Goal: Information Seeking & Learning: Learn about a topic

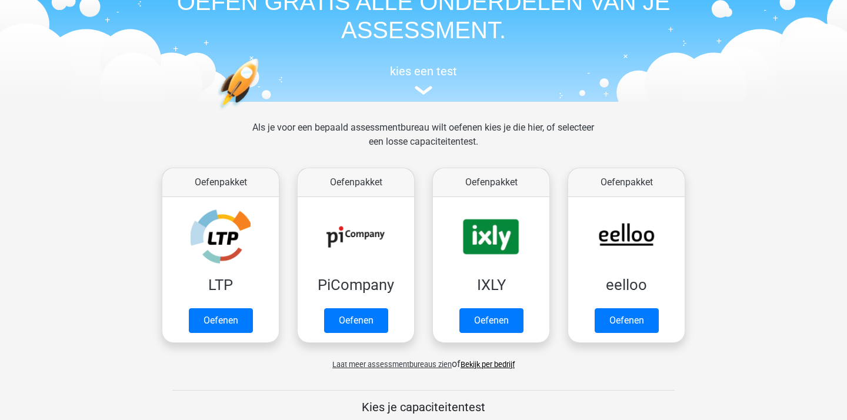
scroll to position [68, 0]
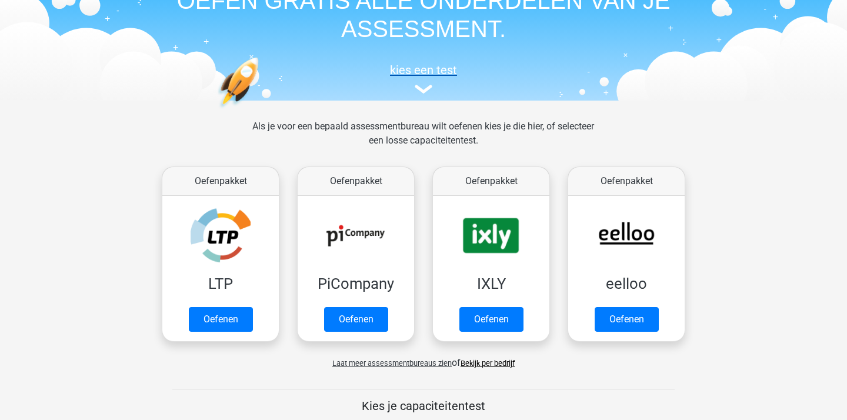
click at [423, 65] on h5 "kies een test" at bounding box center [423, 70] width 541 height 14
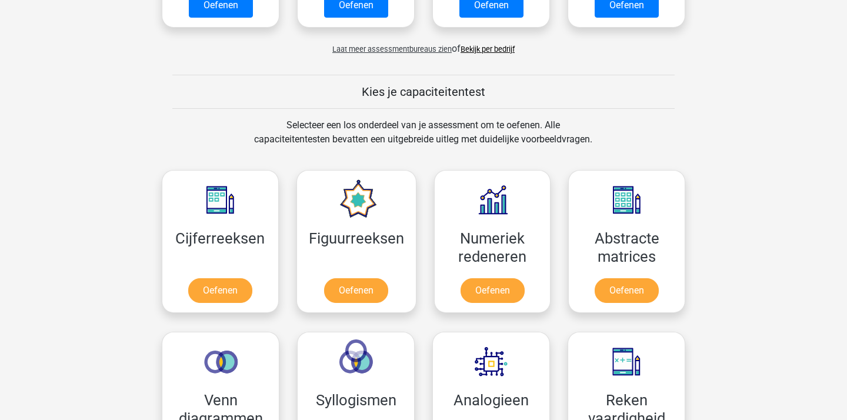
scroll to position [402, 0]
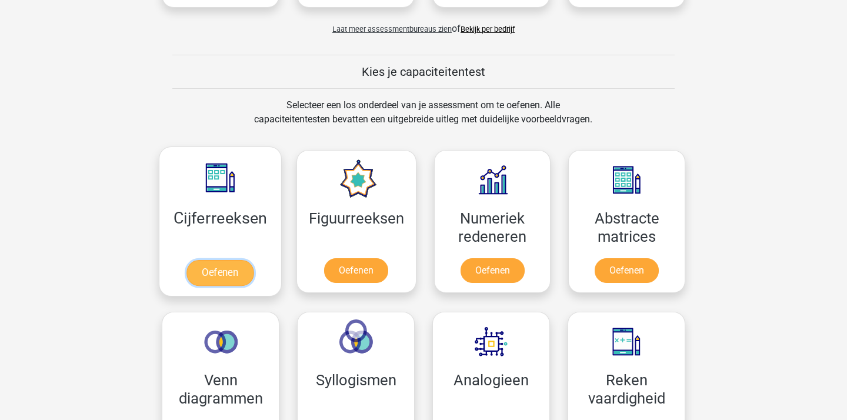
click at [238, 262] on link "Oefenen" at bounding box center [219, 273] width 67 height 26
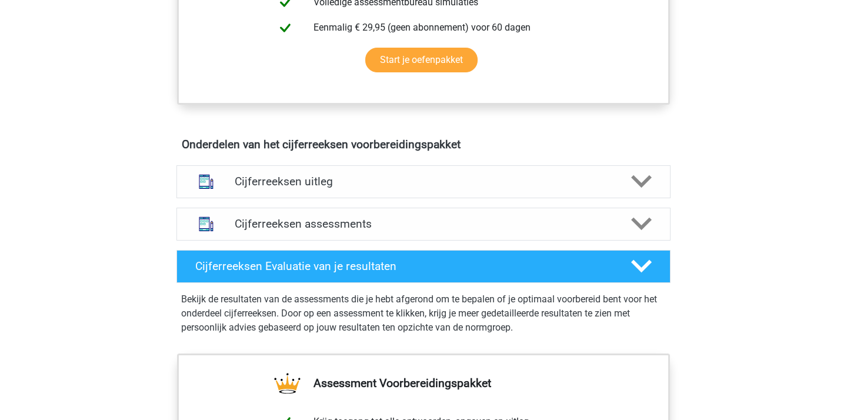
scroll to position [654, 0]
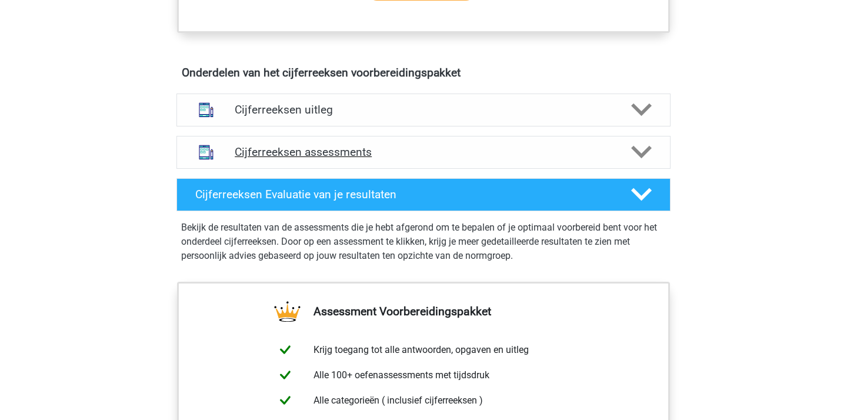
click at [352, 159] on h4 "Cijferreeksen assessments" at bounding box center [423, 152] width 377 height 14
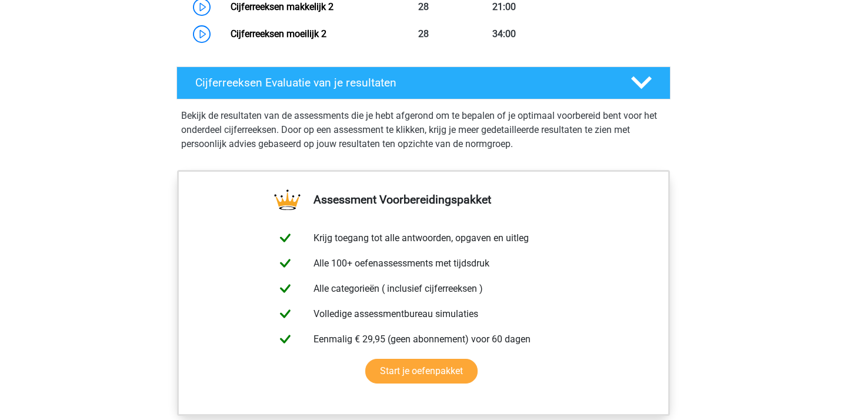
scroll to position [1405, 0]
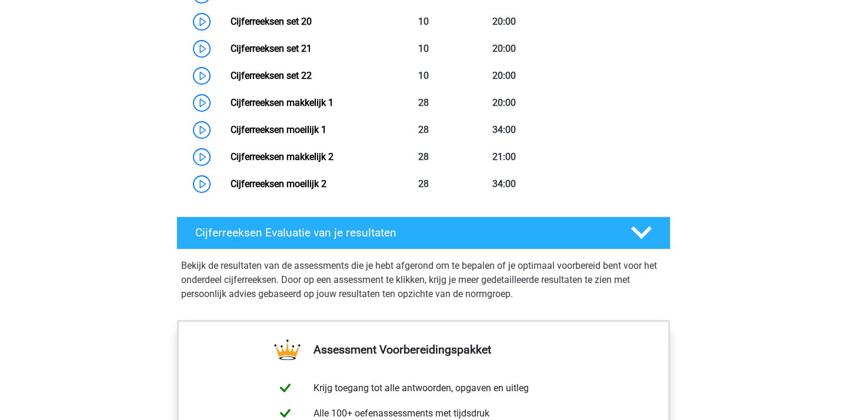
click at [300, 189] on link "Cijferreeksen moeilijk 2" at bounding box center [278, 183] width 96 height 11
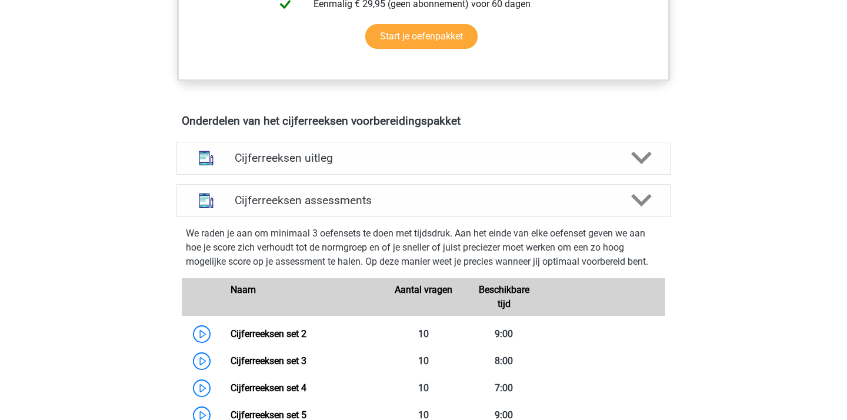
scroll to position [607, 0]
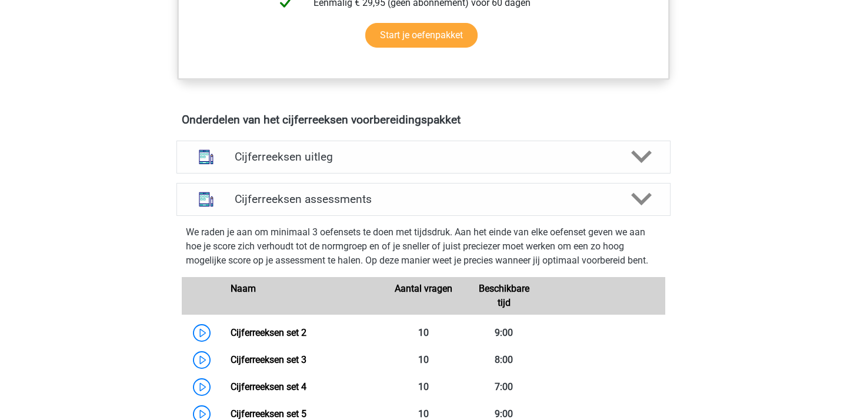
click at [419, 163] on h4 "Cijferreeksen uitleg" at bounding box center [423, 157] width 377 height 14
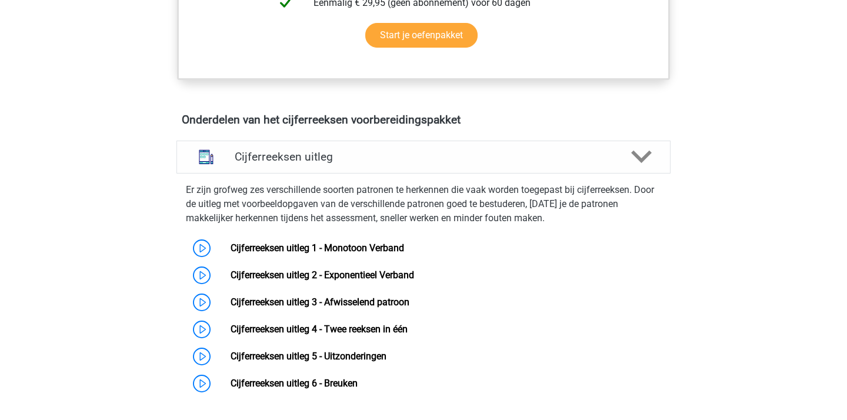
click at [419, 163] on h4 "Cijferreeksen uitleg" at bounding box center [423, 157] width 377 height 14
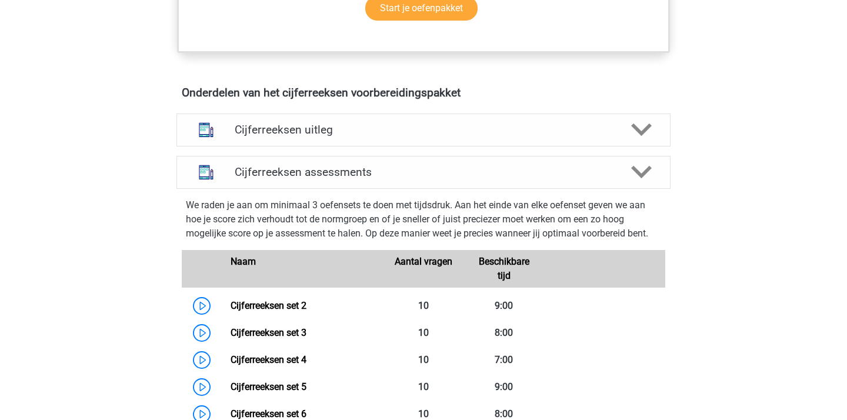
scroll to position [634, 0]
click at [419, 176] on div "Cijferreeksen assessments" at bounding box center [423, 171] width 494 height 33
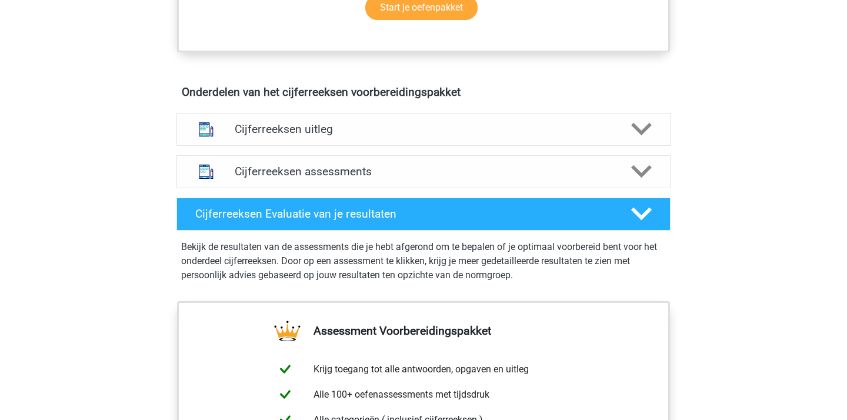
click at [419, 176] on div "Cijferreeksen assessments" at bounding box center [423, 171] width 494 height 33
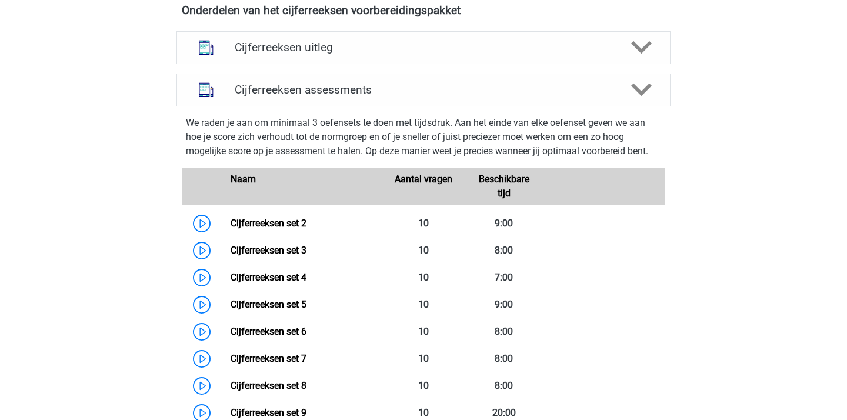
scroll to position [722, 0]
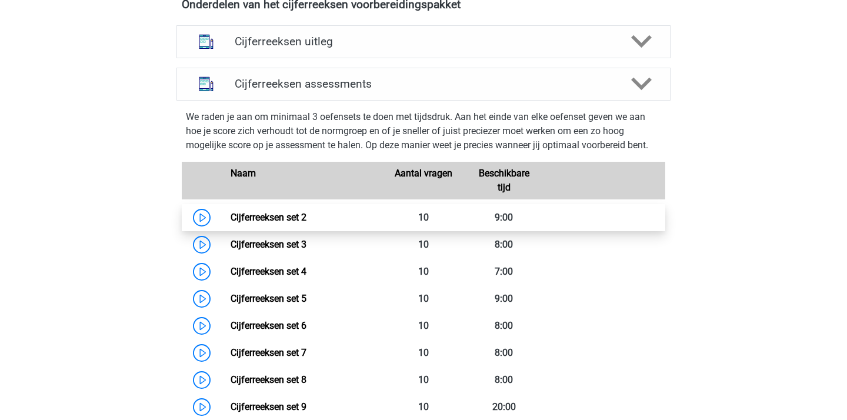
click at [306, 223] on link "Cijferreeksen set 2" at bounding box center [268, 217] width 76 height 11
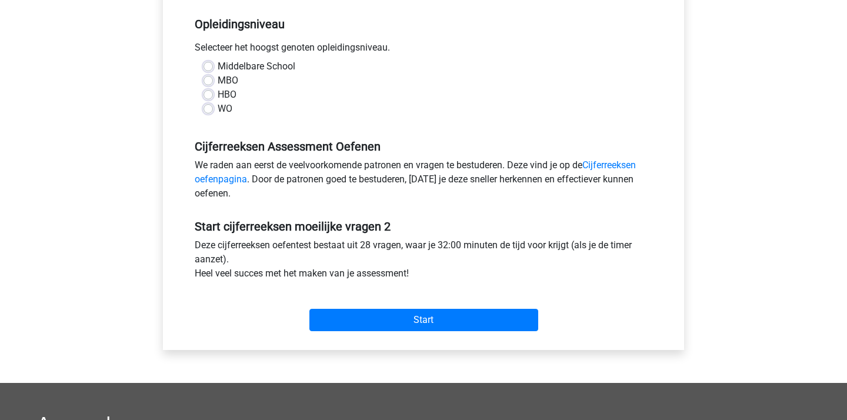
scroll to position [201, 0]
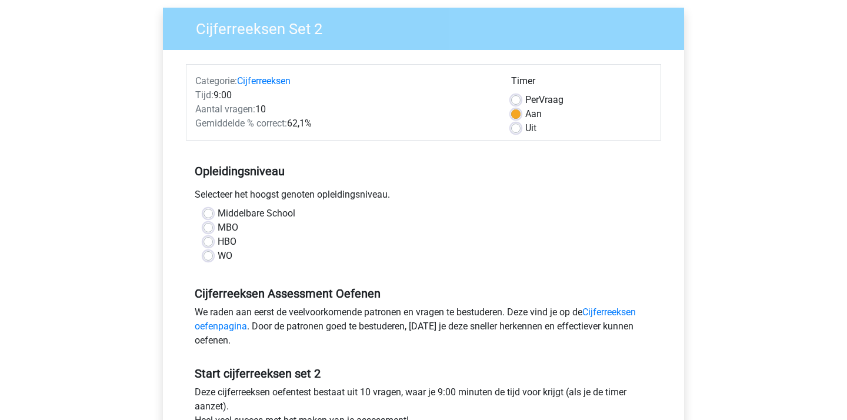
scroll to position [93, 0]
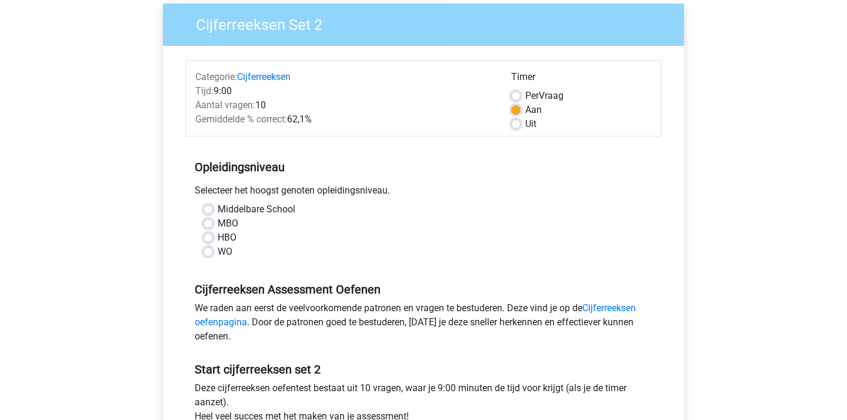
click at [218, 253] on label "WO" at bounding box center [225, 252] width 15 height 14
click at [208, 253] on input "WO" at bounding box center [207, 251] width 9 height 12
radio input "true"
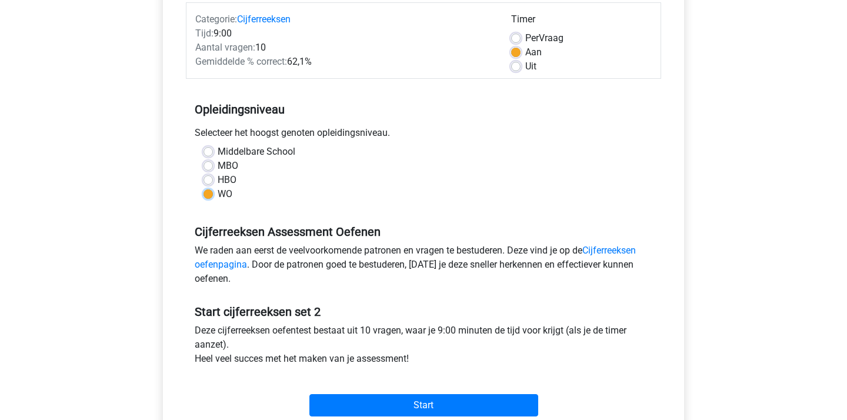
scroll to position [279, 0]
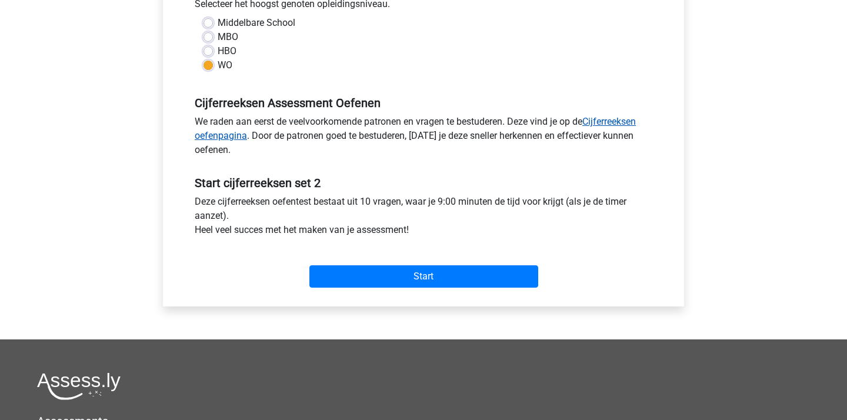
click at [622, 118] on link "Cijferreeksen oefenpagina" at bounding box center [415, 128] width 441 height 25
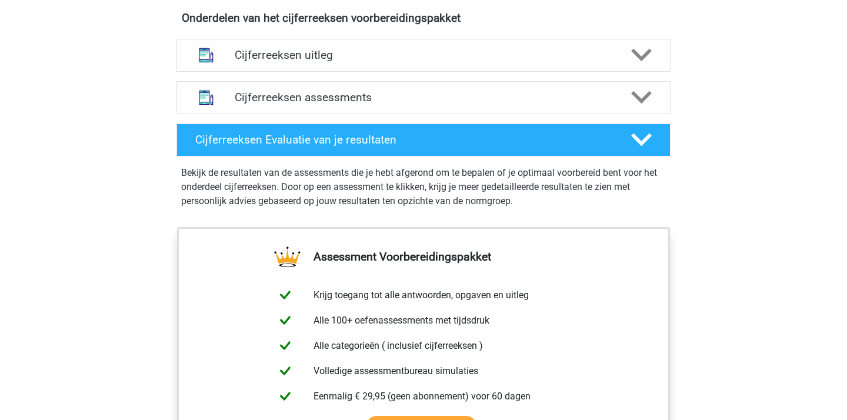
scroll to position [667, 0]
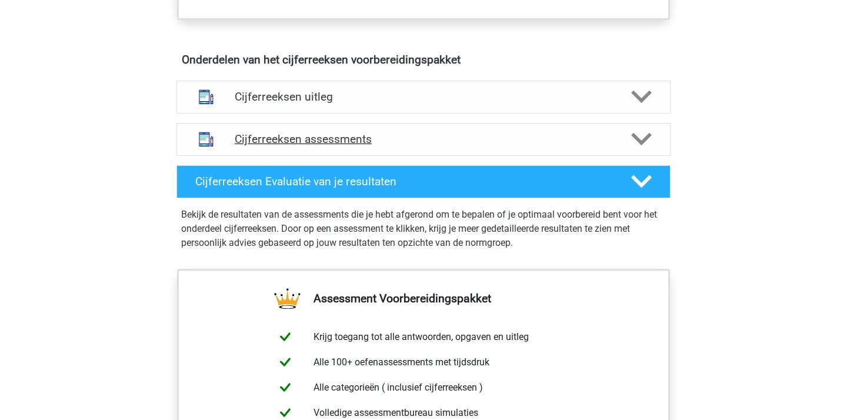
click at [402, 146] on h4 "Cijferreeksen assessments" at bounding box center [423, 139] width 377 height 14
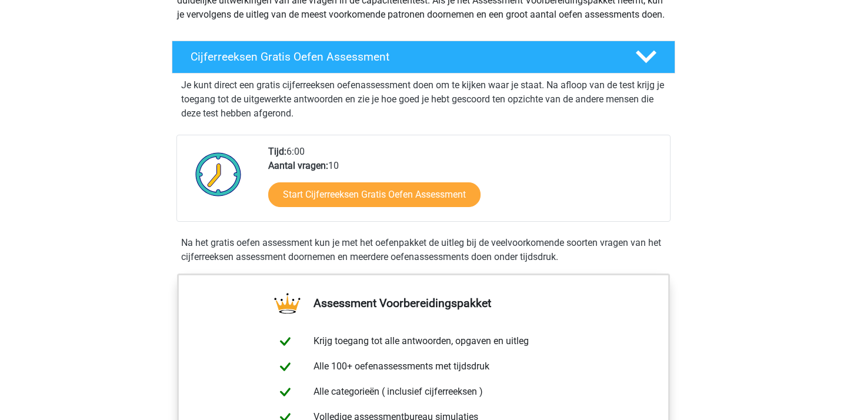
scroll to position [153, 0]
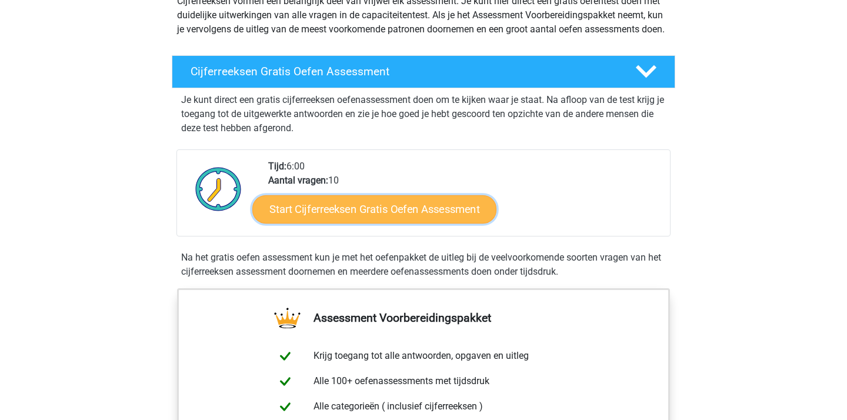
click at [416, 222] on link "Start Cijferreeksen Gratis Oefen Assessment" at bounding box center [374, 209] width 244 height 28
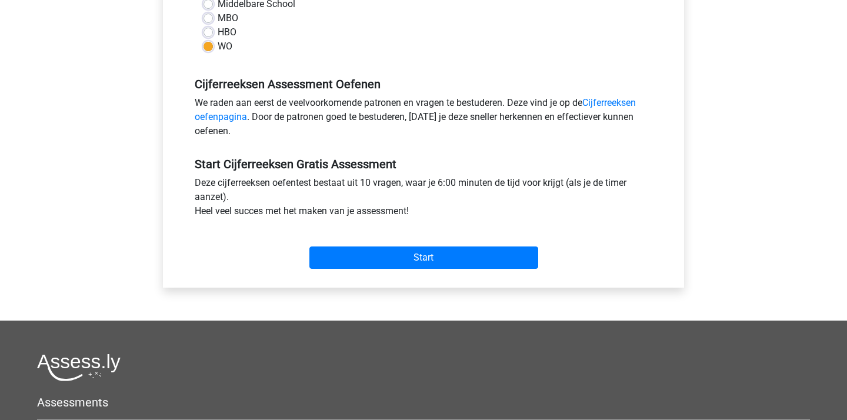
scroll to position [296, 0]
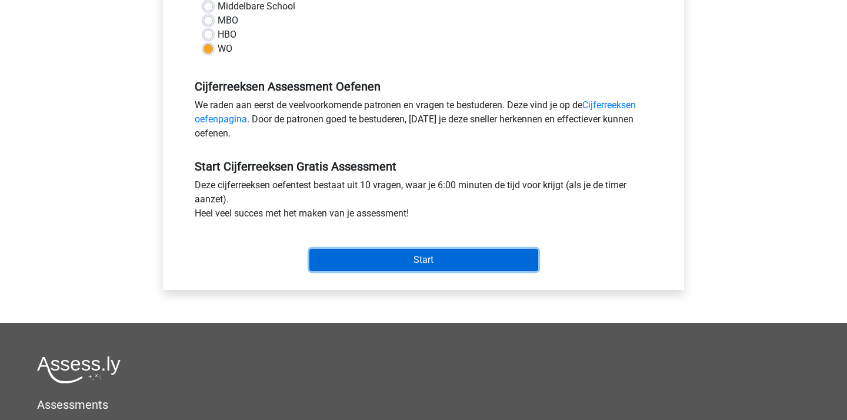
click at [410, 263] on input "Start" at bounding box center [423, 260] width 229 height 22
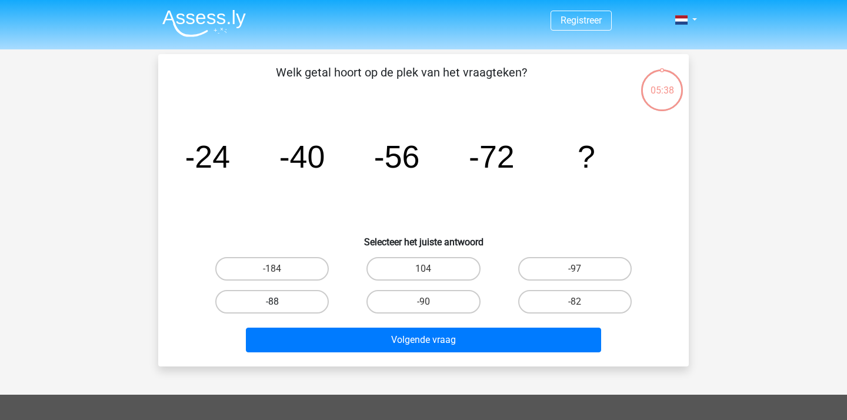
click at [289, 302] on label "-88" at bounding box center [271, 302] width 113 height 24
click at [280, 302] on input "-88" at bounding box center [276, 306] width 8 height 8
radio input "true"
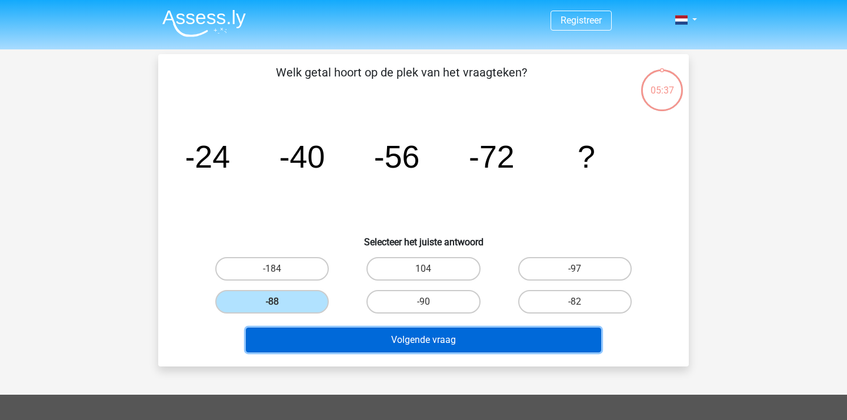
click at [381, 330] on button "Volgende vraag" at bounding box center [424, 339] width 356 height 25
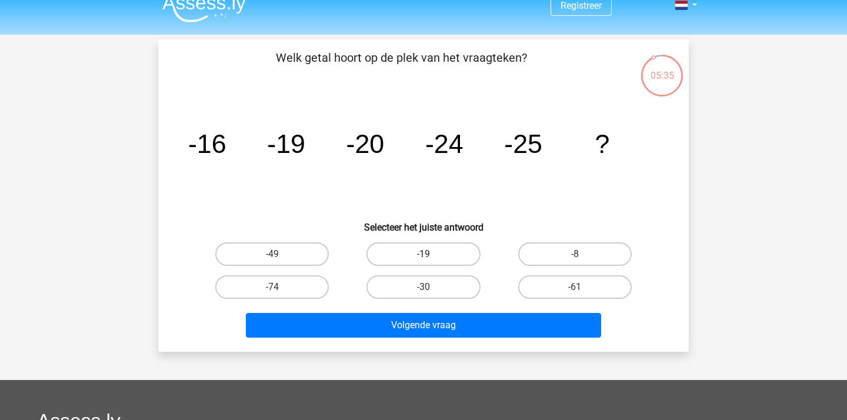
scroll to position [8, 0]
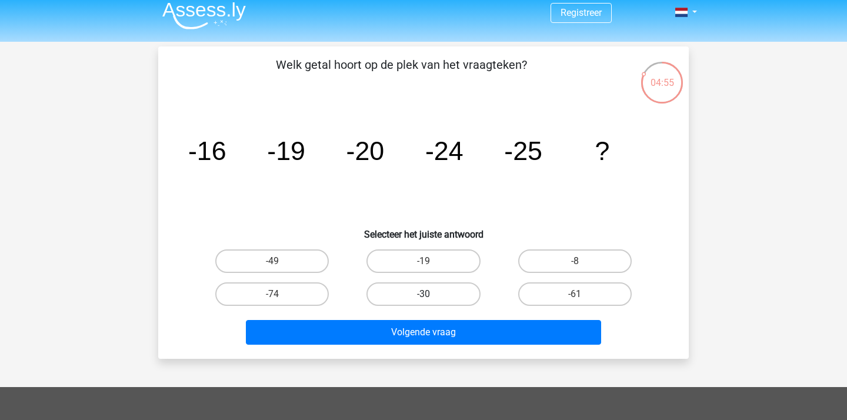
click at [438, 297] on label "-30" at bounding box center [422, 294] width 113 height 24
click at [431, 297] on input "-30" at bounding box center [427, 298] width 8 height 8
radio input "true"
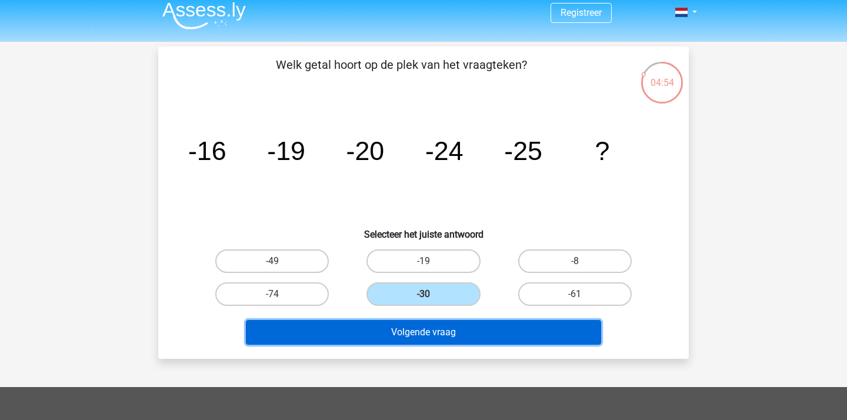
click at [446, 329] on button "Volgende vraag" at bounding box center [424, 332] width 356 height 25
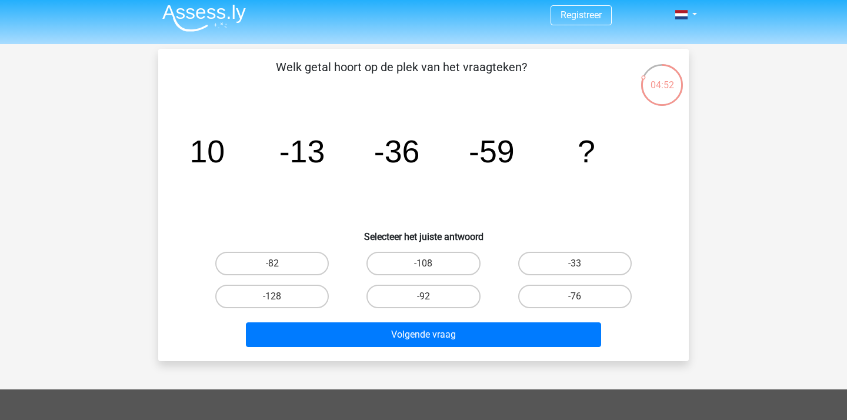
scroll to position [6, 0]
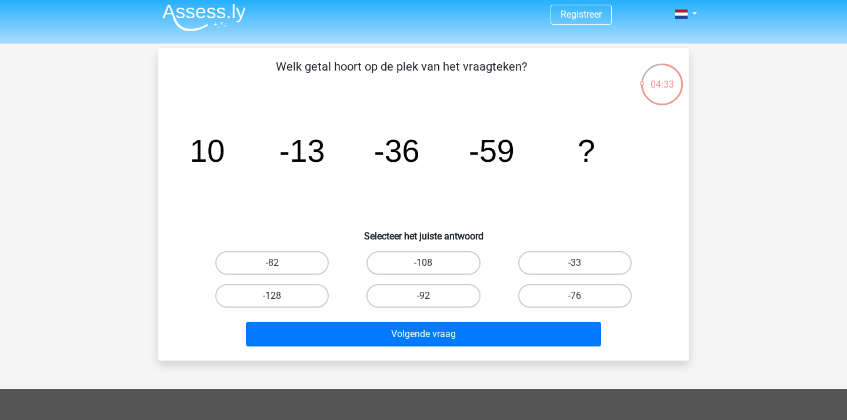
click at [286, 278] on div "-82" at bounding box center [271, 262] width 151 height 33
click at [293, 265] on label "-82" at bounding box center [271, 263] width 113 height 24
click at [280, 265] on input "-82" at bounding box center [276, 267] width 8 height 8
radio input "true"
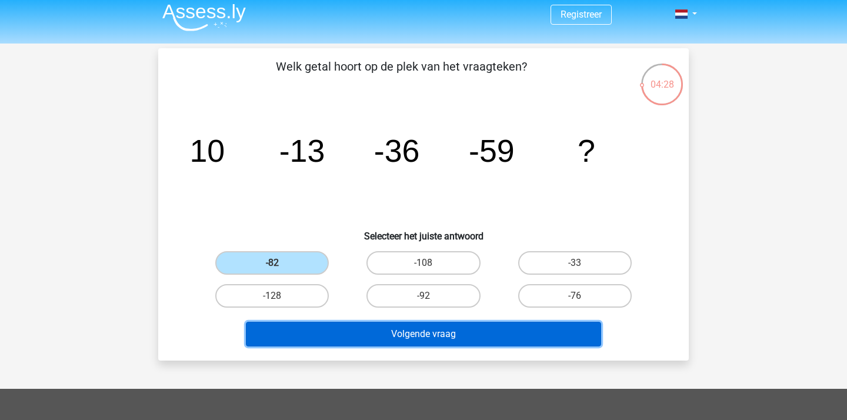
click at [397, 330] on button "Volgende vraag" at bounding box center [424, 334] width 356 height 25
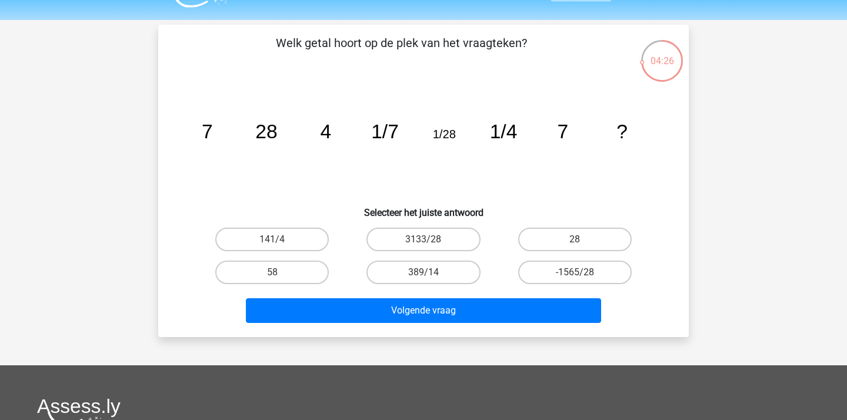
scroll to position [29, 0]
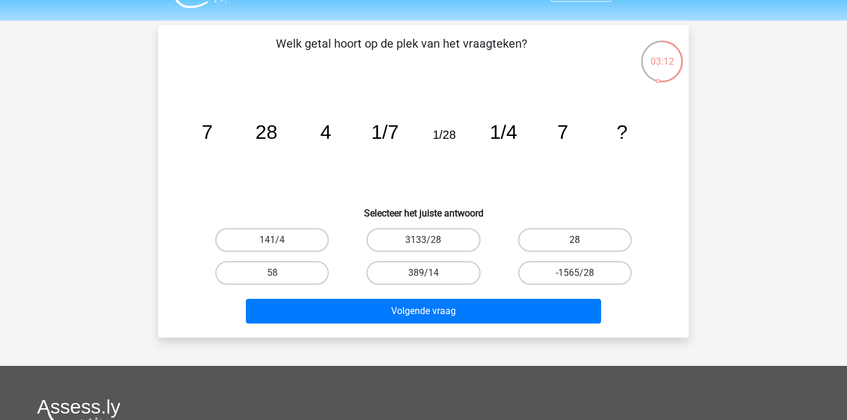
click at [582, 234] on label "28" at bounding box center [574, 240] width 113 height 24
click at [582, 240] on input "28" at bounding box center [578, 244] width 8 height 8
radio input "true"
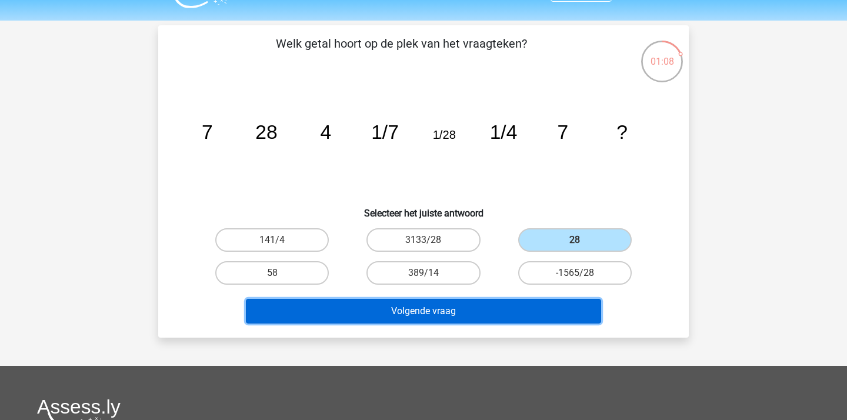
click at [456, 313] on button "Volgende vraag" at bounding box center [424, 311] width 356 height 25
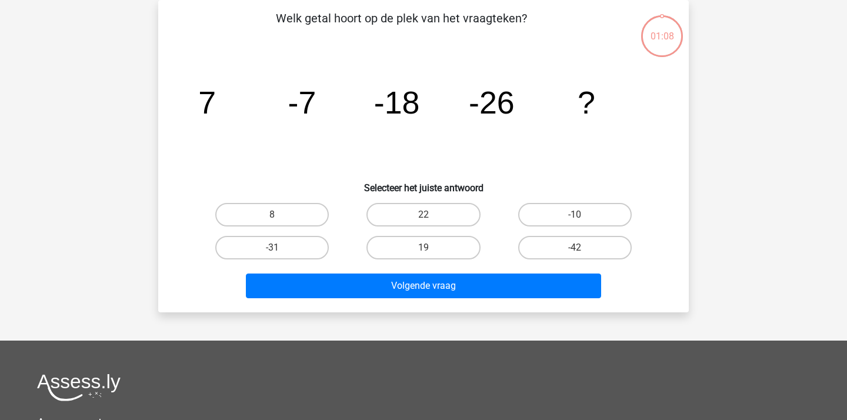
scroll to position [25, 0]
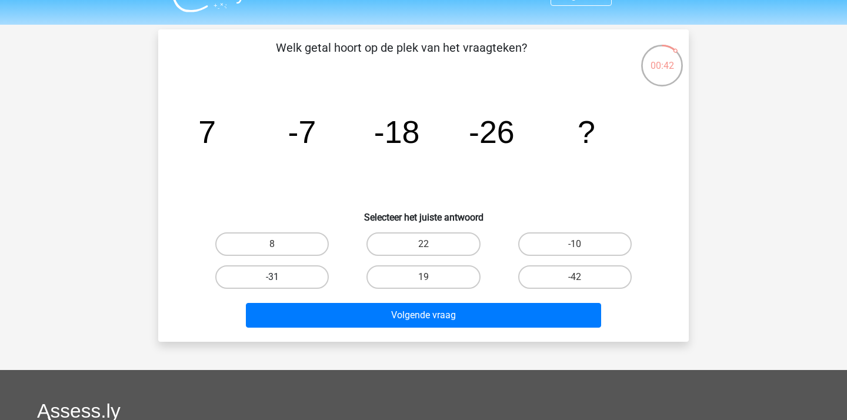
click at [302, 274] on label "-31" at bounding box center [271, 277] width 113 height 24
click at [280, 277] on input "-31" at bounding box center [276, 281] width 8 height 8
radio input "true"
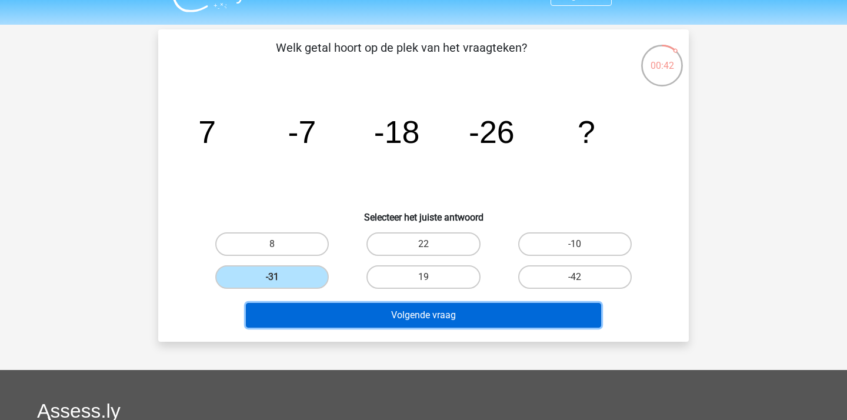
click at [359, 312] on button "Volgende vraag" at bounding box center [424, 315] width 356 height 25
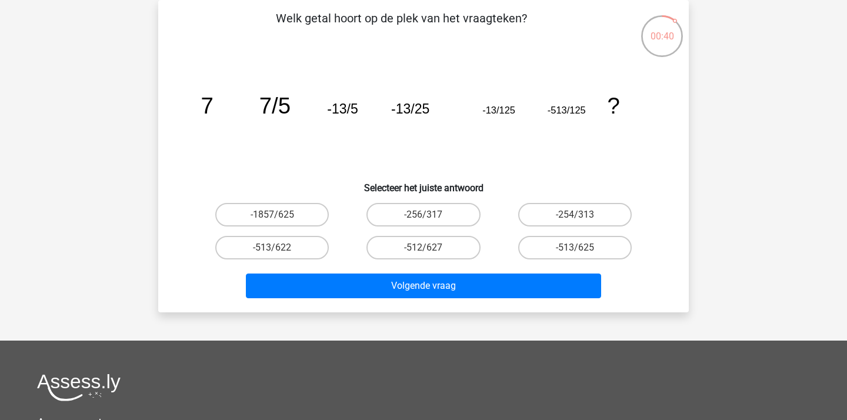
scroll to position [32, 0]
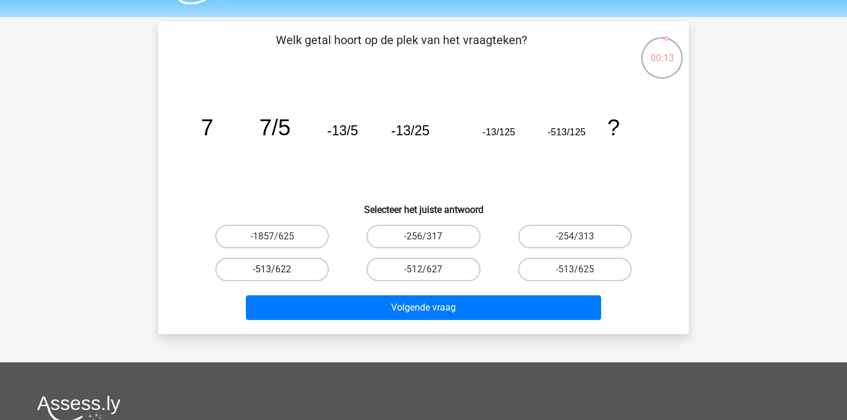
click at [286, 264] on label "-513/622" at bounding box center [271, 270] width 113 height 24
click at [280, 269] on input "-513/622" at bounding box center [276, 273] width 8 height 8
radio input "true"
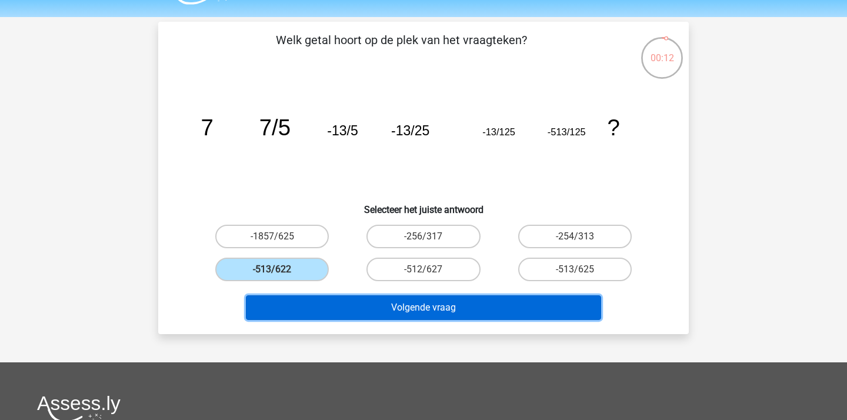
click at [340, 302] on button "Volgende vraag" at bounding box center [424, 307] width 356 height 25
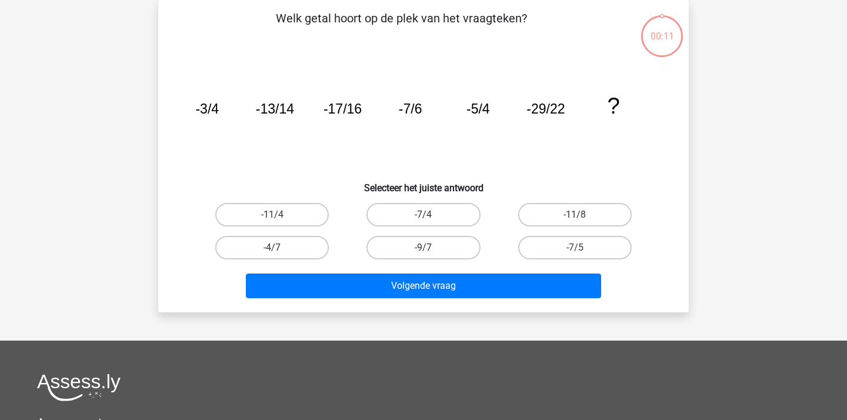
scroll to position [30, 0]
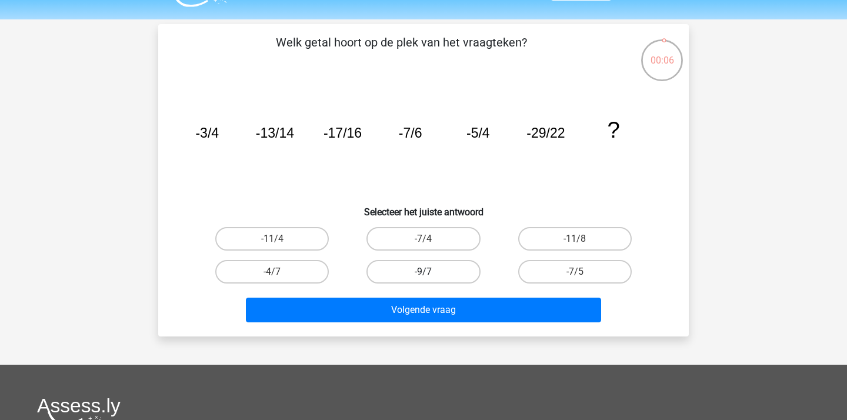
click at [453, 280] on label "-9/7" at bounding box center [422, 272] width 113 height 24
click at [431, 279] on input "-9/7" at bounding box center [427, 276] width 8 height 8
radio input "true"
click at [393, 241] on label "-7/4" at bounding box center [422, 239] width 113 height 24
click at [423, 241] on input "-7/4" at bounding box center [427, 243] width 8 height 8
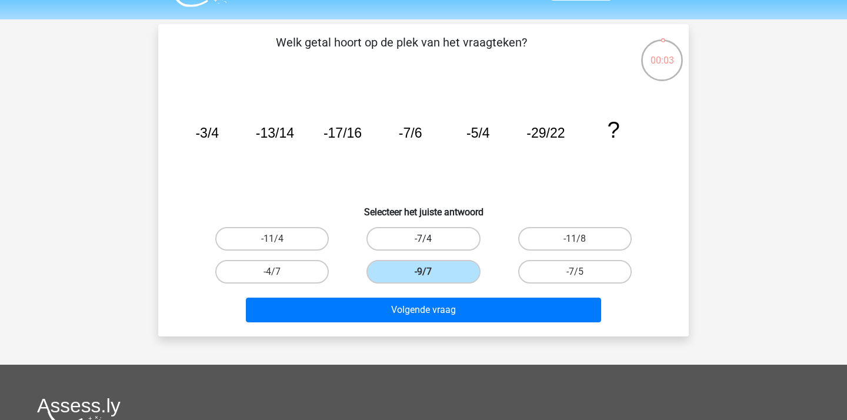
radio input "true"
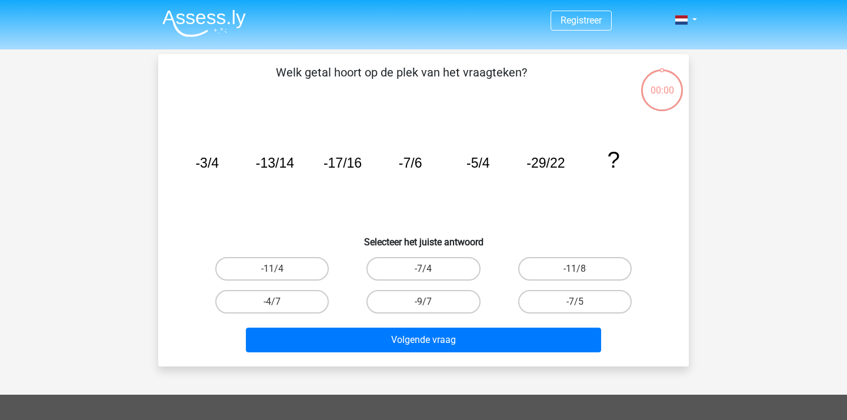
scroll to position [30, 0]
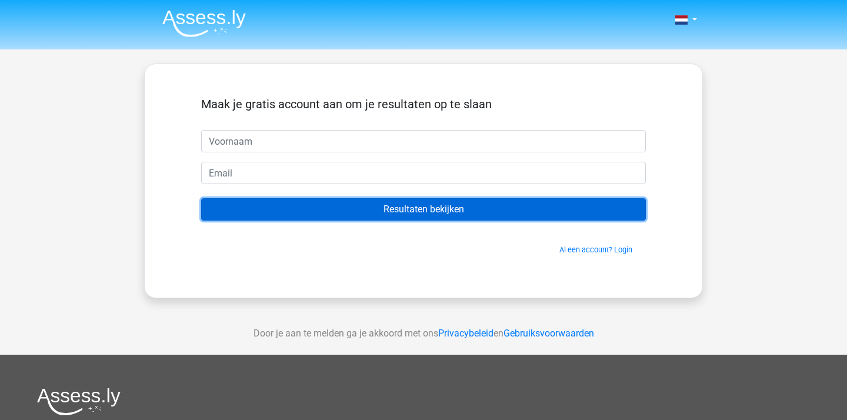
click at [427, 212] on input "Resultaten bekijken" at bounding box center [423, 209] width 444 height 22
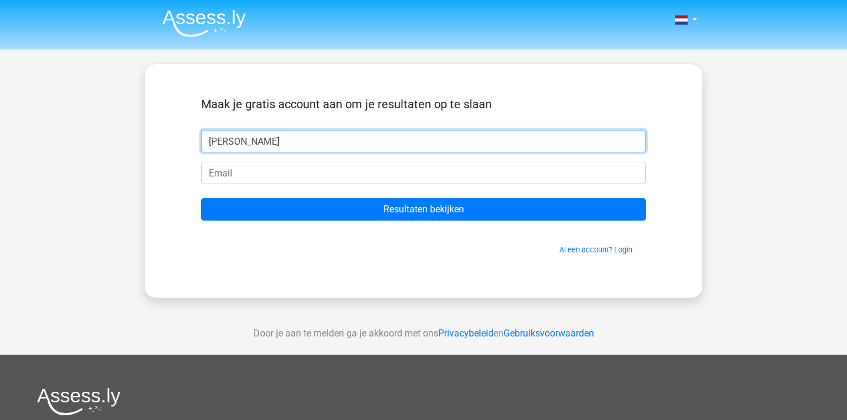
type input "Ruben"
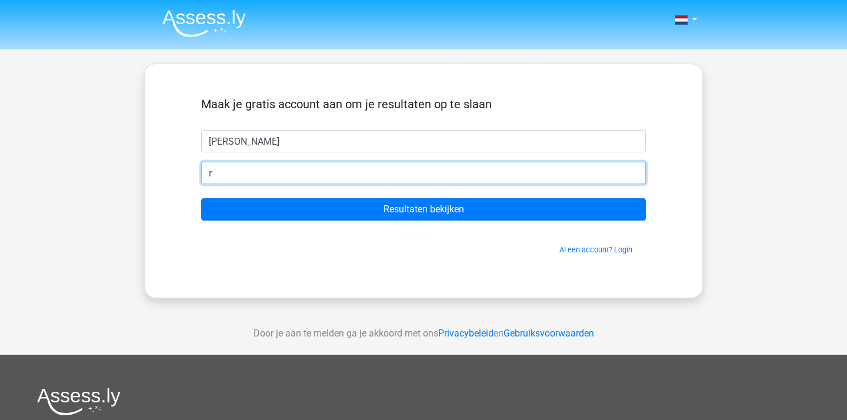
type input "r.naterop@gmail.com"
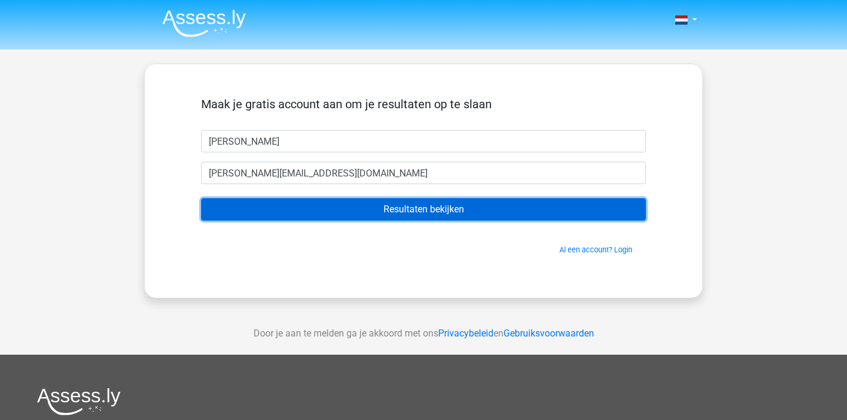
click at [357, 211] on input "Resultaten bekijken" at bounding box center [423, 209] width 444 height 22
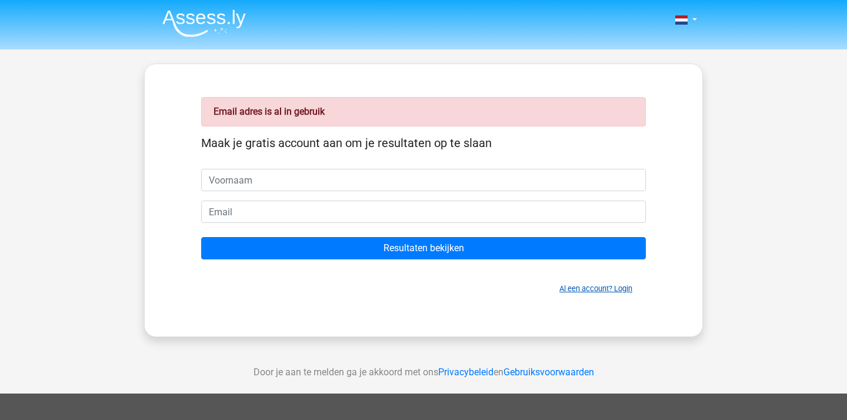
click at [587, 289] on link "Al een account? Login" at bounding box center [595, 288] width 73 height 9
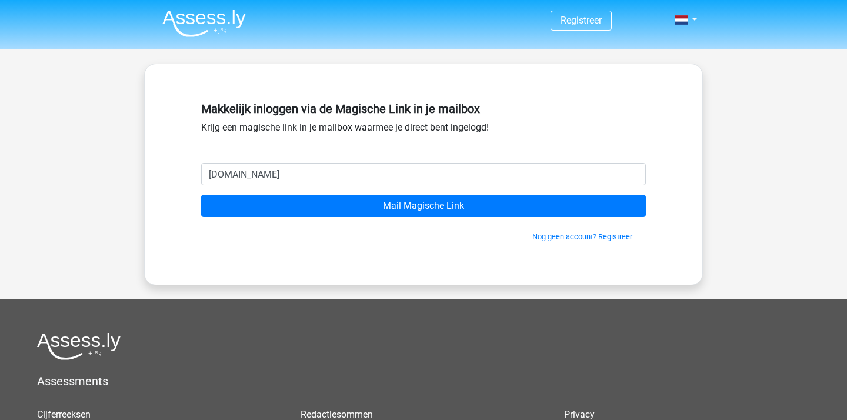
type input "[EMAIL_ADDRESS][DOMAIN_NAME]"
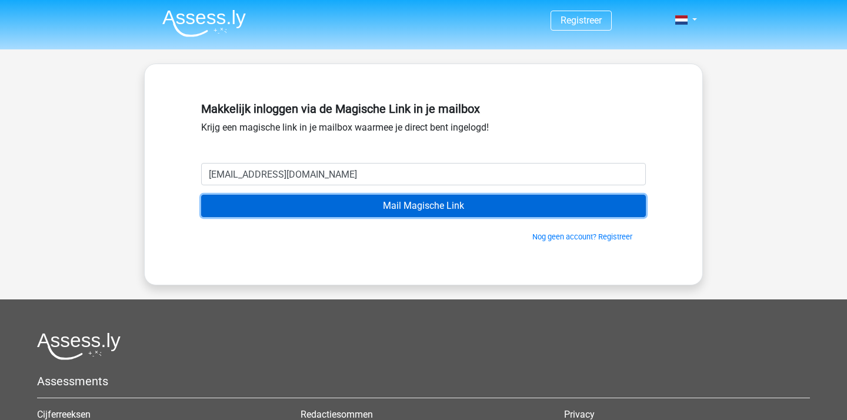
click at [388, 203] on input "Mail Magische Link" at bounding box center [423, 206] width 444 height 22
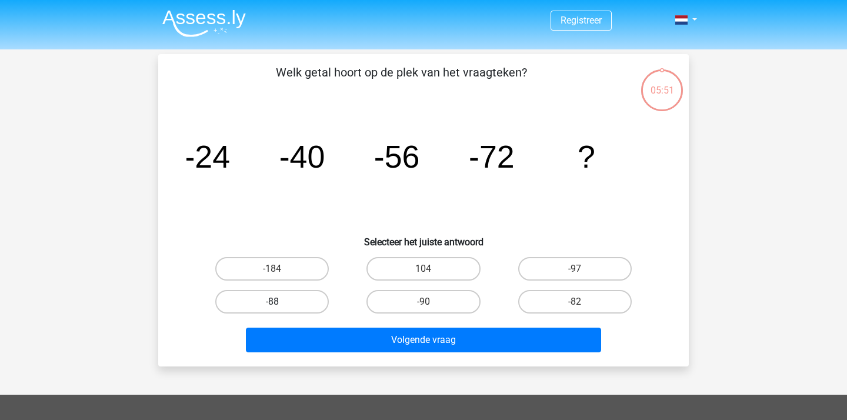
click at [311, 300] on label "-88" at bounding box center [271, 302] width 113 height 24
click at [280, 302] on input "-88" at bounding box center [276, 306] width 8 height 8
radio input "true"
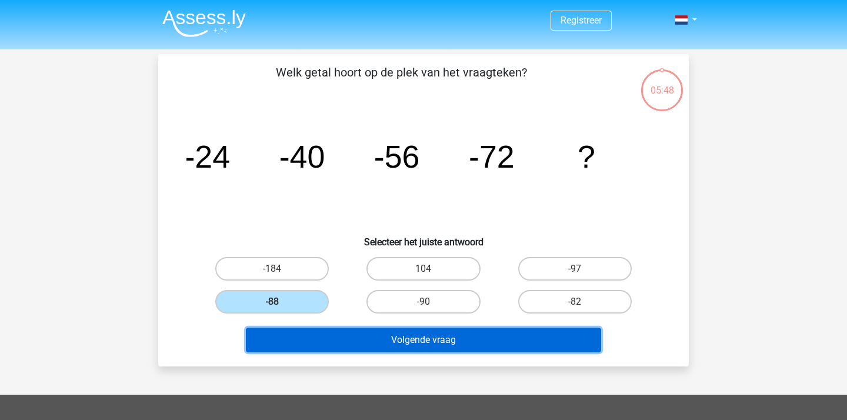
click at [410, 337] on button "Volgende vraag" at bounding box center [424, 339] width 356 height 25
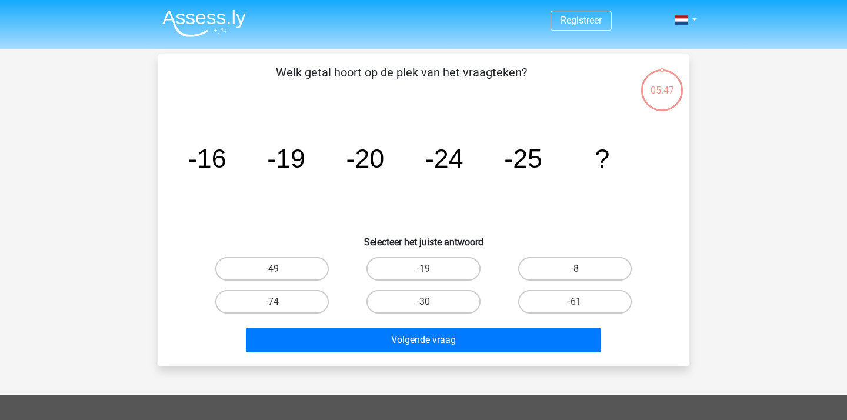
scroll to position [54, 0]
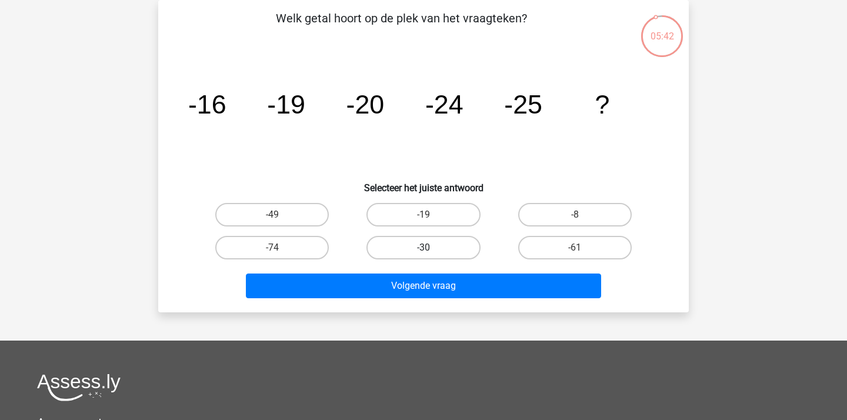
click at [419, 250] on label "-30" at bounding box center [422, 248] width 113 height 24
click at [423, 250] on input "-30" at bounding box center [427, 252] width 8 height 8
radio input "true"
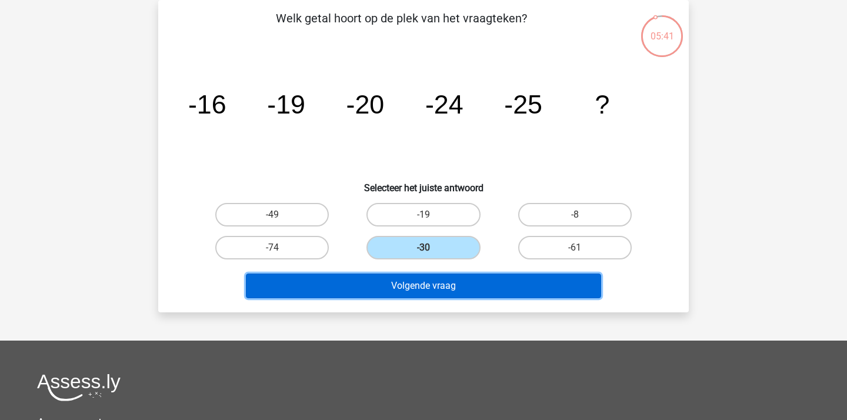
click at [416, 275] on button "Volgende vraag" at bounding box center [424, 285] width 356 height 25
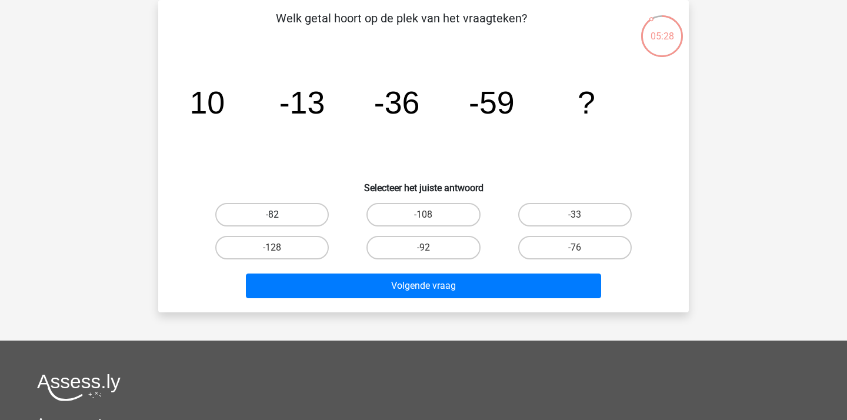
click at [281, 220] on label "-82" at bounding box center [271, 215] width 113 height 24
click at [280, 220] on input "-82" at bounding box center [276, 219] width 8 height 8
radio input "true"
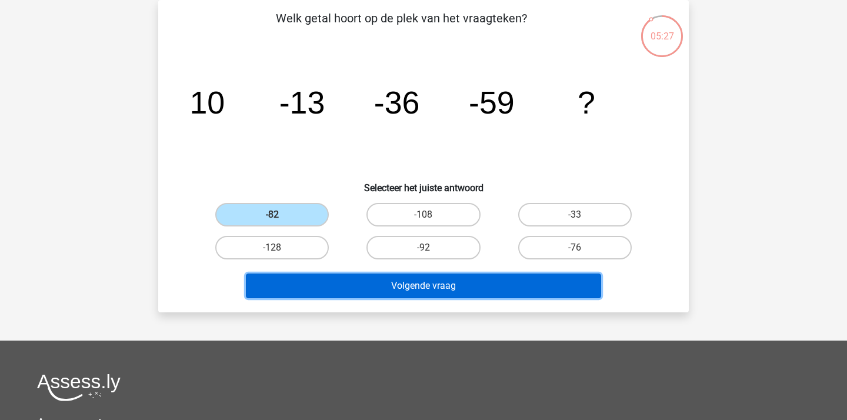
click at [367, 289] on button "Volgende vraag" at bounding box center [424, 285] width 356 height 25
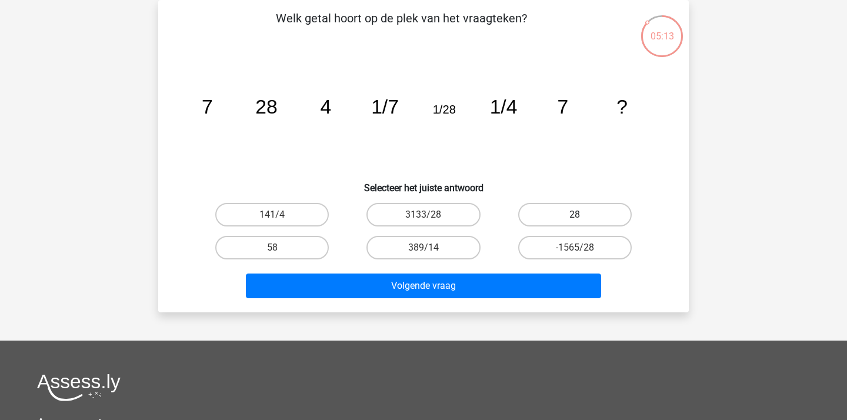
click at [587, 206] on label "28" at bounding box center [574, 215] width 113 height 24
click at [582, 215] on input "28" at bounding box center [578, 219] width 8 height 8
radio input "true"
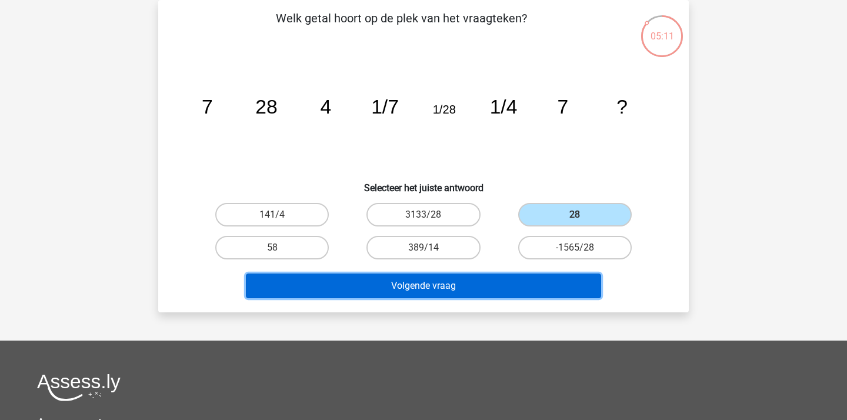
click at [439, 285] on button "Volgende vraag" at bounding box center [424, 285] width 356 height 25
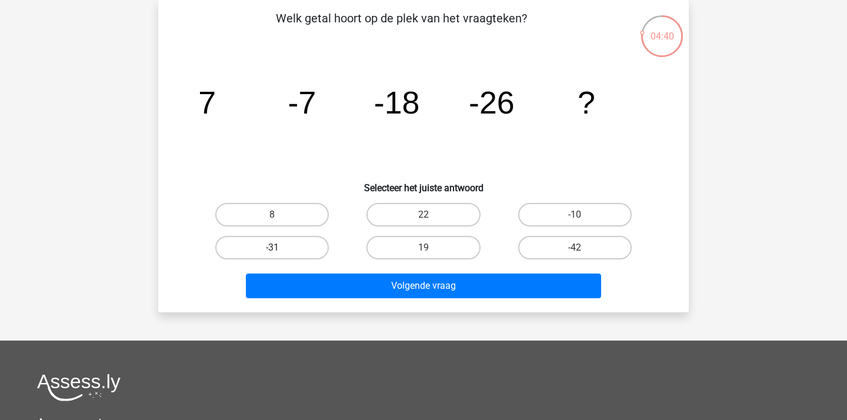
click at [301, 248] on label "-31" at bounding box center [271, 248] width 113 height 24
click at [280, 248] on input "-31" at bounding box center [276, 252] width 8 height 8
radio input "true"
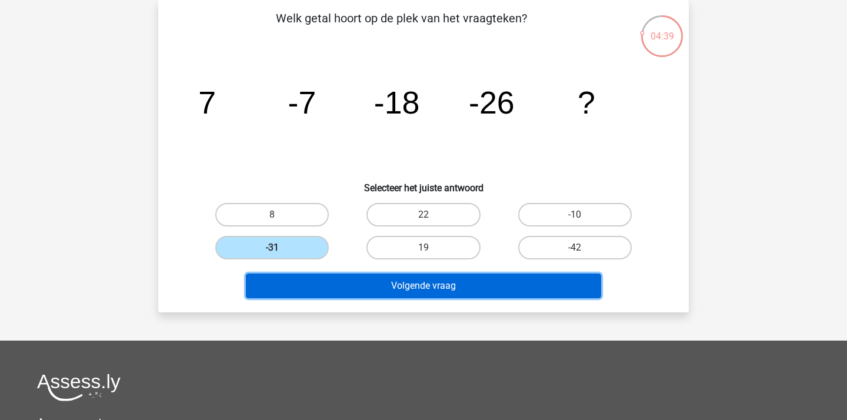
click at [368, 282] on button "Volgende vraag" at bounding box center [424, 285] width 356 height 25
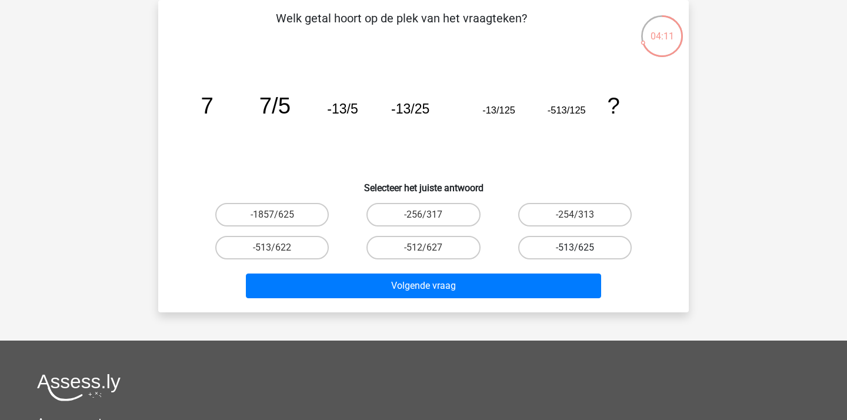
click at [571, 252] on label "-513/625" at bounding box center [574, 248] width 113 height 24
click at [574, 252] on input "-513/625" at bounding box center [578, 252] width 8 height 8
radio input "true"
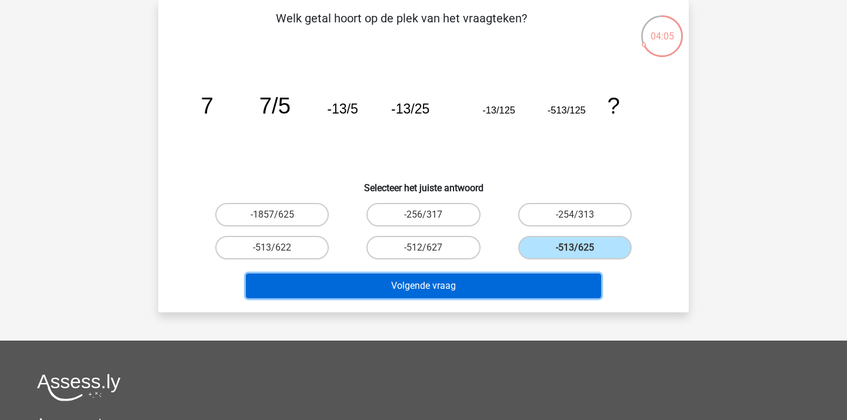
click at [475, 290] on button "Volgende vraag" at bounding box center [424, 285] width 356 height 25
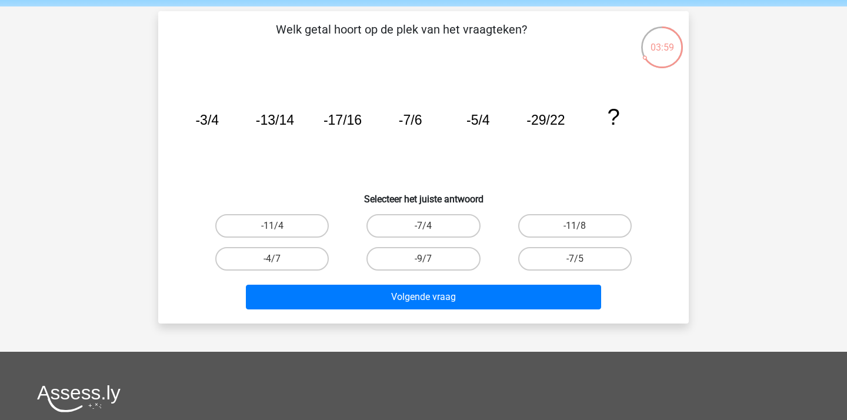
scroll to position [44, 0]
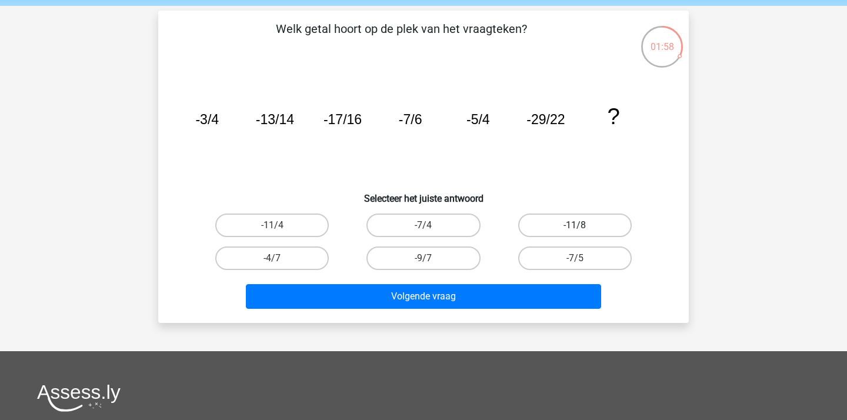
click at [559, 219] on label "-11/8" at bounding box center [574, 225] width 113 height 24
click at [574, 225] on input "-11/8" at bounding box center [578, 229] width 8 height 8
radio input "true"
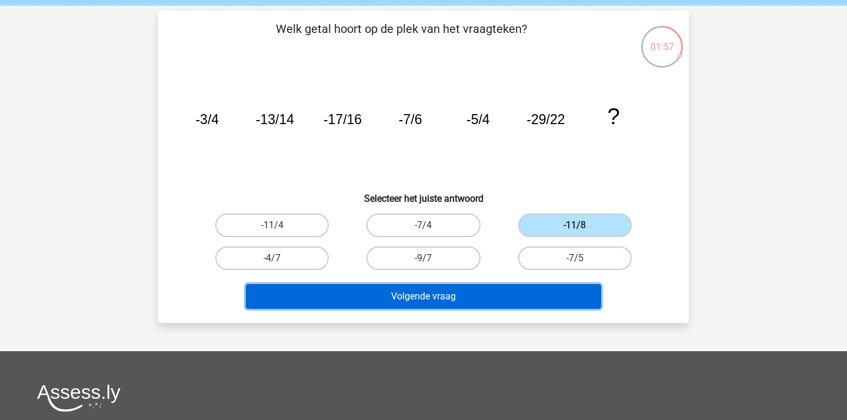
click at [467, 304] on button "Volgende vraag" at bounding box center [424, 296] width 356 height 25
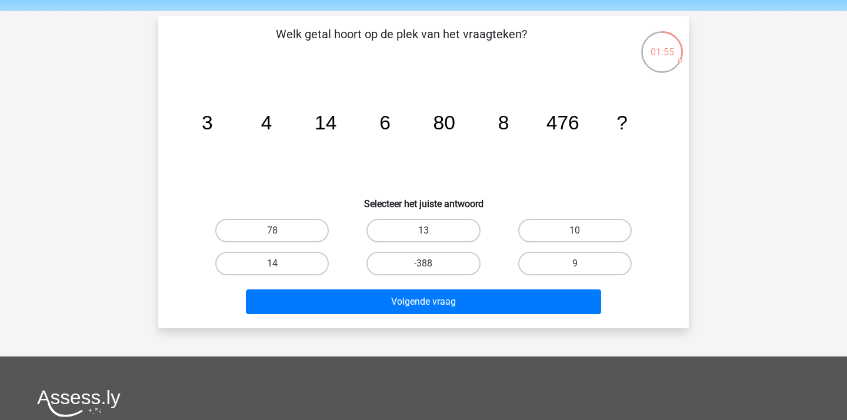
scroll to position [38, 0]
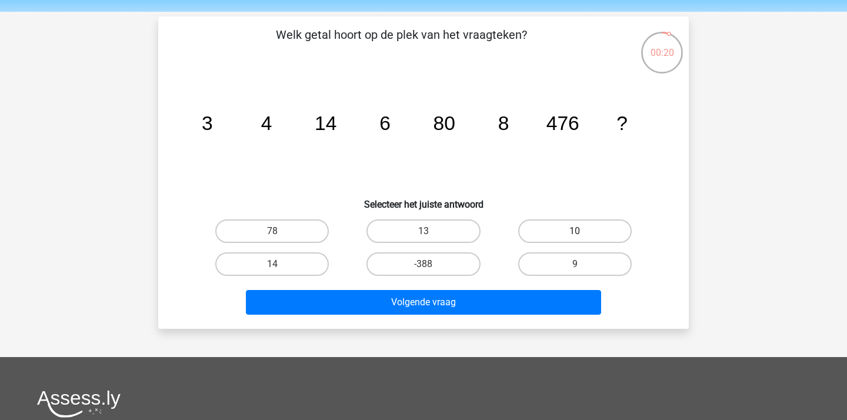
click at [586, 223] on label "10" at bounding box center [574, 231] width 113 height 24
click at [582, 231] on input "10" at bounding box center [578, 235] width 8 height 8
radio input "true"
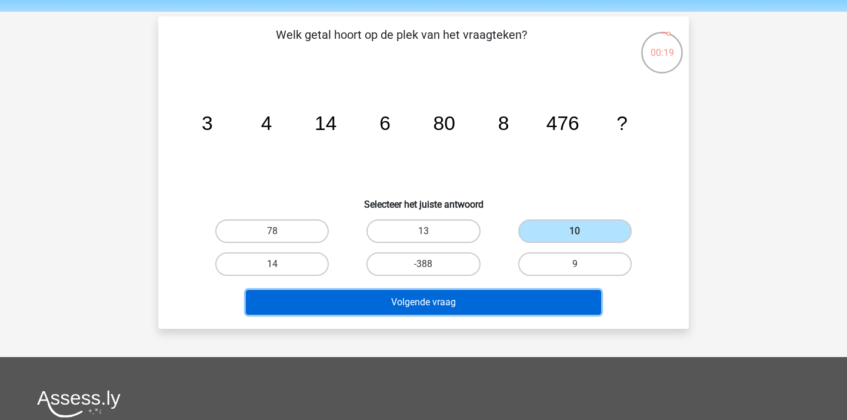
click at [482, 309] on button "Volgende vraag" at bounding box center [424, 302] width 356 height 25
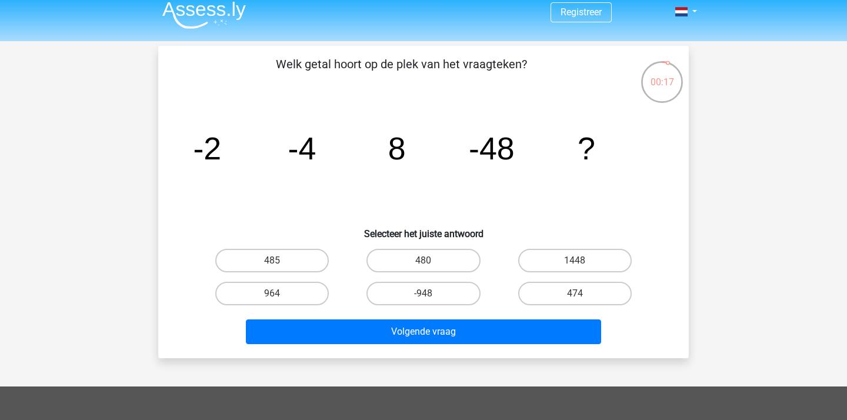
scroll to position [0, 0]
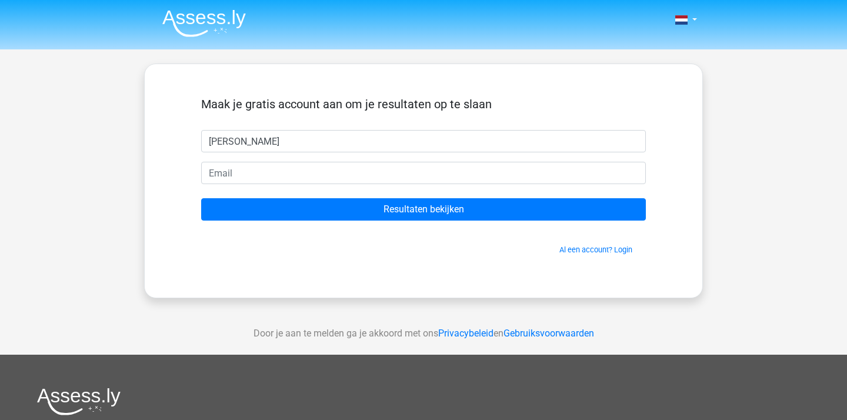
type input "[PERSON_NAME]"
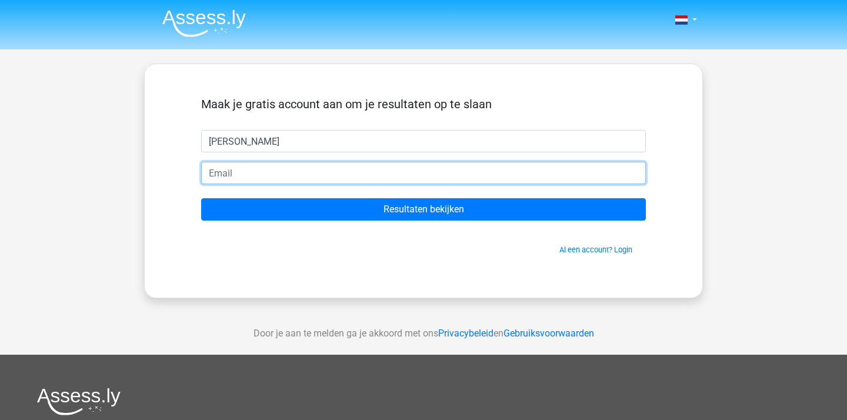
click at [271, 183] on input "email" at bounding box center [423, 173] width 444 height 22
type input "[PERSON_NAME][EMAIL_ADDRESS][DOMAIN_NAME]"
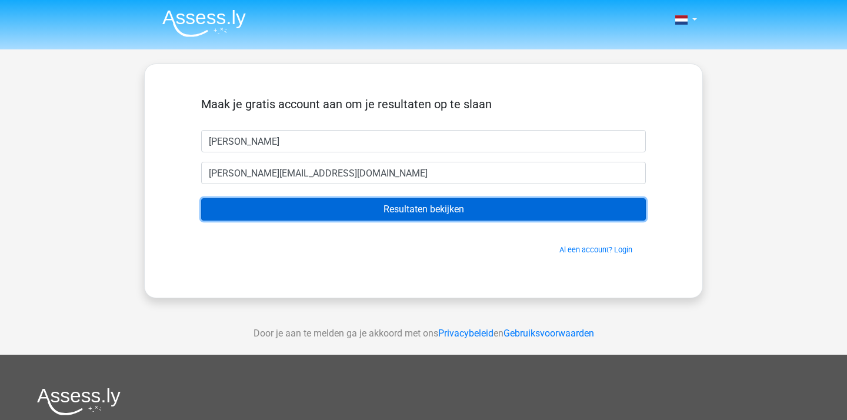
click at [356, 218] on input "Resultaten bekijken" at bounding box center [423, 209] width 444 height 22
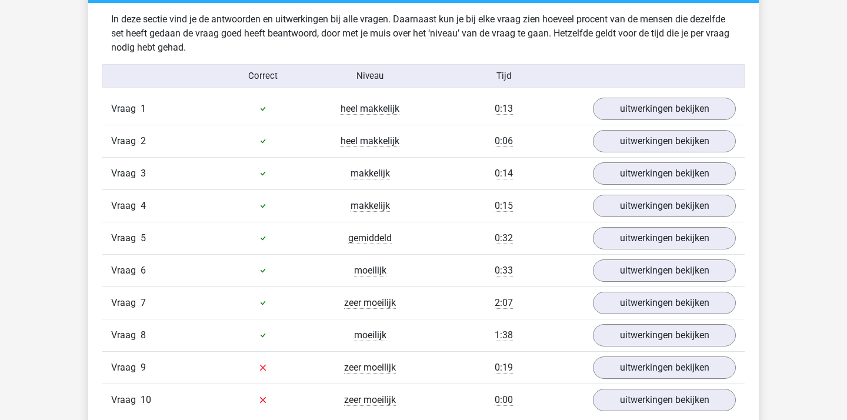
scroll to position [922, 0]
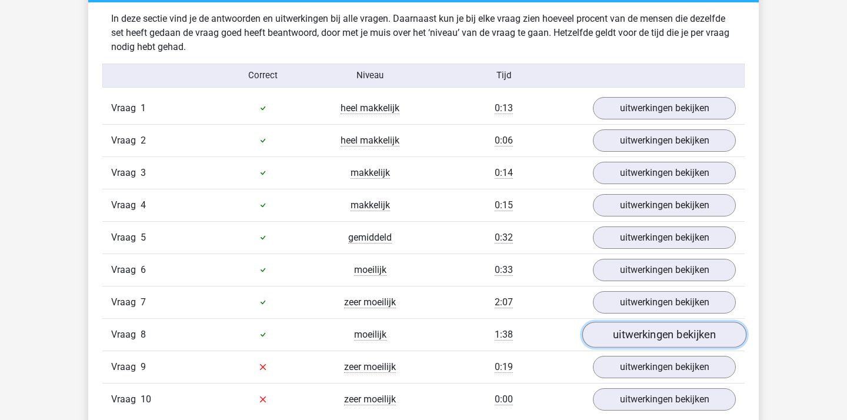
click at [687, 337] on link "uitwerkingen bekijken" at bounding box center [664, 335] width 164 height 26
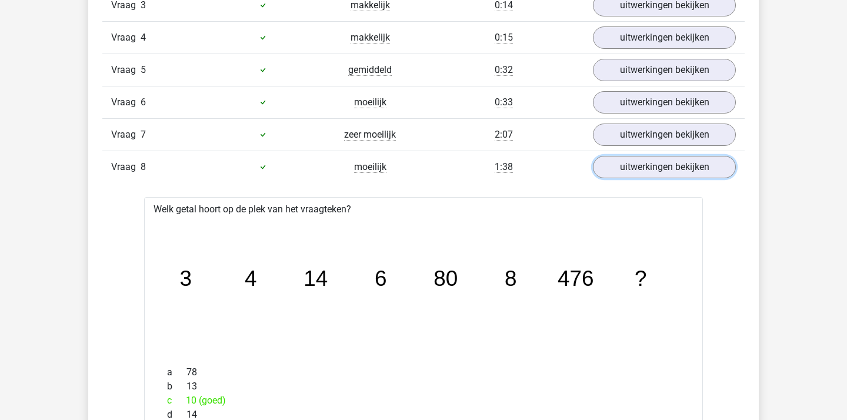
scroll to position [1088, 0]
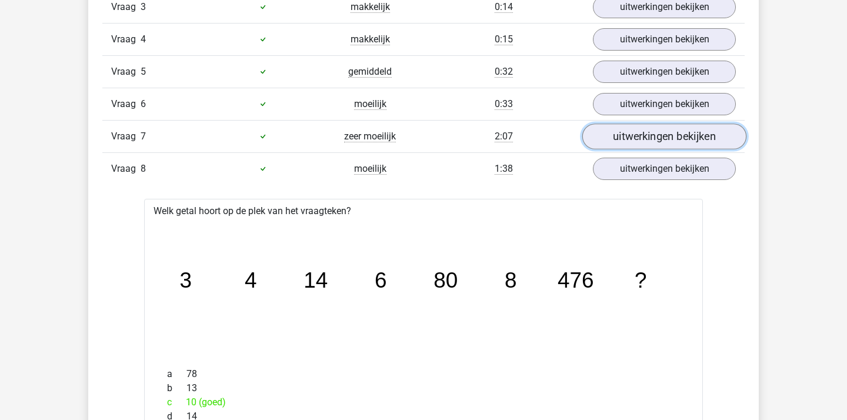
click at [662, 141] on link "uitwerkingen bekijken" at bounding box center [664, 136] width 164 height 26
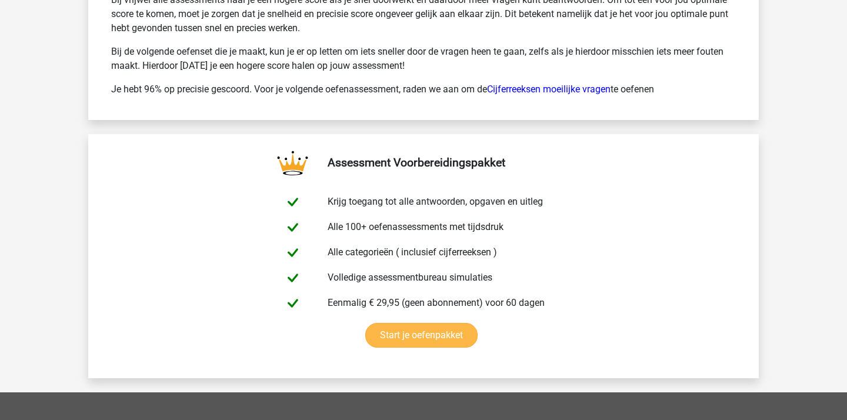
scroll to position [3089, 0]
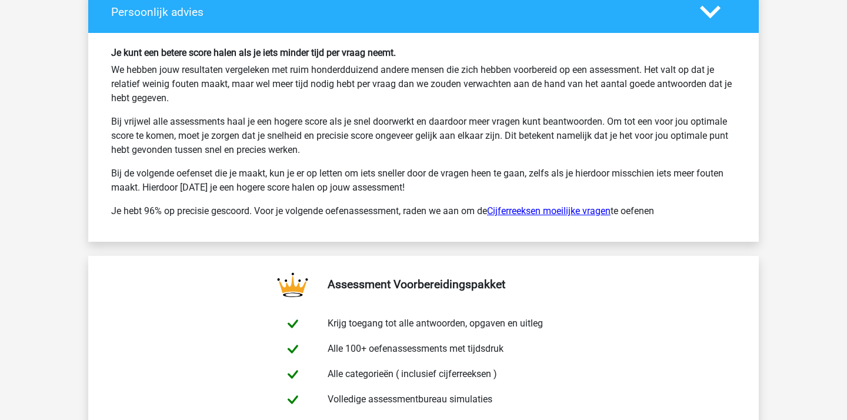
click at [550, 213] on link "Cijferreeksen moeilijke vragen" at bounding box center [548, 210] width 123 height 11
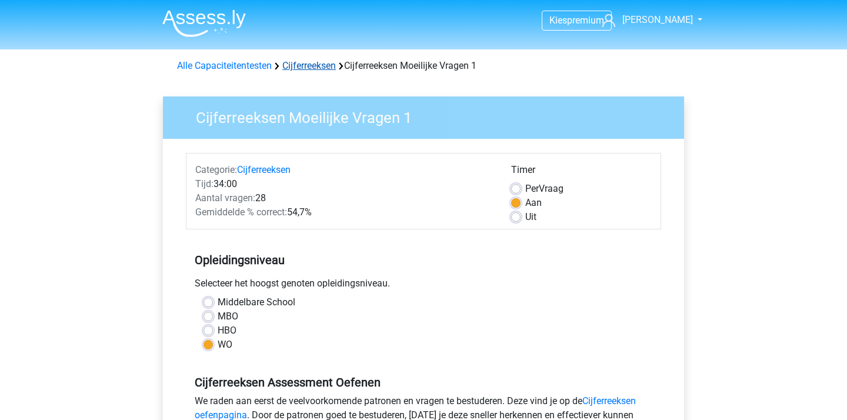
click at [313, 65] on link "Cijferreeksen" at bounding box center [309, 65] width 54 height 11
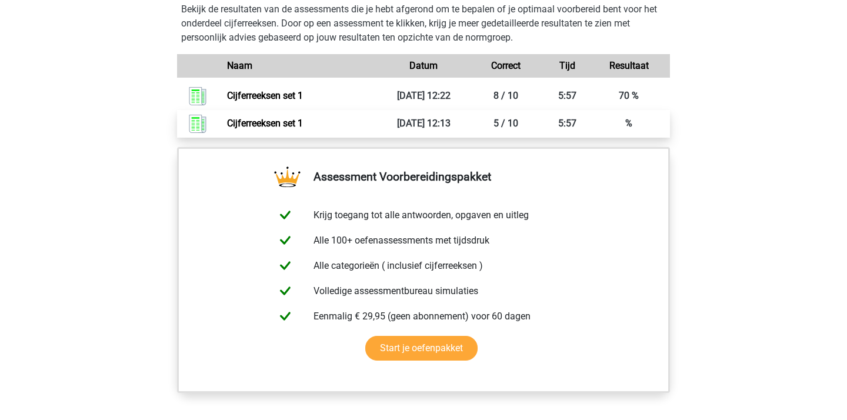
scroll to position [726, 0]
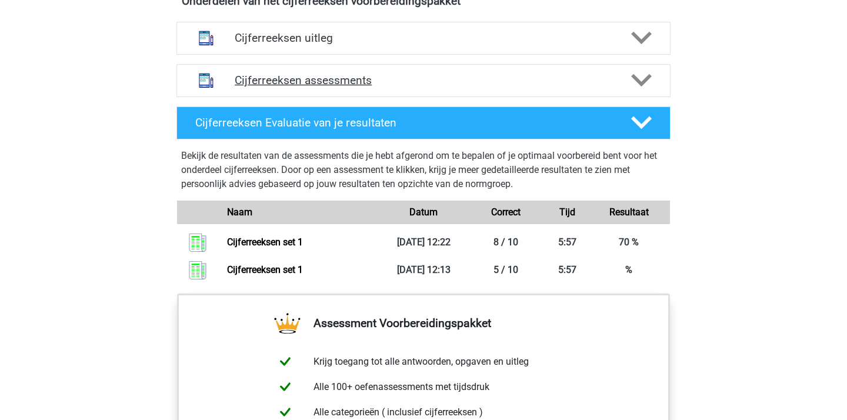
click at [434, 87] on h4 "Cijferreeksen assessments" at bounding box center [423, 80] width 377 height 14
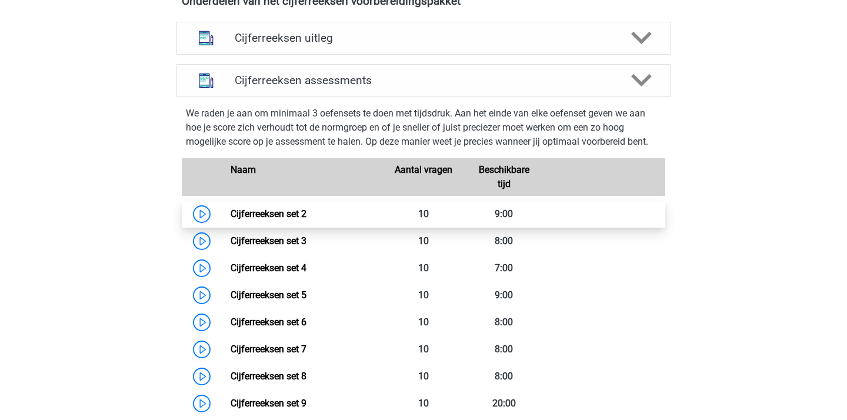
click at [306, 219] on link "Cijferreeksen set 2" at bounding box center [268, 213] width 76 height 11
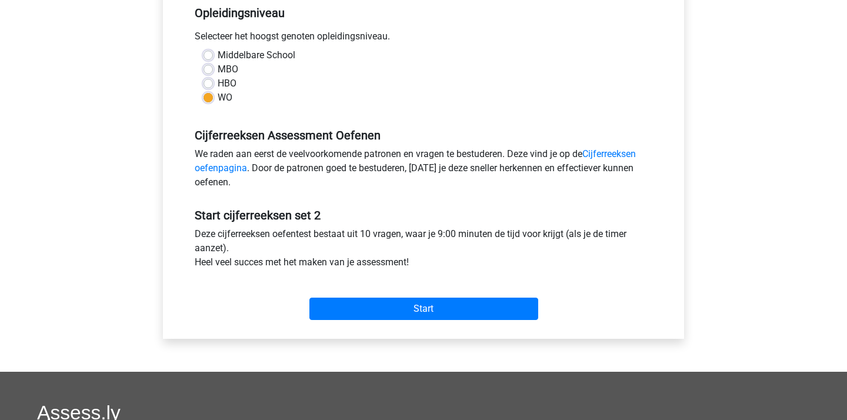
scroll to position [280, 0]
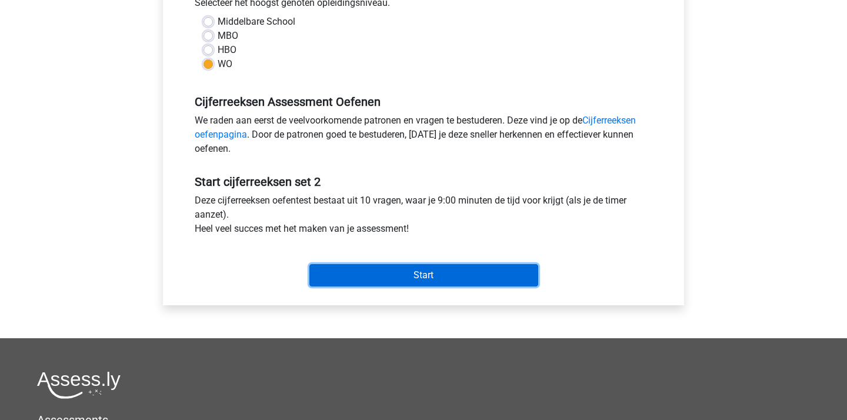
click at [433, 280] on input "Start" at bounding box center [423, 275] width 229 height 22
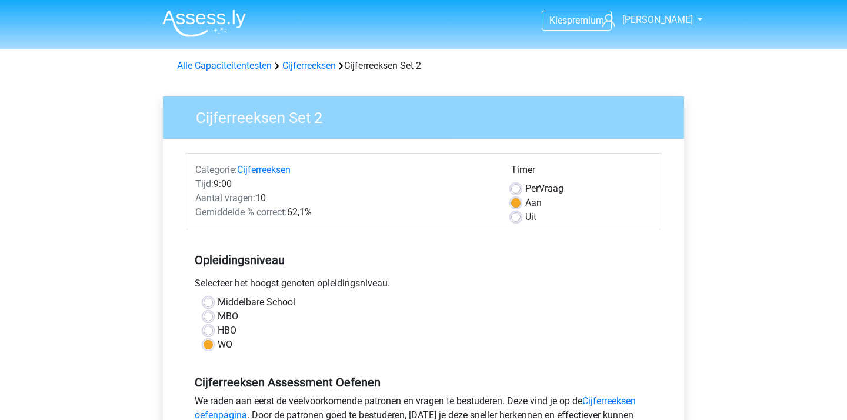
scroll to position [229, 0]
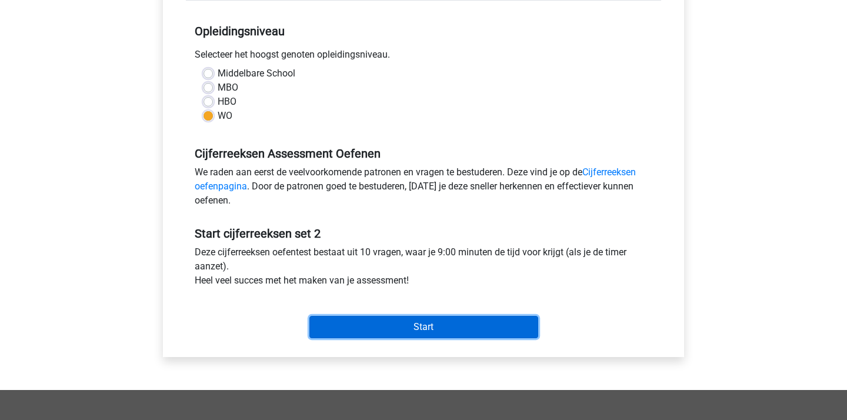
click at [375, 334] on input "Start" at bounding box center [423, 327] width 229 height 22
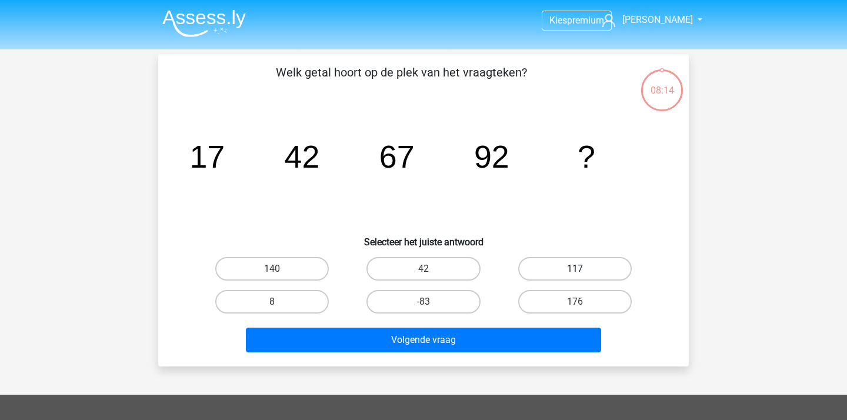
click at [557, 271] on label "117" at bounding box center [574, 269] width 113 height 24
click at [574, 271] on input "117" at bounding box center [578, 273] width 8 height 8
radio input "true"
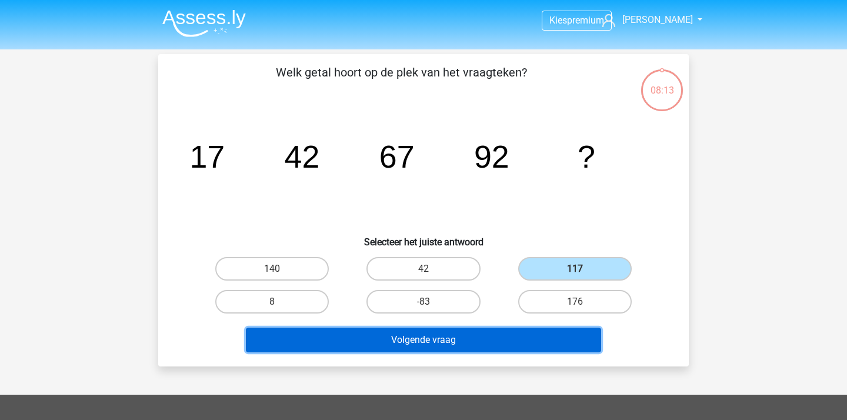
click at [461, 329] on button "Volgende vraag" at bounding box center [424, 339] width 356 height 25
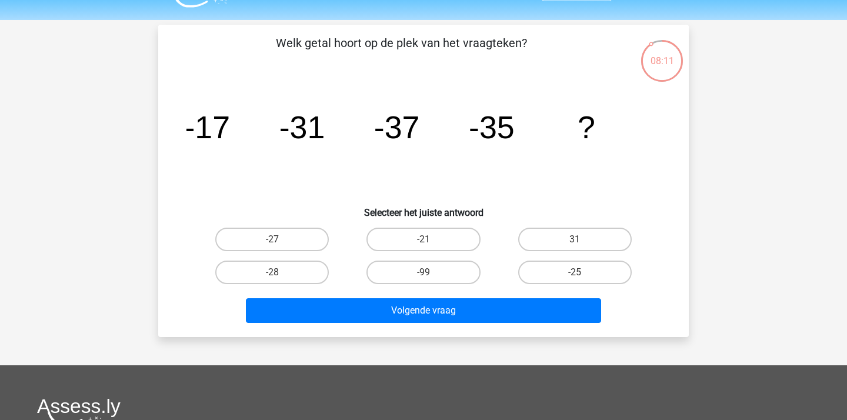
scroll to position [30, 0]
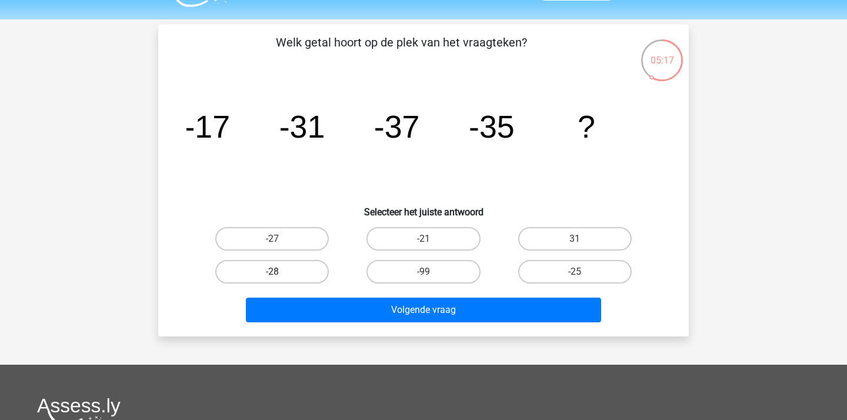
click at [298, 273] on label "-28" at bounding box center [271, 272] width 113 height 24
click at [280, 273] on input "-28" at bounding box center [276, 276] width 8 height 8
radio input "true"
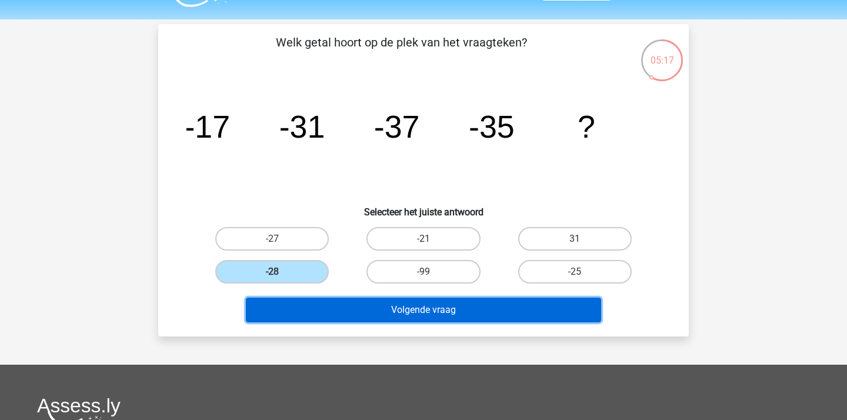
click at [365, 312] on button "Volgende vraag" at bounding box center [424, 309] width 356 height 25
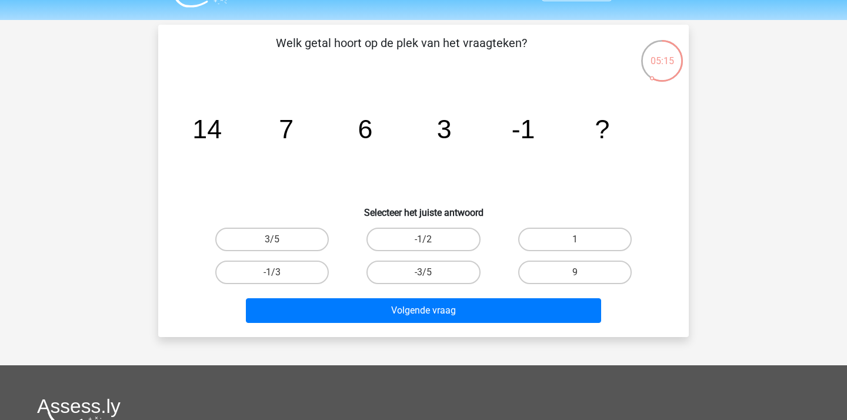
scroll to position [28, 0]
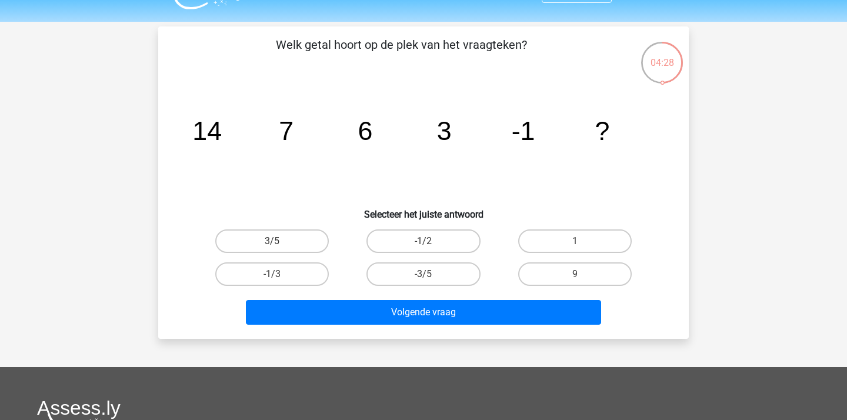
click at [412, 254] on div "-1/2" at bounding box center [422, 241] width 151 height 33
click at [425, 242] on input "-1/2" at bounding box center [427, 245] width 8 height 8
radio input "true"
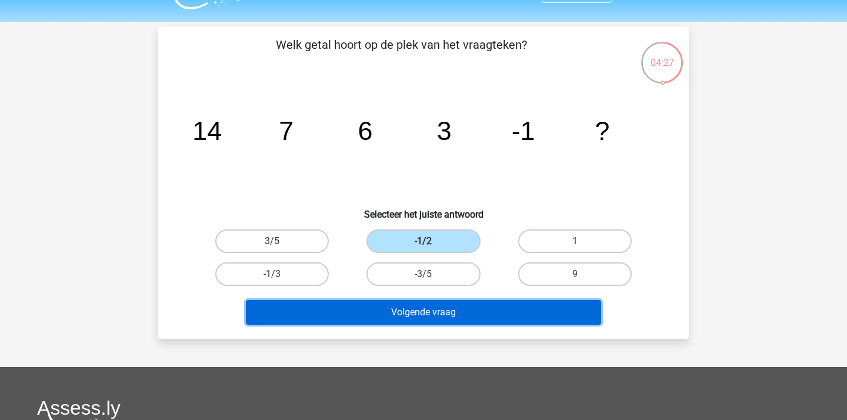
click at [400, 313] on button "Volgende vraag" at bounding box center [424, 312] width 356 height 25
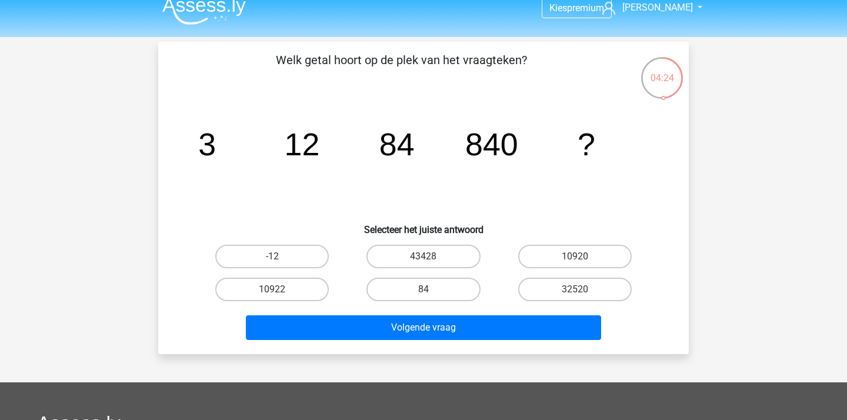
scroll to position [16, 0]
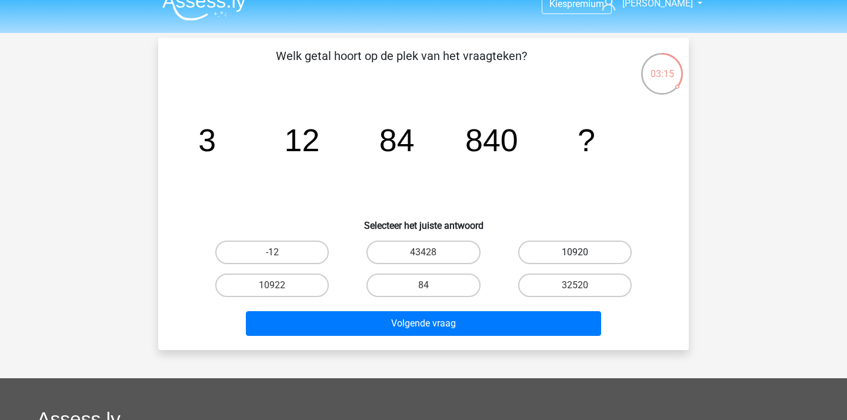
click at [598, 249] on label "10920" at bounding box center [574, 252] width 113 height 24
click at [582, 252] on input "10920" at bounding box center [578, 256] width 8 height 8
radio input "true"
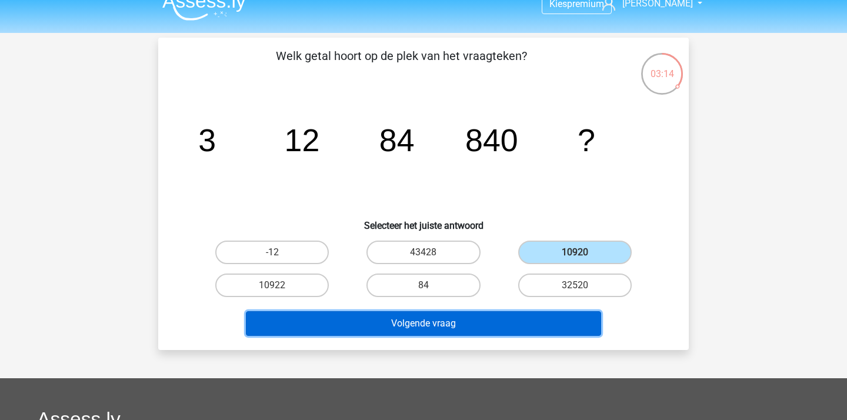
click at [461, 330] on button "Volgende vraag" at bounding box center [424, 323] width 356 height 25
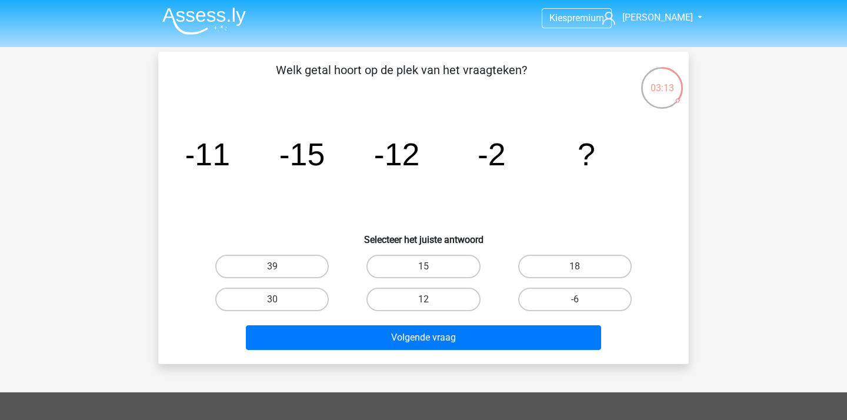
scroll to position [5, 0]
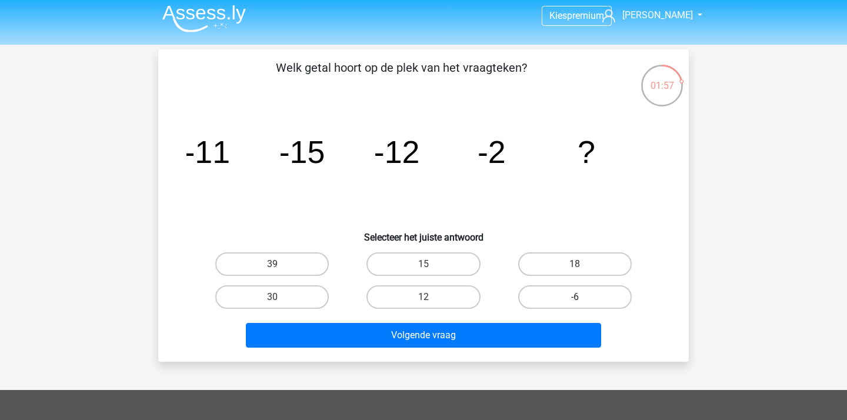
click at [600, 300] on label "-6" at bounding box center [574, 297] width 113 height 24
click at [582, 300] on input "-6" at bounding box center [578, 301] width 8 height 8
radio input "true"
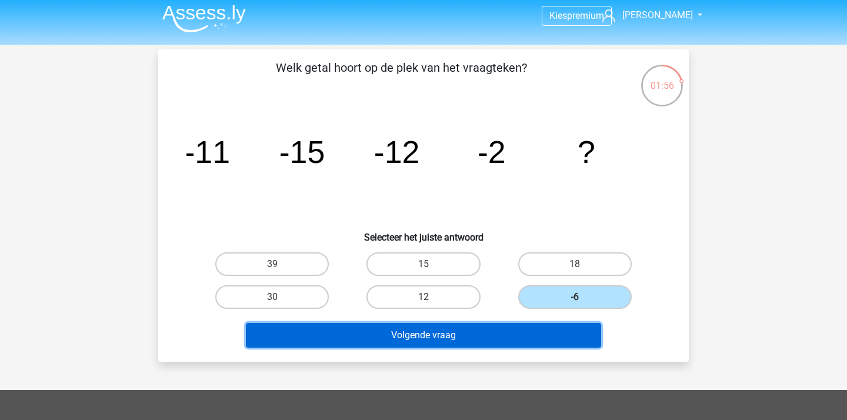
click at [476, 335] on button "Volgende vraag" at bounding box center [424, 335] width 356 height 25
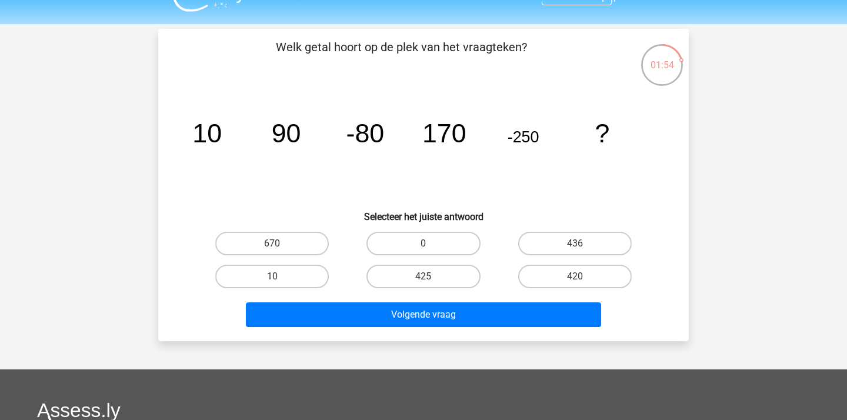
scroll to position [22, 0]
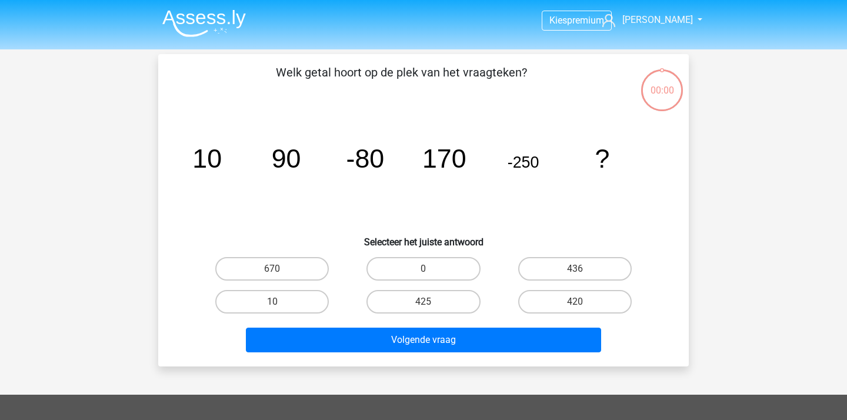
scroll to position [22, 0]
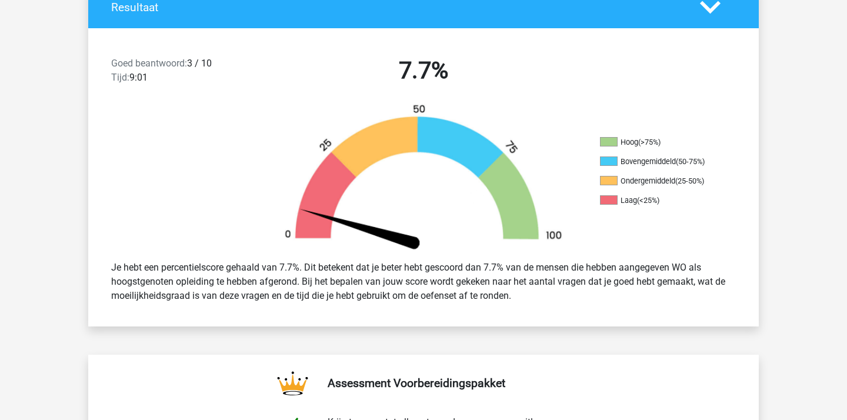
scroll to position [228, 0]
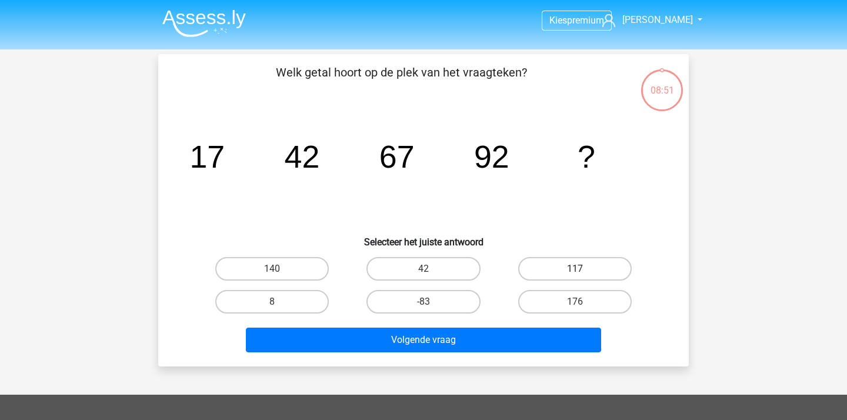
click at [562, 278] on label "117" at bounding box center [574, 269] width 113 height 24
click at [574, 276] on input "117" at bounding box center [578, 273] width 8 height 8
radio input "true"
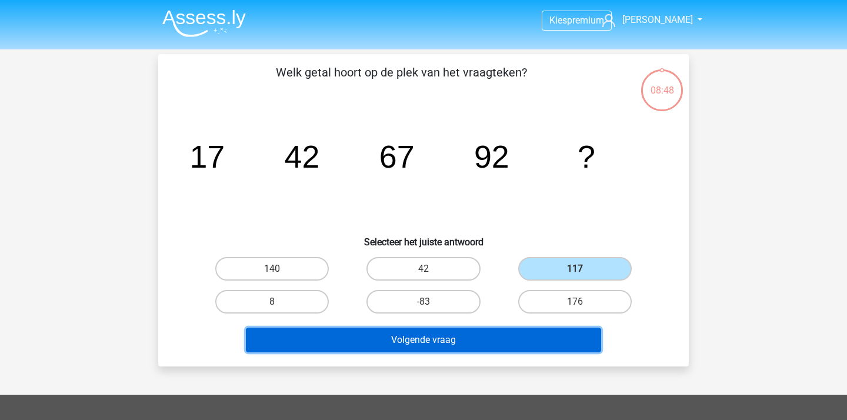
click at [432, 349] on button "Volgende vraag" at bounding box center [424, 339] width 356 height 25
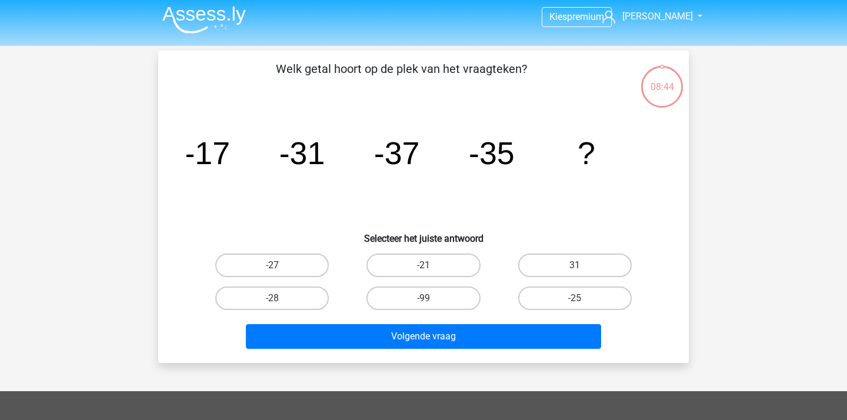
scroll to position [3, 0]
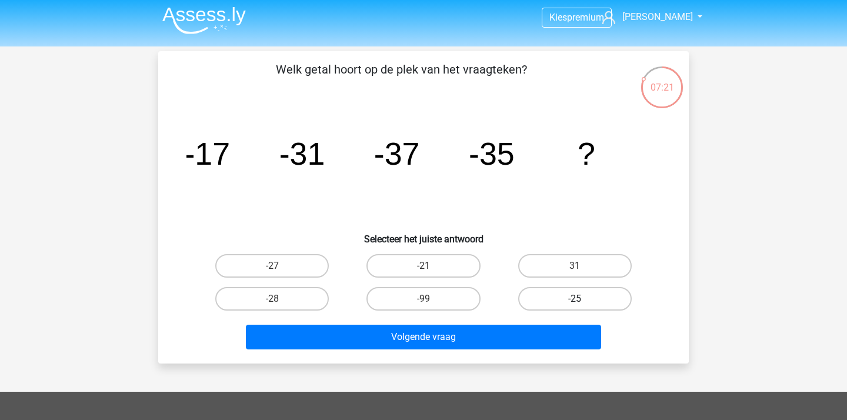
click at [595, 290] on label "-25" at bounding box center [574, 299] width 113 height 24
click at [582, 299] on input "-25" at bounding box center [578, 303] width 8 height 8
radio input "true"
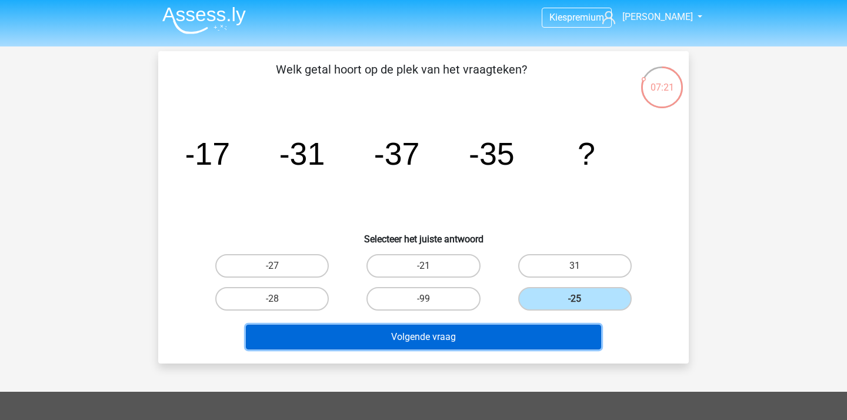
click at [496, 347] on button "Volgende vraag" at bounding box center [424, 337] width 356 height 25
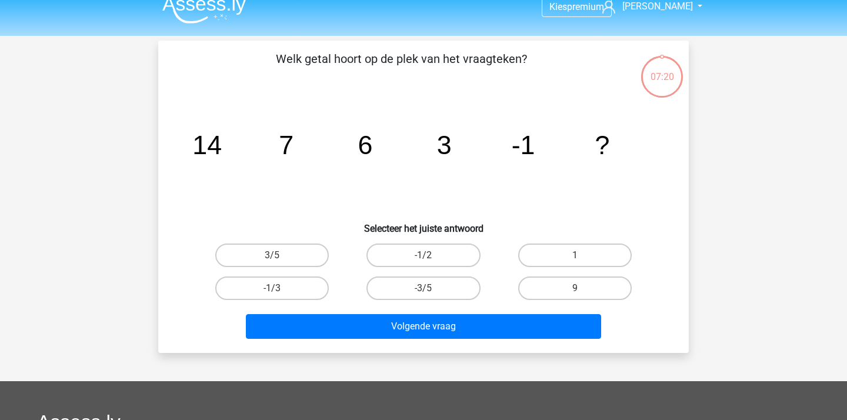
scroll to position [9, 0]
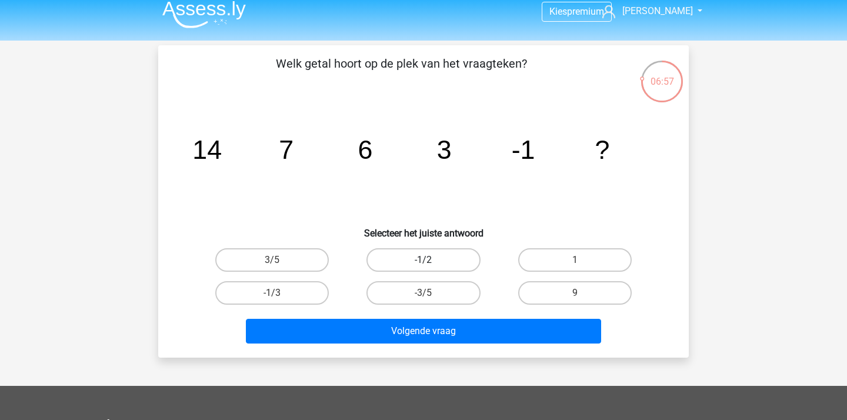
click at [440, 255] on label "-1/2" at bounding box center [422, 260] width 113 height 24
click at [431, 260] on input "-1/2" at bounding box center [427, 264] width 8 height 8
radio input "true"
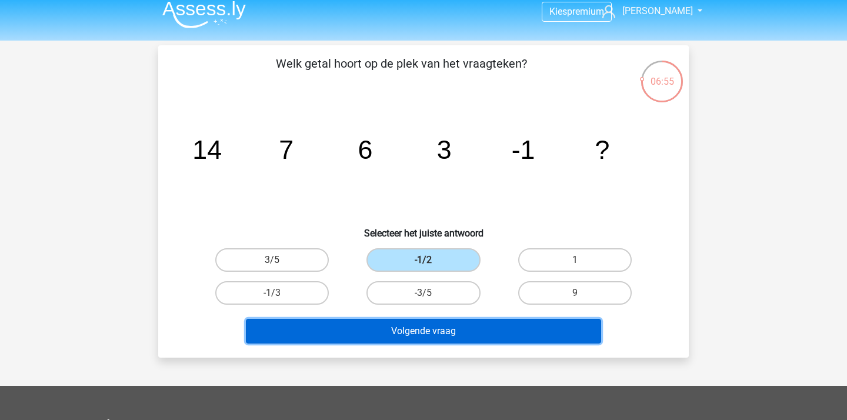
click at [428, 329] on button "Volgende vraag" at bounding box center [424, 331] width 356 height 25
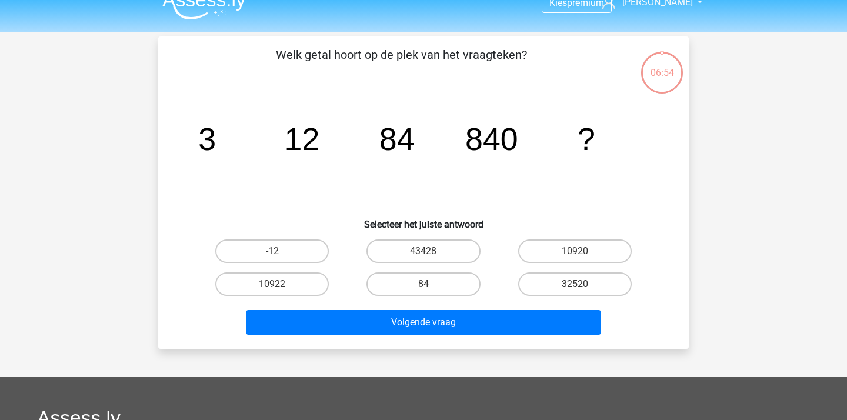
scroll to position [2, 0]
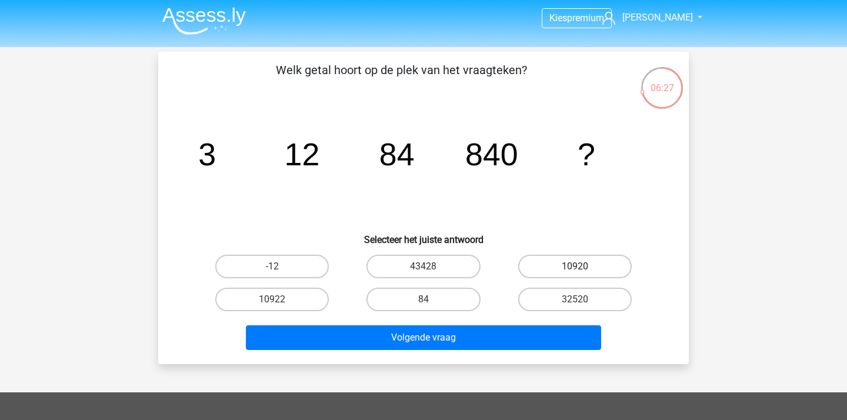
click at [566, 263] on label "10920" at bounding box center [574, 267] width 113 height 24
click at [574, 266] on input "10920" at bounding box center [578, 270] width 8 height 8
radio input "true"
click at [566, 263] on label "10920" at bounding box center [574, 267] width 113 height 24
click at [574, 266] on input "10920" at bounding box center [578, 270] width 8 height 8
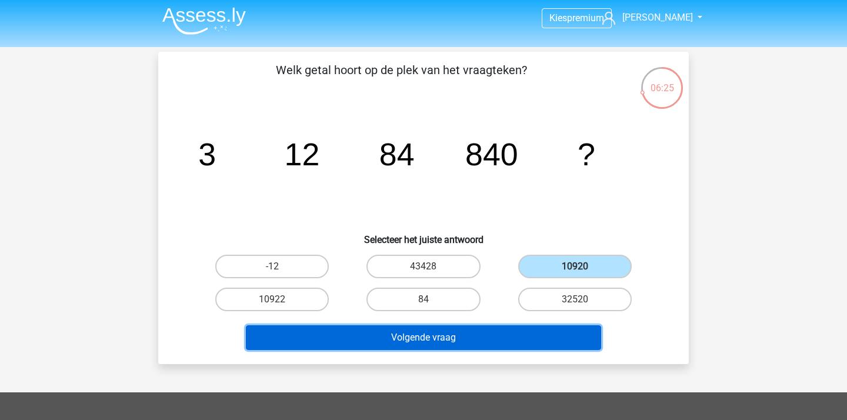
click at [516, 343] on button "Volgende vraag" at bounding box center [424, 337] width 356 height 25
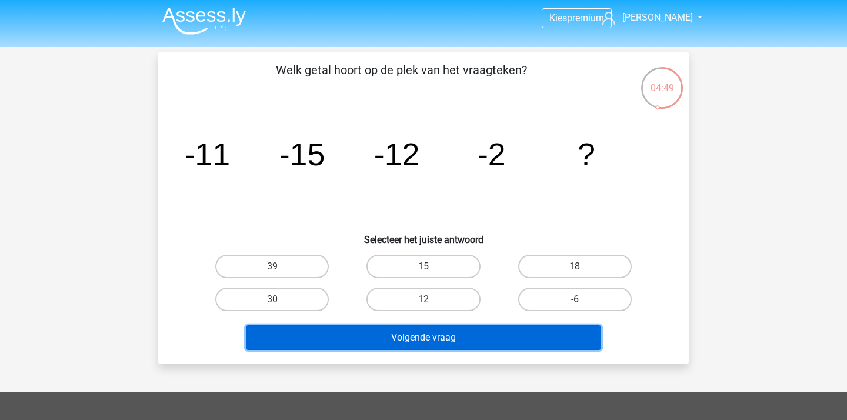
click at [462, 334] on button "Volgende vraag" at bounding box center [424, 337] width 356 height 25
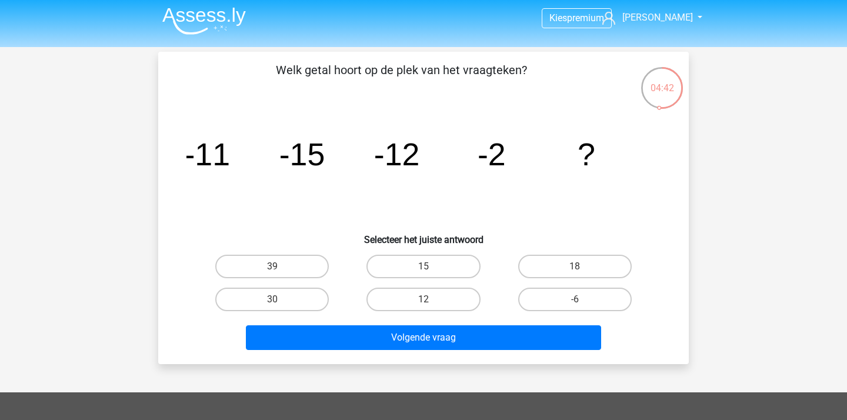
click at [527, 234] on h6 "Selecteer het juiste antwoord" at bounding box center [423, 235] width 493 height 21
click at [439, 268] on label "15" at bounding box center [422, 267] width 113 height 24
click at [431, 268] on input "15" at bounding box center [427, 270] width 8 height 8
radio input "true"
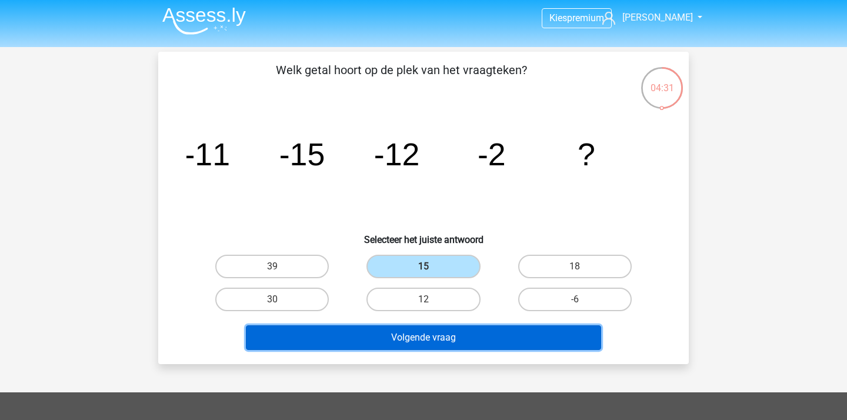
click at [428, 337] on button "Volgende vraag" at bounding box center [424, 337] width 356 height 25
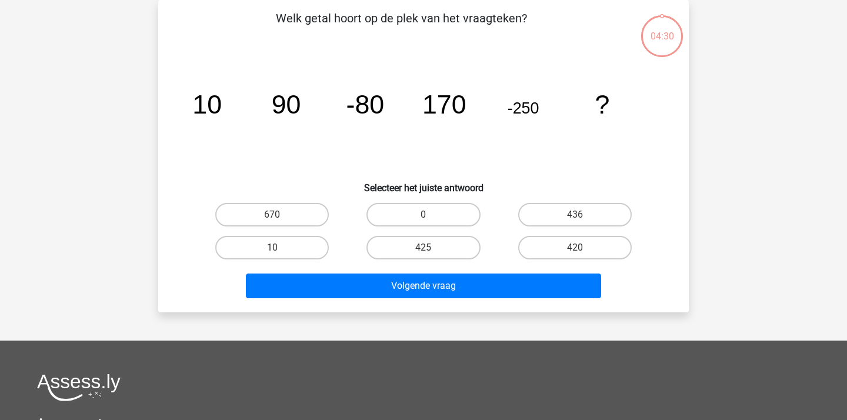
scroll to position [31, 0]
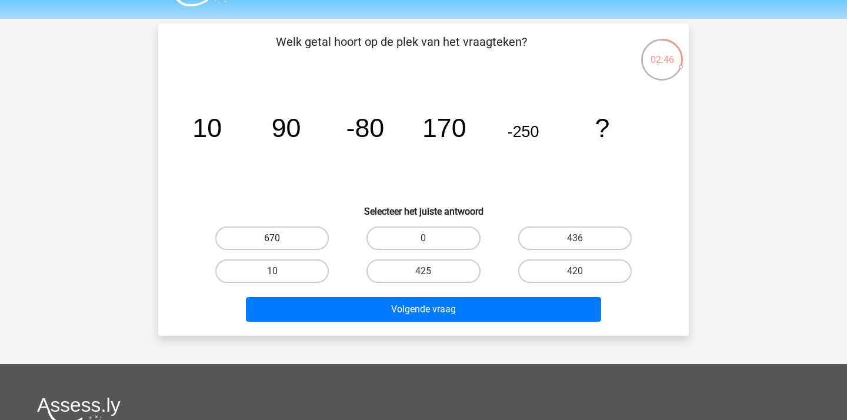
click at [295, 240] on label "670" at bounding box center [271, 238] width 113 height 24
click at [280, 240] on input "670" at bounding box center [276, 242] width 8 height 8
radio input "true"
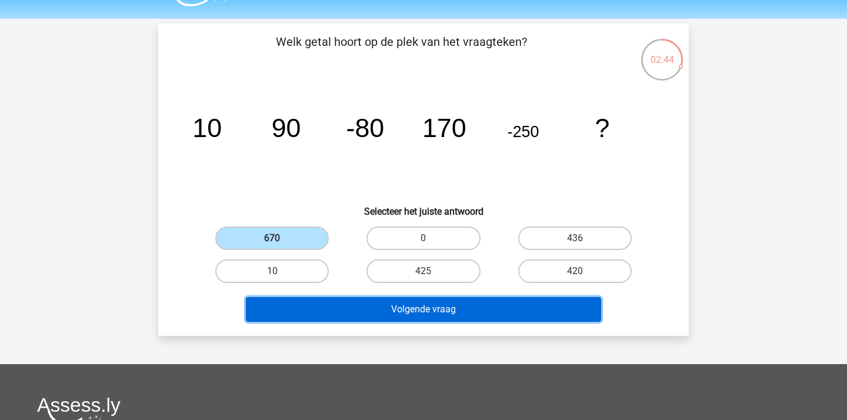
click at [385, 309] on button "Volgende vraag" at bounding box center [424, 309] width 356 height 25
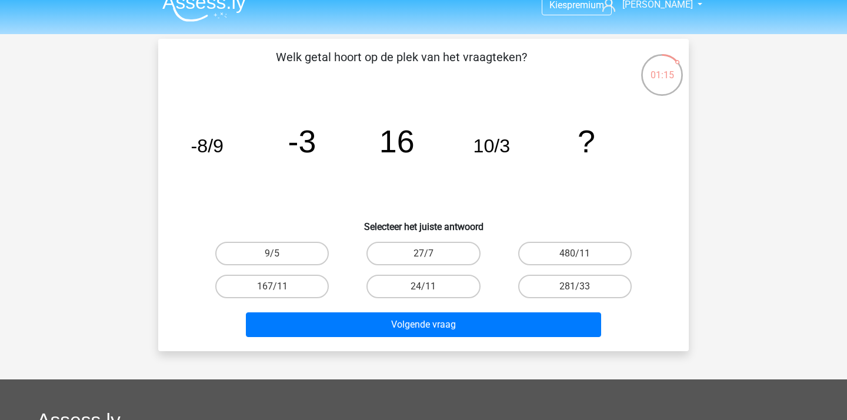
scroll to position [12, 0]
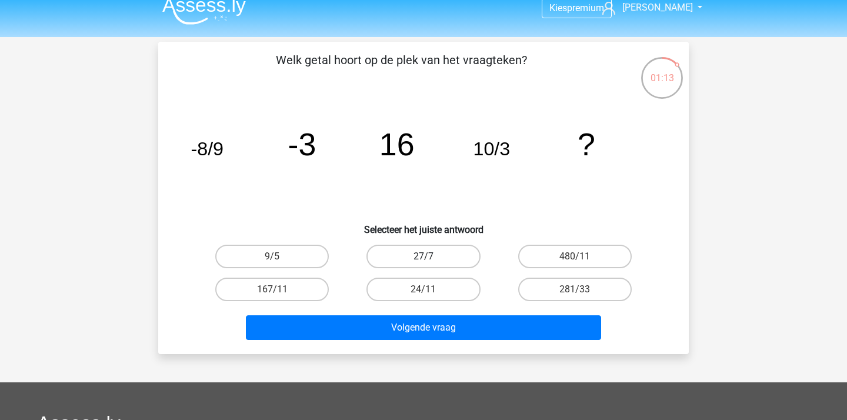
click at [463, 250] on label "27/7" at bounding box center [422, 257] width 113 height 24
click at [431, 256] on input "27/7" at bounding box center [427, 260] width 8 height 8
radio input "true"
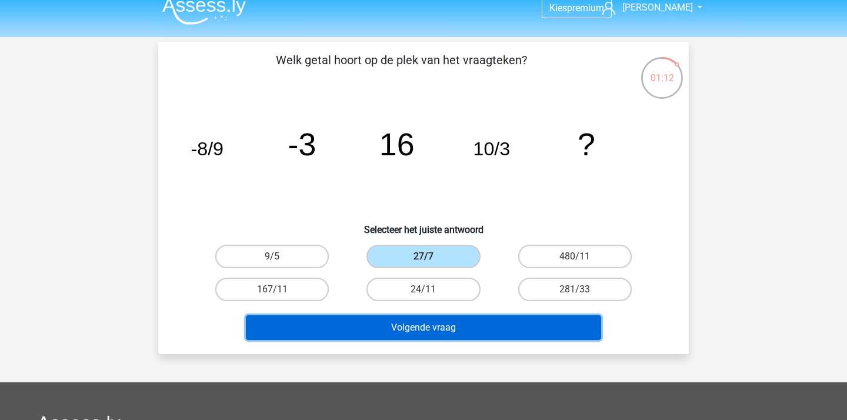
click at [450, 317] on button "Volgende vraag" at bounding box center [424, 327] width 356 height 25
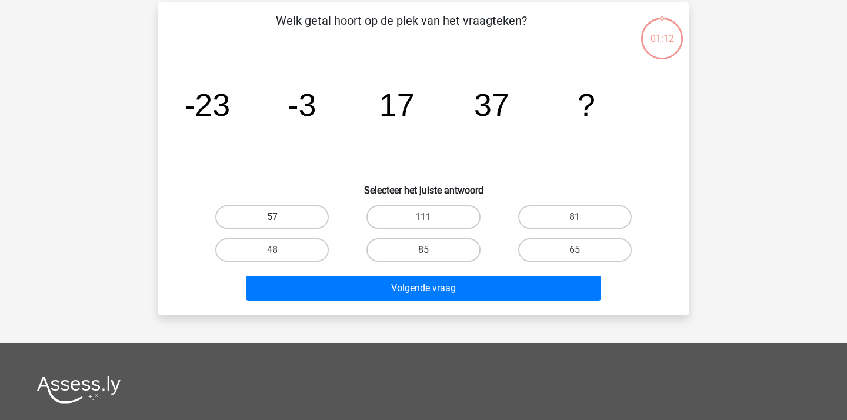
scroll to position [54, 0]
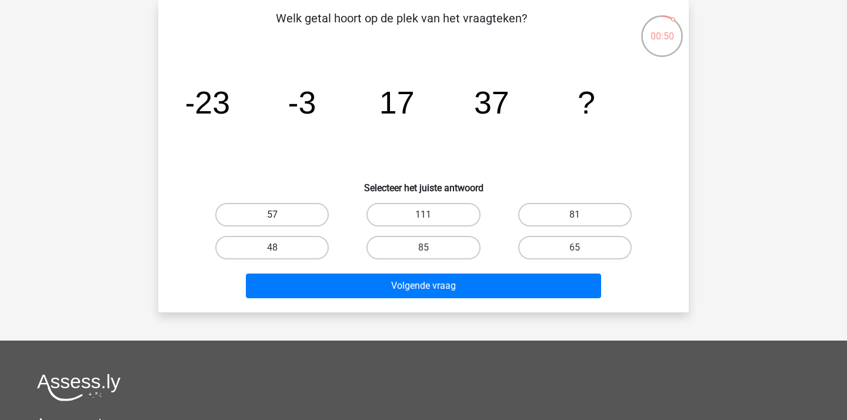
click at [237, 212] on label "57" at bounding box center [271, 215] width 113 height 24
click at [272, 215] on input "57" at bounding box center [276, 219] width 8 height 8
radio input "true"
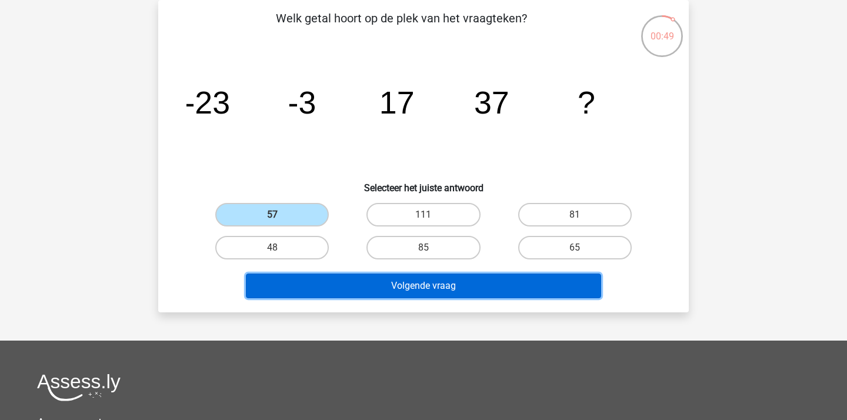
click at [382, 291] on button "Volgende vraag" at bounding box center [424, 285] width 356 height 25
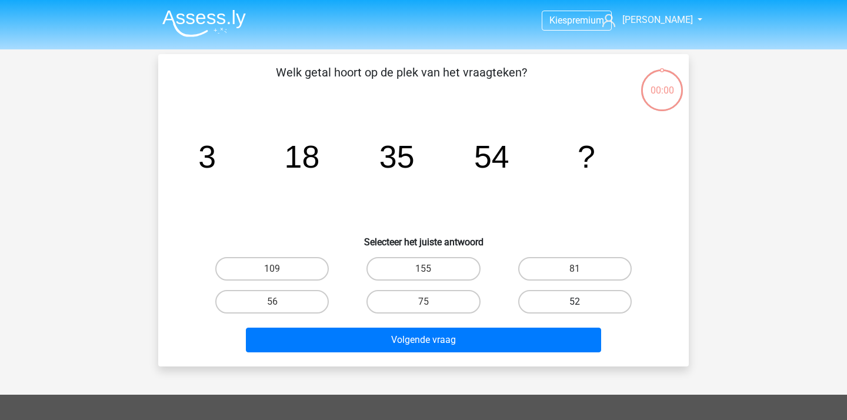
scroll to position [54, 0]
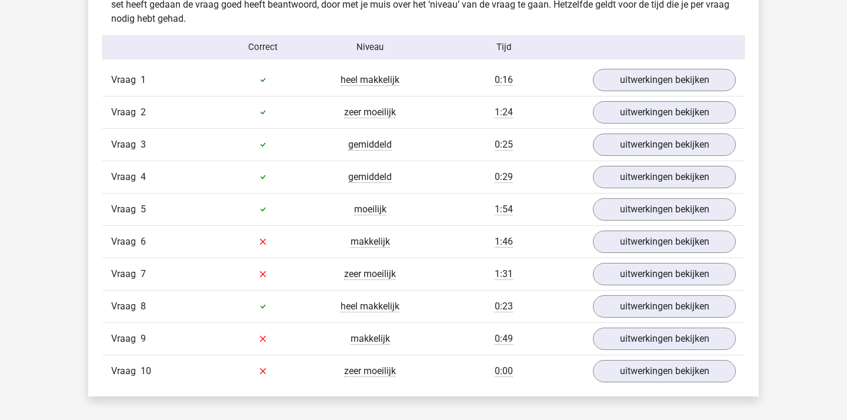
scroll to position [952, 0]
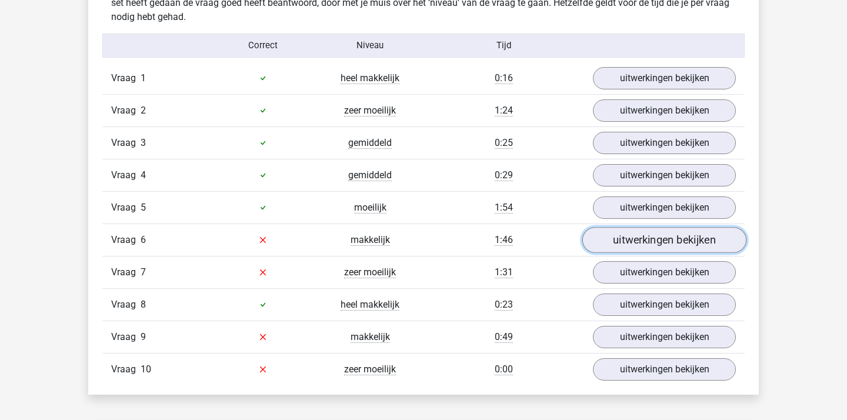
click at [664, 243] on link "uitwerkingen bekijken" at bounding box center [664, 240] width 164 height 26
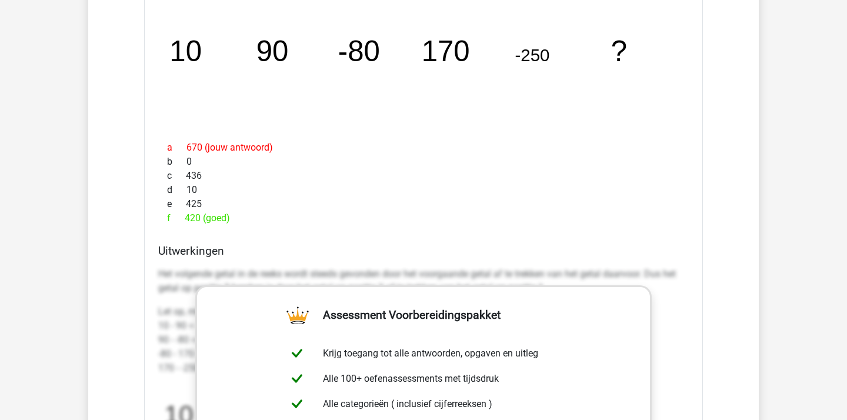
scroll to position [1047, 0]
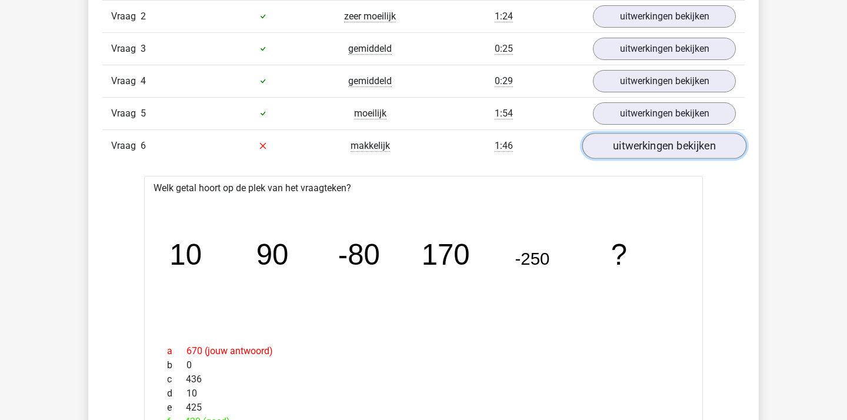
click at [658, 141] on link "uitwerkingen bekijken" at bounding box center [664, 146] width 164 height 26
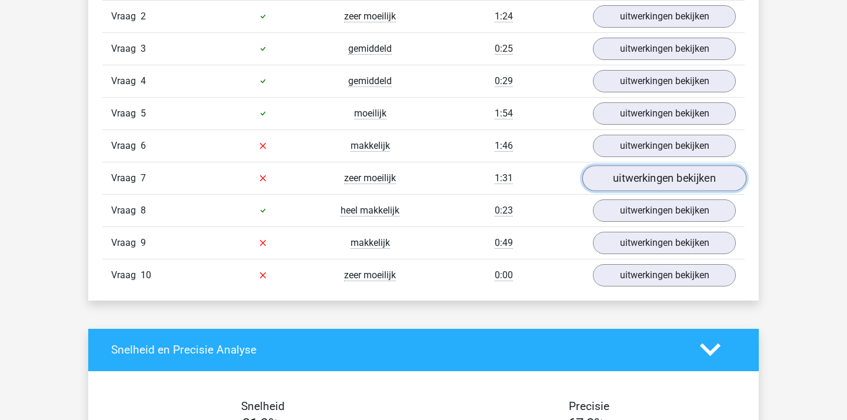
click at [651, 184] on link "uitwerkingen bekijken" at bounding box center [664, 178] width 164 height 26
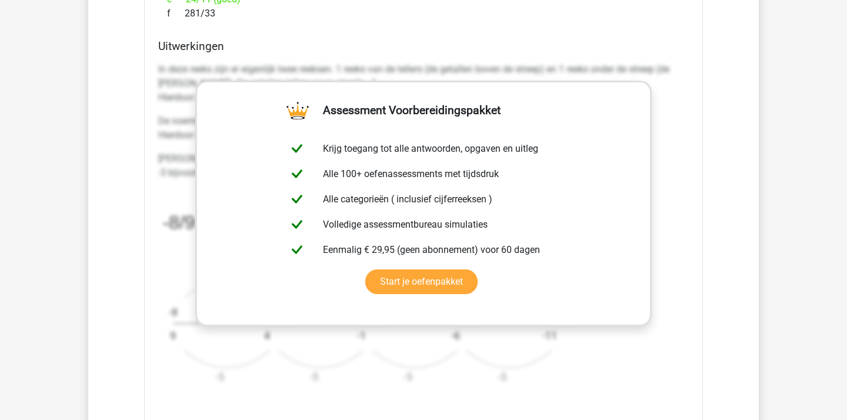
scroll to position [1788, 0]
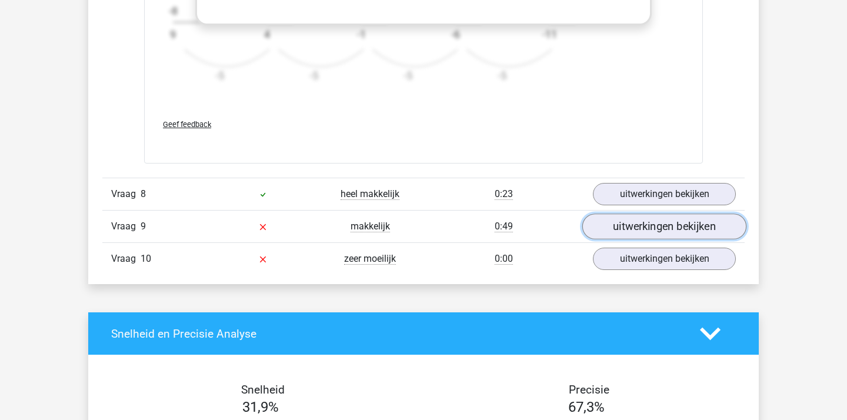
click at [637, 220] on link "uitwerkingen bekijken" at bounding box center [664, 226] width 164 height 26
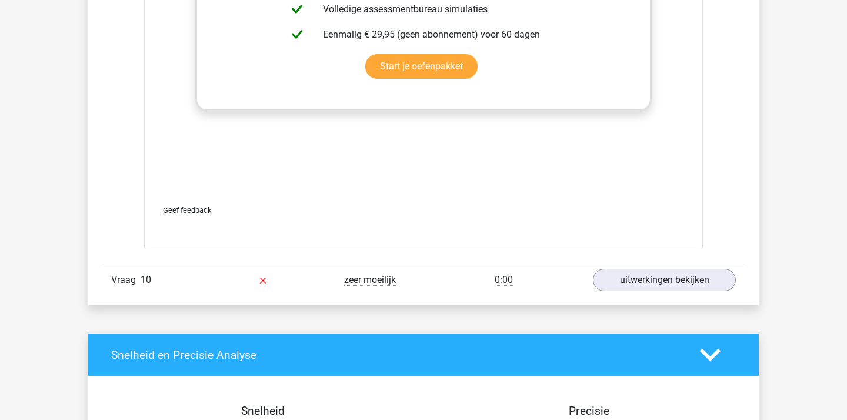
scroll to position [2546, 0]
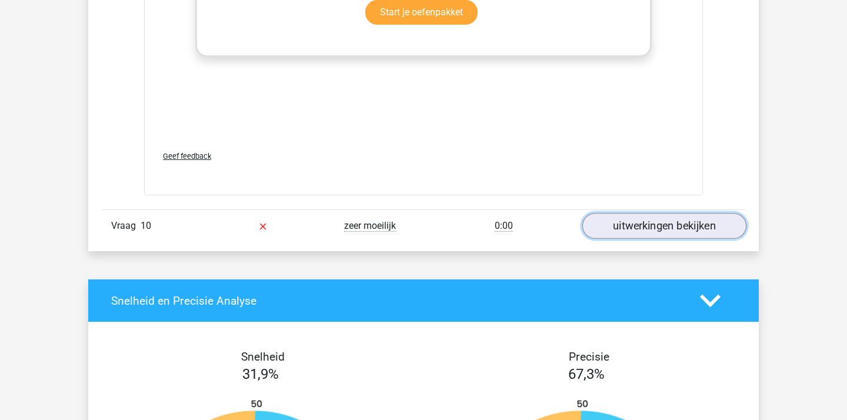
click at [676, 232] on link "uitwerkingen bekijken" at bounding box center [664, 226] width 164 height 26
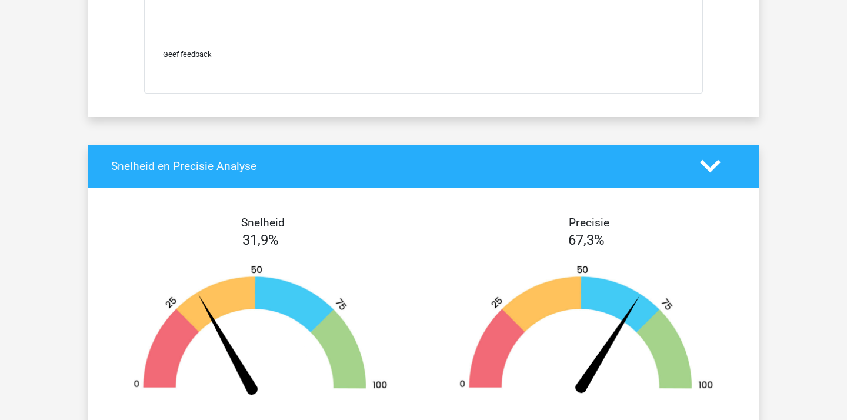
scroll to position [3396, 0]
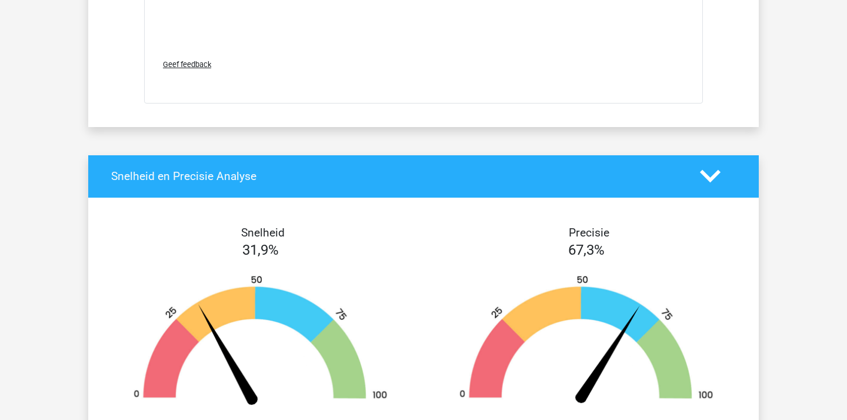
click at [704, 188] on div "Snelheid en Precisie Analyse" at bounding box center [423, 176] width 670 height 42
click at [711, 179] on polygon at bounding box center [710, 176] width 21 height 13
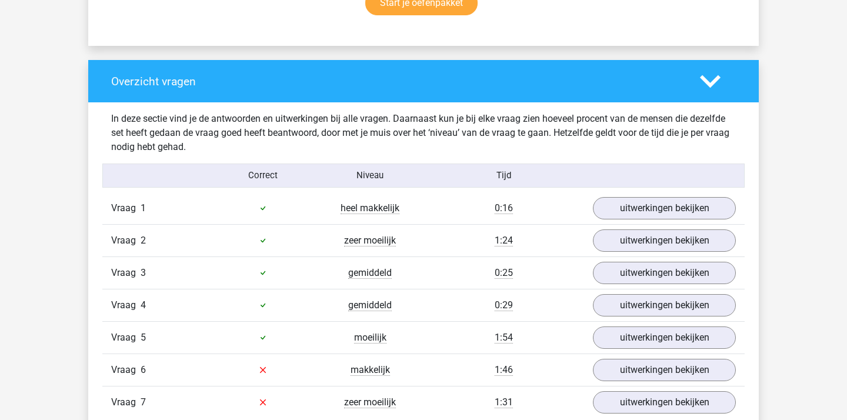
scroll to position [820, 0]
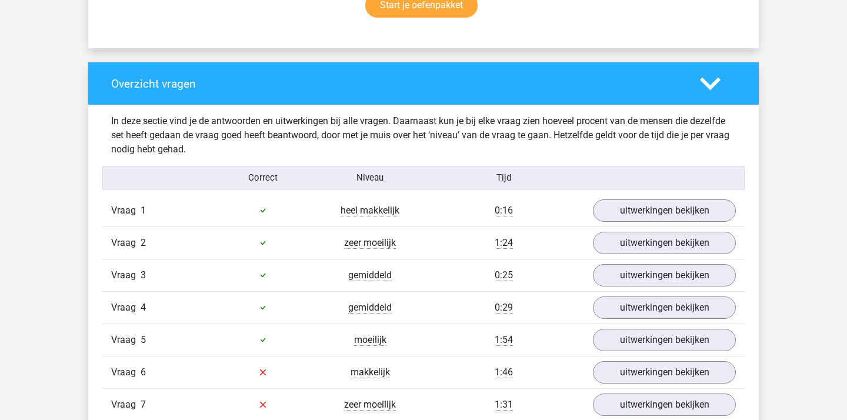
click at [717, 82] on icon at bounding box center [710, 83] width 21 height 21
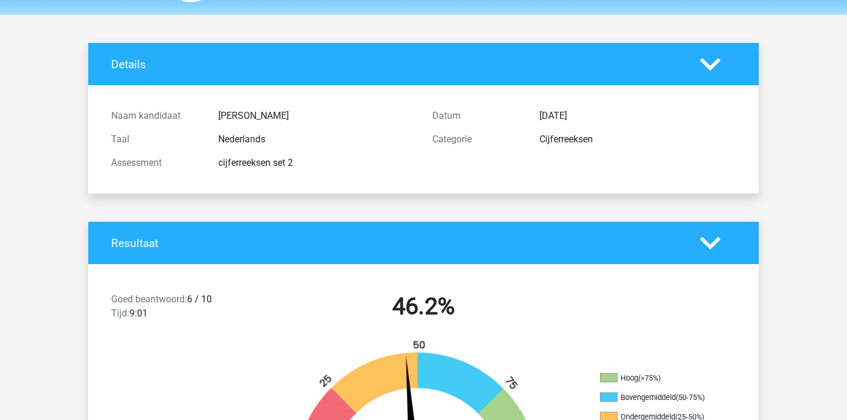
scroll to position [108, 0]
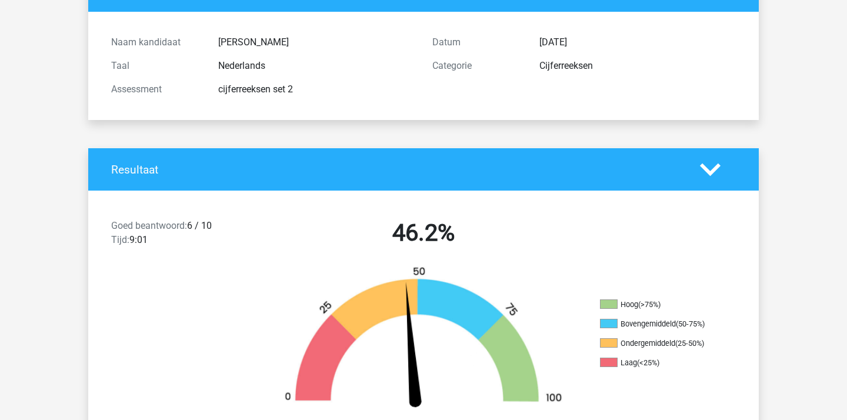
click at [710, 171] on polygon at bounding box center [710, 169] width 21 height 13
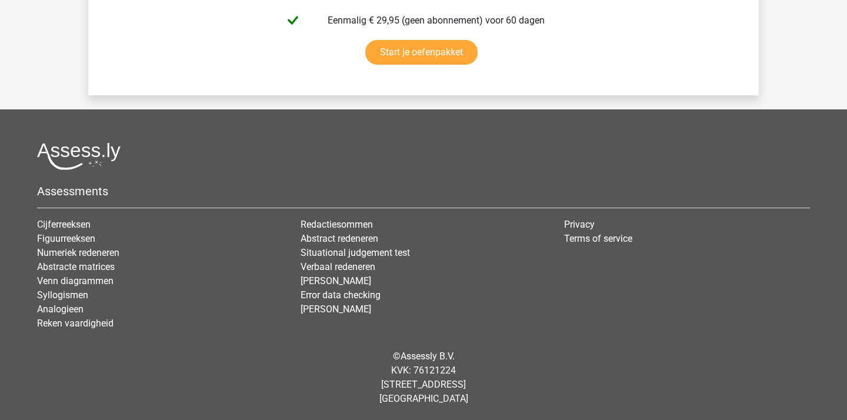
scroll to position [0, 0]
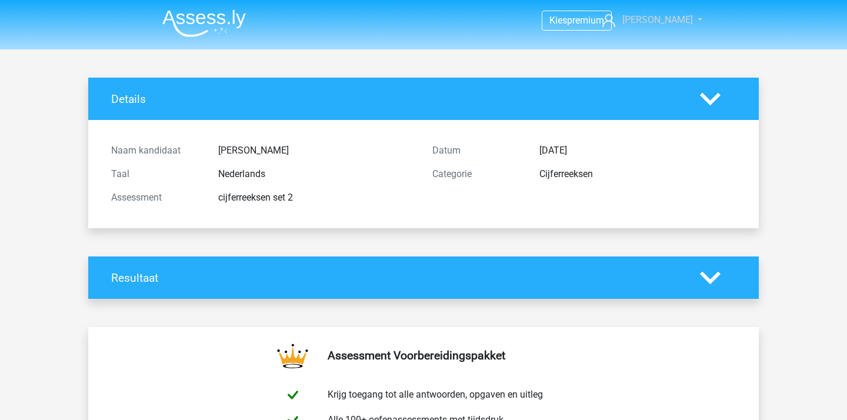
click at [653, 21] on span "[PERSON_NAME]" at bounding box center [657, 19] width 71 height 11
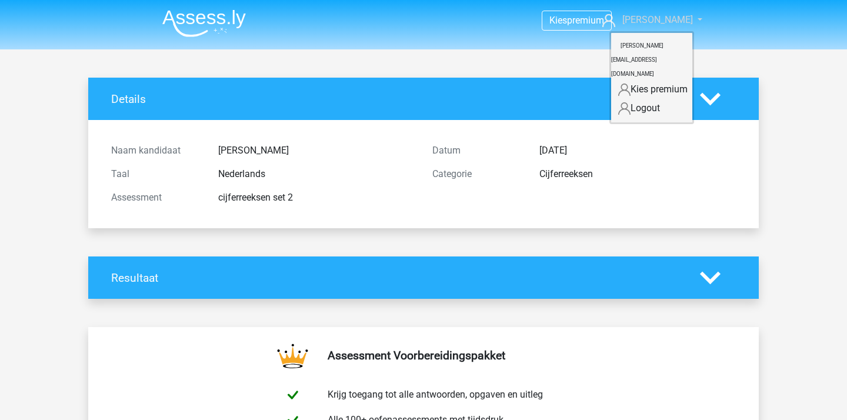
click at [653, 21] on span "[PERSON_NAME]" at bounding box center [657, 19] width 71 height 11
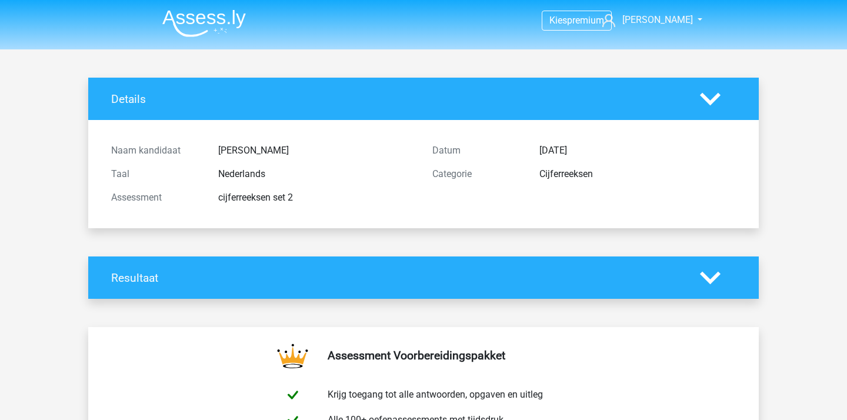
click at [208, 14] on img at bounding box center [203, 23] width 83 height 28
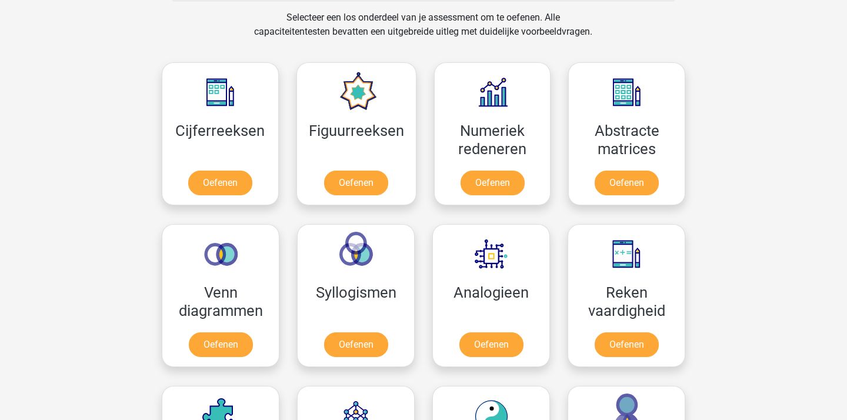
scroll to position [496, 0]
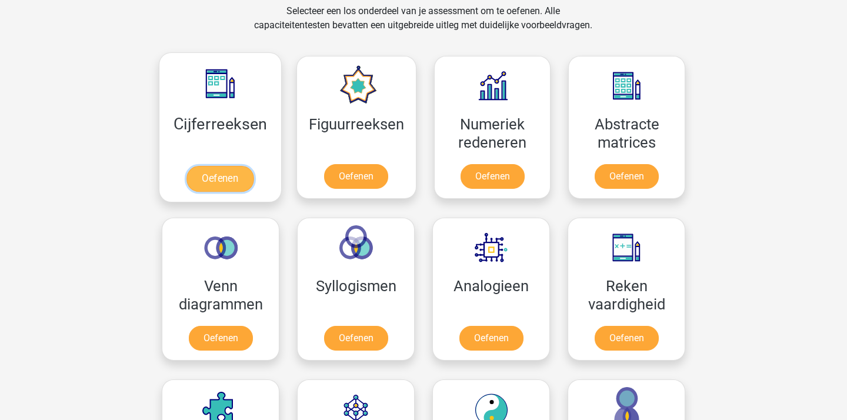
click at [239, 172] on link "Oefenen" at bounding box center [219, 179] width 67 height 26
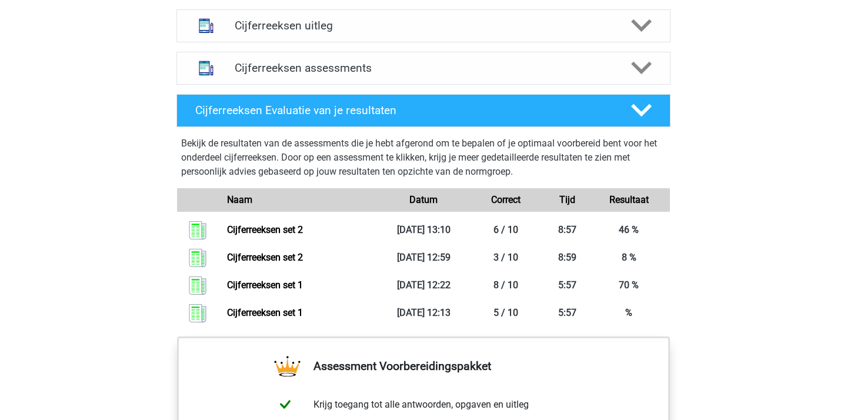
scroll to position [723, 0]
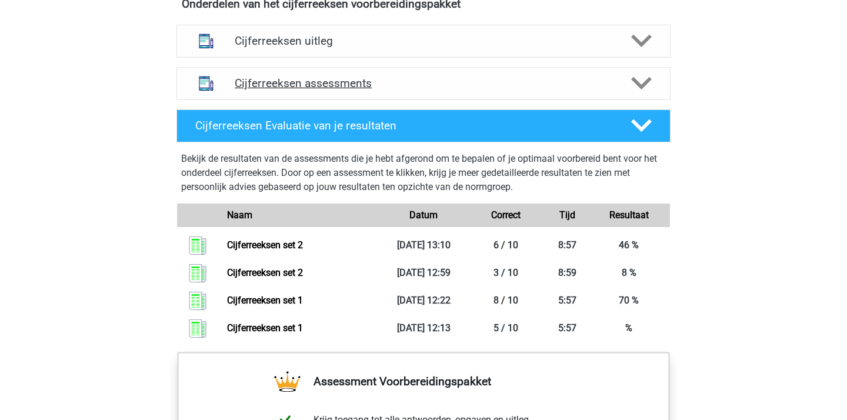
click at [401, 90] on h4 "Cijferreeksen assessments" at bounding box center [423, 83] width 377 height 14
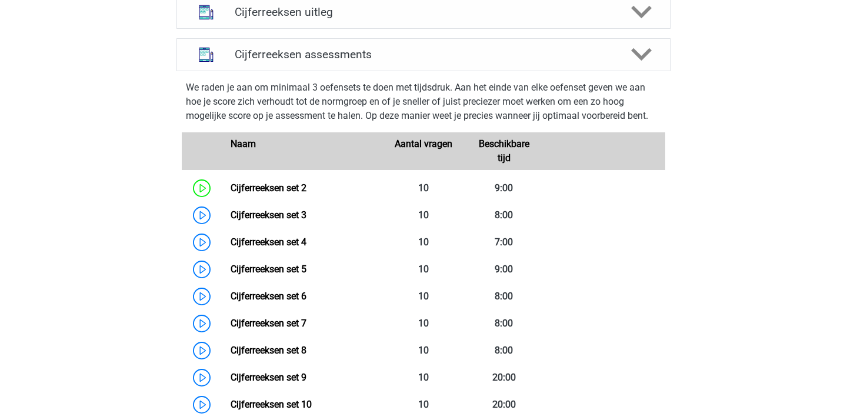
scroll to position [754, 0]
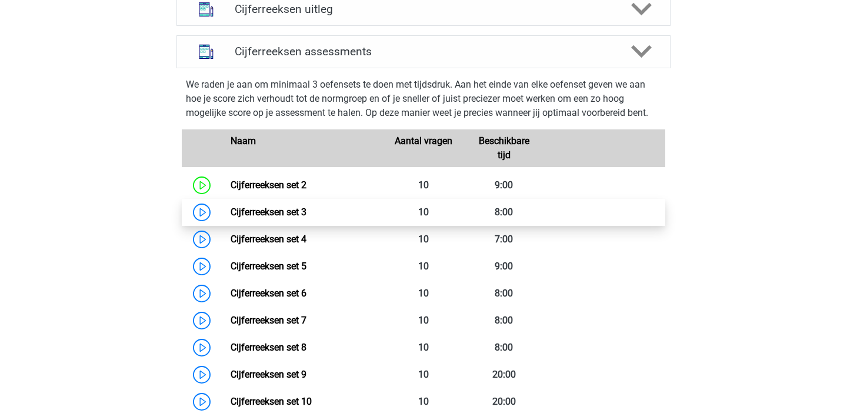
click at [306, 218] on link "Cijferreeksen set 3" at bounding box center [268, 211] width 76 height 11
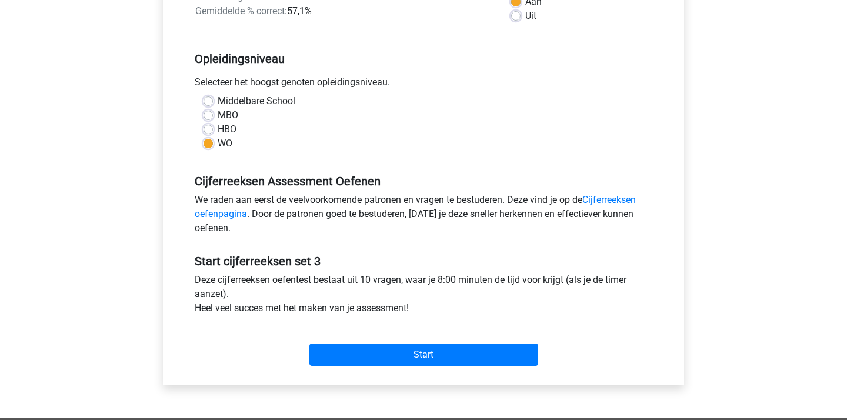
scroll to position [246, 0]
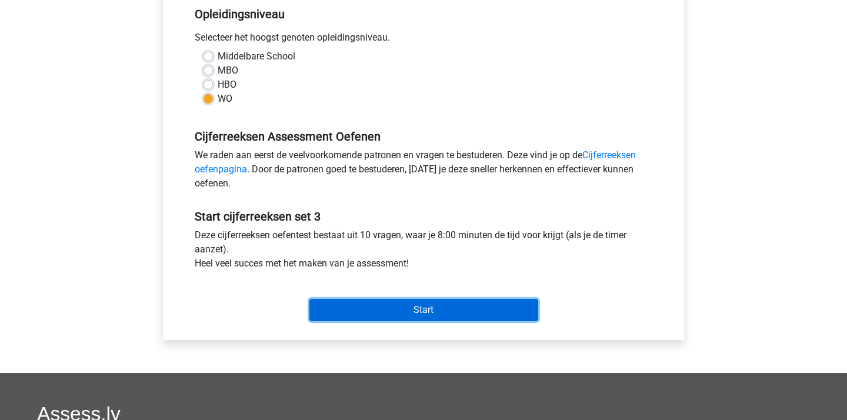
click at [456, 299] on input "Start" at bounding box center [423, 310] width 229 height 22
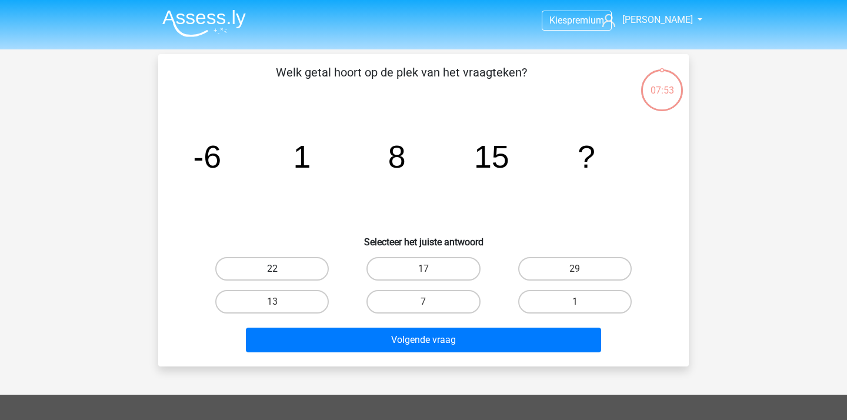
click at [269, 265] on label "22" at bounding box center [271, 269] width 113 height 24
click at [272, 269] on input "22" at bounding box center [276, 273] width 8 height 8
radio input "true"
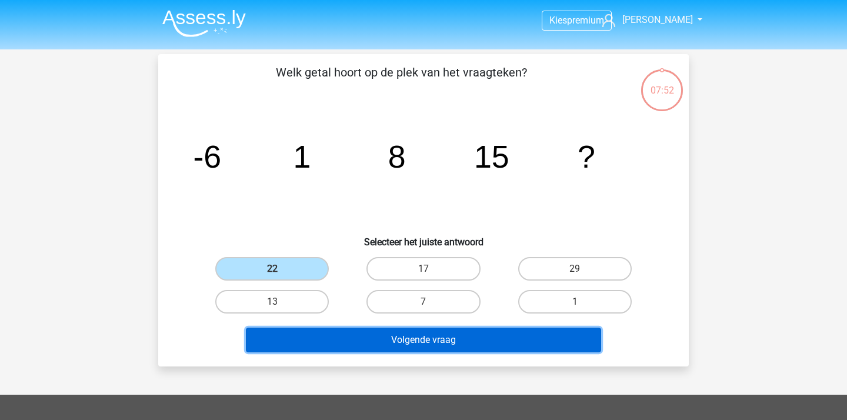
click at [347, 340] on button "Volgende vraag" at bounding box center [424, 339] width 356 height 25
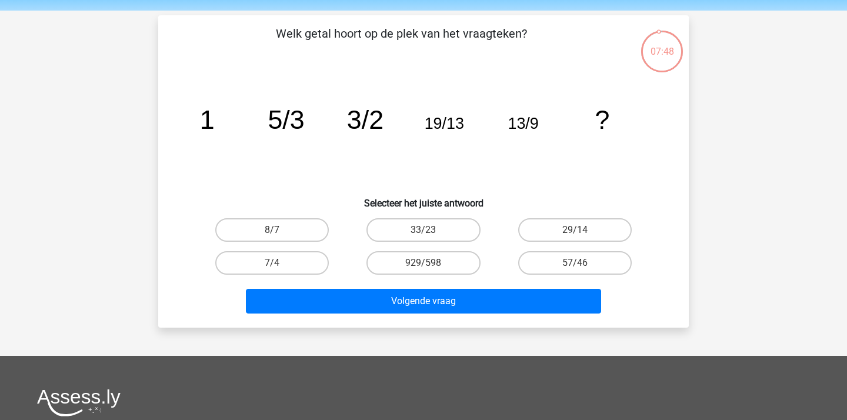
scroll to position [34, 0]
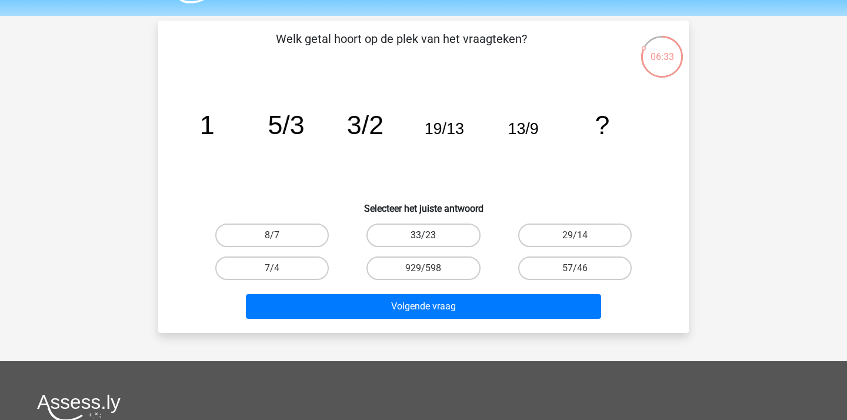
click at [406, 234] on label "33/23" at bounding box center [422, 235] width 113 height 24
click at [423, 235] on input "33/23" at bounding box center [427, 239] width 8 height 8
radio input "true"
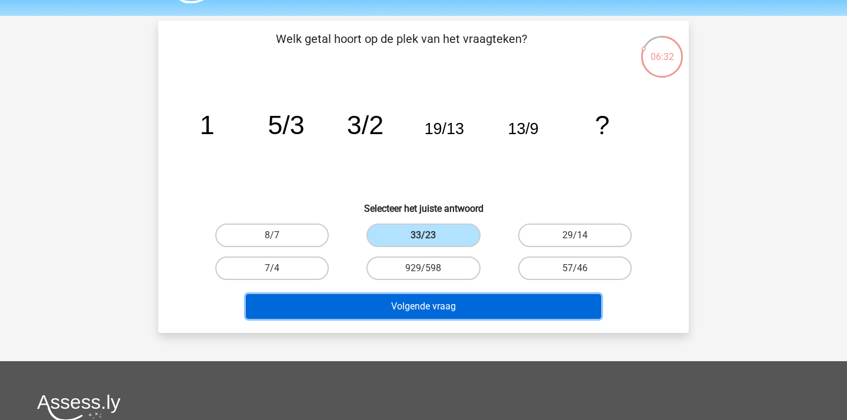
click at [401, 313] on button "Volgende vraag" at bounding box center [424, 306] width 356 height 25
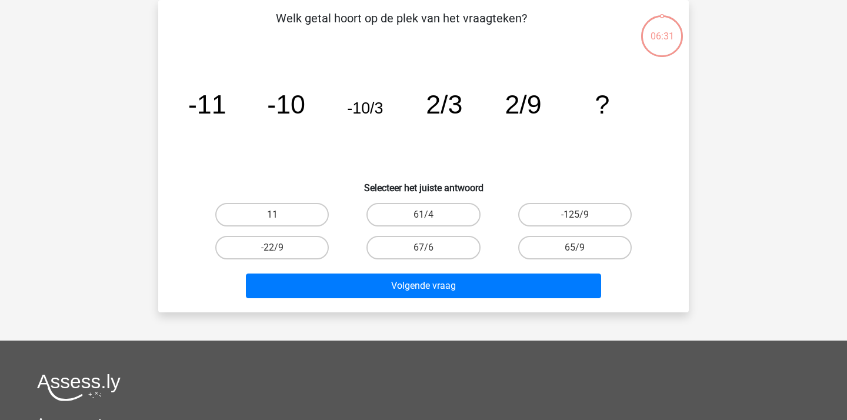
scroll to position [30, 0]
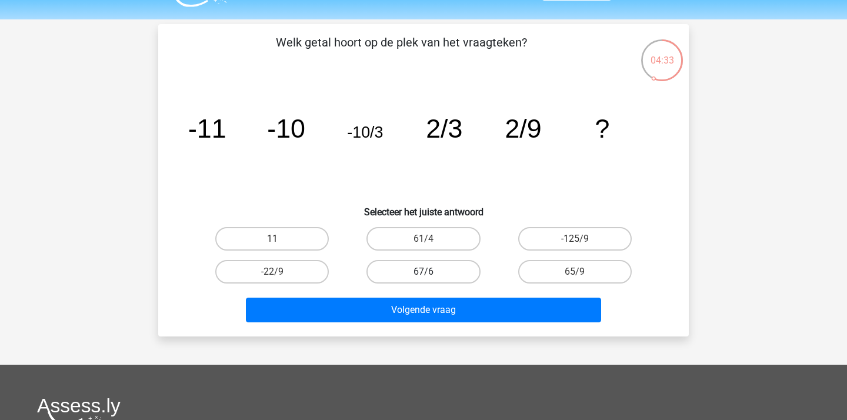
click at [432, 270] on label "67/6" at bounding box center [422, 272] width 113 height 24
click at [431, 272] on input "67/6" at bounding box center [427, 276] width 8 height 8
radio input "true"
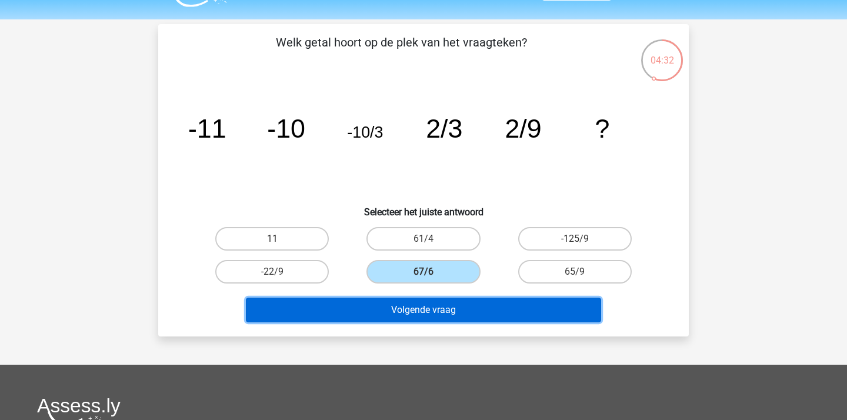
click at [425, 308] on button "Volgende vraag" at bounding box center [424, 309] width 356 height 25
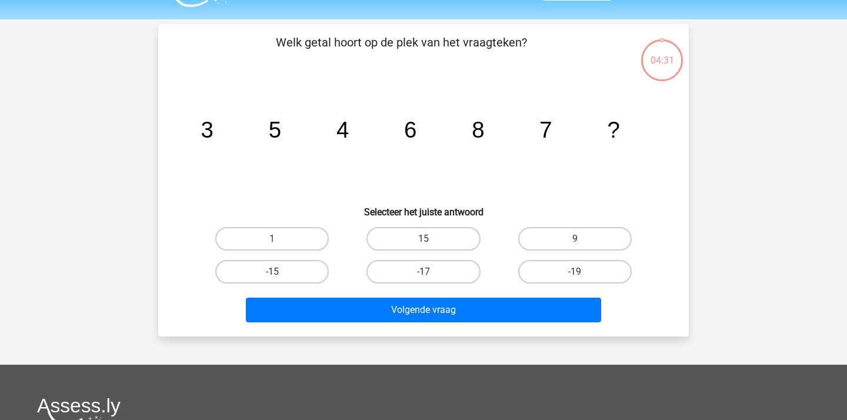
scroll to position [54, 0]
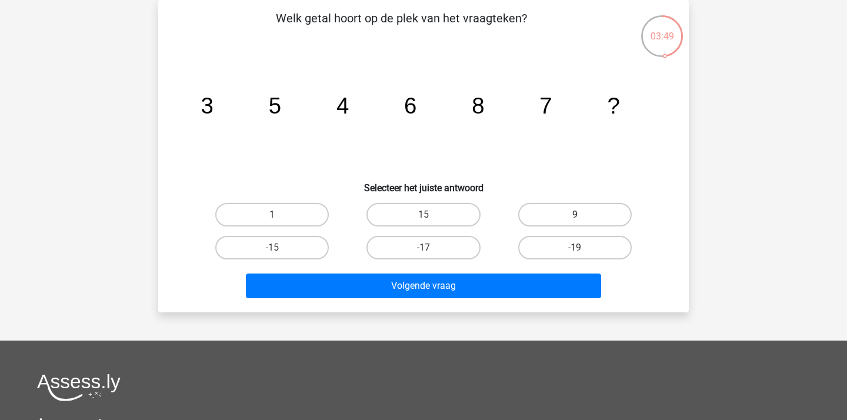
click at [539, 215] on label "9" at bounding box center [574, 215] width 113 height 24
click at [574, 215] on input "9" at bounding box center [578, 219] width 8 height 8
radio input "true"
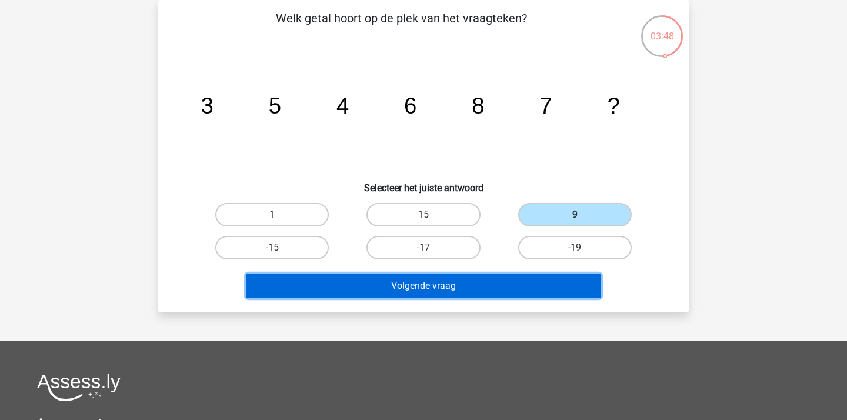
click at [404, 292] on button "Volgende vraag" at bounding box center [424, 285] width 356 height 25
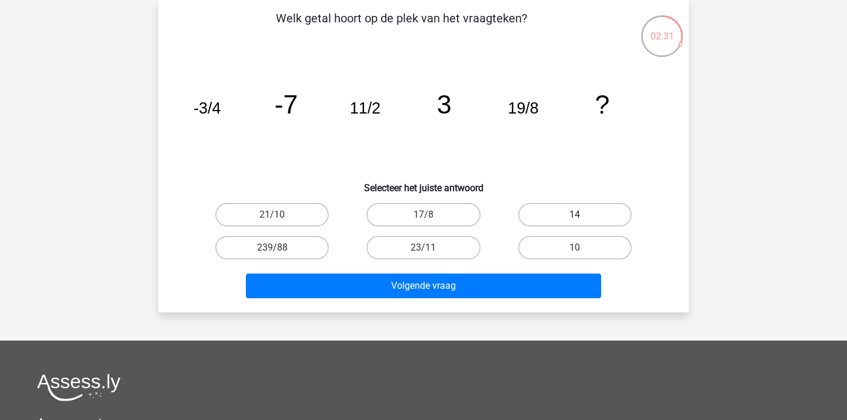
click at [556, 213] on label "14" at bounding box center [574, 215] width 113 height 24
click at [574, 215] on input "14" at bounding box center [578, 219] width 8 height 8
radio input "true"
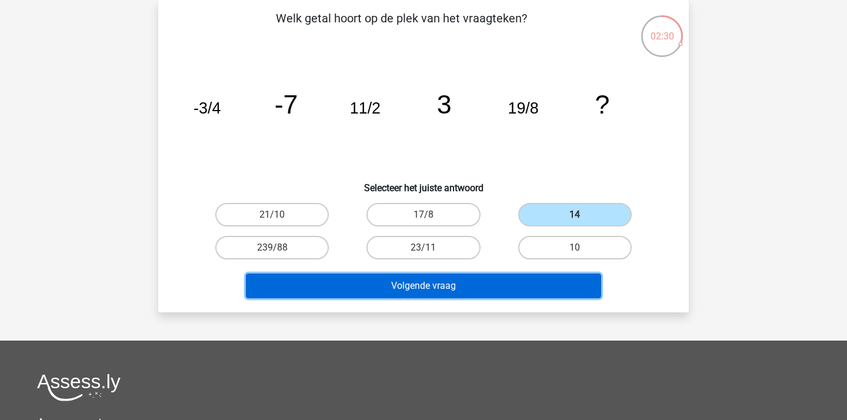
click at [482, 283] on button "Volgende vraag" at bounding box center [424, 285] width 356 height 25
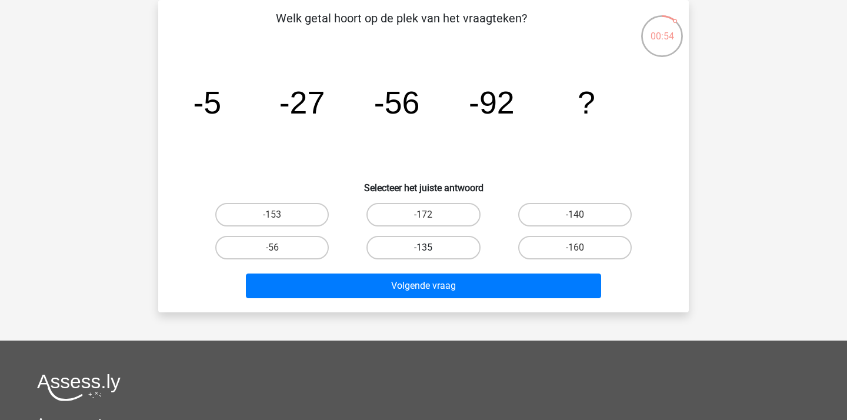
click at [429, 255] on label "-135" at bounding box center [422, 248] width 113 height 24
click at [429, 255] on input "-135" at bounding box center [427, 252] width 8 height 8
radio input "true"
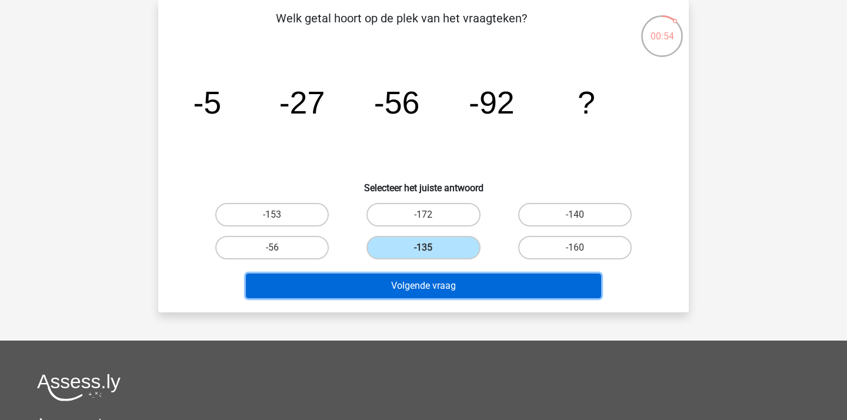
click at [425, 277] on button "Volgende vraag" at bounding box center [424, 285] width 356 height 25
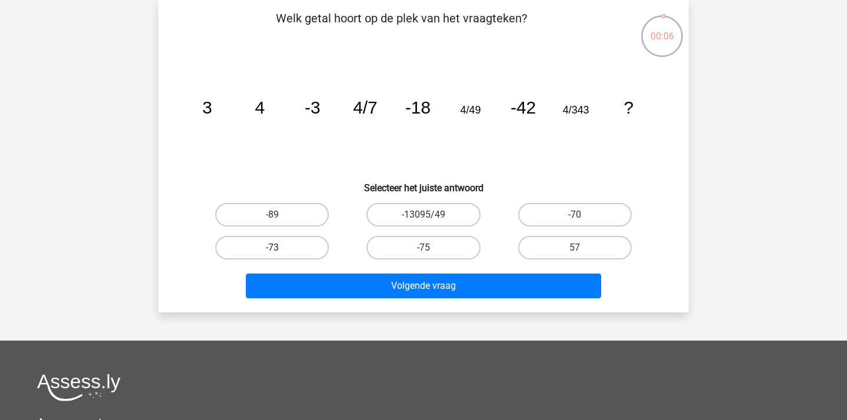
click at [255, 247] on label "-73" at bounding box center [271, 248] width 113 height 24
click at [272, 248] on input "-73" at bounding box center [276, 252] width 8 height 8
radio input "true"
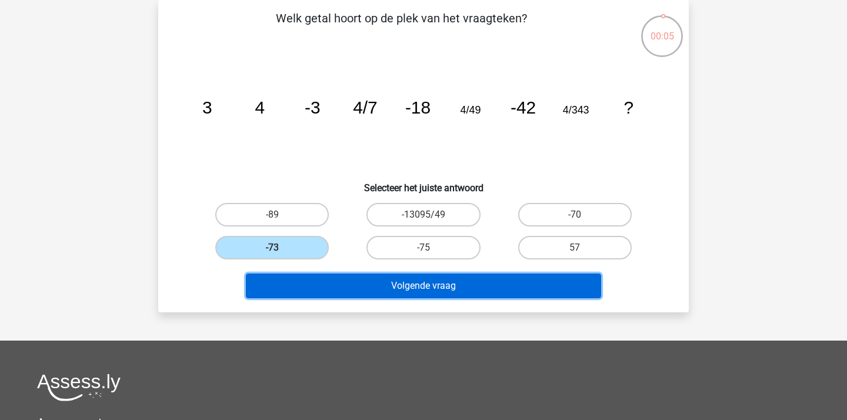
click at [357, 287] on button "Volgende vraag" at bounding box center [424, 285] width 356 height 25
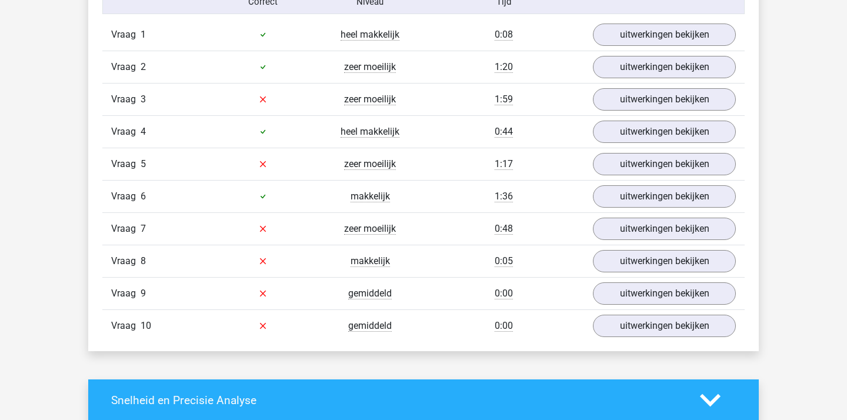
scroll to position [997, 0]
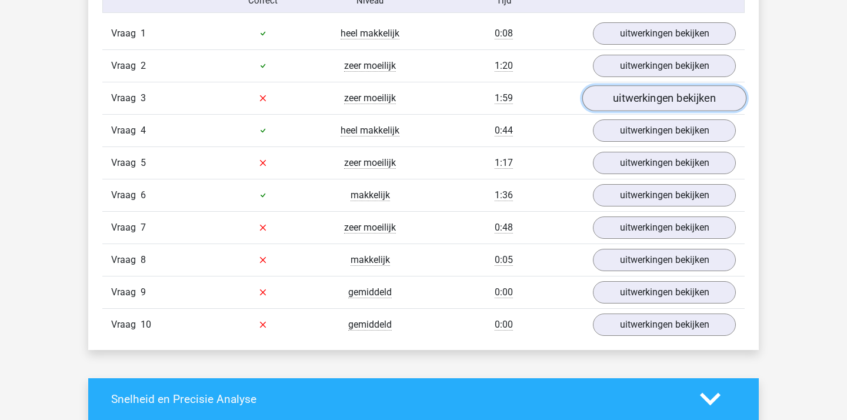
click at [614, 104] on link "uitwerkingen bekijken" at bounding box center [664, 98] width 164 height 26
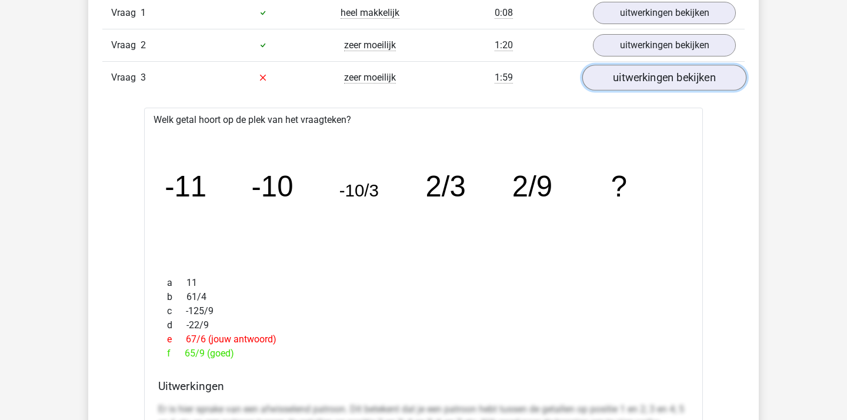
scroll to position [1018, 0]
click at [613, 73] on link "uitwerkingen bekijken" at bounding box center [664, 77] width 164 height 26
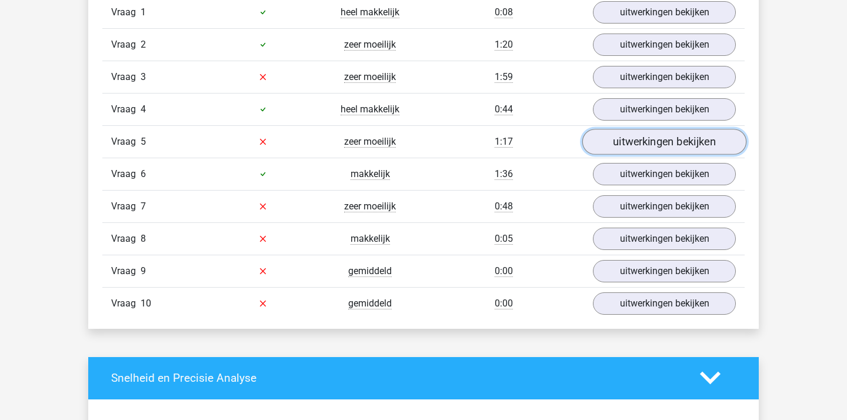
click at [608, 138] on link "uitwerkingen bekijken" at bounding box center [664, 142] width 164 height 26
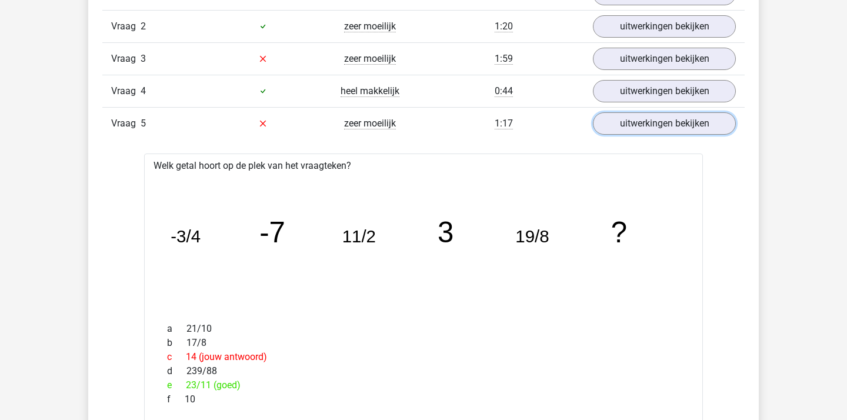
scroll to position [1037, 0]
click at [620, 130] on link "uitwerkingen bekijken" at bounding box center [664, 123] width 164 height 26
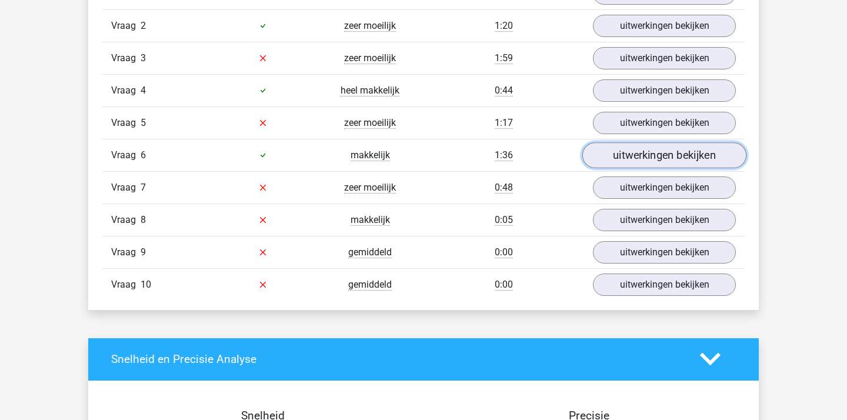
click at [616, 152] on link "uitwerkingen bekijken" at bounding box center [664, 155] width 164 height 26
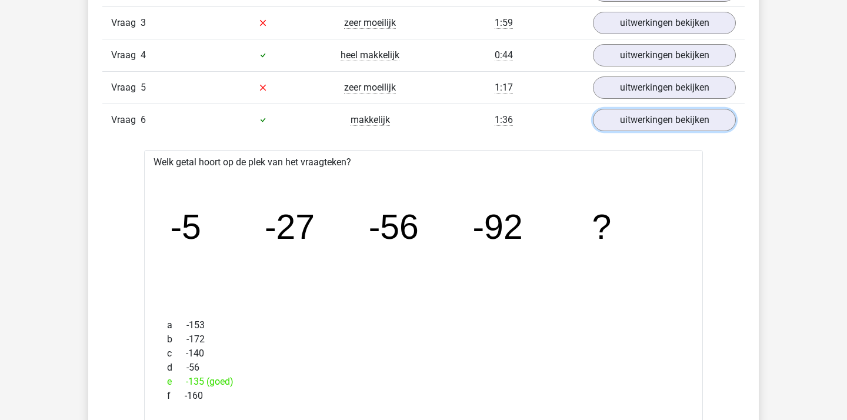
scroll to position [1078, 0]
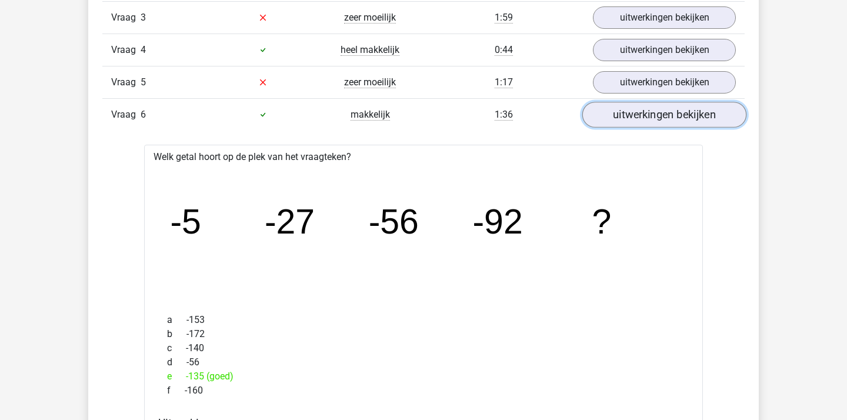
click at [637, 121] on link "uitwerkingen bekijken" at bounding box center [664, 115] width 164 height 26
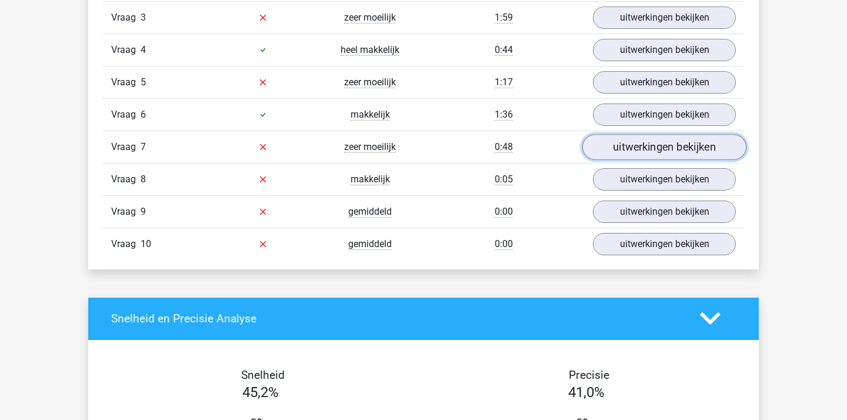
click at [613, 151] on link "uitwerkingen bekijken" at bounding box center [664, 147] width 164 height 26
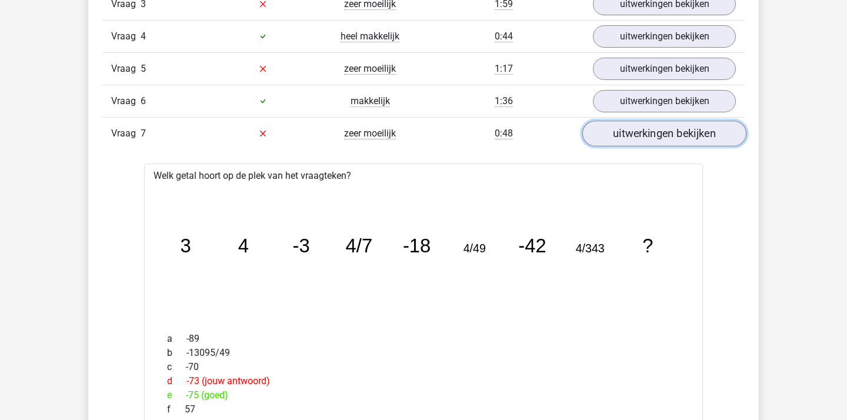
scroll to position [1092, 0]
click at [619, 132] on link "uitwerkingen bekijken" at bounding box center [664, 133] width 164 height 26
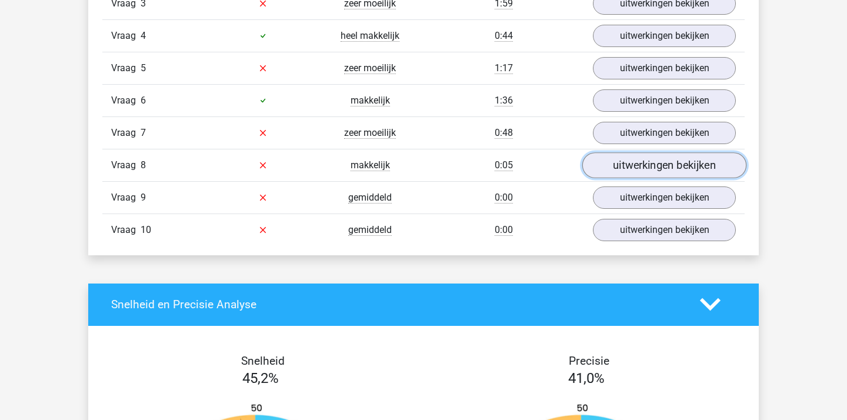
click at [619, 161] on link "uitwerkingen bekijken" at bounding box center [664, 165] width 164 height 26
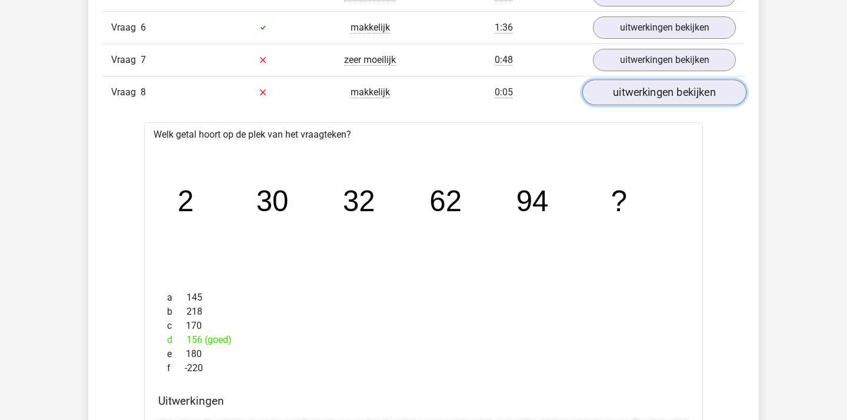
scroll to position [1161, 0]
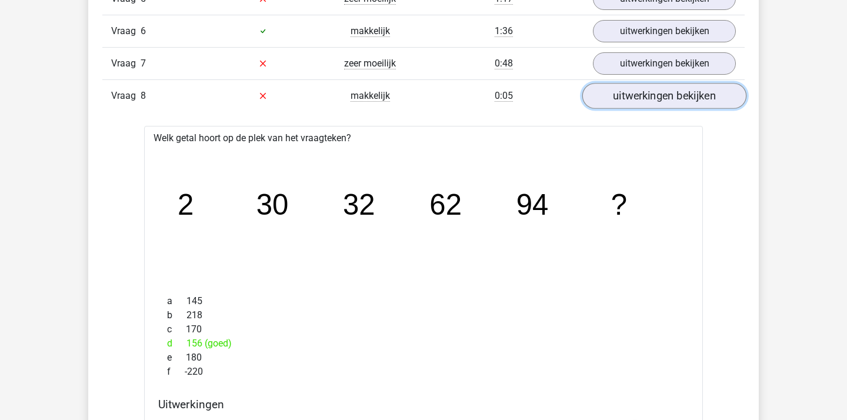
click at [637, 91] on link "uitwerkingen bekijken" at bounding box center [664, 96] width 164 height 26
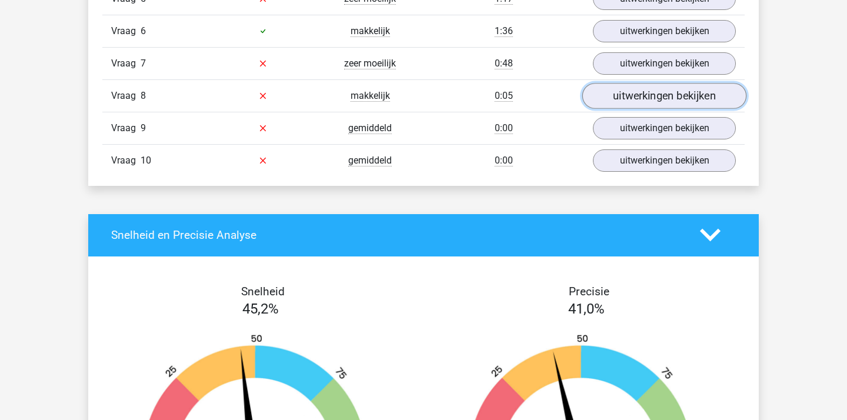
click at [637, 91] on link "uitwerkingen bekijken" at bounding box center [664, 96] width 164 height 26
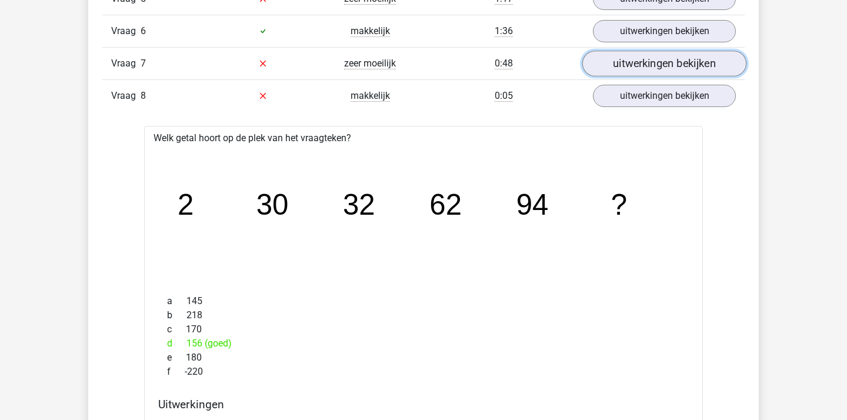
click at [634, 72] on link "uitwerkingen bekijken" at bounding box center [664, 64] width 164 height 26
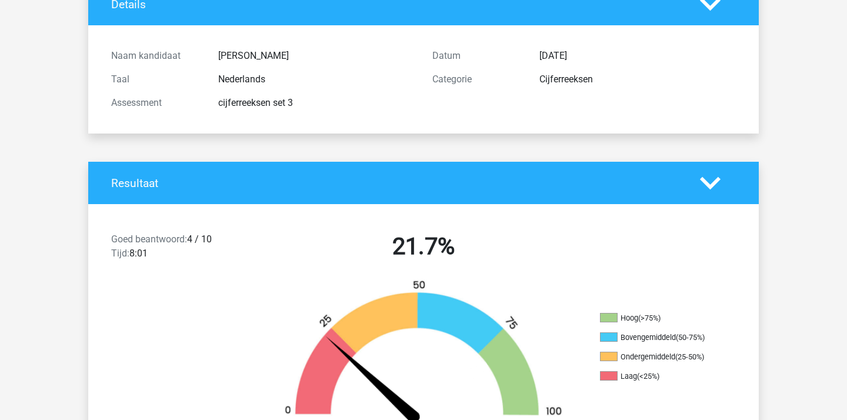
scroll to position [0, 0]
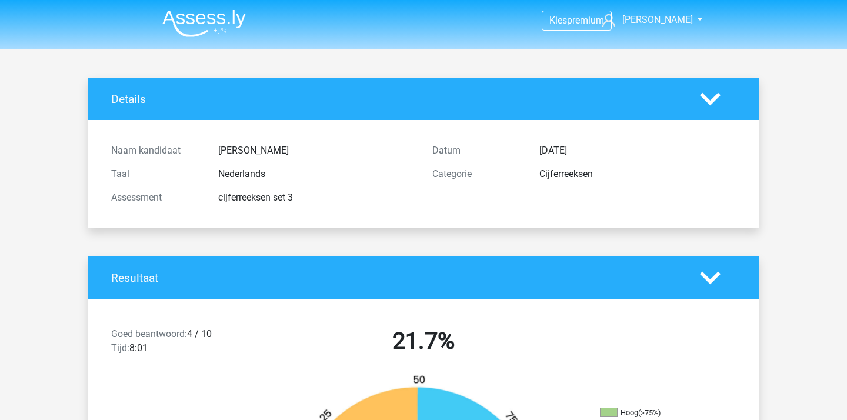
click at [192, 27] on img at bounding box center [203, 23] width 83 height 28
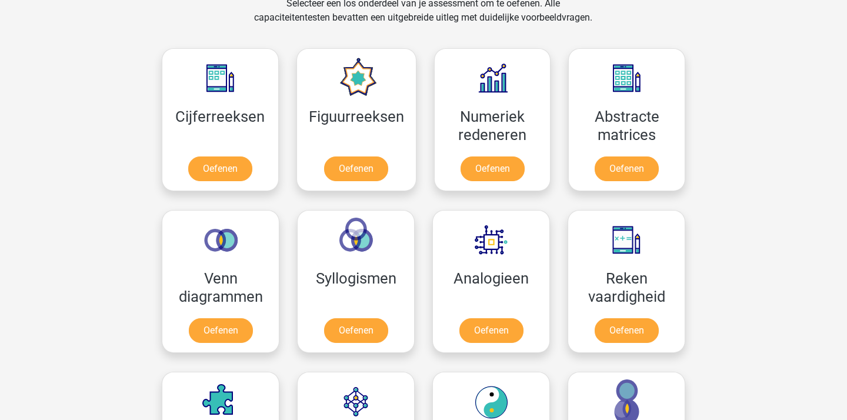
scroll to position [545, 0]
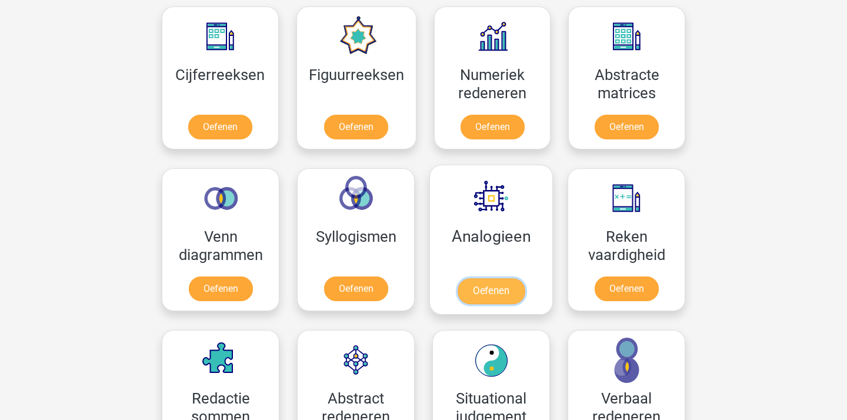
click at [490, 301] on link "Oefenen" at bounding box center [490, 291] width 67 height 26
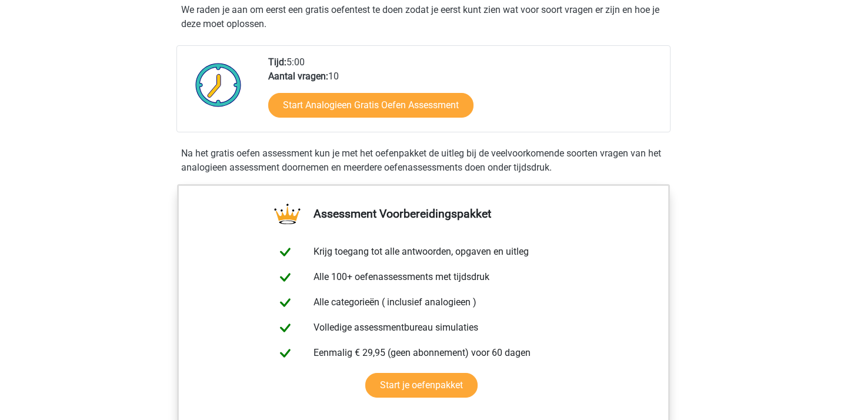
scroll to position [128, 0]
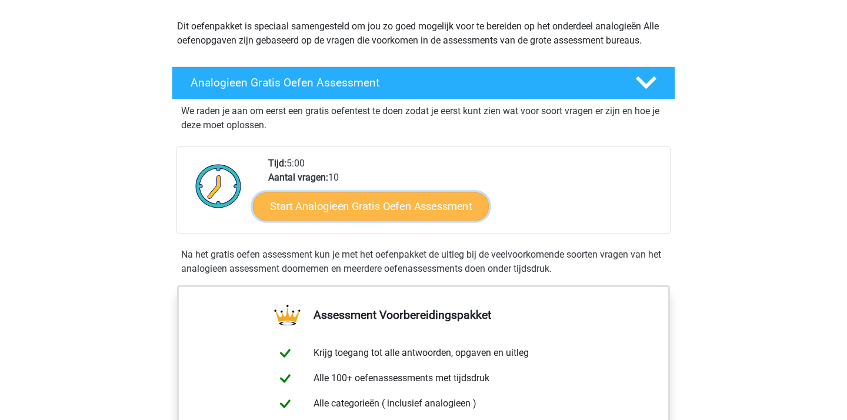
click at [378, 211] on link "Start Analogieen Gratis Oefen Assessment" at bounding box center [371, 206] width 236 height 28
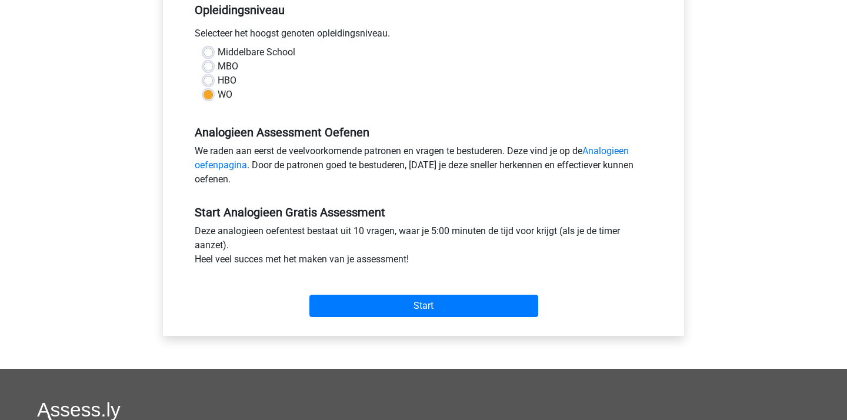
scroll to position [256, 0]
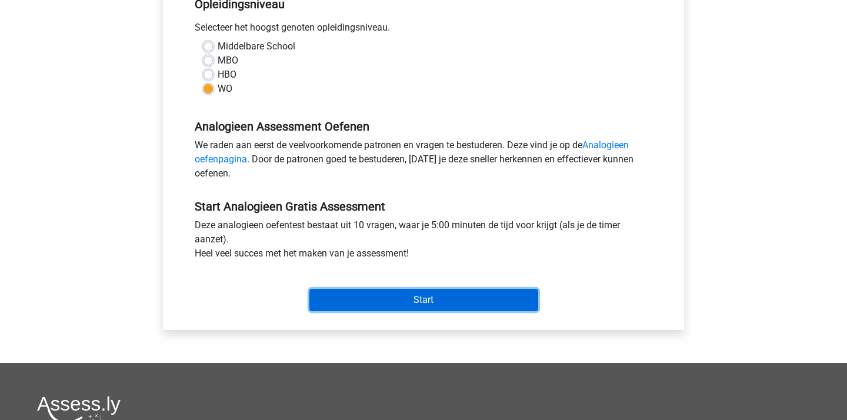
click at [407, 307] on input "Start" at bounding box center [423, 300] width 229 height 22
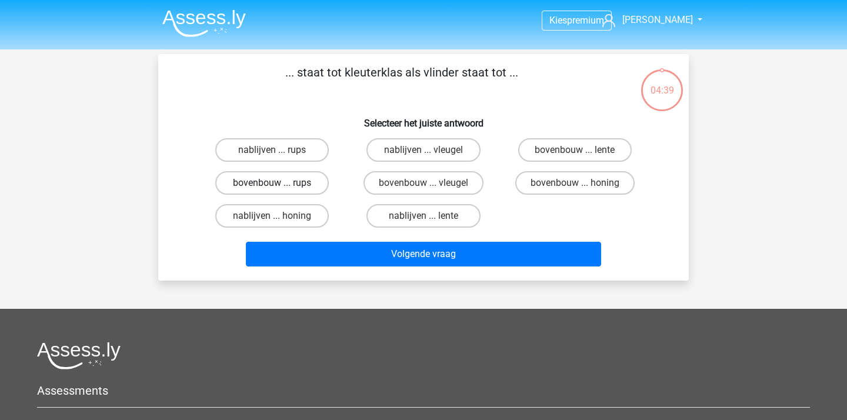
click at [290, 183] on label "bovenbouw ... rups" at bounding box center [271, 183] width 113 height 24
click at [280, 183] on input "bovenbouw ... rups" at bounding box center [276, 187] width 8 height 8
radio input "true"
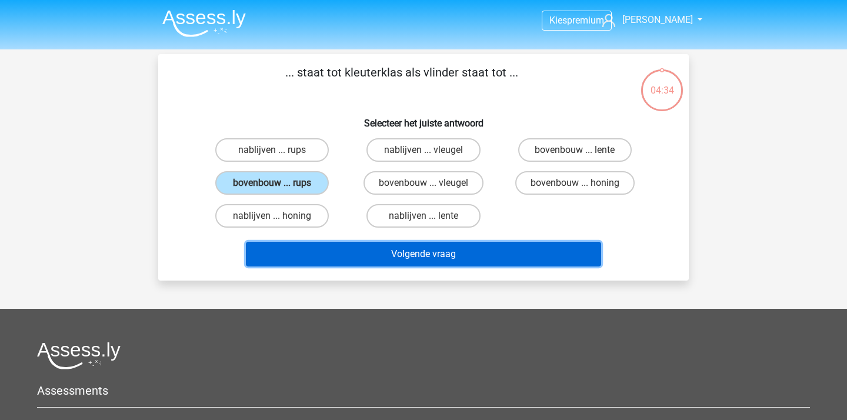
click at [364, 256] on button "Volgende vraag" at bounding box center [424, 254] width 356 height 25
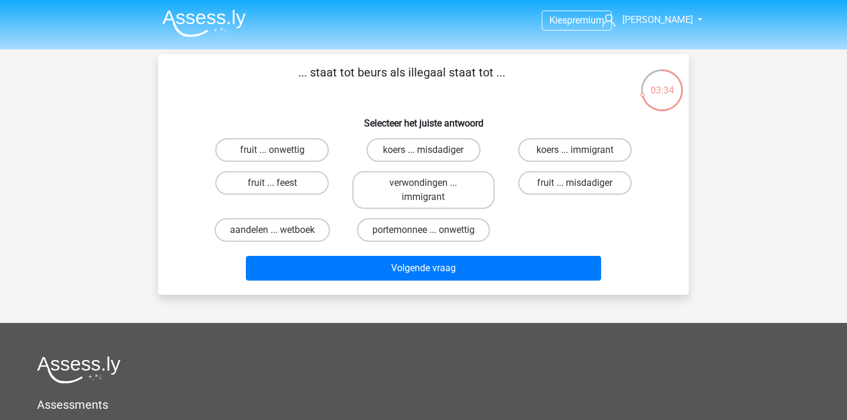
click at [275, 232] on input "aandelen ... wetboek" at bounding box center [276, 234] width 8 height 8
radio input "true"
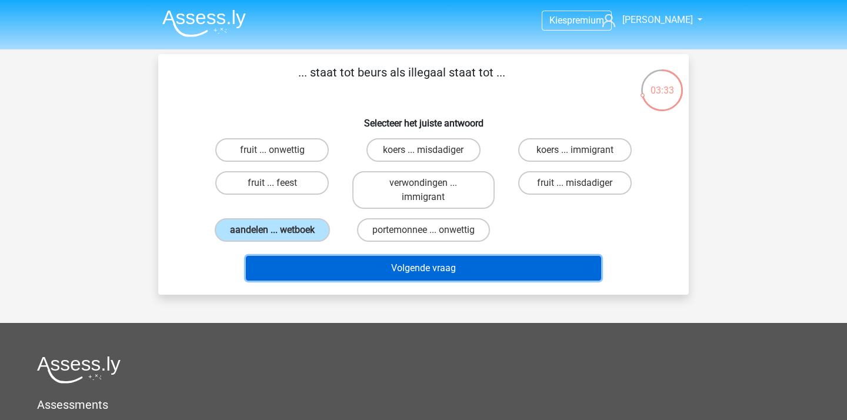
click at [405, 267] on button "Volgende vraag" at bounding box center [424, 268] width 356 height 25
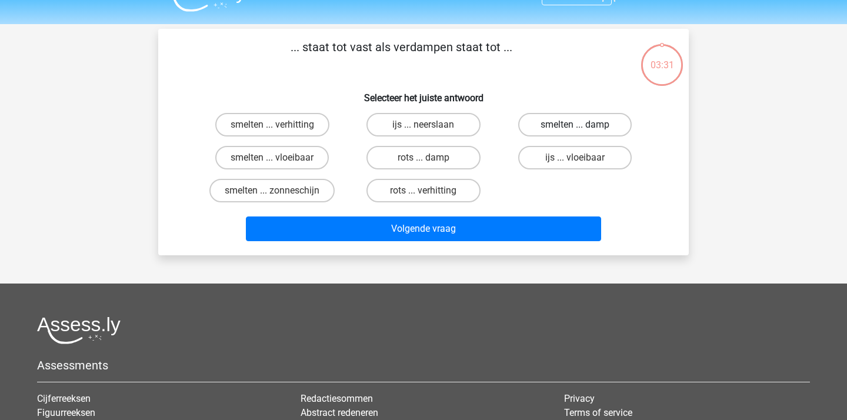
scroll to position [11, 0]
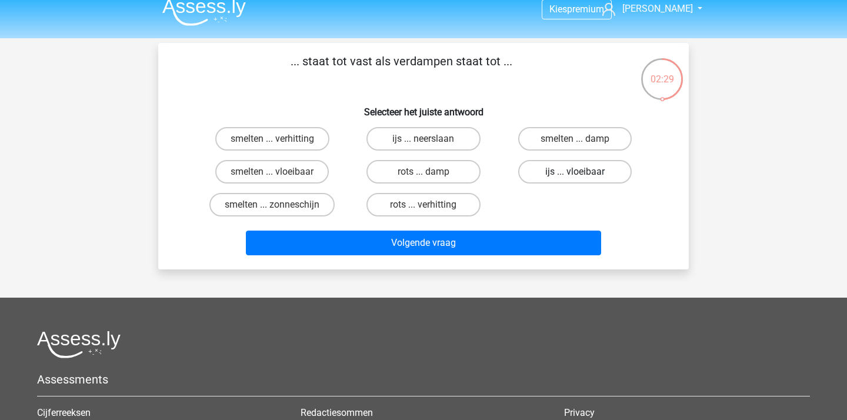
click at [543, 170] on label "ijs ... vloeibaar" at bounding box center [574, 172] width 113 height 24
click at [574, 172] on input "ijs ... vloeibaar" at bounding box center [578, 176] width 8 height 8
radio input "true"
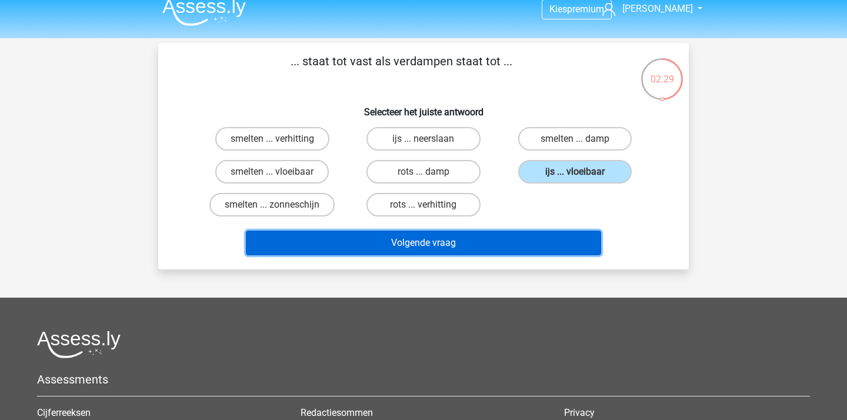
click at [438, 246] on button "Volgende vraag" at bounding box center [424, 242] width 356 height 25
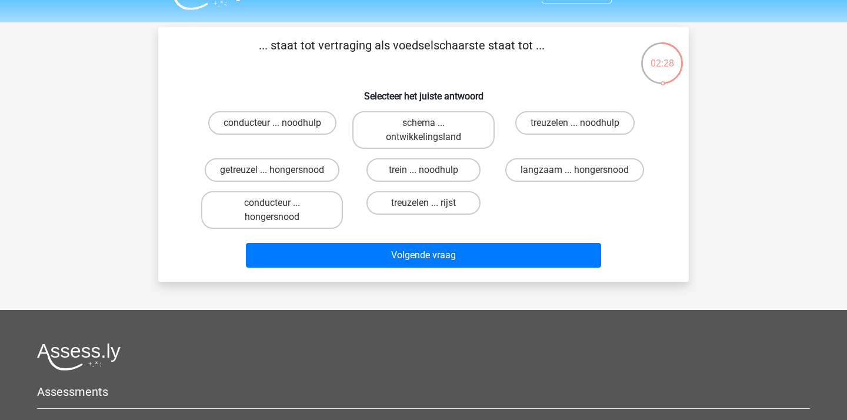
scroll to position [28, 0]
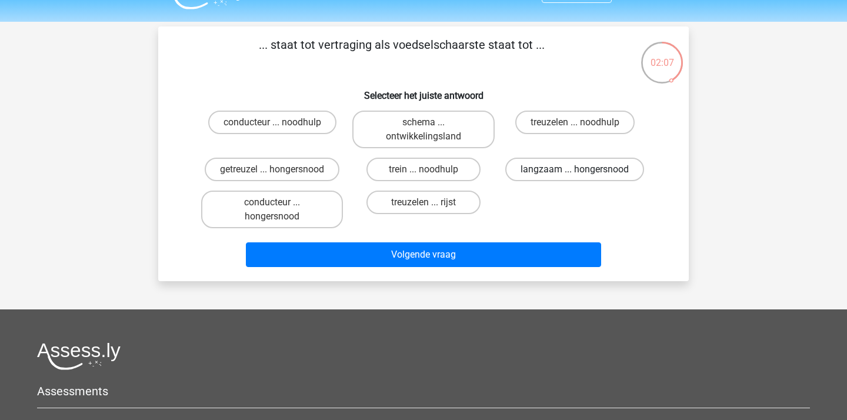
click at [583, 168] on label "langzaam ... hongersnood" at bounding box center [574, 170] width 139 height 24
click at [582, 169] on input "langzaam ... hongersnood" at bounding box center [578, 173] width 8 height 8
radio input "true"
click at [292, 175] on label "getreuzel ... hongersnood" at bounding box center [272, 170] width 135 height 24
click at [280, 175] on input "getreuzel ... hongersnood" at bounding box center [276, 173] width 8 height 8
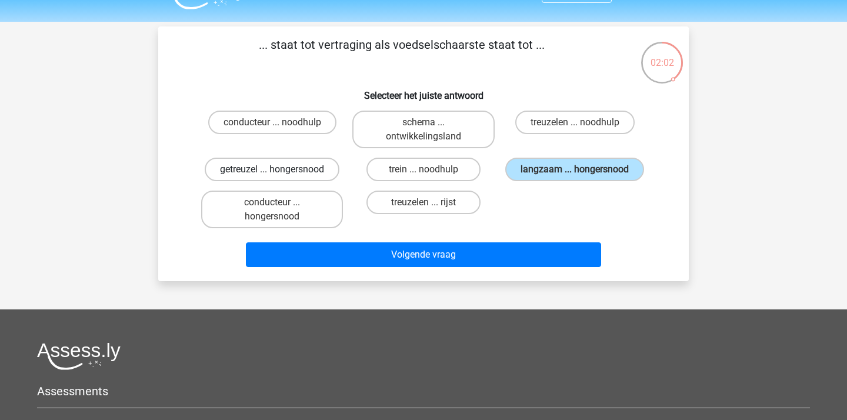
radio input "true"
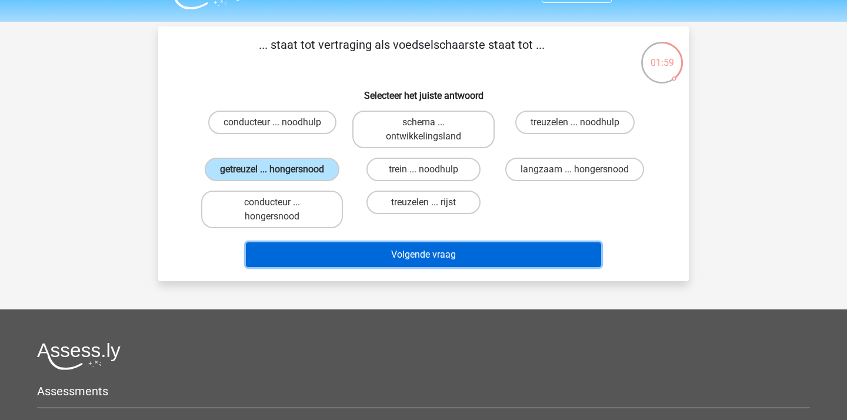
click at [326, 246] on button "Volgende vraag" at bounding box center [424, 254] width 356 height 25
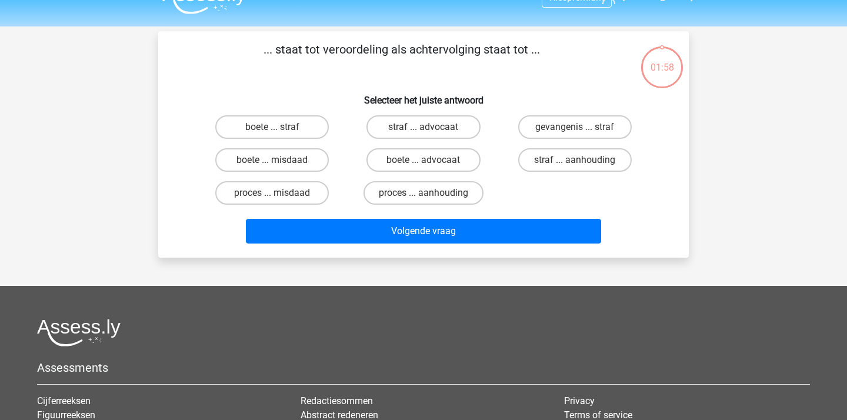
scroll to position [14, 0]
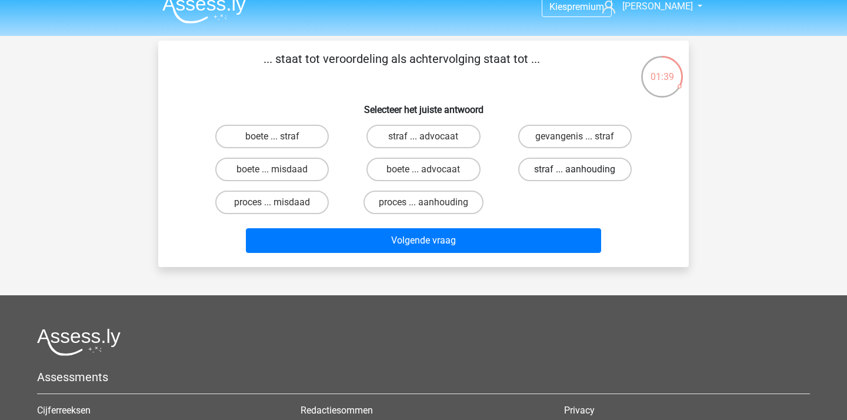
click at [563, 168] on label "straf ... aanhouding" at bounding box center [574, 170] width 113 height 24
click at [574, 169] on input "straf ... aanhouding" at bounding box center [578, 173] width 8 height 8
radio input "true"
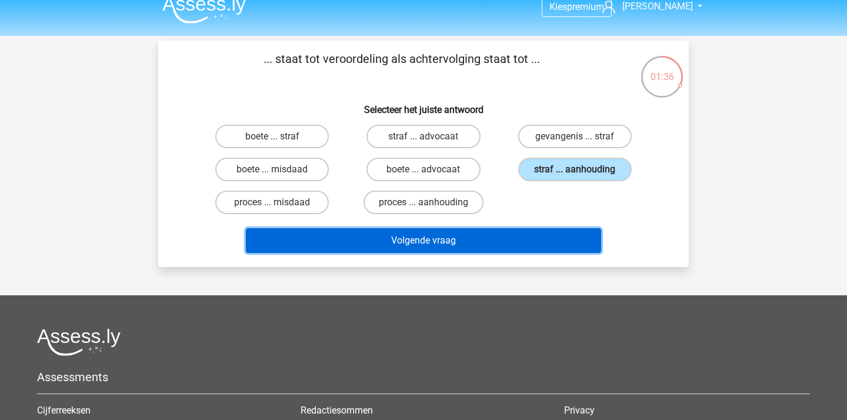
click at [440, 251] on button "Volgende vraag" at bounding box center [424, 240] width 356 height 25
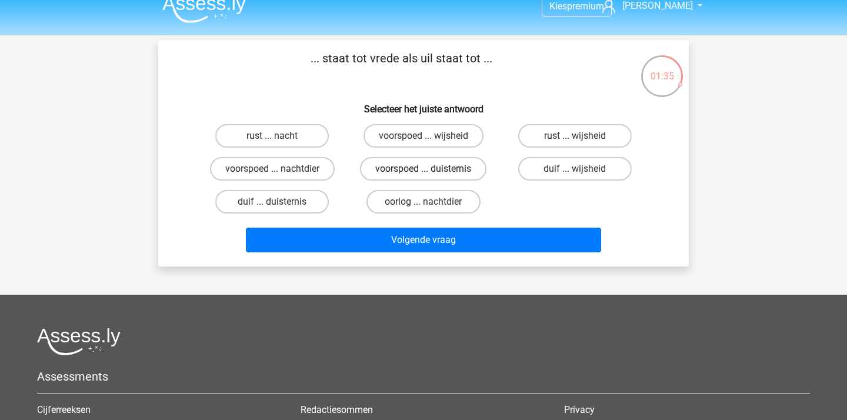
scroll to position [9, 0]
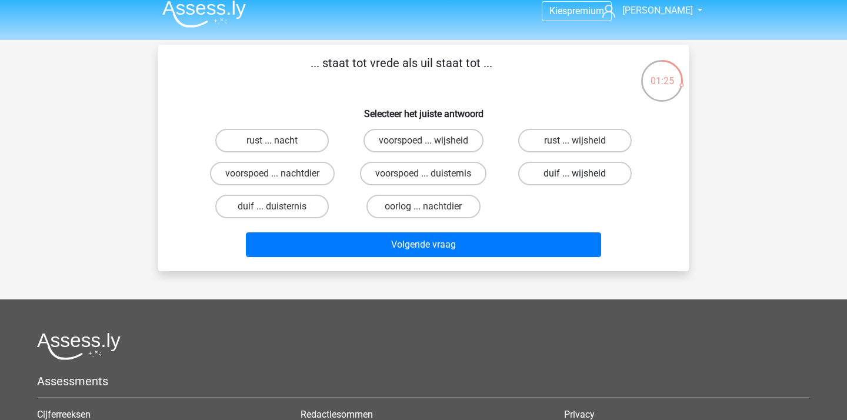
click at [563, 178] on label "duif ... wijsheid" at bounding box center [574, 174] width 113 height 24
click at [574, 178] on input "duif ... wijsheid" at bounding box center [578, 177] width 8 height 8
radio input "true"
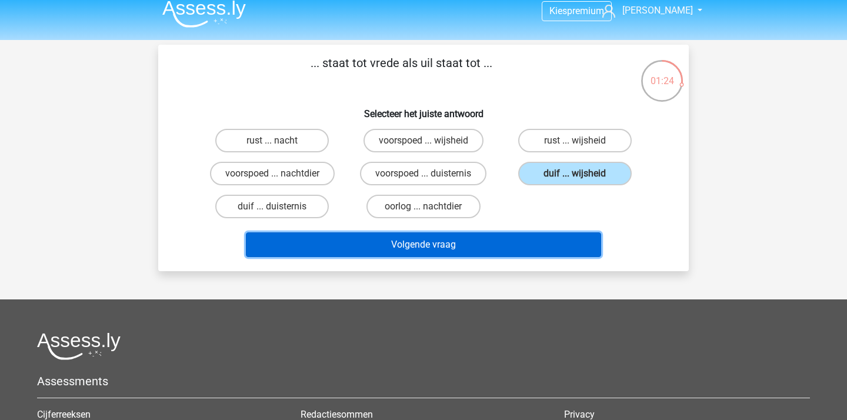
click at [484, 239] on button "Volgende vraag" at bounding box center [424, 244] width 356 height 25
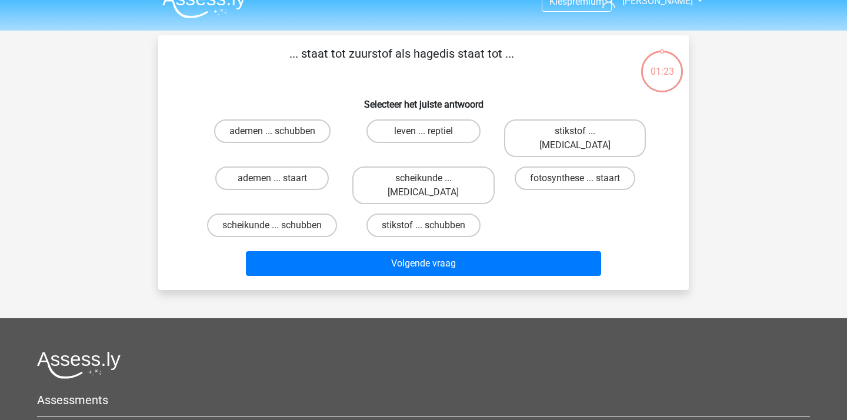
scroll to position [0, 0]
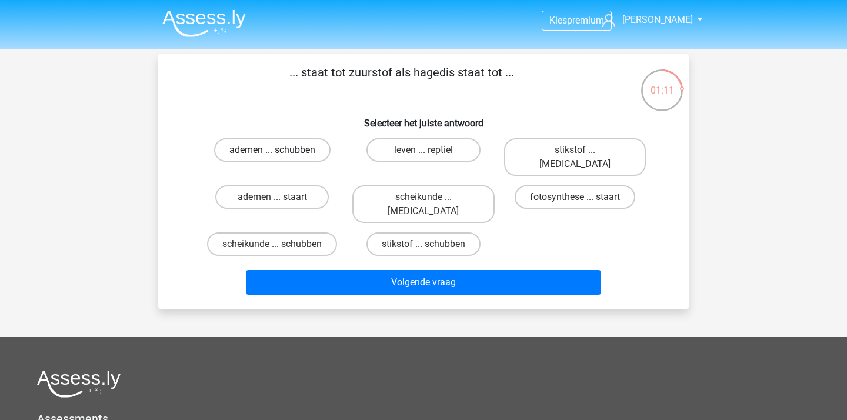
click at [302, 148] on label "ademen ... schubben" at bounding box center [272, 150] width 116 height 24
click at [280, 150] on input "ademen ... schubben" at bounding box center [276, 154] width 8 height 8
radio input "true"
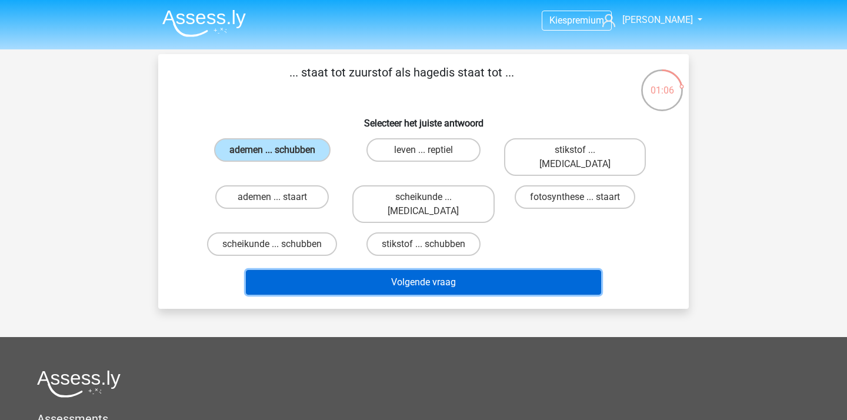
click at [381, 270] on button "Volgende vraag" at bounding box center [424, 282] width 356 height 25
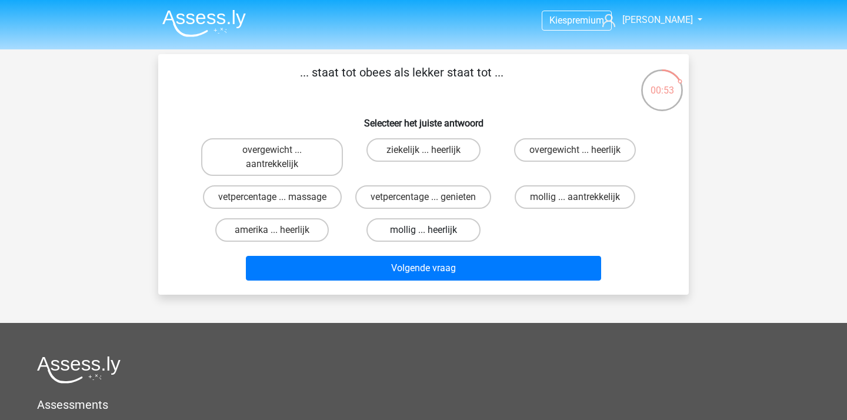
click at [433, 235] on label "mollig ... heerlijk" at bounding box center [422, 230] width 113 height 24
click at [431, 235] on input "mollig ... heerlijk" at bounding box center [427, 234] width 8 height 8
radio input "true"
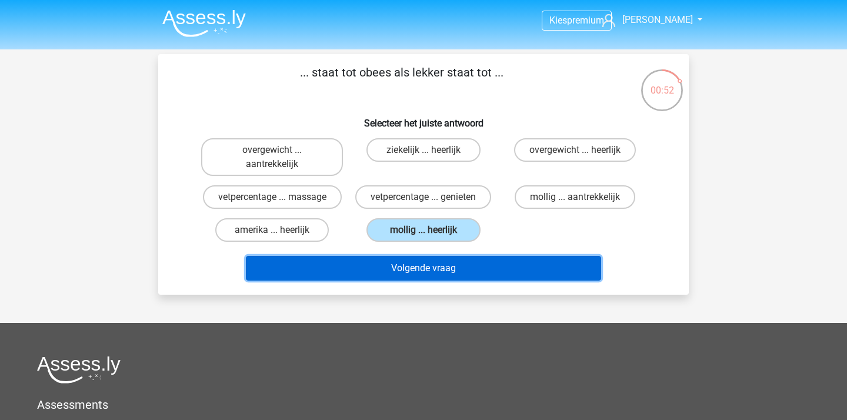
click at [429, 279] on button "Volgende vraag" at bounding box center [424, 268] width 356 height 25
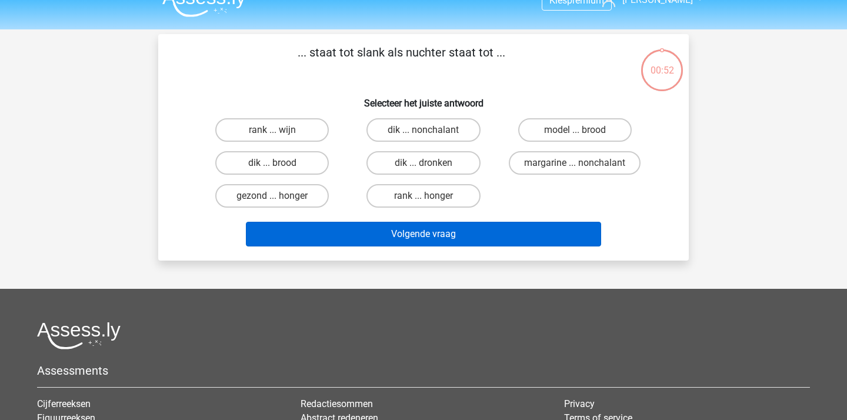
scroll to position [12, 0]
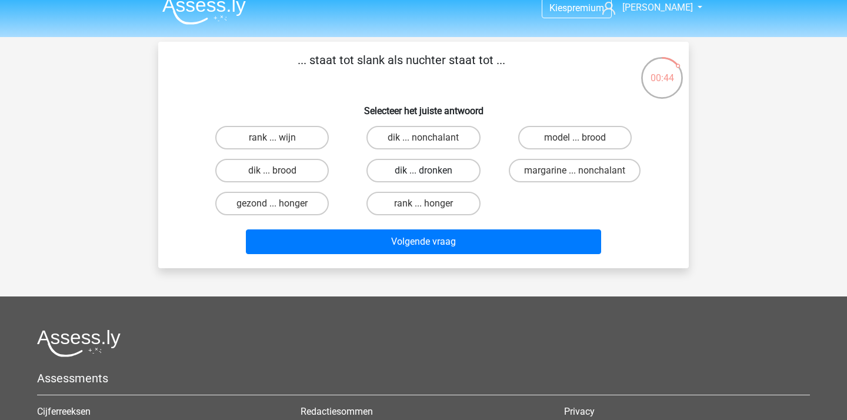
click at [409, 167] on label "dik ... dronken" at bounding box center [422, 171] width 113 height 24
click at [423, 171] on input "dik ... dronken" at bounding box center [427, 175] width 8 height 8
radio input "true"
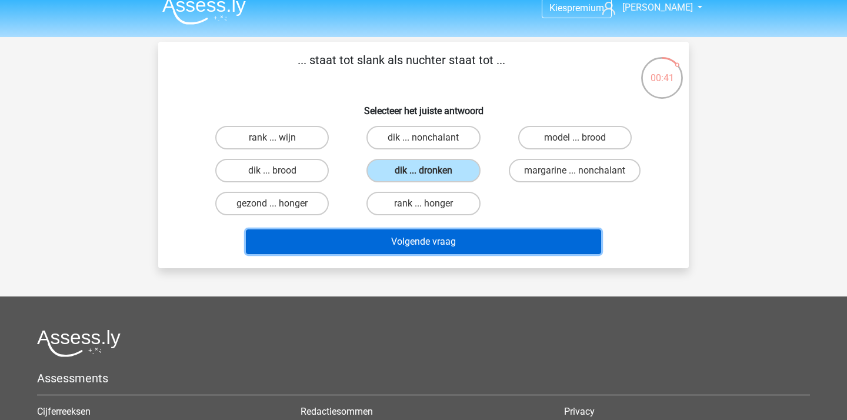
click at [405, 239] on button "Volgende vraag" at bounding box center [424, 241] width 356 height 25
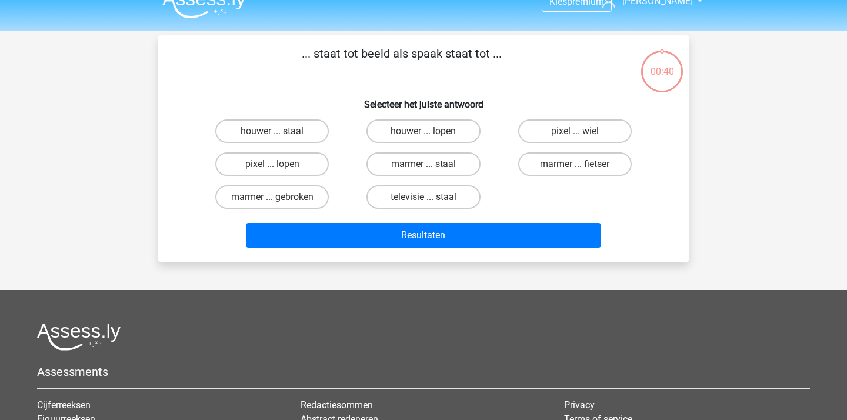
scroll to position [0, 0]
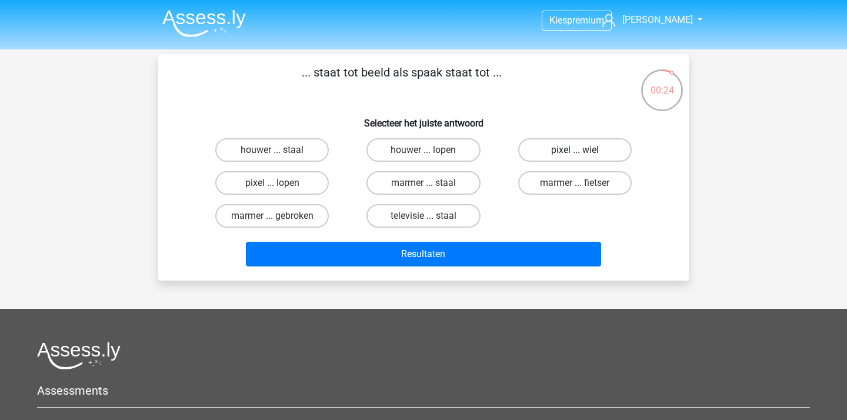
click at [548, 149] on label "pixel ... wiel" at bounding box center [574, 150] width 113 height 24
click at [574, 150] on input "pixel ... wiel" at bounding box center [578, 154] width 8 height 8
radio input "true"
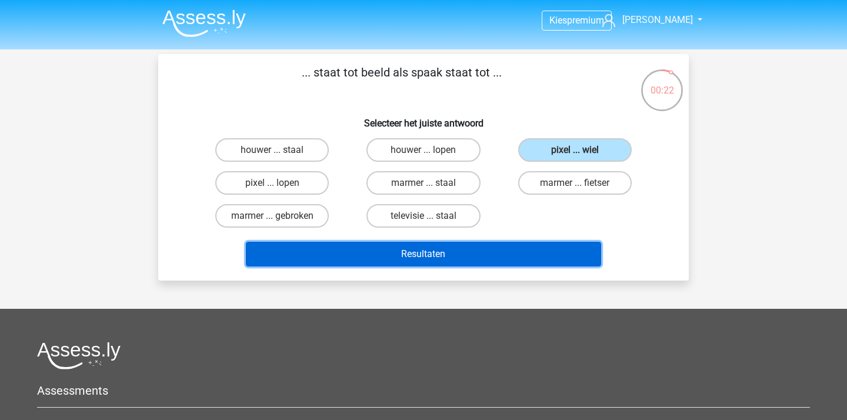
click at [484, 249] on button "Resultaten" at bounding box center [424, 254] width 356 height 25
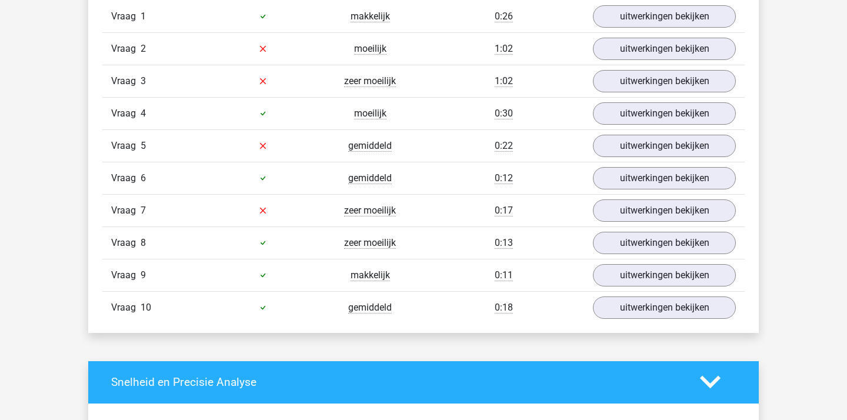
scroll to position [928, 0]
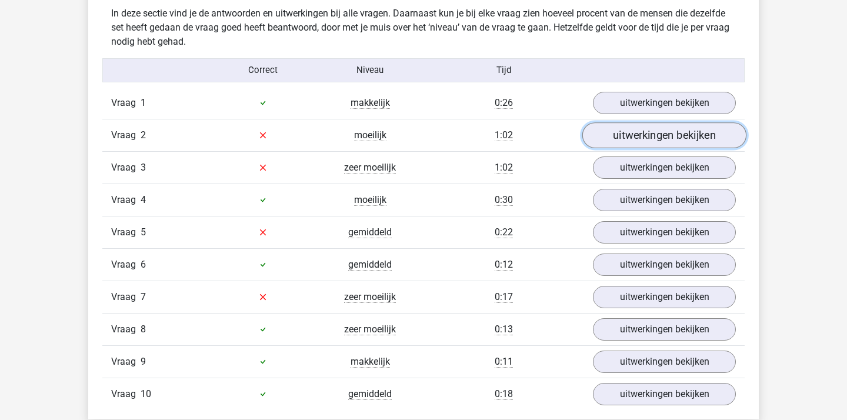
click at [618, 132] on link "uitwerkingen bekijken" at bounding box center [664, 135] width 164 height 26
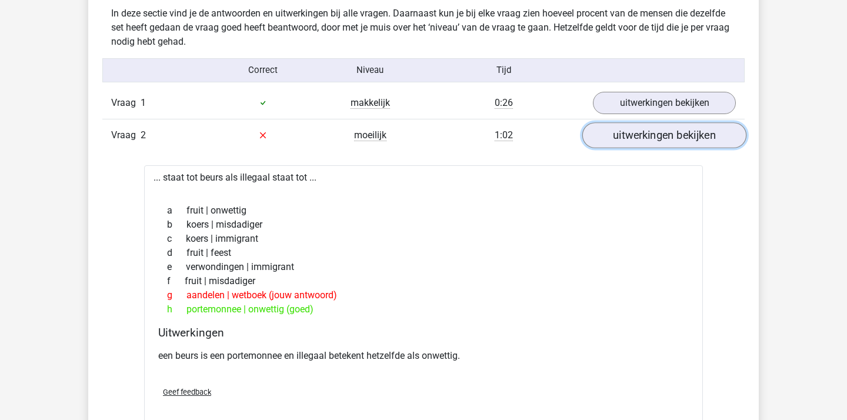
click at [635, 130] on link "uitwerkingen bekijken" at bounding box center [664, 135] width 164 height 26
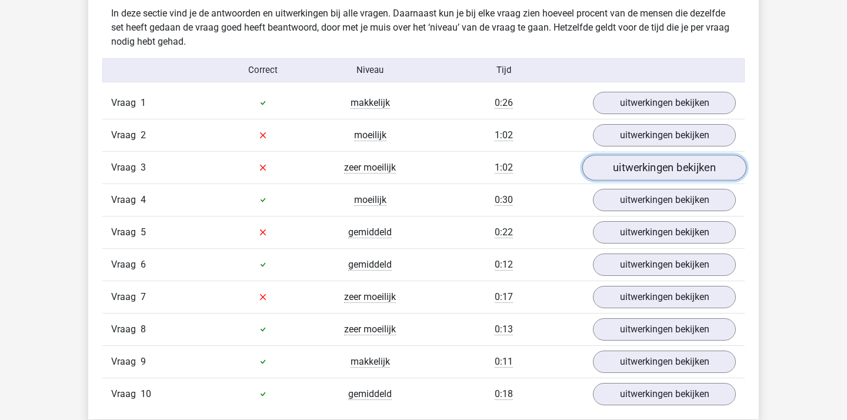
click at [623, 167] on link "uitwerkingen bekijken" at bounding box center [664, 168] width 164 height 26
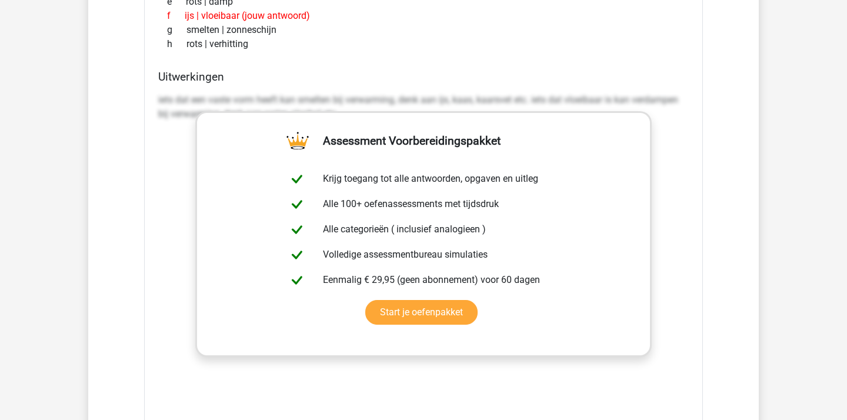
scroll to position [897, 0]
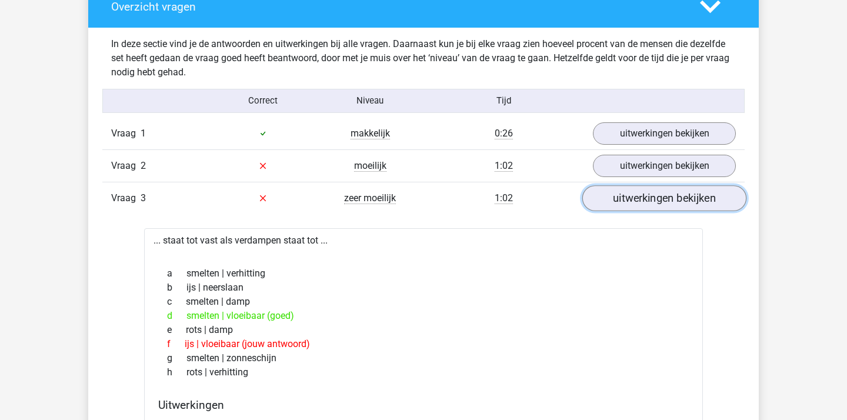
click at [732, 191] on link "uitwerkingen bekijken" at bounding box center [664, 198] width 164 height 26
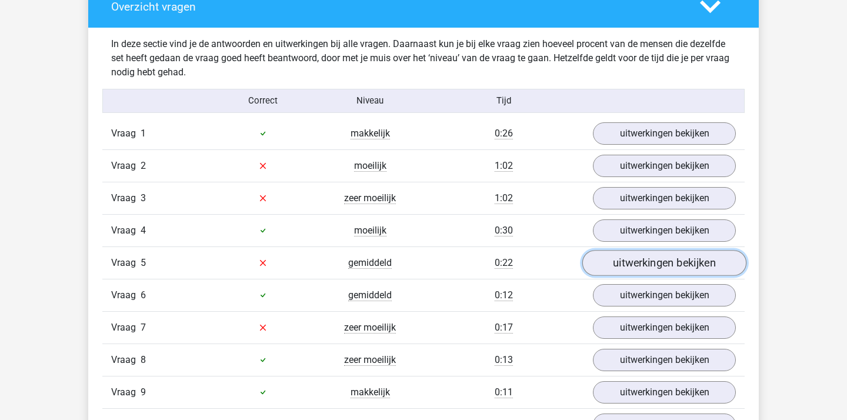
click at [647, 265] on link "uitwerkingen bekijken" at bounding box center [664, 263] width 164 height 26
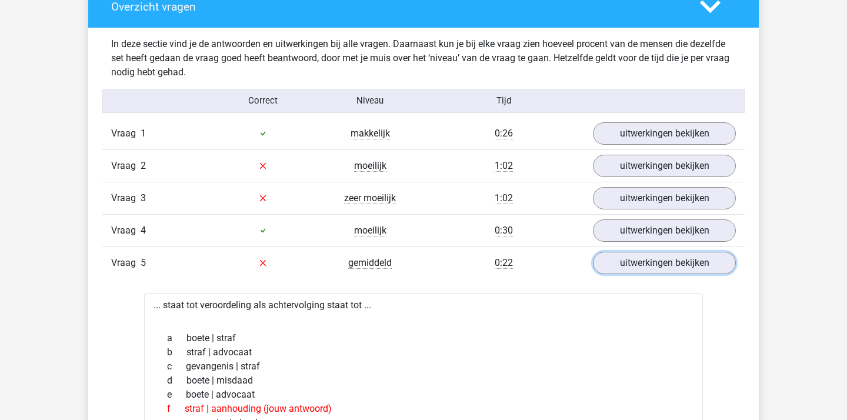
scroll to position [939, 0]
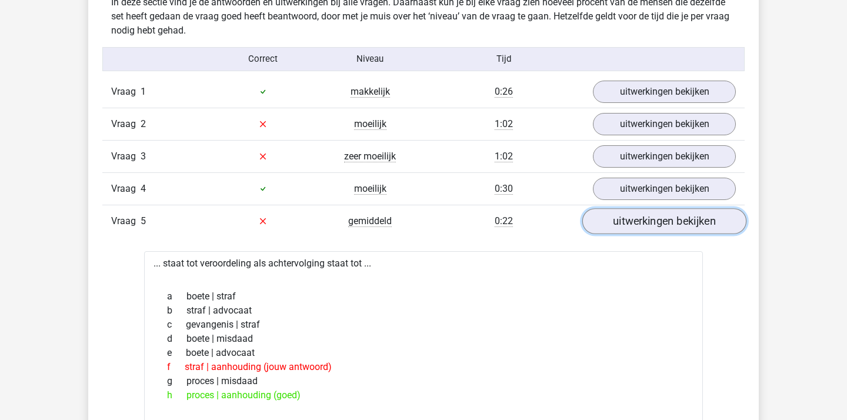
click at [635, 220] on link "uitwerkingen bekijken" at bounding box center [664, 221] width 164 height 26
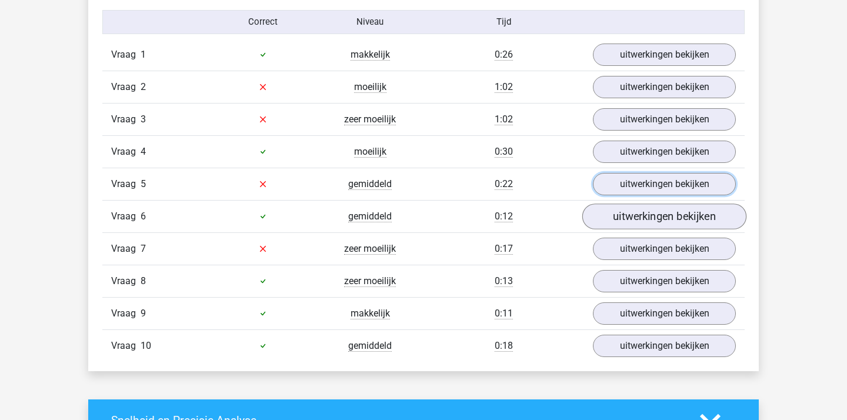
scroll to position [974, 0]
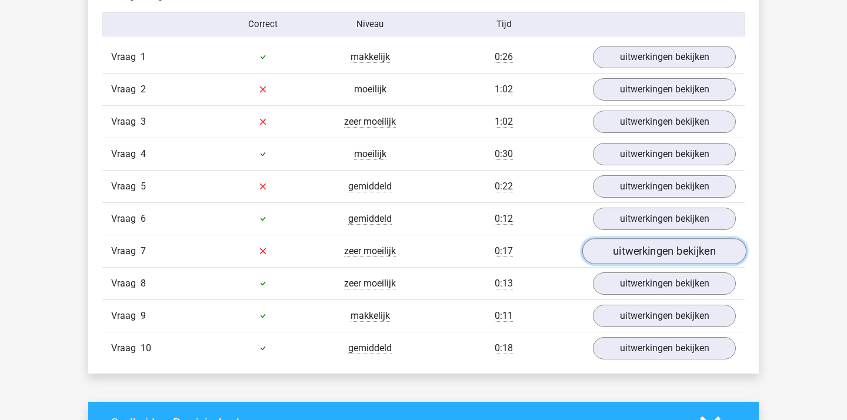
click at [646, 248] on link "uitwerkingen bekijken" at bounding box center [664, 251] width 164 height 26
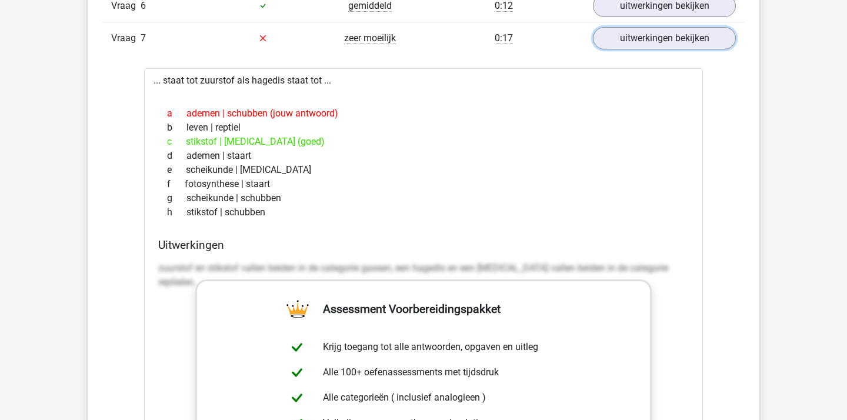
scroll to position [1192, 0]
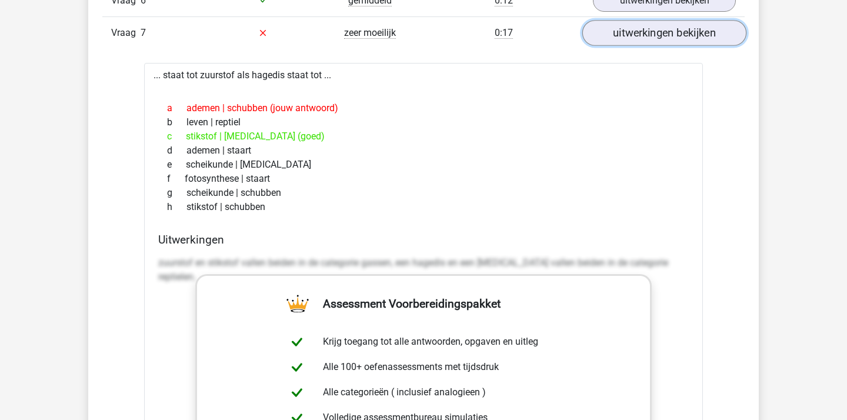
click at [669, 28] on link "uitwerkingen bekijken" at bounding box center [664, 33] width 164 height 26
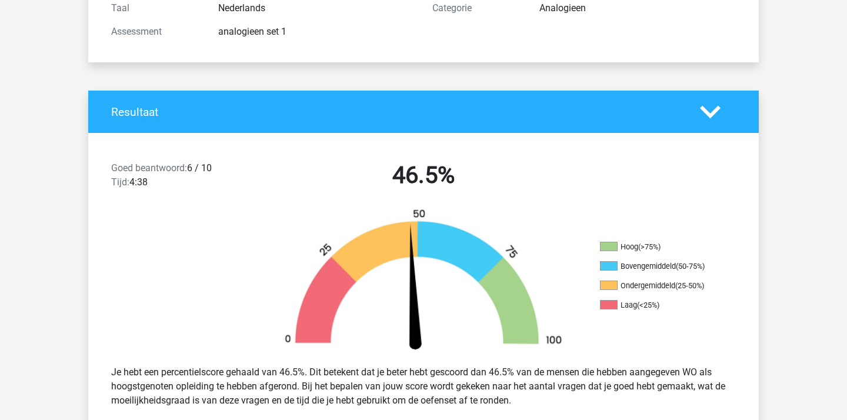
scroll to position [0, 0]
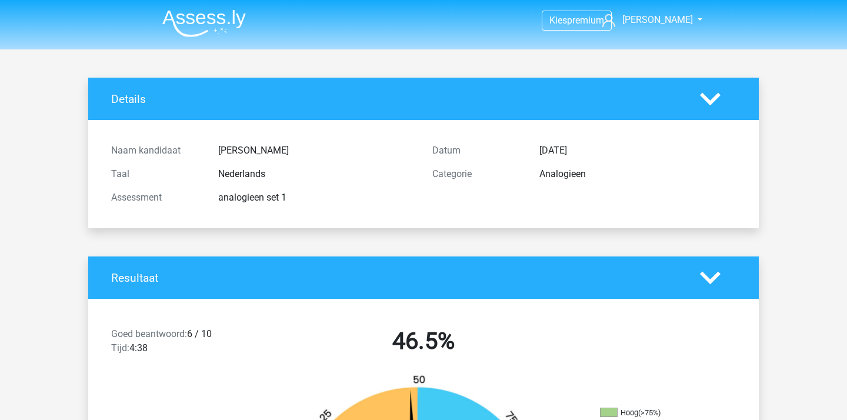
click at [195, 18] on img at bounding box center [203, 23] width 83 height 28
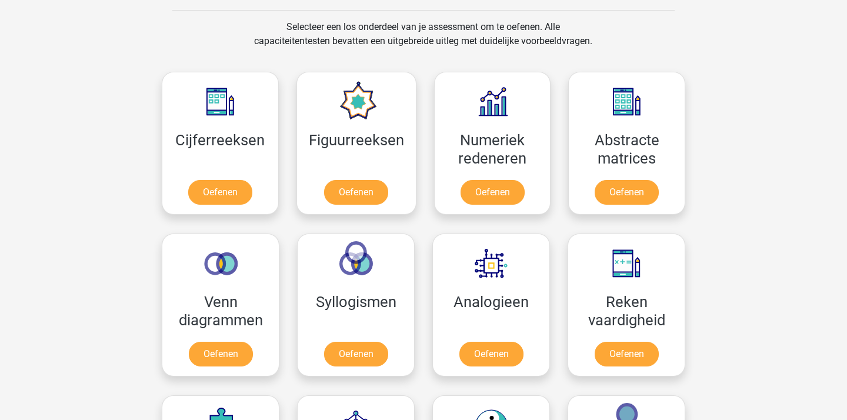
scroll to position [524, 0]
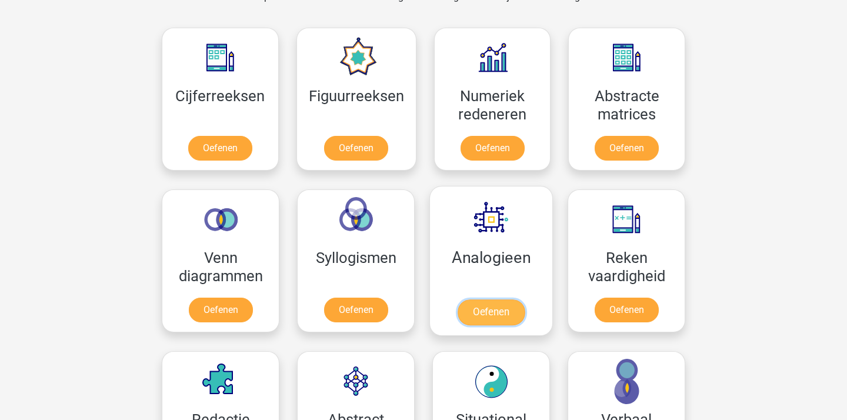
click at [499, 299] on link "Oefenen" at bounding box center [490, 312] width 67 height 26
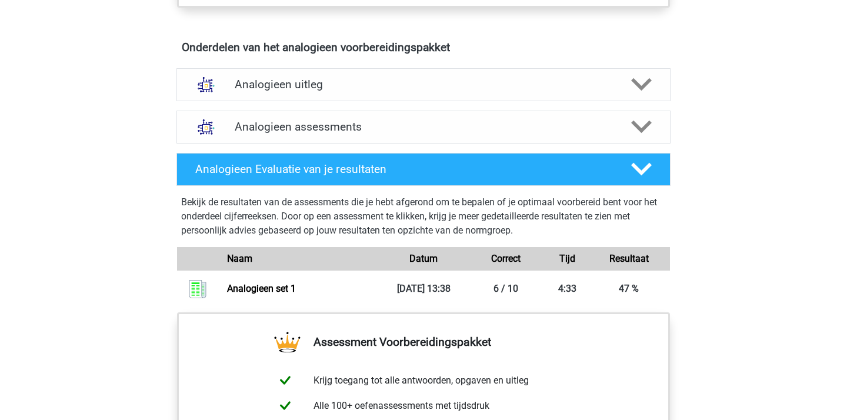
scroll to position [621, 0]
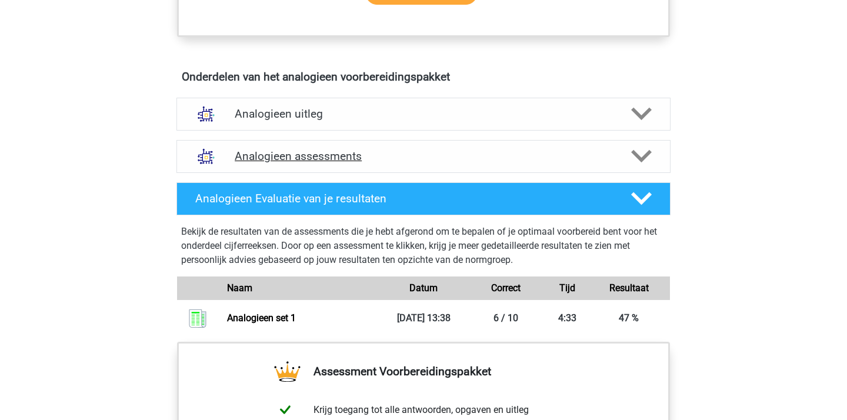
click at [469, 155] on h4 "Analogieen assessments" at bounding box center [423, 156] width 377 height 14
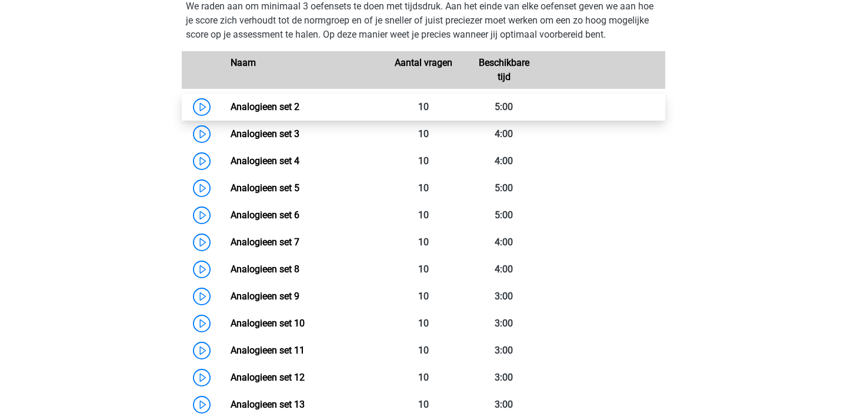
scroll to position [807, 0]
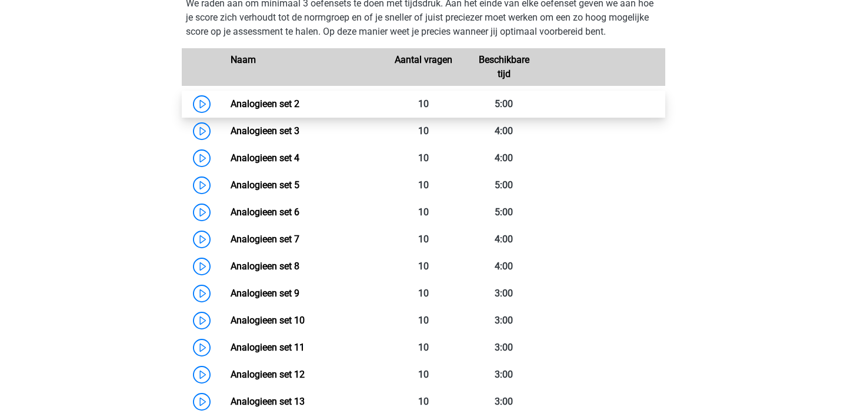
click at [299, 108] on link "Analogieen set 2" at bounding box center [264, 103] width 69 height 11
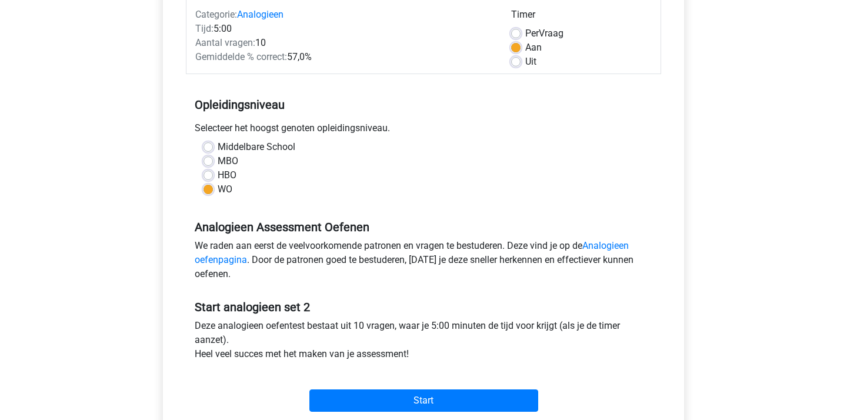
scroll to position [156, 0]
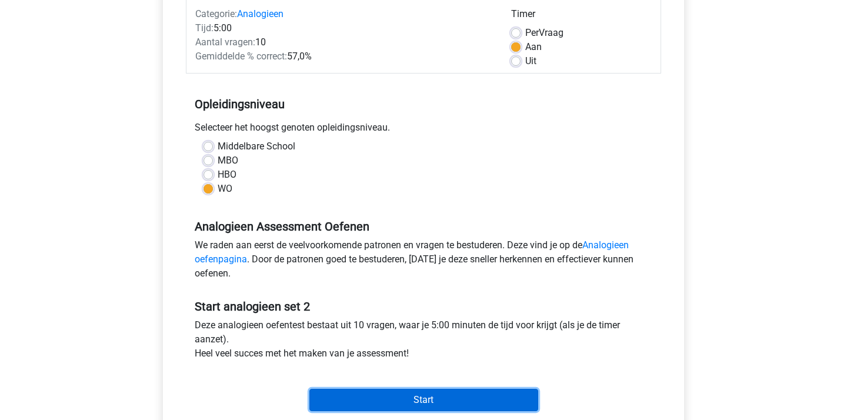
click at [422, 399] on input "Start" at bounding box center [423, 400] width 229 height 22
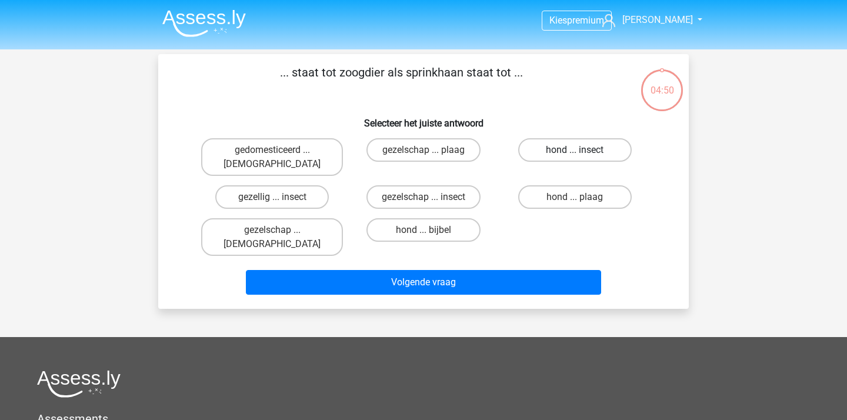
click at [573, 141] on label "hond ... insect" at bounding box center [574, 150] width 113 height 24
click at [574, 150] on input "hond ... insect" at bounding box center [578, 154] width 8 height 8
radio input "true"
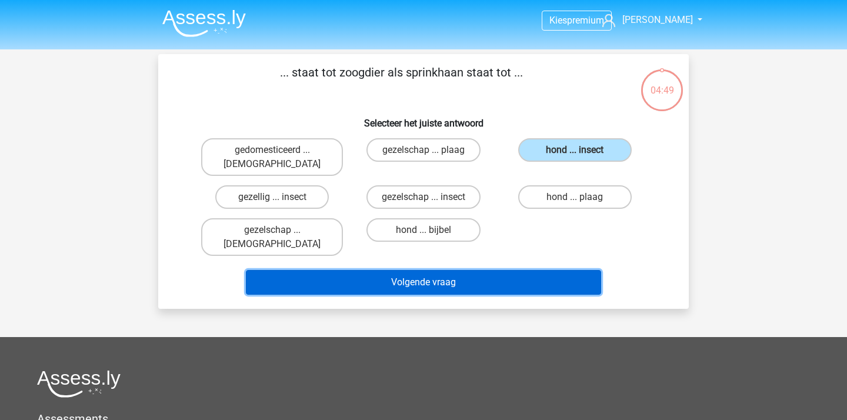
click at [481, 270] on button "Volgende vraag" at bounding box center [424, 282] width 356 height 25
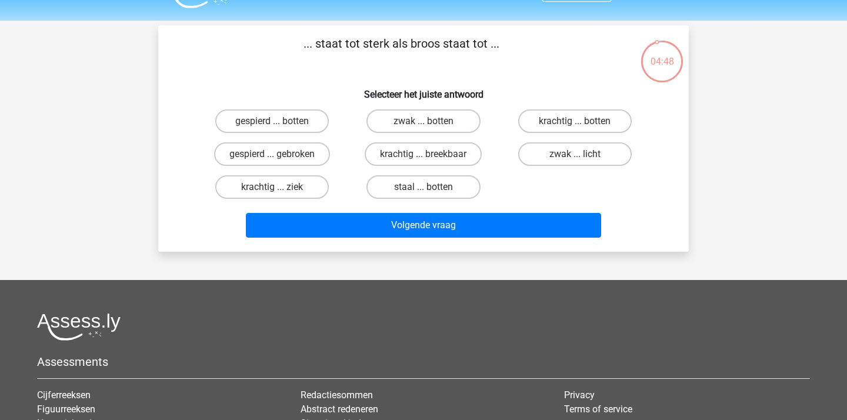
scroll to position [21, 0]
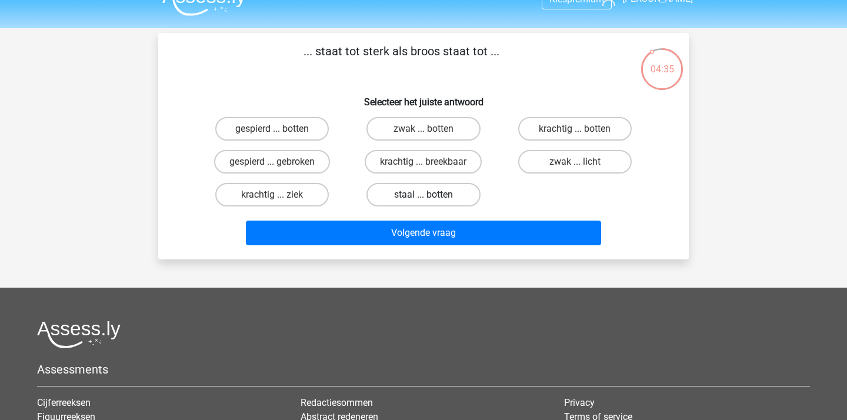
click at [427, 192] on label "staal ... botten" at bounding box center [422, 195] width 113 height 24
click at [427, 195] on input "staal ... botten" at bounding box center [427, 199] width 8 height 8
radio input "true"
click at [428, 156] on label "krachtig ... breekbaar" at bounding box center [423, 162] width 117 height 24
click at [428, 162] on input "krachtig ... breekbaar" at bounding box center [427, 166] width 8 height 8
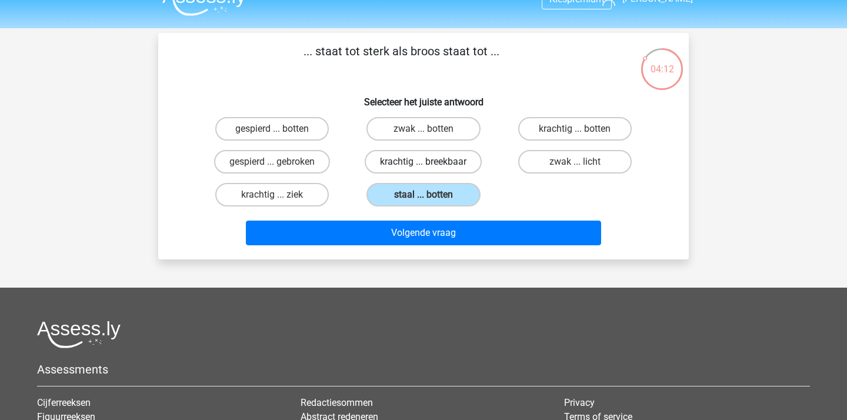
radio input "true"
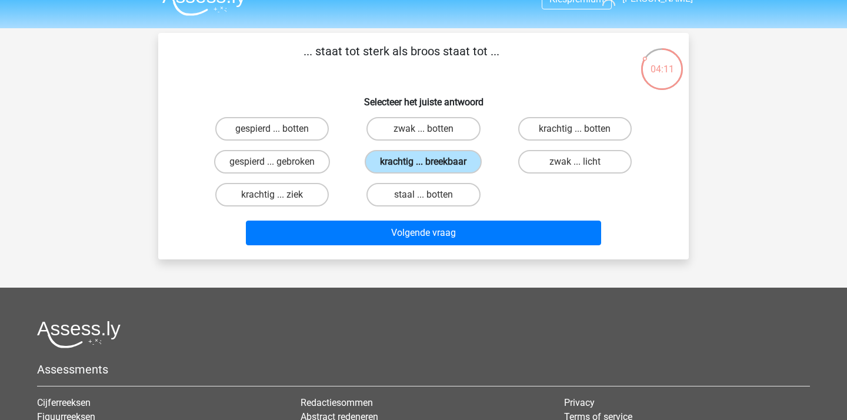
click at [464, 170] on label "krachtig ... breekbaar" at bounding box center [423, 162] width 117 height 24
click at [431, 169] on input "krachtig ... breekbaar" at bounding box center [427, 166] width 8 height 8
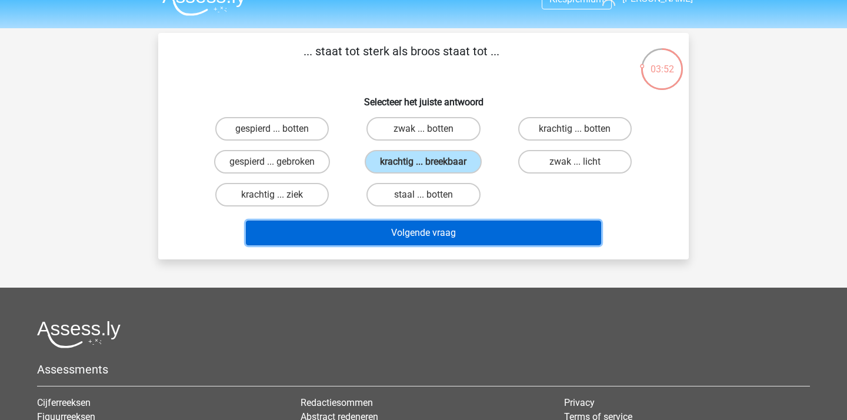
click at [397, 228] on button "Volgende vraag" at bounding box center [424, 232] width 356 height 25
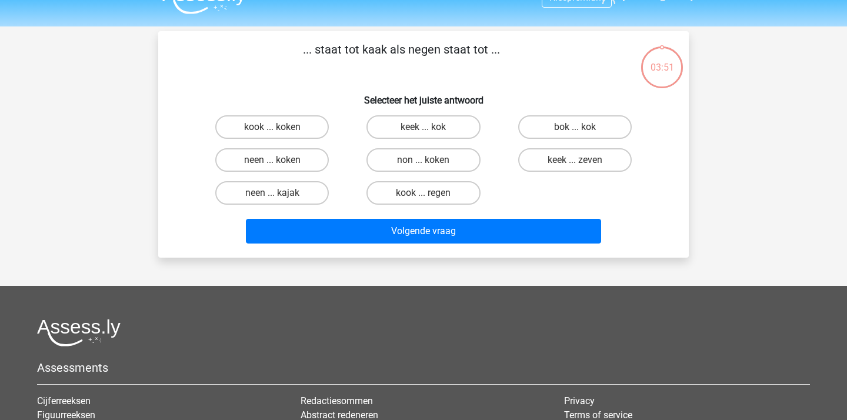
scroll to position [1, 0]
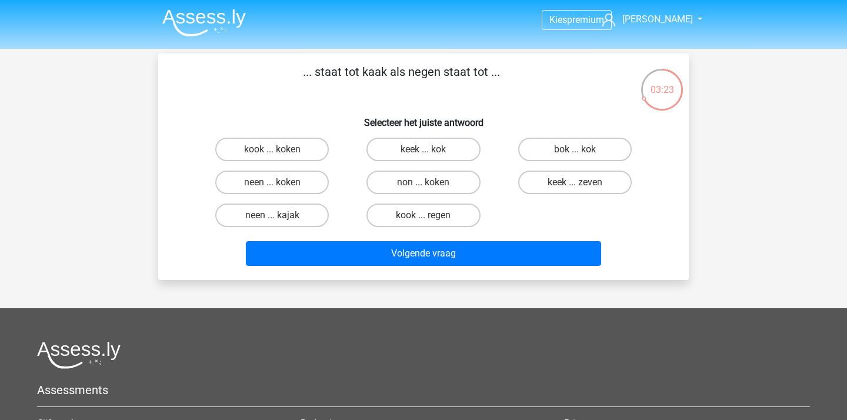
click at [578, 185] on input "keek ... zeven" at bounding box center [578, 186] width 8 height 8
radio input "true"
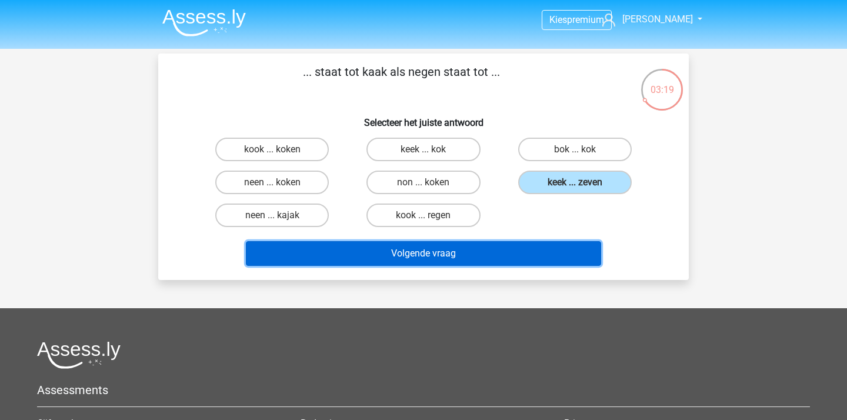
click at [466, 255] on button "Volgende vraag" at bounding box center [424, 253] width 356 height 25
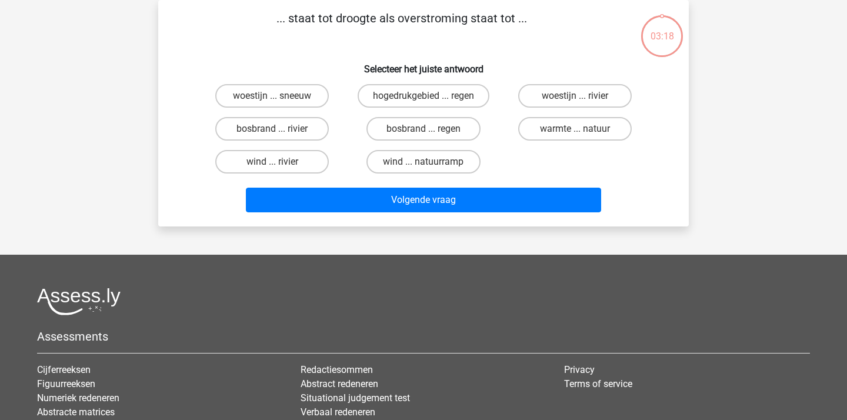
scroll to position [0, 0]
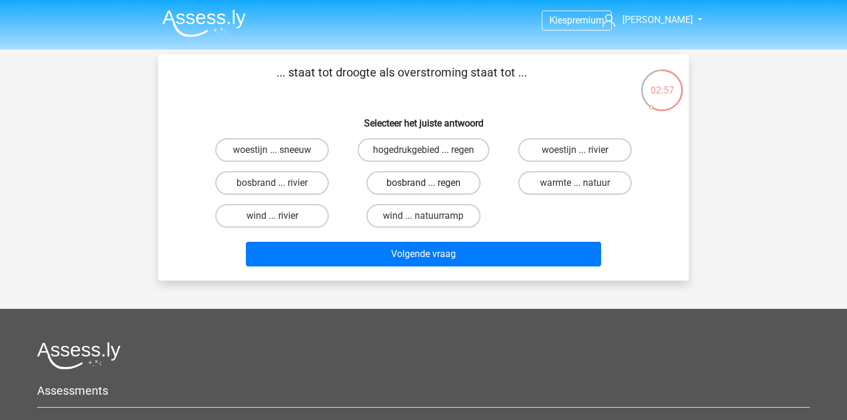
click at [419, 179] on label "bosbrand ... regen" at bounding box center [422, 183] width 113 height 24
click at [423, 183] on input "bosbrand ... regen" at bounding box center [427, 187] width 8 height 8
radio input "true"
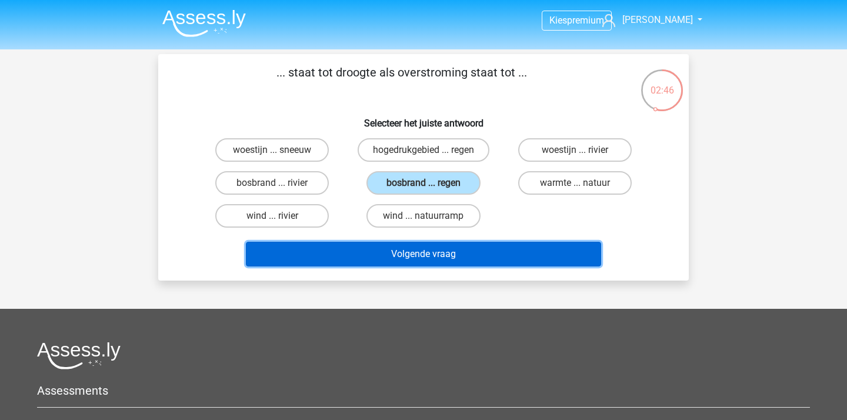
click at [410, 258] on button "Volgende vraag" at bounding box center [424, 254] width 356 height 25
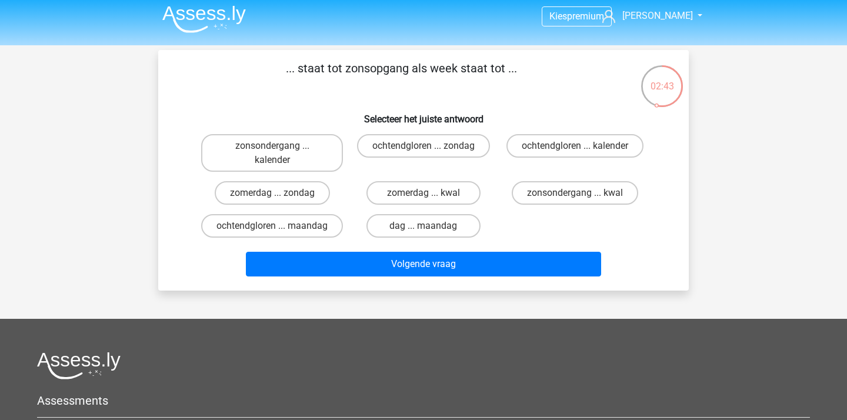
scroll to position [5, 0]
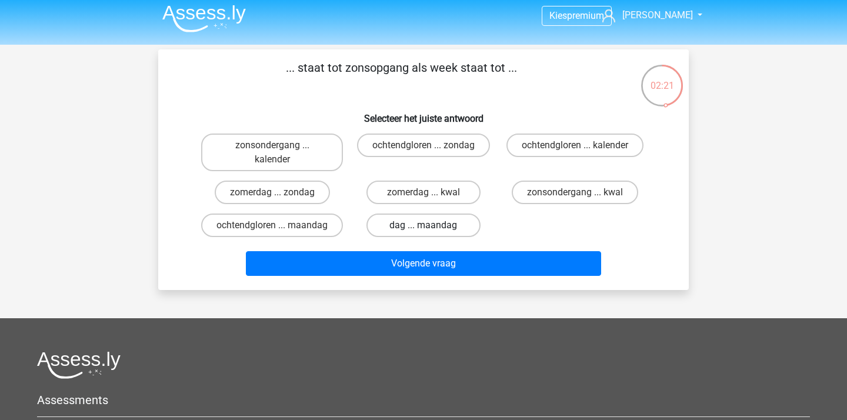
click at [456, 227] on label "dag ... maandag" at bounding box center [422, 225] width 113 height 24
click at [431, 227] on input "dag ... maandag" at bounding box center [427, 229] width 8 height 8
radio input "true"
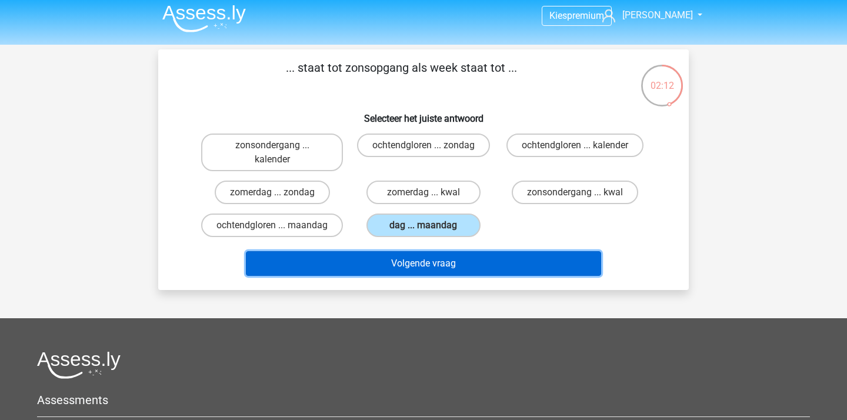
click at [445, 276] on button "Volgende vraag" at bounding box center [424, 263] width 356 height 25
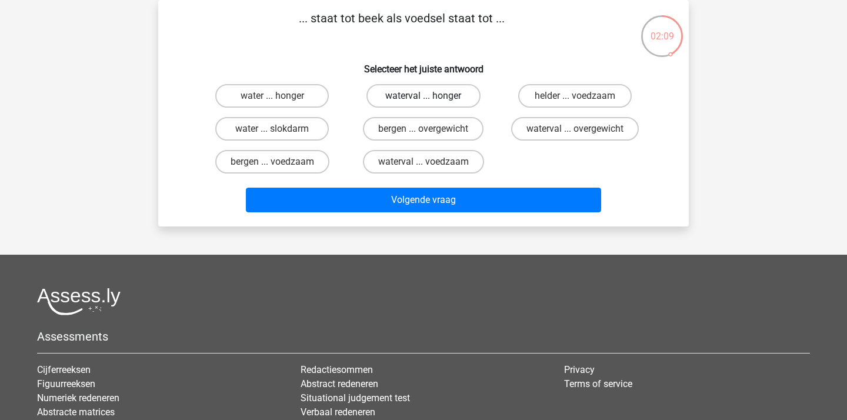
scroll to position [0, 0]
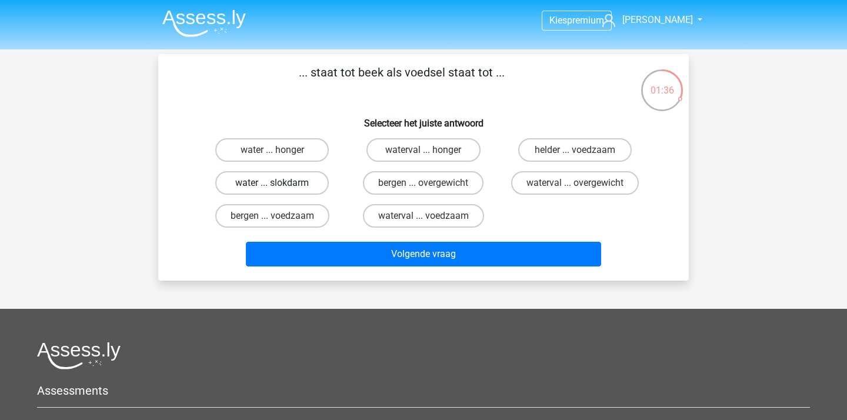
click at [288, 186] on label "water ... slokdarm" at bounding box center [271, 183] width 113 height 24
click at [280, 186] on input "water ... slokdarm" at bounding box center [276, 187] width 8 height 8
radio input "true"
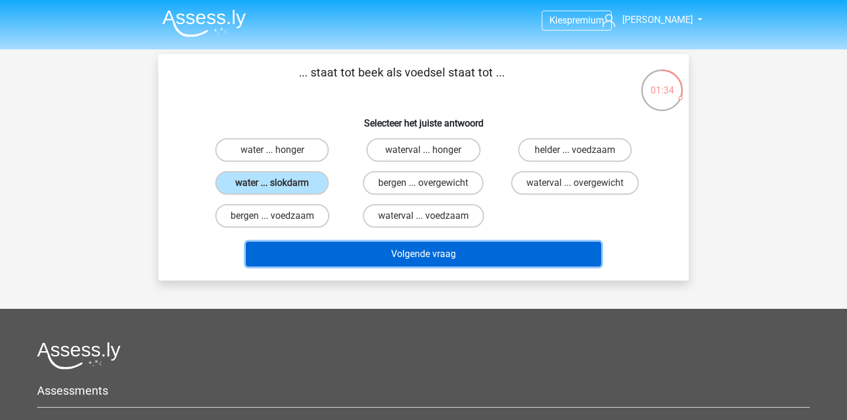
click at [356, 262] on button "Volgende vraag" at bounding box center [424, 254] width 356 height 25
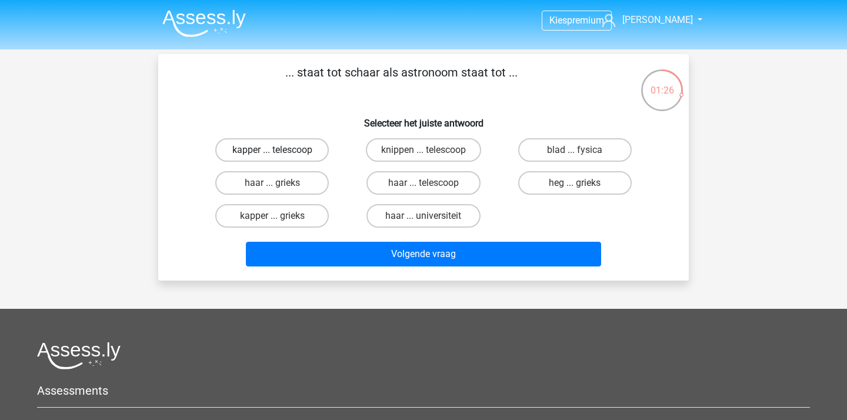
click at [299, 148] on label "kapper ... telescoop" at bounding box center [271, 150] width 113 height 24
click at [280, 150] on input "kapper ... telescoop" at bounding box center [276, 154] width 8 height 8
radio input "true"
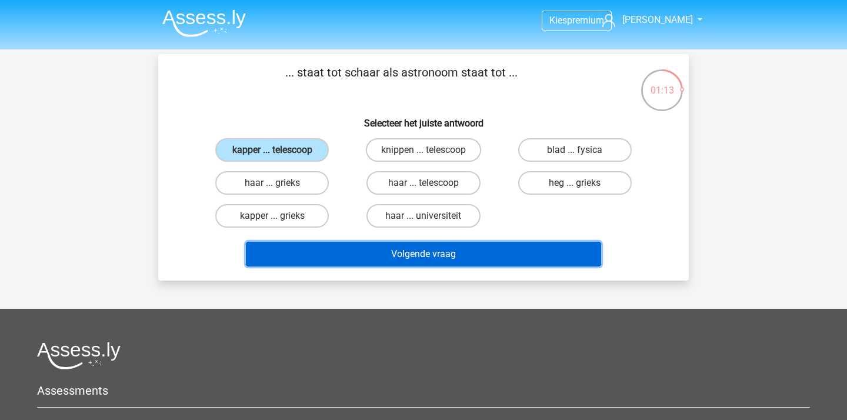
click at [339, 250] on button "Volgende vraag" at bounding box center [424, 254] width 356 height 25
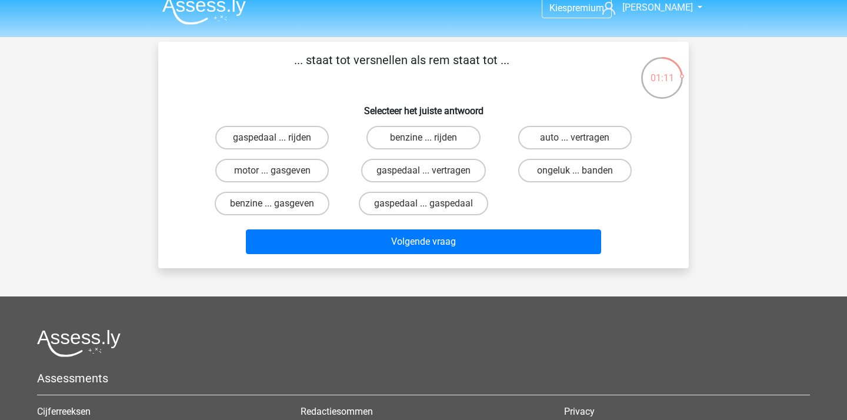
scroll to position [2, 0]
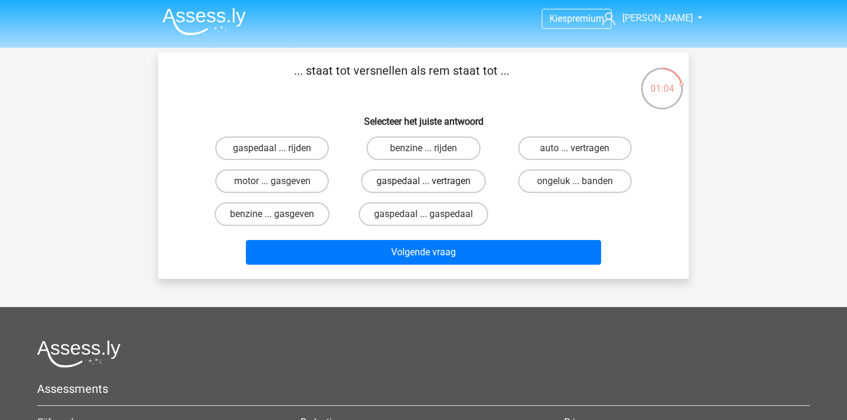
click at [407, 182] on label "gaspedaal ... vertragen" at bounding box center [423, 181] width 125 height 24
click at [423, 182] on input "gaspedaal ... vertragen" at bounding box center [427, 185] width 8 height 8
radio input "true"
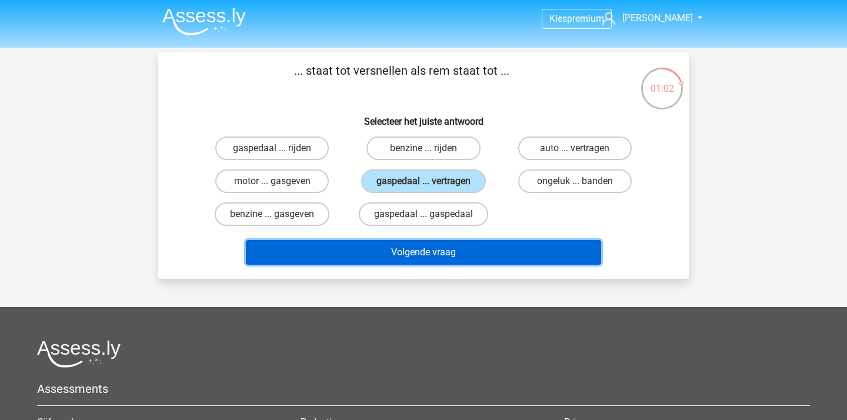
click at [390, 249] on button "Volgende vraag" at bounding box center [424, 252] width 356 height 25
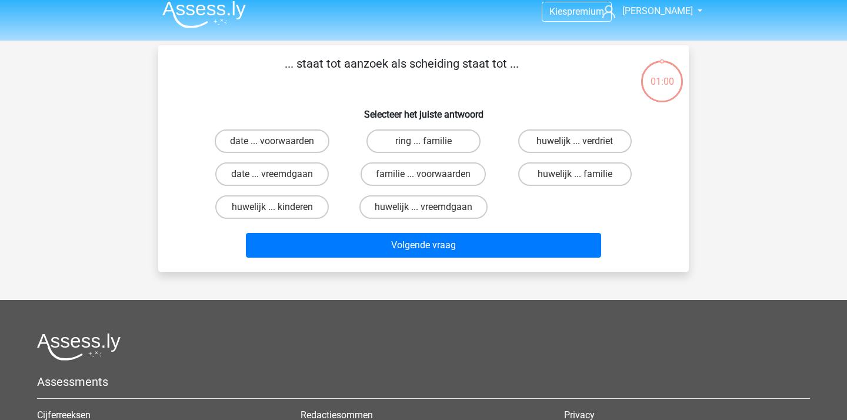
scroll to position [0, 0]
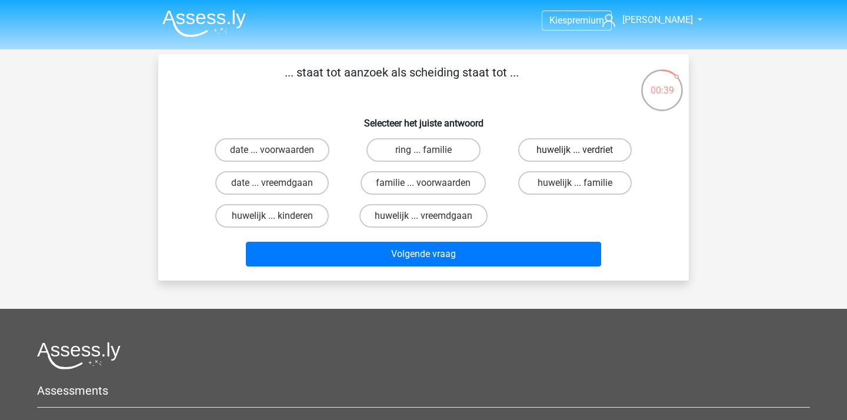
click at [554, 152] on label "huwelijk ... verdriet" at bounding box center [574, 150] width 113 height 24
click at [574, 152] on input "huwelijk ... verdriet" at bounding box center [578, 154] width 8 height 8
radio input "true"
click at [432, 219] on label "huwelijk ... vreemdgaan" at bounding box center [423, 216] width 128 height 24
click at [431, 219] on input "huwelijk ... vreemdgaan" at bounding box center [427, 220] width 8 height 8
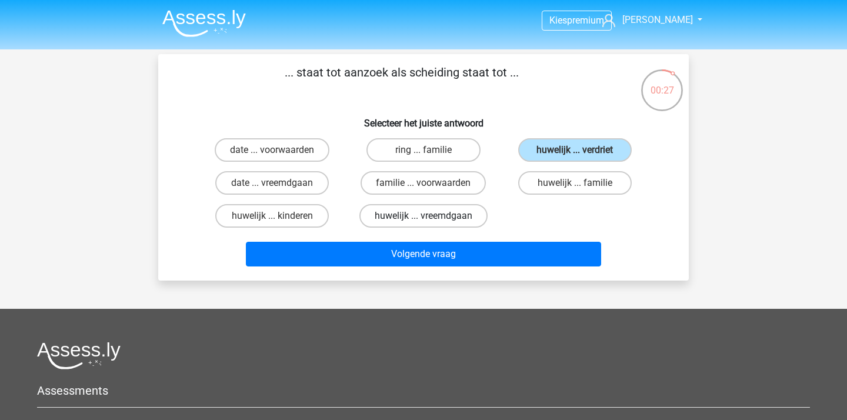
radio input "true"
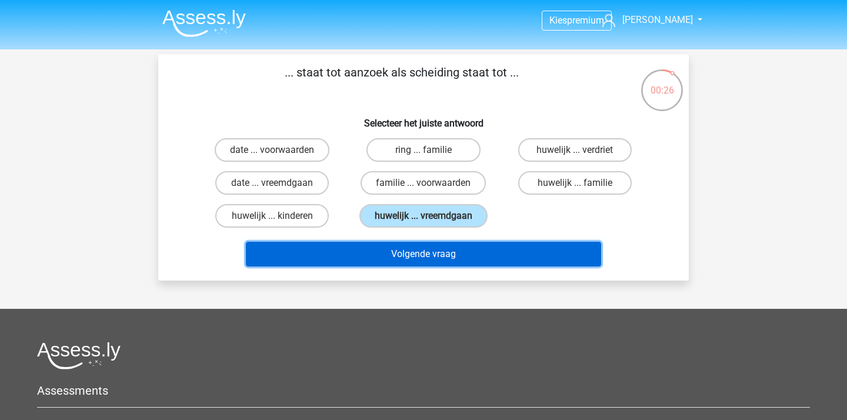
click at [432, 256] on button "Volgende vraag" at bounding box center [424, 254] width 356 height 25
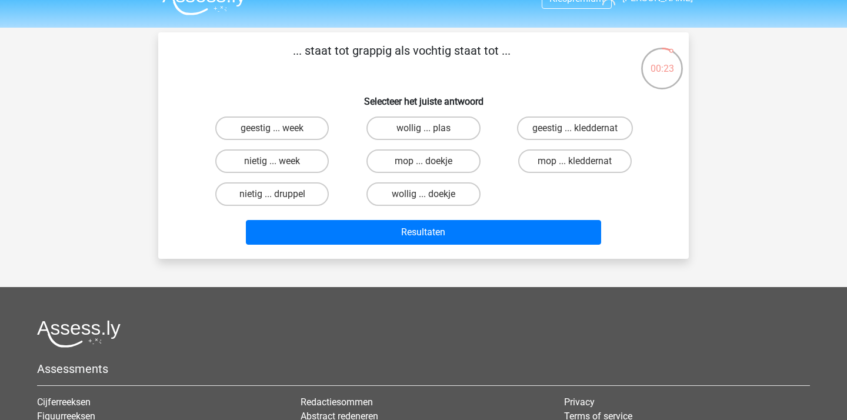
scroll to position [15, 0]
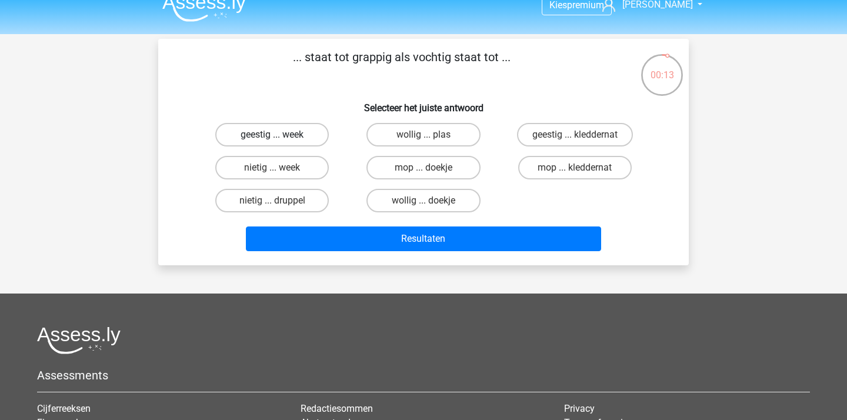
click at [292, 135] on label "geestig ... week" at bounding box center [271, 135] width 113 height 24
click at [280, 135] on input "geestig ... week" at bounding box center [276, 139] width 8 height 8
radio input "true"
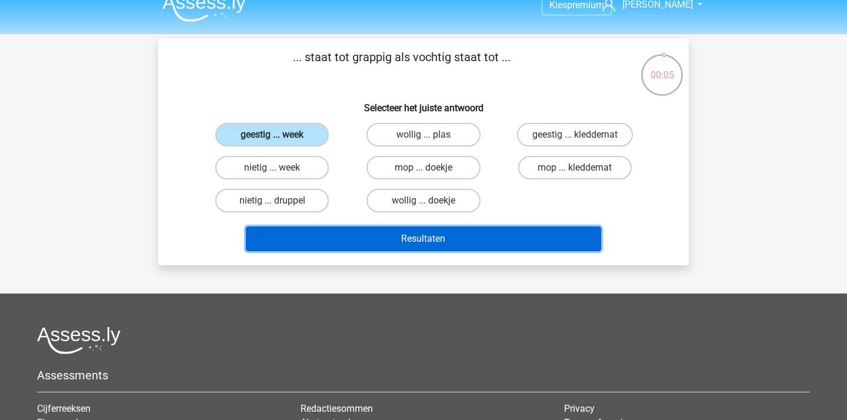
click at [374, 239] on button "Resultaten" at bounding box center [424, 238] width 356 height 25
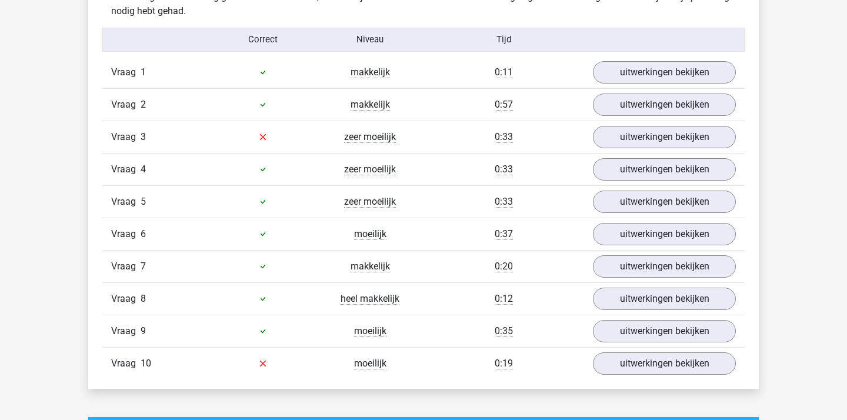
scroll to position [928, 0]
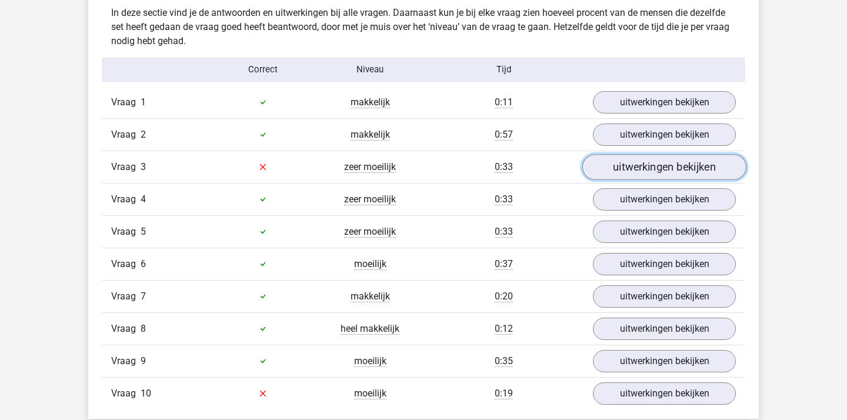
click at [627, 176] on link "uitwerkingen bekijken" at bounding box center [664, 167] width 164 height 26
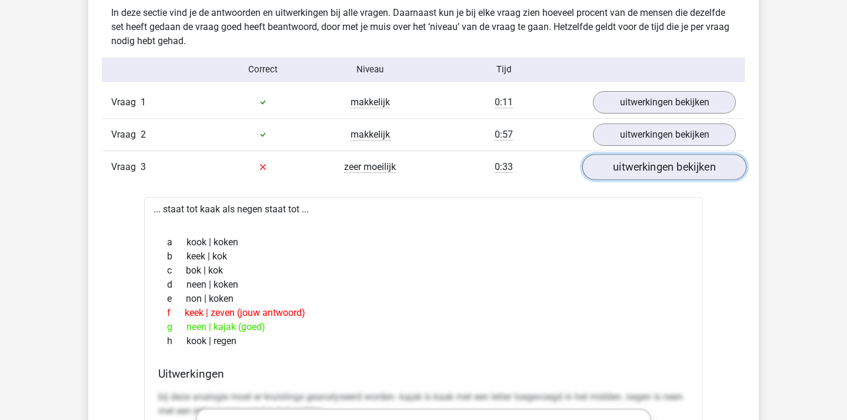
click at [627, 176] on link "uitwerkingen bekijken" at bounding box center [664, 167] width 164 height 26
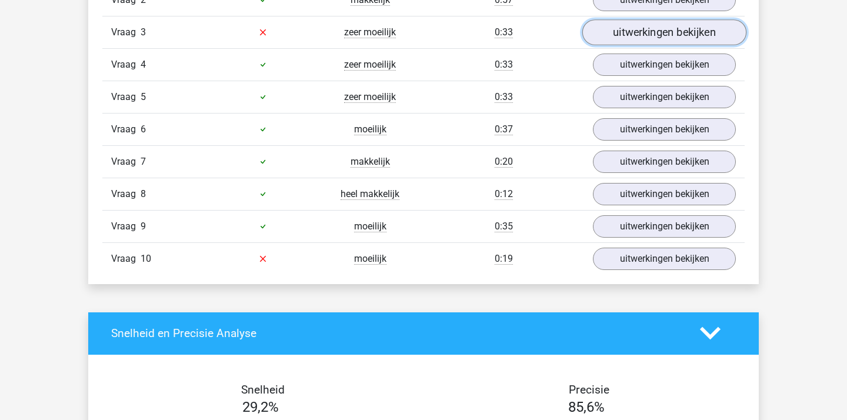
scroll to position [1062, 0]
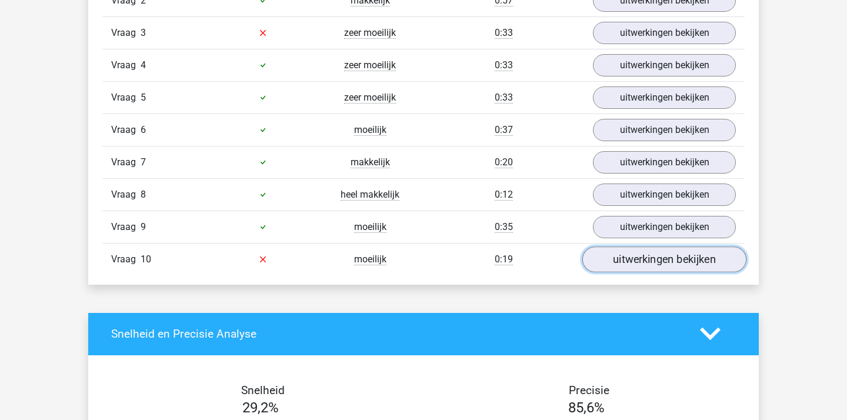
click at [619, 266] on link "uitwerkingen bekijken" at bounding box center [664, 259] width 164 height 26
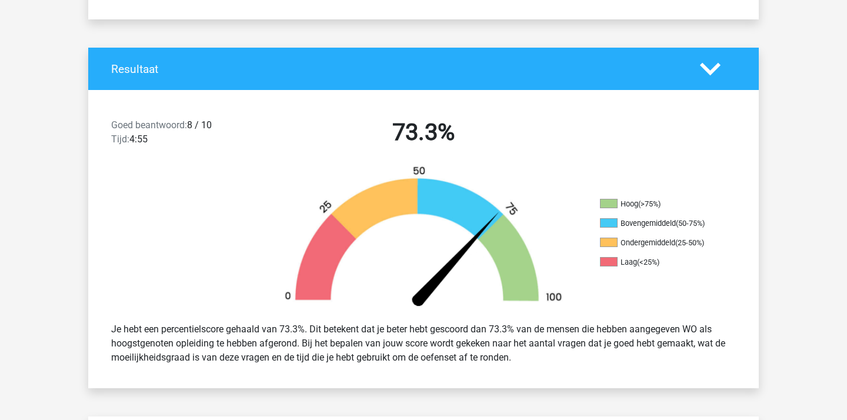
scroll to position [0, 0]
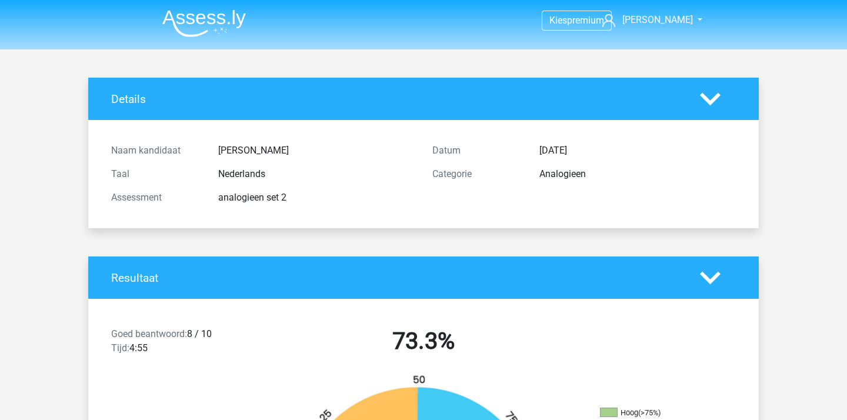
click at [221, 35] on img at bounding box center [203, 23] width 83 height 28
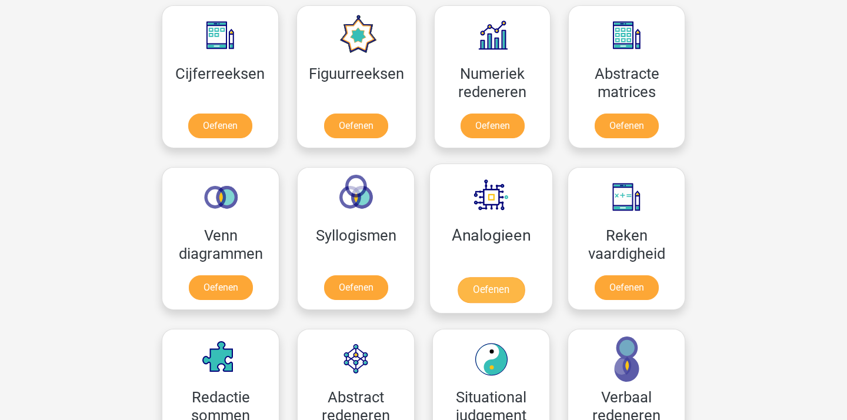
scroll to position [619, 0]
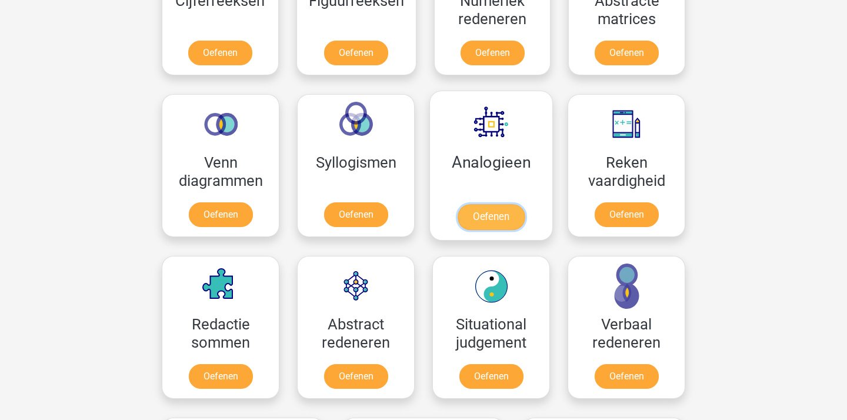
click at [466, 204] on link "Oefenen" at bounding box center [490, 217] width 67 height 26
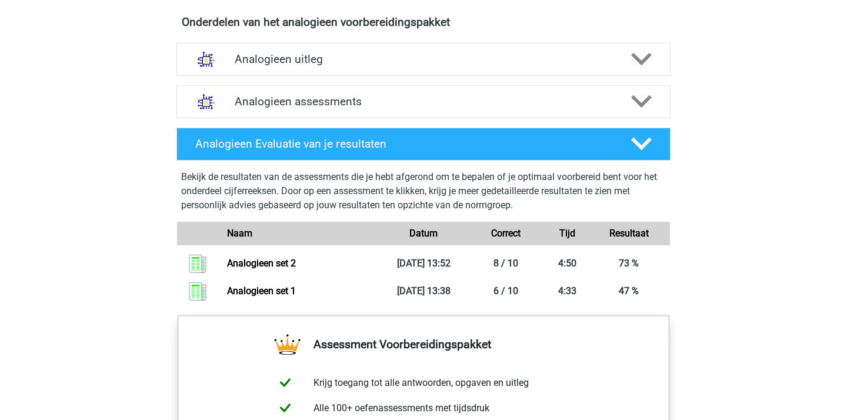
scroll to position [643, 0]
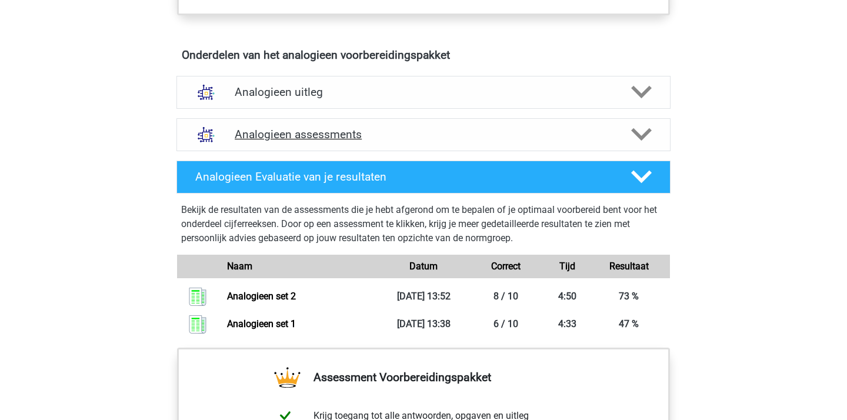
click at [332, 138] on h4 "Analogieen assessments" at bounding box center [423, 135] width 377 height 14
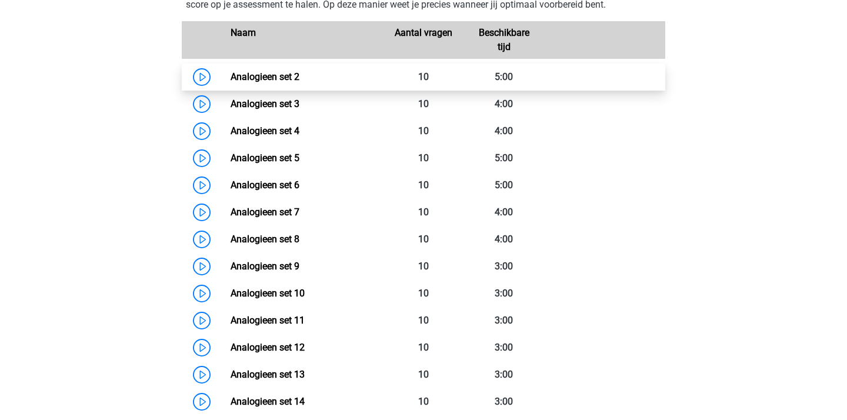
scroll to position [729, 0]
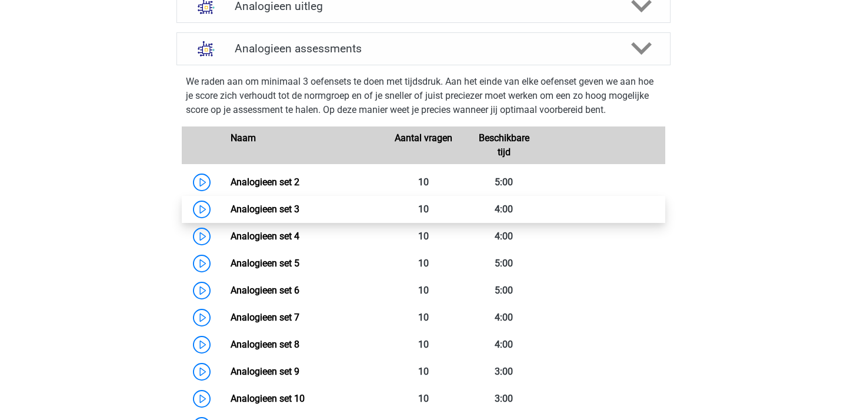
click at [299, 211] on link "Analogieen set 3" at bounding box center [264, 208] width 69 height 11
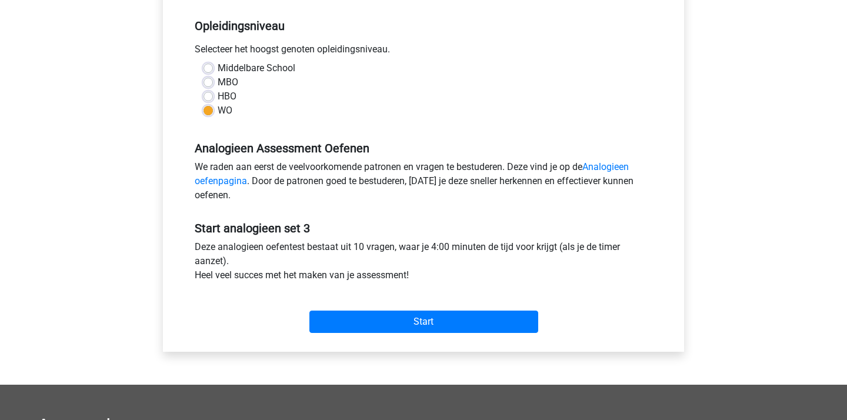
scroll to position [240, 0]
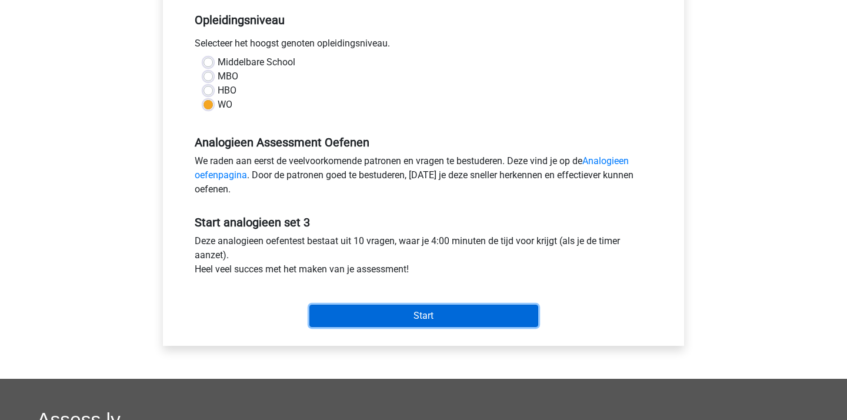
click at [407, 311] on input "Start" at bounding box center [423, 316] width 229 height 22
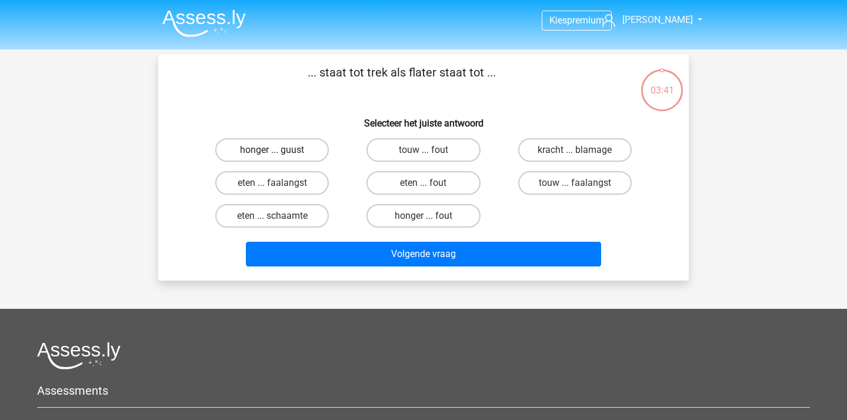
click at [295, 151] on label "honger ... guust" at bounding box center [271, 150] width 113 height 24
click at [280, 151] on input "honger ... guust" at bounding box center [276, 154] width 8 height 8
radio input "true"
click at [422, 213] on label "honger ... fout" at bounding box center [422, 216] width 113 height 24
click at [423, 216] on input "honger ... fout" at bounding box center [427, 220] width 8 height 8
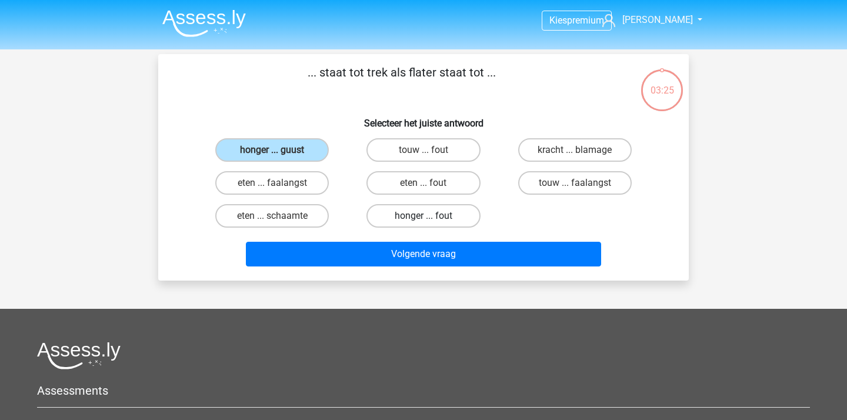
radio input "true"
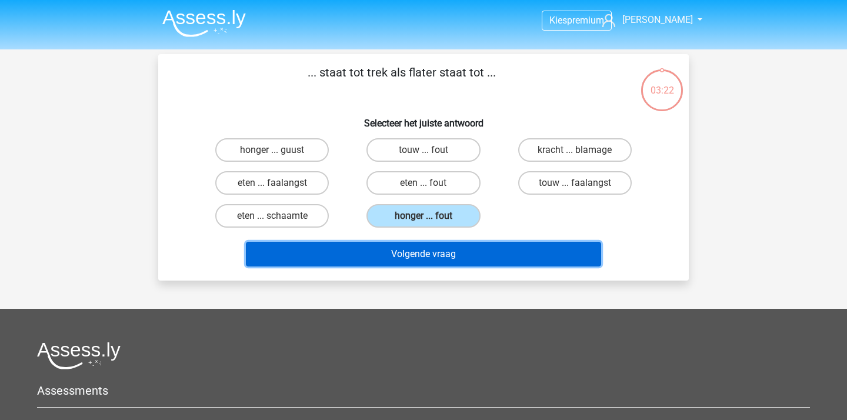
click at [440, 248] on button "Volgende vraag" at bounding box center [424, 254] width 356 height 25
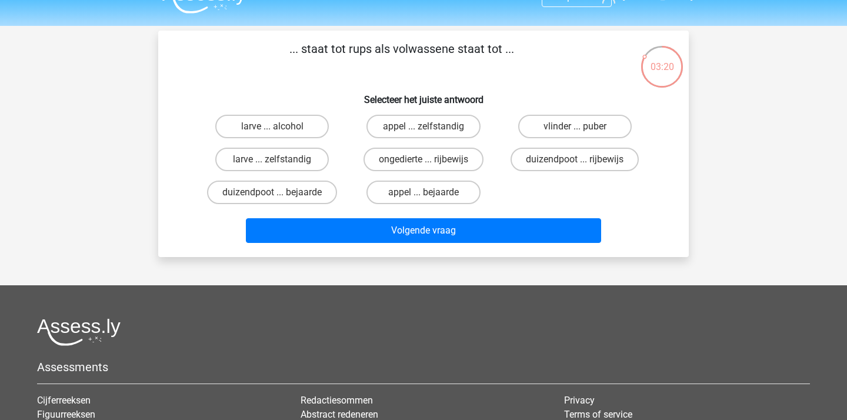
scroll to position [22, 0]
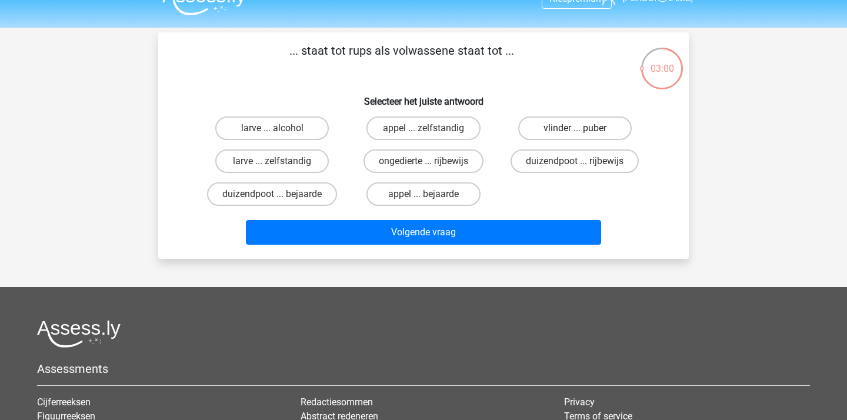
click at [582, 134] on label "vlinder ... puber" at bounding box center [574, 128] width 113 height 24
click at [582, 134] on input "vlinder ... puber" at bounding box center [578, 132] width 8 height 8
radio input "true"
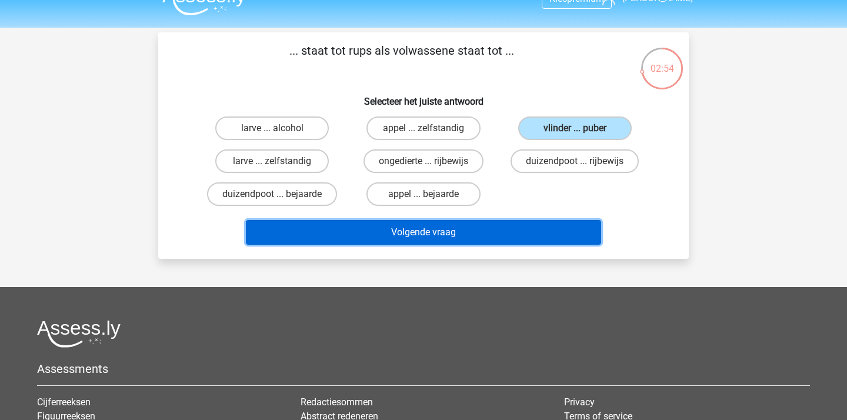
click at [459, 235] on button "Volgende vraag" at bounding box center [424, 232] width 356 height 25
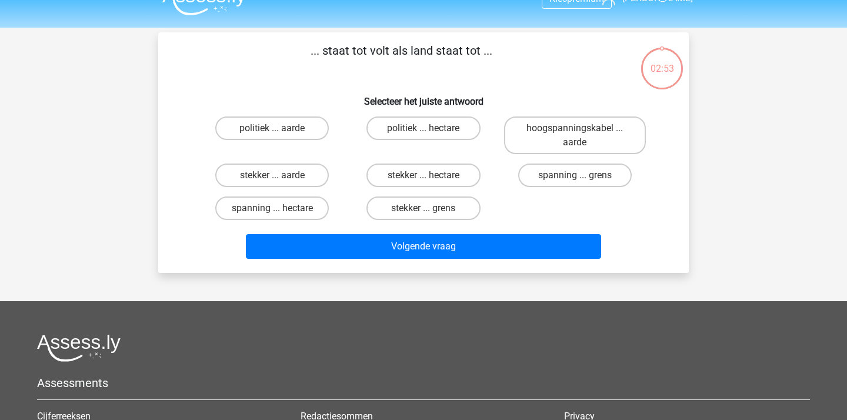
scroll to position [54, 0]
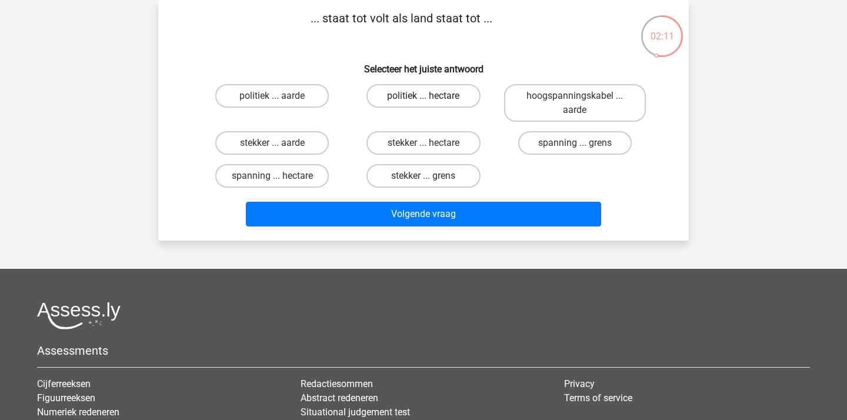
click at [443, 98] on label "politiek ... hectare" at bounding box center [422, 96] width 113 height 24
click at [431, 98] on input "politiek ... hectare" at bounding box center [427, 100] width 8 height 8
radio input "true"
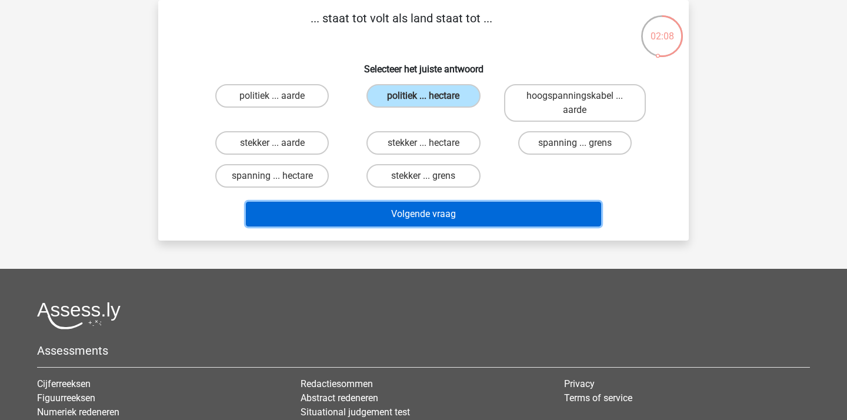
click at [405, 221] on button "Volgende vraag" at bounding box center [424, 214] width 356 height 25
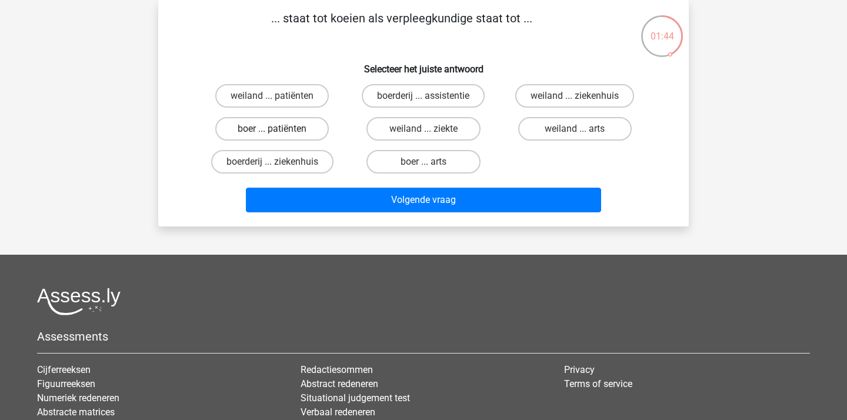
click at [292, 136] on label "boer ... patiënten" at bounding box center [271, 129] width 113 height 24
click at [280, 136] on input "boer ... patiënten" at bounding box center [276, 133] width 8 height 8
radio input "true"
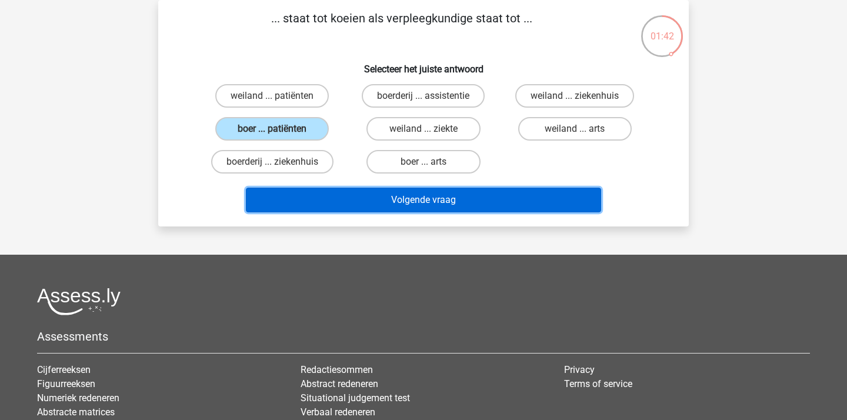
click at [363, 208] on button "Volgende vraag" at bounding box center [424, 200] width 356 height 25
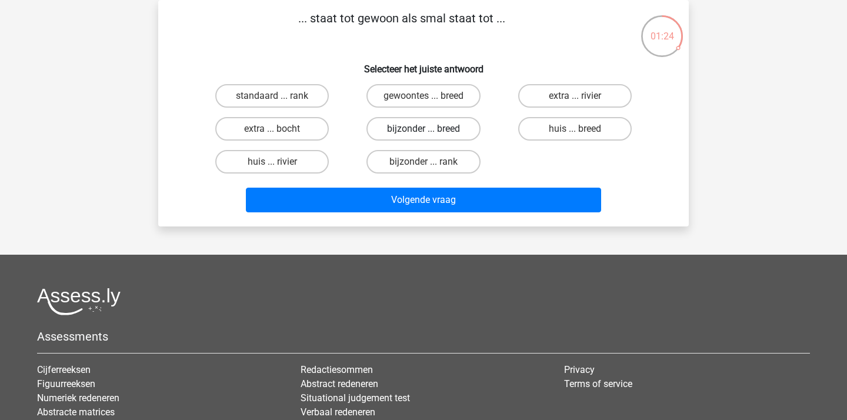
click at [454, 129] on label "bijzonder ... breed" at bounding box center [422, 129] width 113 height 24
click at [431, 129] on input "bijzonder ... breed" at bounding box center [427, 133] width 8 height 8
radio input "true"
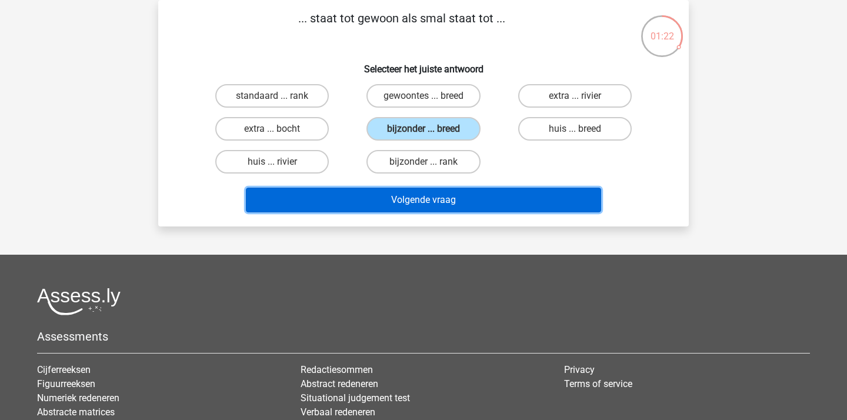
click at [395, 195] on button "Volgende vraag" at bounding box center [424, 200] width 356 height 25
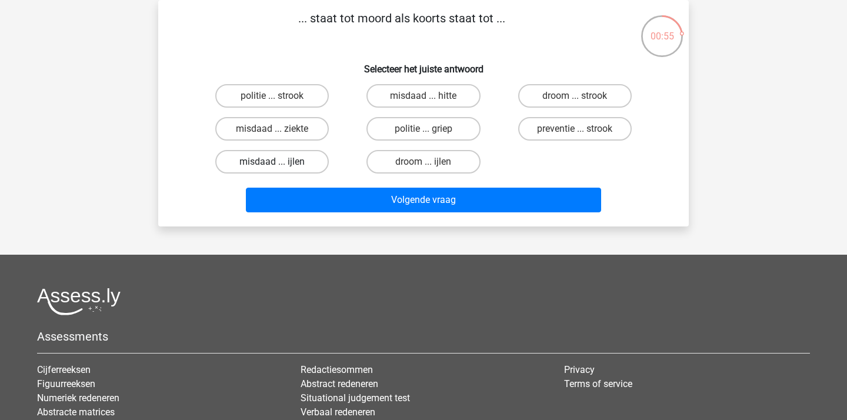
click at [299, 159] on label "misdaad ... ijlen" at bounding box center [271, 162] width 113 height 24
click at [280, 162] on input "misdaad ... ijlen" at bounding box center [276, 166] width 8 height 8
radio input "true"
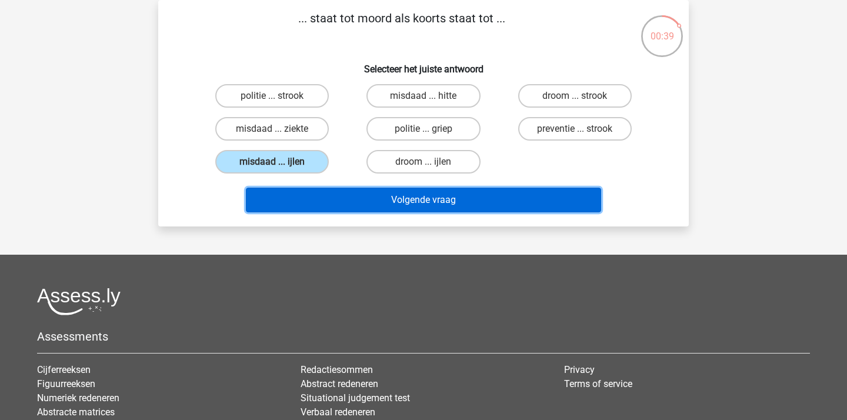
click at [451, 195] on button "Volgende vraag" at bounding box center [424, 200] width 356 height 25
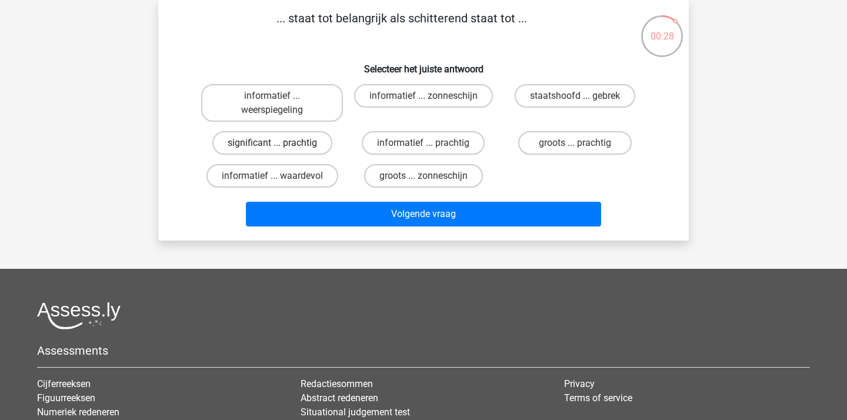
click at [304, 148] on label "significant ... prachtig" at bounding box center [272, 143] width 120 height 24
click at [280, 148] on input "significant ... prachtig" at bounding box center [276, 147] width 8 height 8
radio input "true"
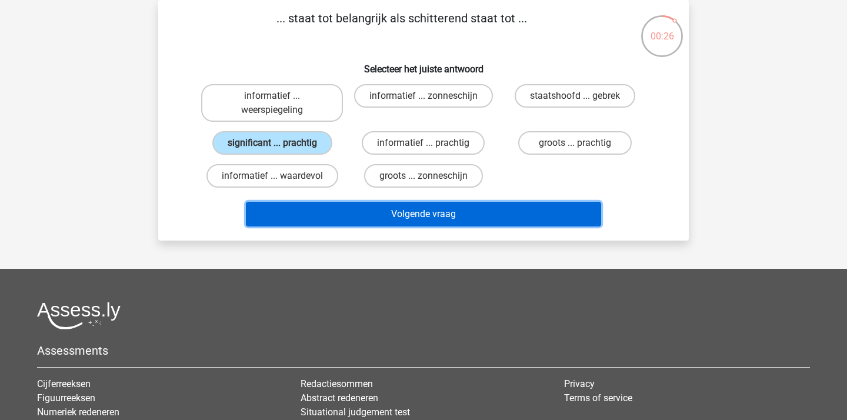
click at [351, 209] on button "Volgende vraag" at bounding box center [424, 214] width 356 height 25
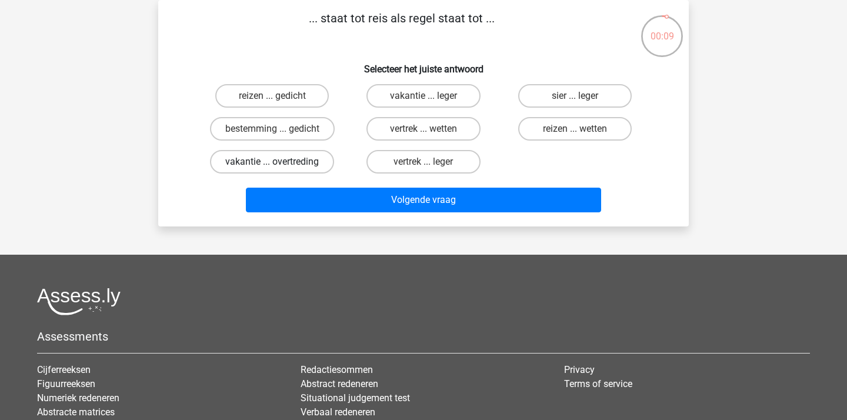
click at [305, 162] on label "vakantie ... overtreding" at bounding box center [272, 162] width 124 height 24
click at [280, 162] on input "vakantie ... overtreding" at bounding box center [276, 166] width 8 height 8
radio input "true"
click at [286, 131] on label "bestemming ... gedicht" at bounding box center [272, 129] width 125 height 24
click at [280, 131] on input "bestemming ... gedicht" at bounding box center [276, 133] width 8 height 8
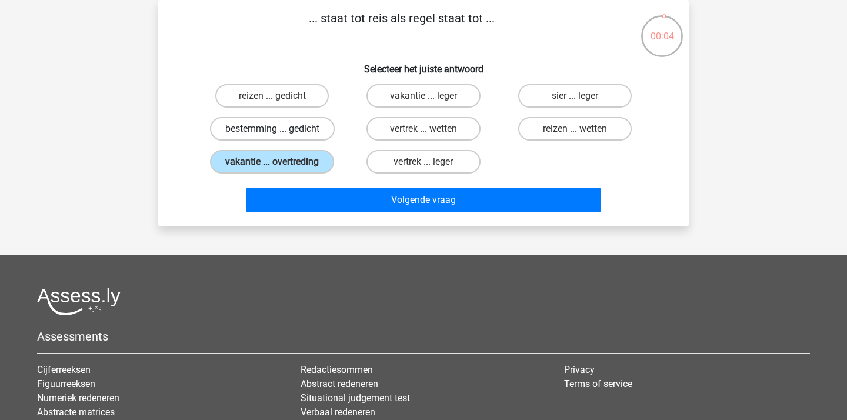
radio input "true"
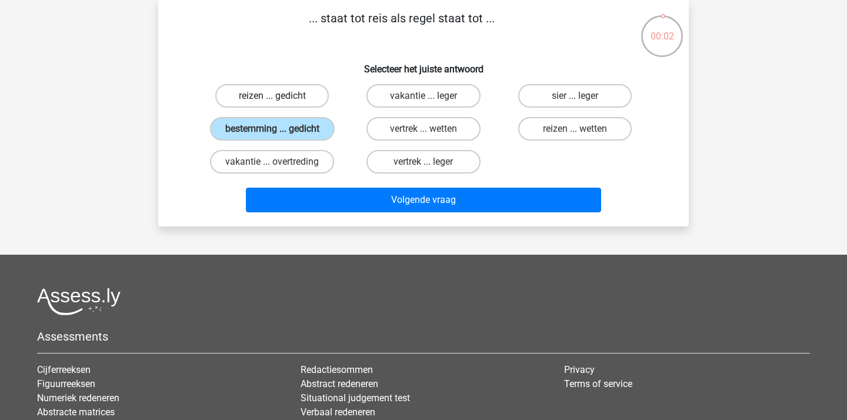
click at [296, 94] on label "reizen ... gedicht" at bounding box center [271, 96] width 113 height 24
click at [280, 96] on input "reizen ... gedicht" at bounding box center [276, 100] width 8 height 8
radio input "true"
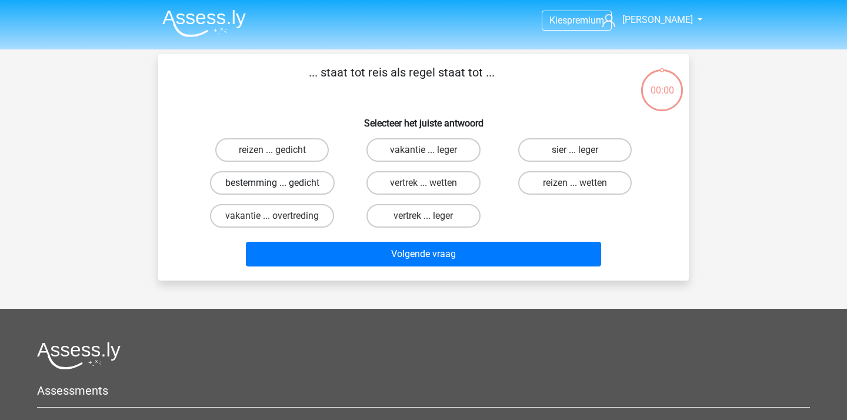
scroll to position [54, 0]
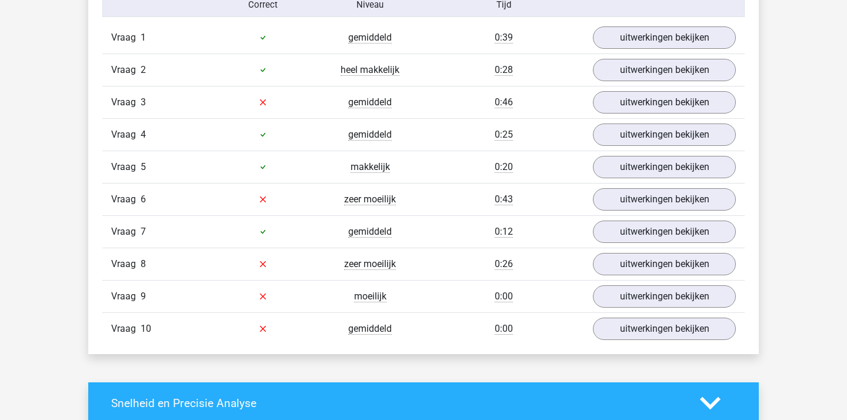
scroll to position [970, 0]
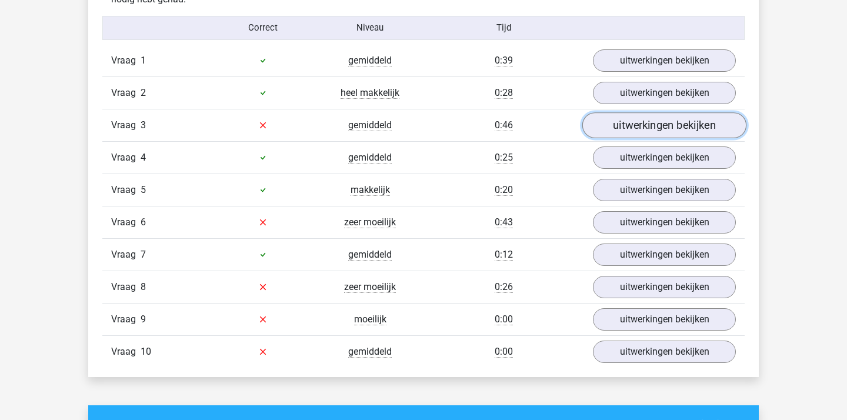
click at [674, 131] on link "uitwerkingen bekijken" at bounding box center [664, 125] width 164 height 26
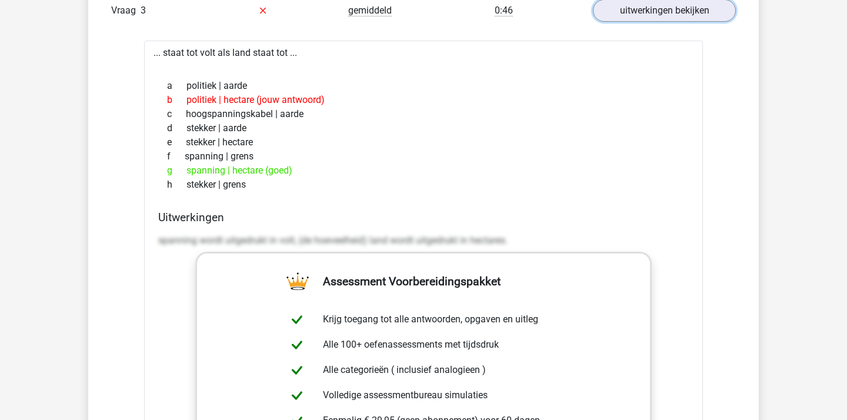
scroll to position [973, 0]
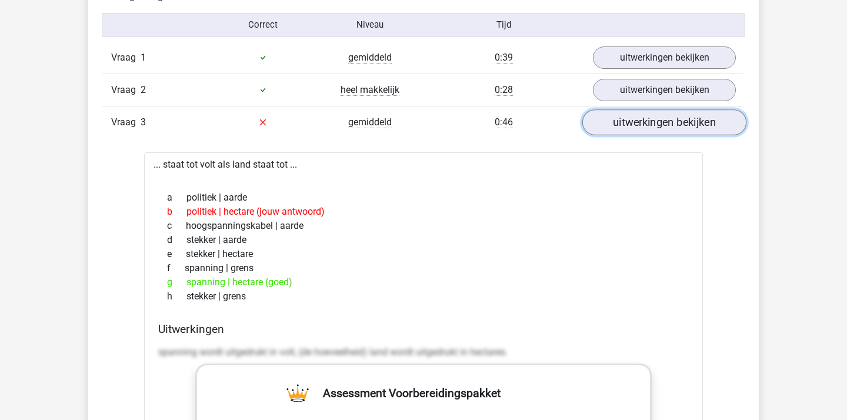
click at [638, 132] on link "uitwerkingen bekijken" at bounding box center [664, 122] width 164 height 26
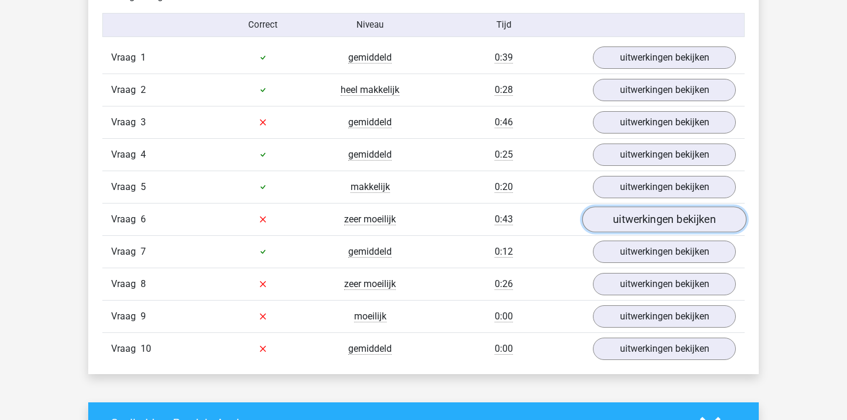
click at [657, 218] on link "uitwerkingen bekijken" at bounding box center [664, 219] width 164 height 26
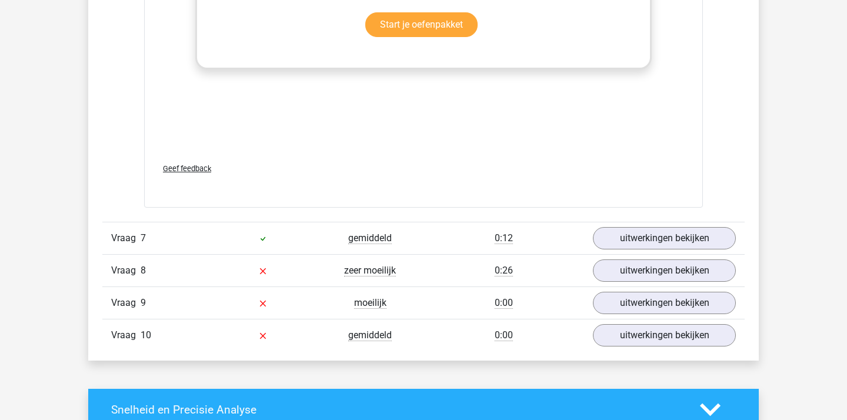
scroll to position [1611, 0]
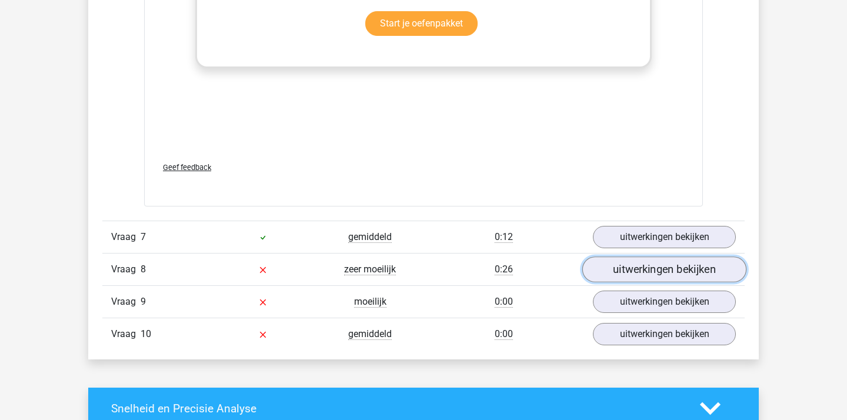
click at [646, 260] on link "uitwerkingen bekijken" at bounding box center [664, 269] width 164 height 26
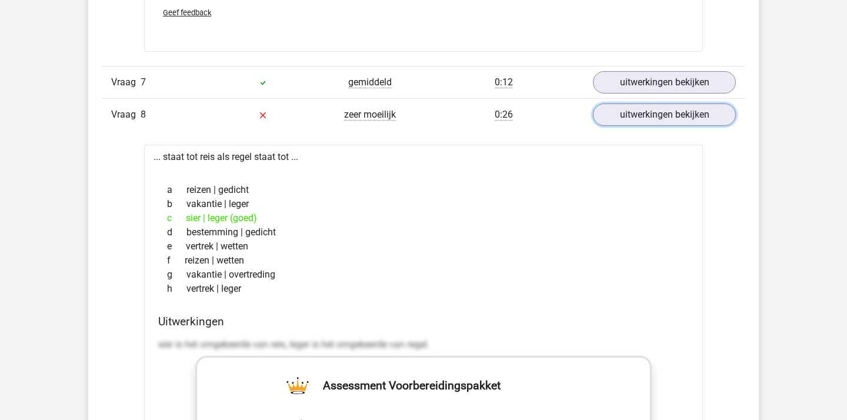
scroll to position [1793, 0]
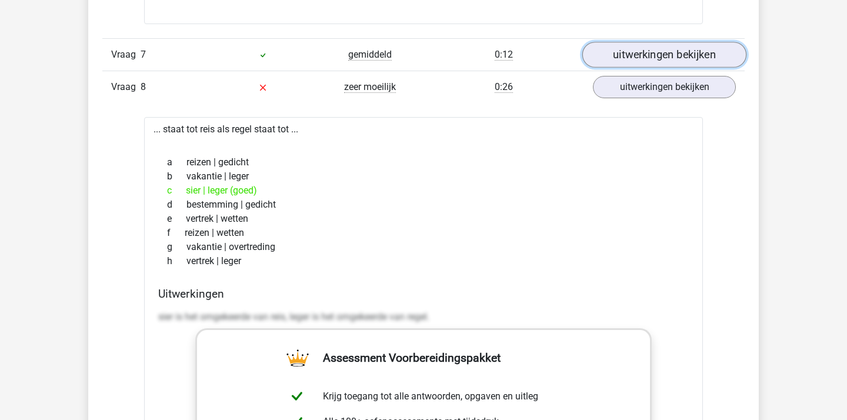
click at [637, 61] on link "uitwerkingen bekijken" at bounding box center [664, 55] width 164 height 26
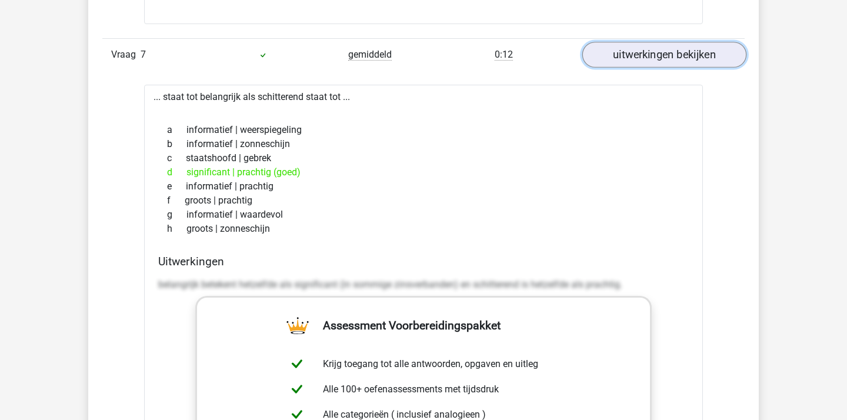
click at [637, 61] on link "uitwerkingen bekijken" at bounding box center [664, 55] width 164 height 26
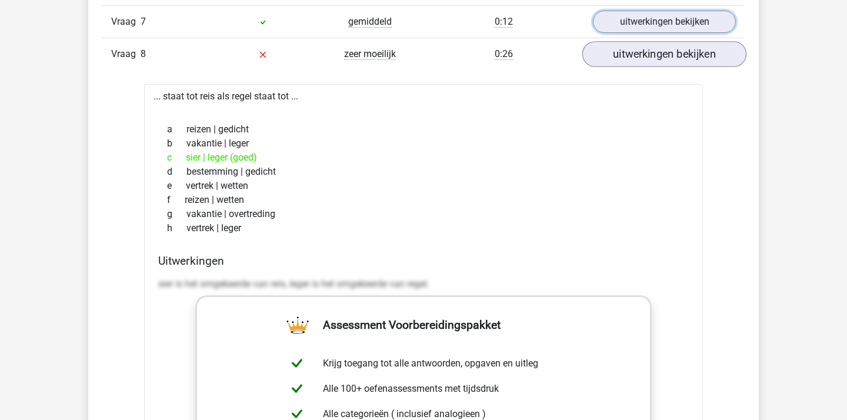
scroll to position [1831, 0]
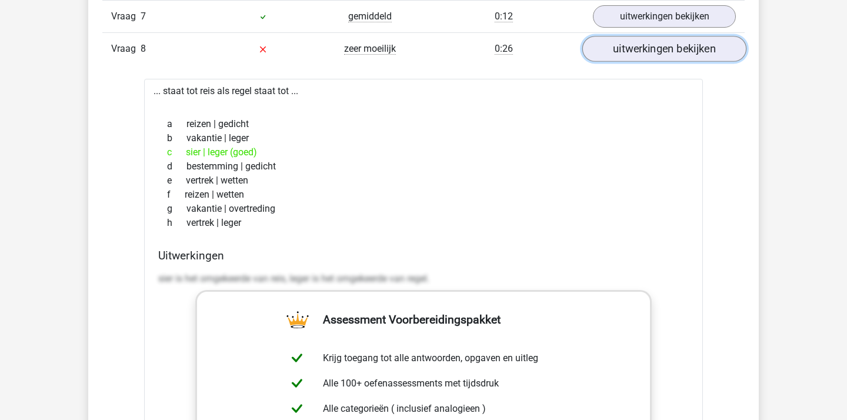
click at [620, 49] on link "uitwerkingen bekijken" at bounding box center [664, 49] width 164 height 26
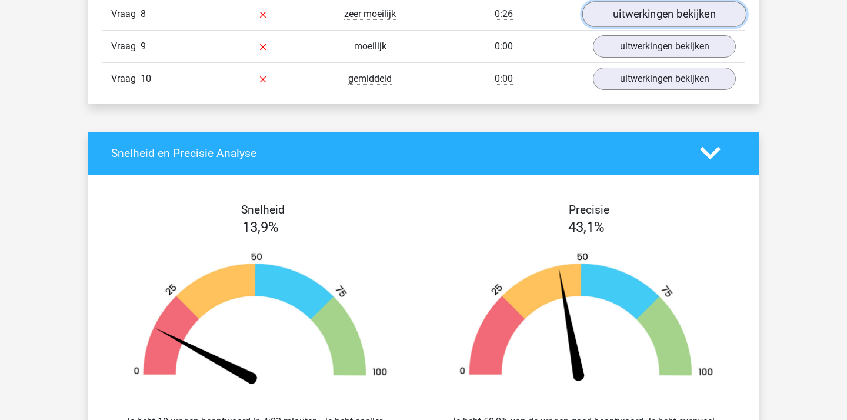
scroll to position [1867, 0]
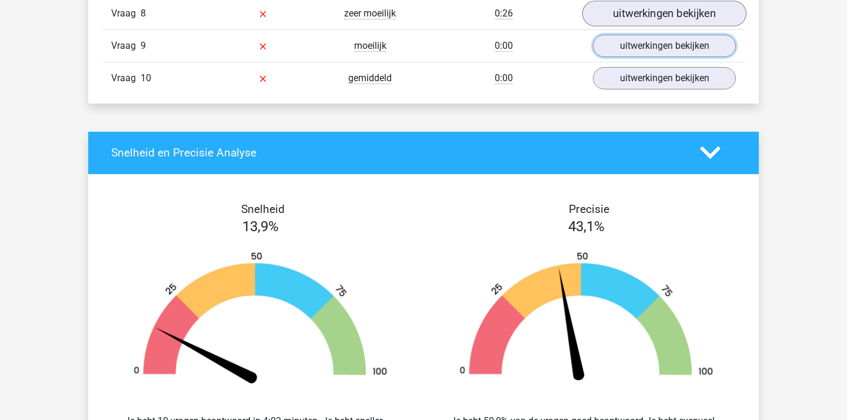
click at [620, 49] on link "uitwerkingen bekijken" at bounding box center [664, 46] width 143 height 22
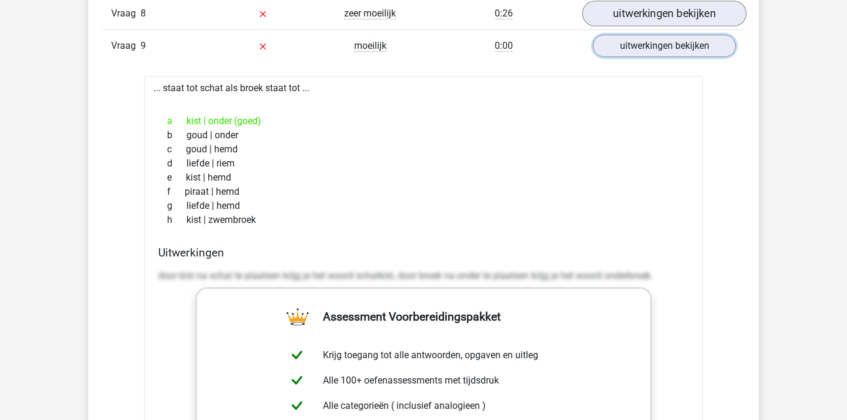
click at [620, 49] on link "uitwerkingen bekijken" at bounding box center [664, 46] width 143 height 22
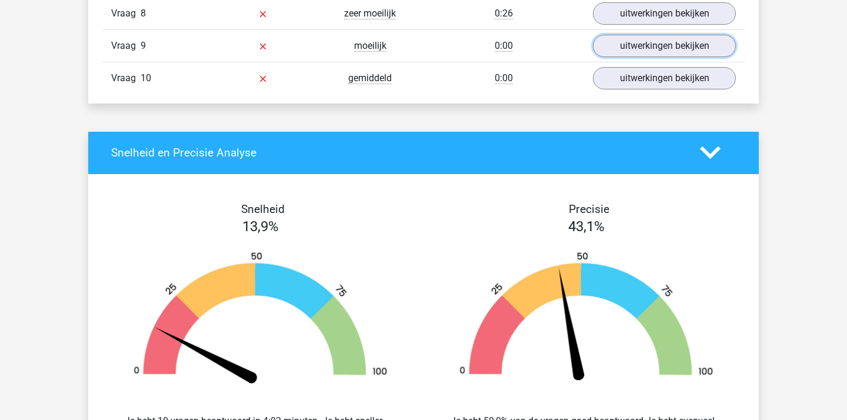
scroll to position [1872, 0]
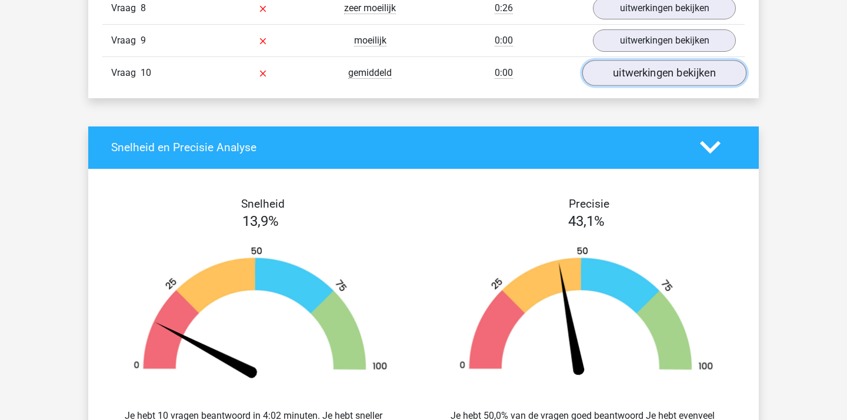
click at [634, 83] on link "uitwerkingen bekijken" at bounding box center [664, 73] width 164 height 26
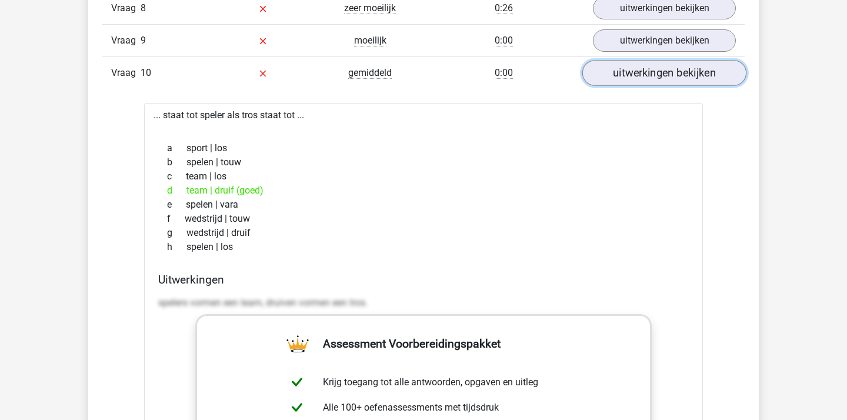
click at [634, 83] on link "uitwerkingen bekijken" at bounding box center [664, 73] width 164 height 26
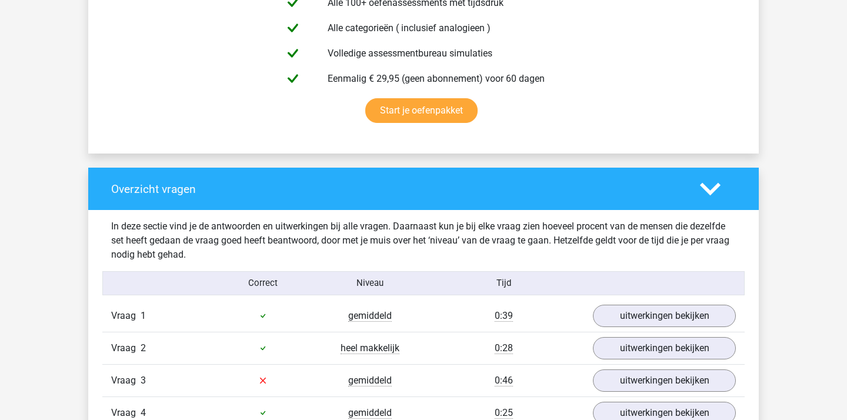
scroll to position [0, 0]
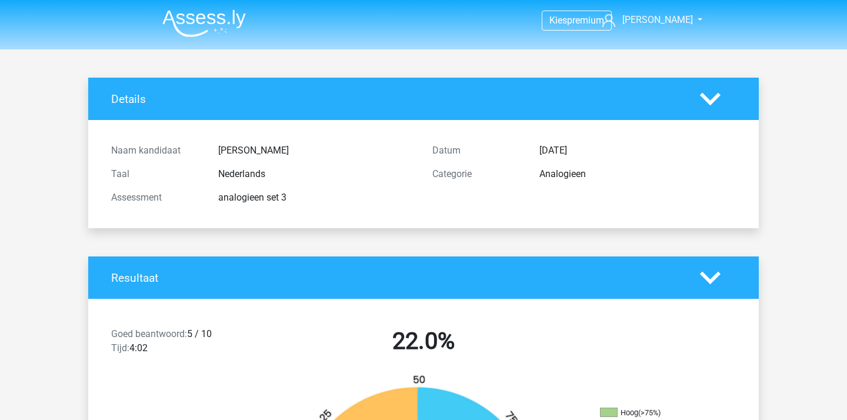
click at [205, 25] on img at bounding box center [203, 23] width 83 height 28
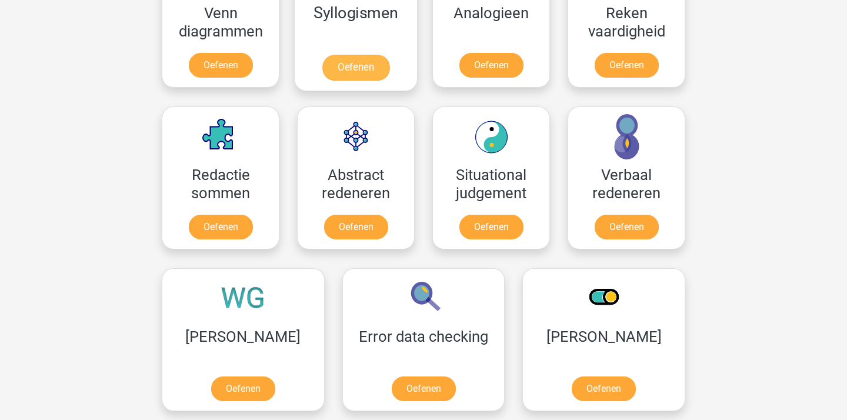
scroll to position [788, 0]
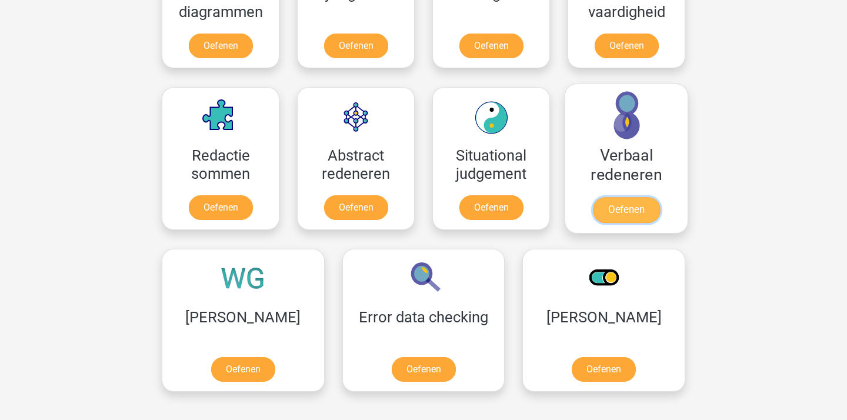
click at [603, 197] on link "Oefenen" at bounding box center [626, 210] width 67 height 26
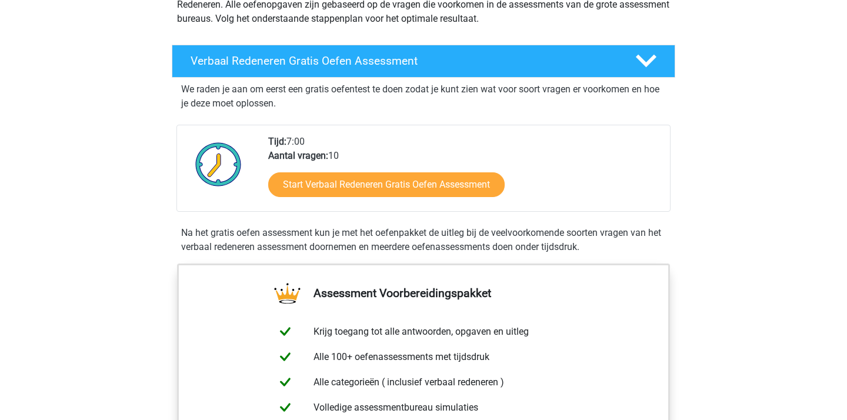
scroll to position [124, 0]
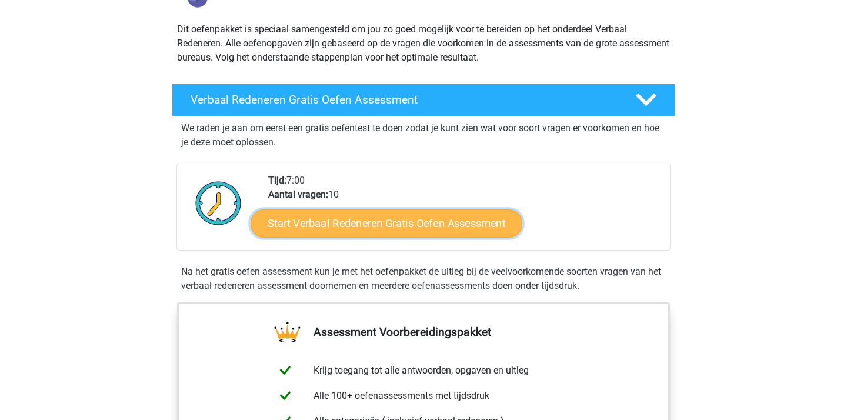
click at [425, 233] on link "Start Verbaal Redeneren Gratis Oefen Assessment" at bounding box center [386, 223] width 272 height 28
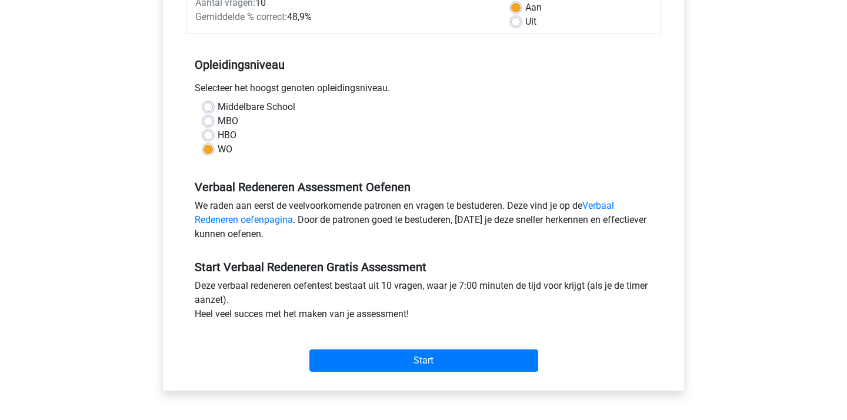
scroll to position [199, 0]
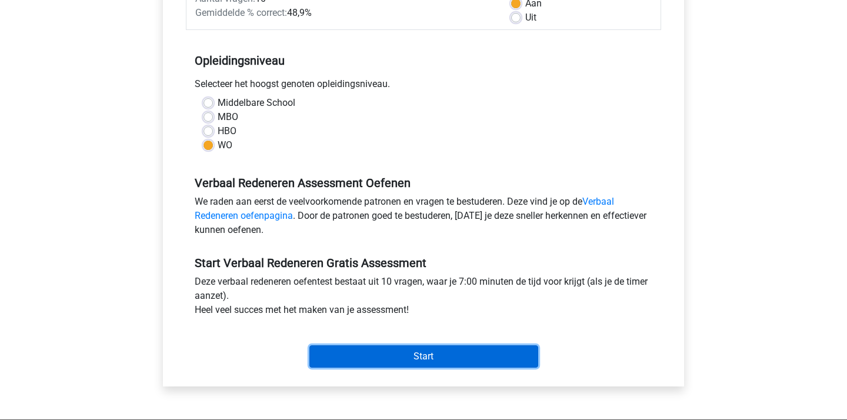
click at [407, 350] on input "Start" at bounding box center [423, 356] width 229 height 22
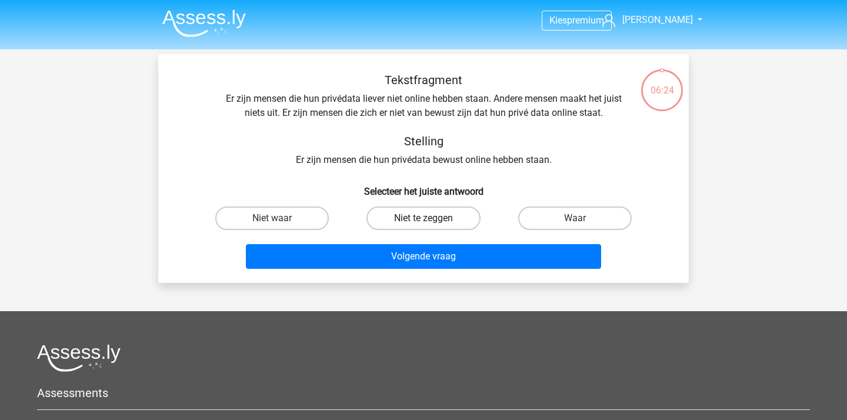
click at [391, 220] on label "Niet te zeggen" at bounding box center [422, 218] width 113 height 24
click at [423, 220] on input "Niet te zeggen" at bounding box center [427, 222] width 8 height 8
radio input "true"
click at [277, 222] on input "Niet waar" at bounding box center [276, 222] width 8 height 8
radio input "true"
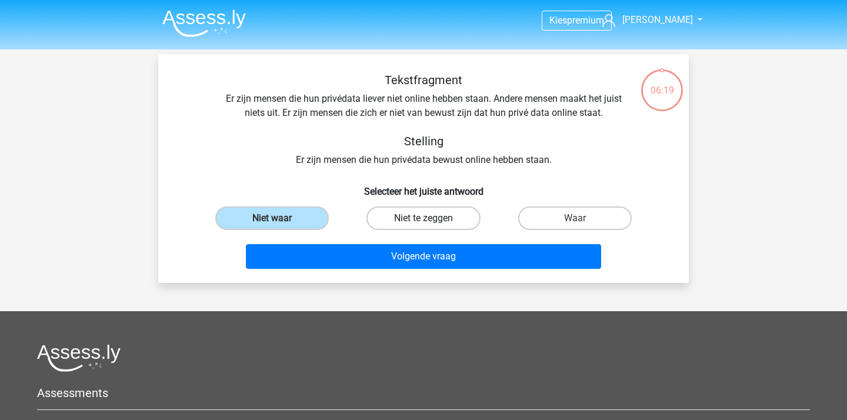
click at [434, 222] on label "Niet te zeggen" at bounding box center [422, 218] width 113 height 24
click at [431, 222] on input "Niet te zeggen" at bounding box center [427, 222] width 8 height 8
radio input "true"
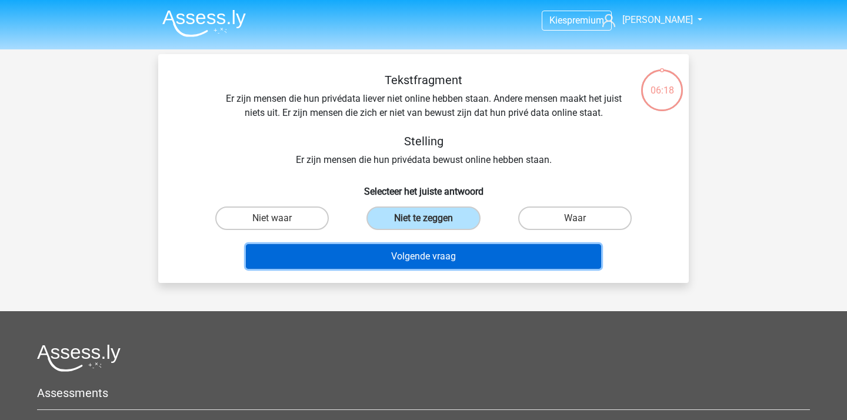
click at [446, 262] on button "Volgende vraag" at bounding box center [424, 256] width 356 height 25
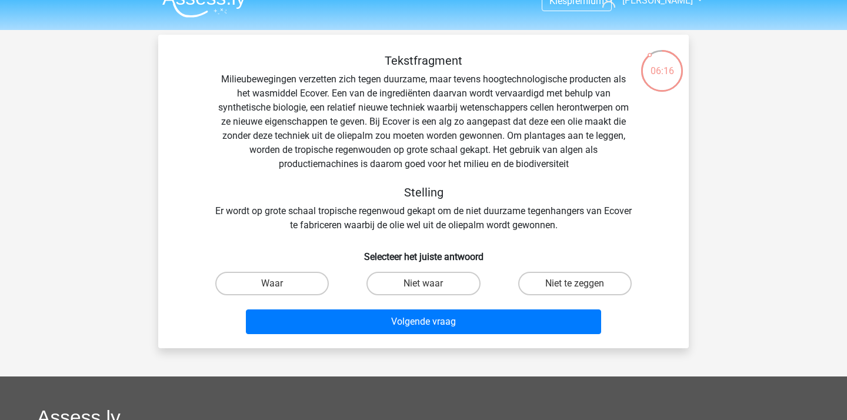
scroll to position [19, 0]
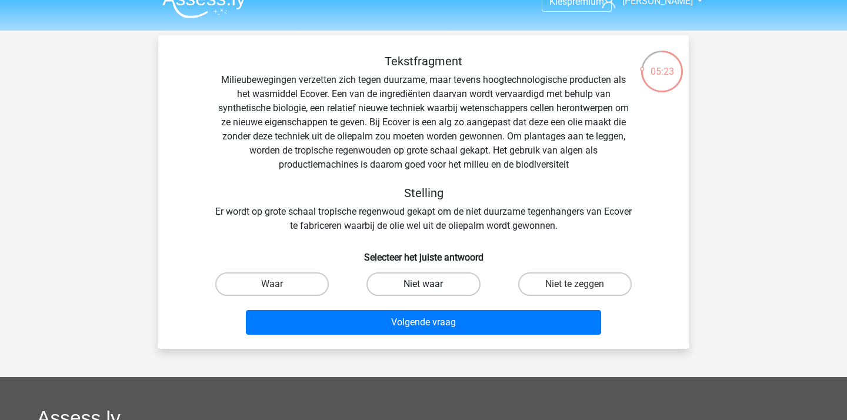
click at [390, 276] on label "Niet waar" at bounding box center [422, 284] width 113 height 24
click at [423, 284] on input "Niet waar" at bounding box center [427, 288] width 8 height 8
radio input "true"
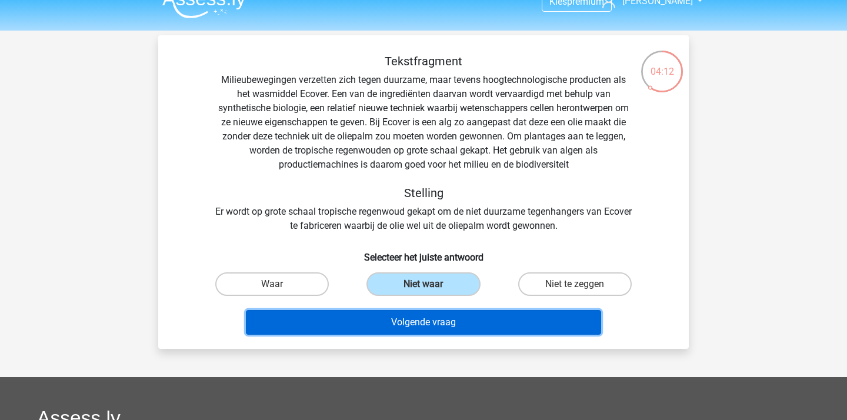
click at [436, 316] on button "Volgende vraag" at bounding box center [424, 322] width 356 height 25
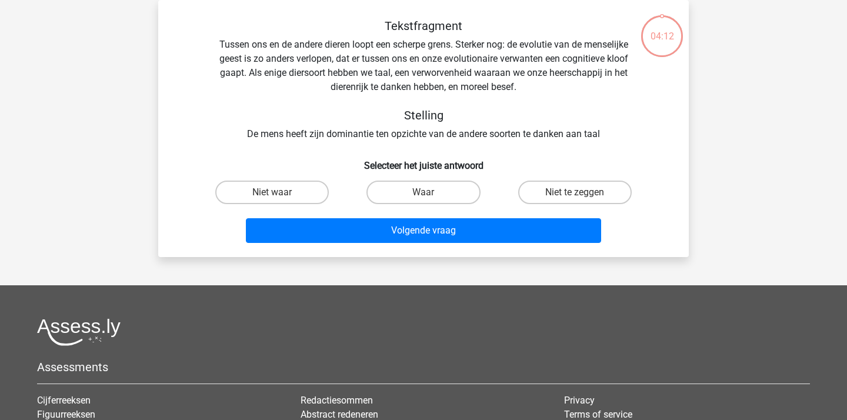
scroll to position [0, 0]
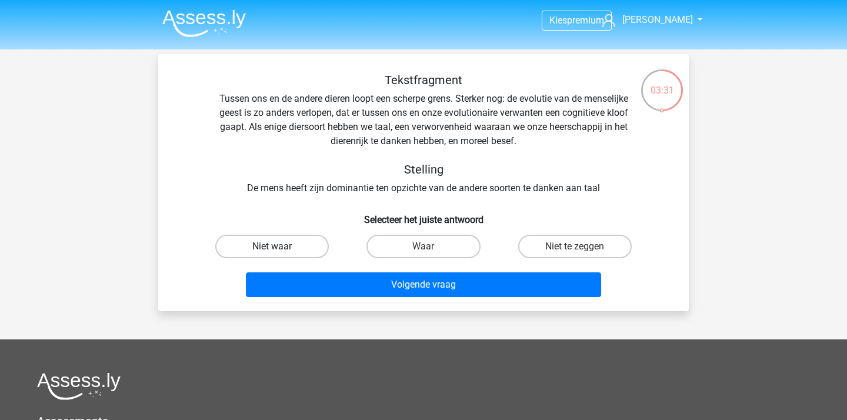
click at [304, 249] on label "Niet waar" at bounding box center [271, 247] width 113 height 24
click at [280, 249] on input "Niet waar" at bounding box center [276, 250] width 8 height 8
radio input "true"
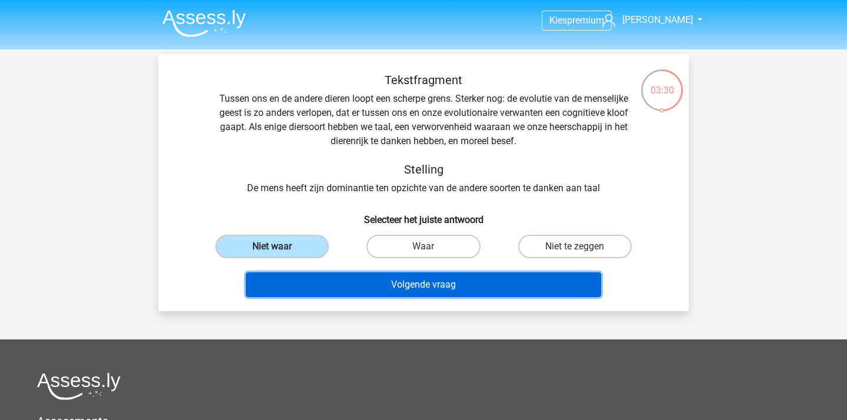
click at [352, 290] on button "Volgende vraag" at bounding box center [424, 284] width 356 height 25
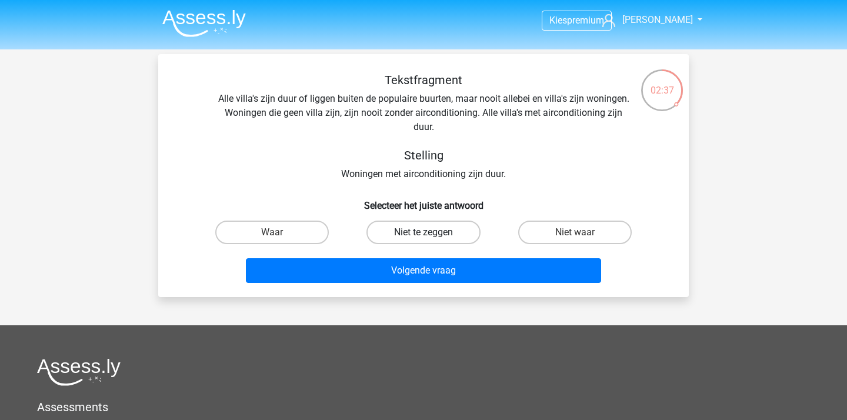
click at [433, 227] on label "Niet te zeggen" at bounding box center [422, 232] width 113 height 24
click at [431, 232] on input "Niet te zeggen" at bounding box center [427, 236] width 8 height 8
radio input "true"
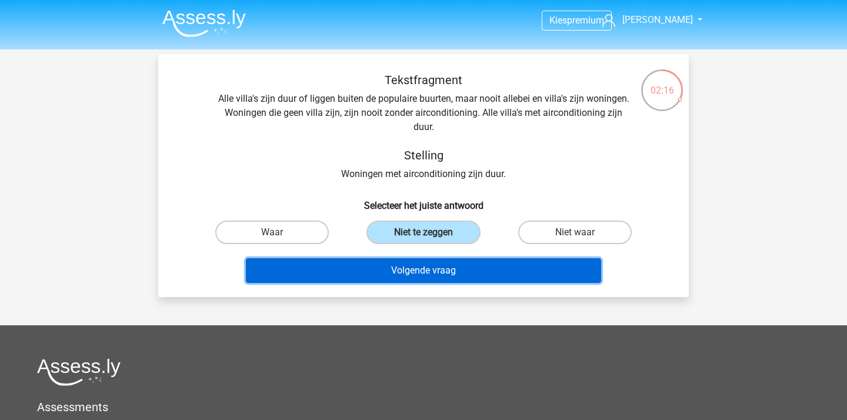
click at [443, 280] on button "Volgende vraag" at bounding box center [424, 270] width 356 height 25
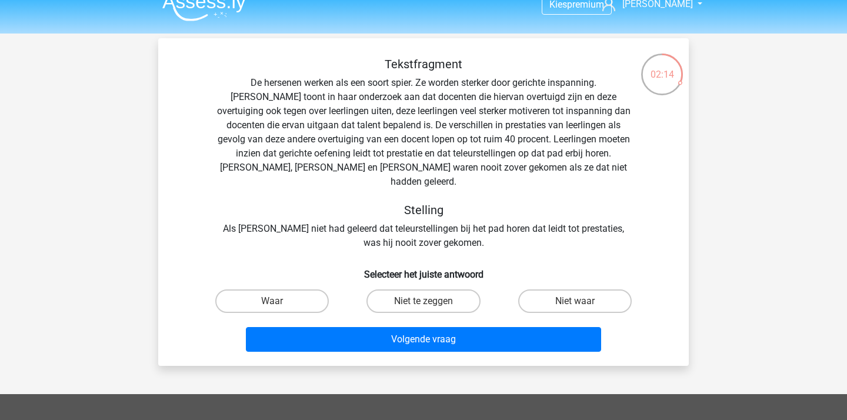
scroll to position [7, 0]
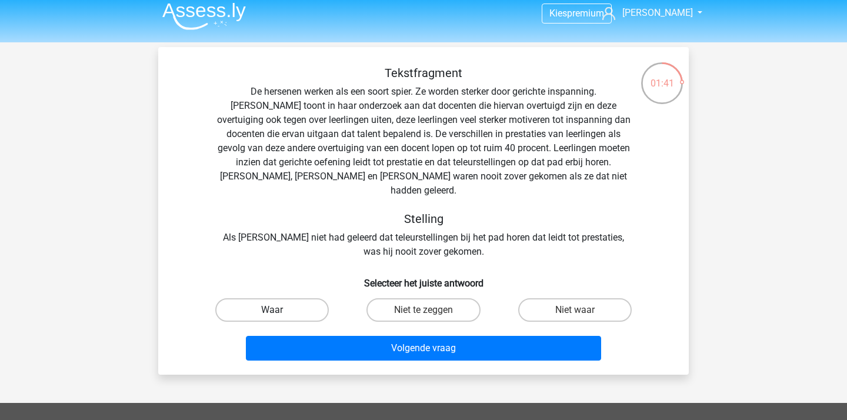
click at [311, 298] on label "Waar" at bounding box center [271, 310] width 113 height 24
click at [280, 310] on input "Waar" at bounding box center [276, 314] width 8 height 8
radio input "true"
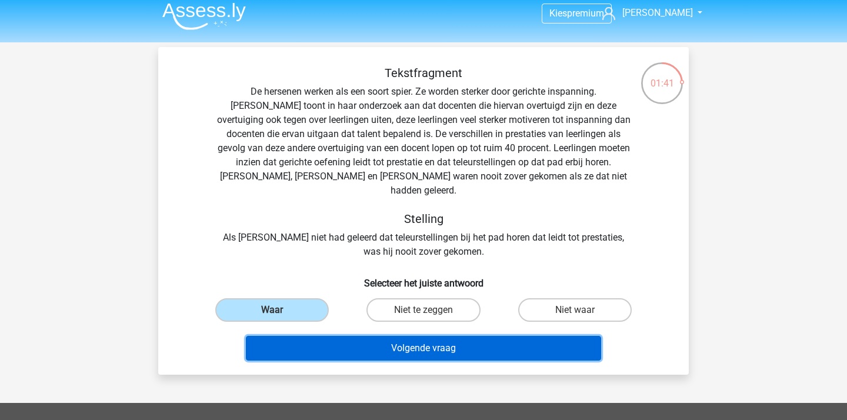
click at [309, 345] on button "Volgende vraag" at bounding box center [424, 348] width 356 height 25
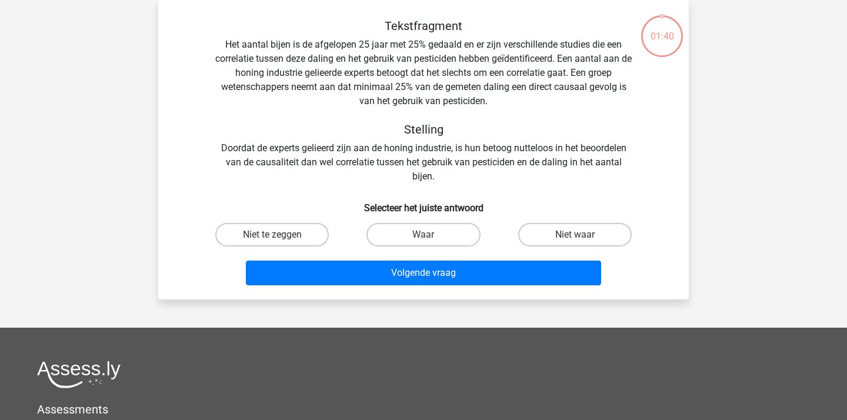
scroll to position [19, 0]
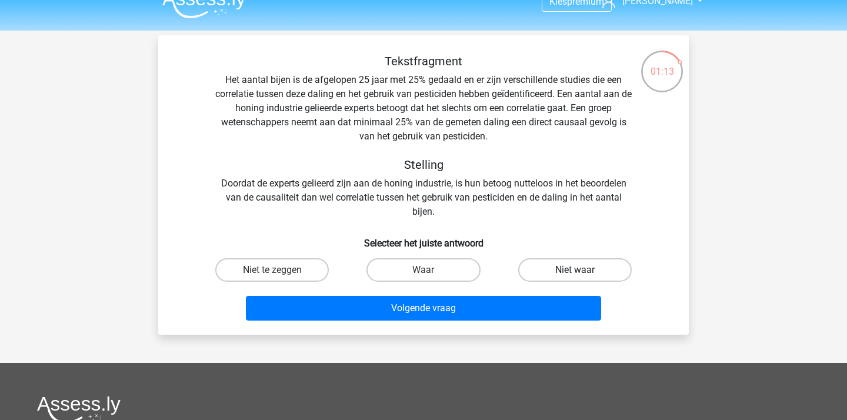
click at [568, 265] on label "Niet waar" at bounding box center [574, 270] width 113 height 24
click at [574, 270] on input "Niet waar" at bounding box center [578, 274] width 8 height 8
radio input "true"
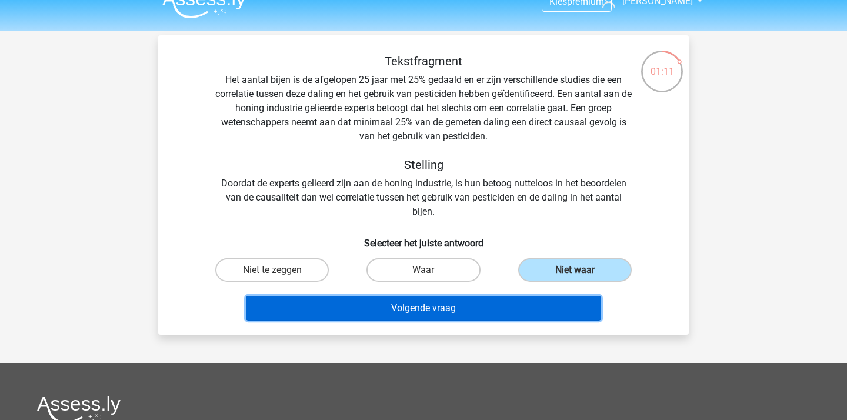
click at [417, 305] on button "Volgende vraag" at bounding box center [424, 308] width 356 height 25
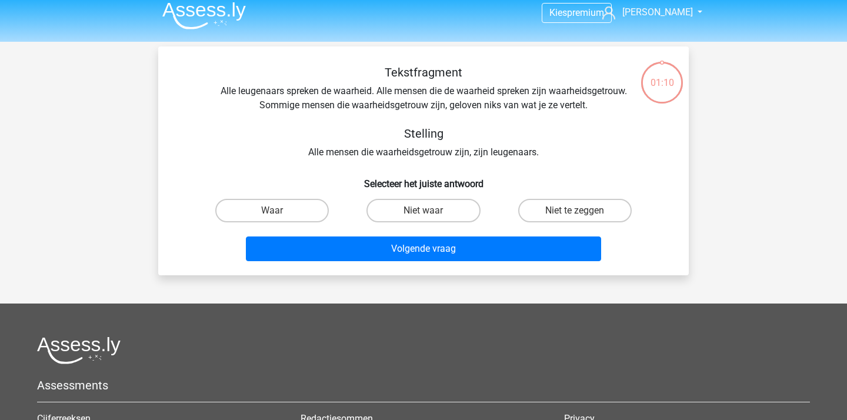
scroll to position [0, 0]
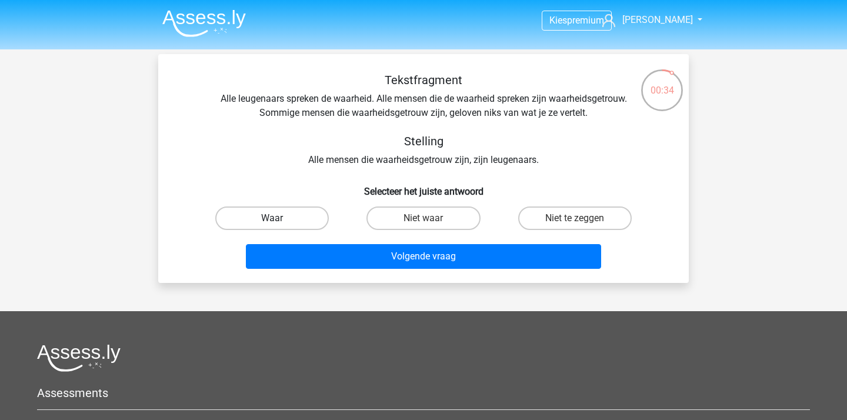
click at [285, 225] on label "Waar" at bounding box center [271, 218] width 113 height 24
click at [280, 225] on input "Waar" at bounding box center [276, 222] width 8 height 8
radio input "true"
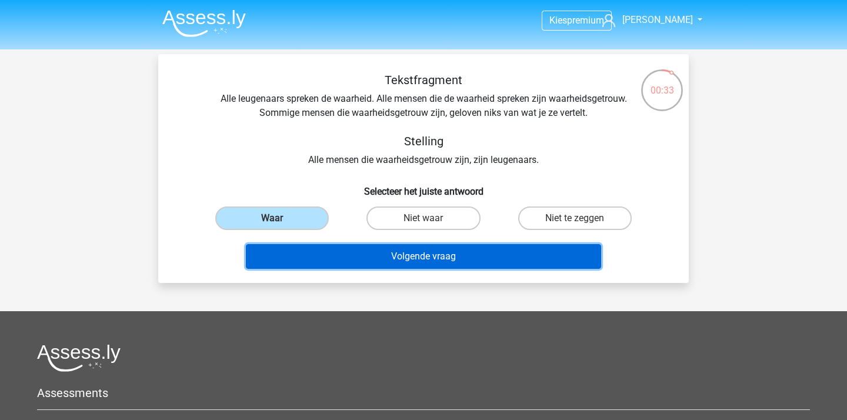
click at [333, 264] on button "Volgende vraag" at bounding box center [424, 256] width 356 height 25
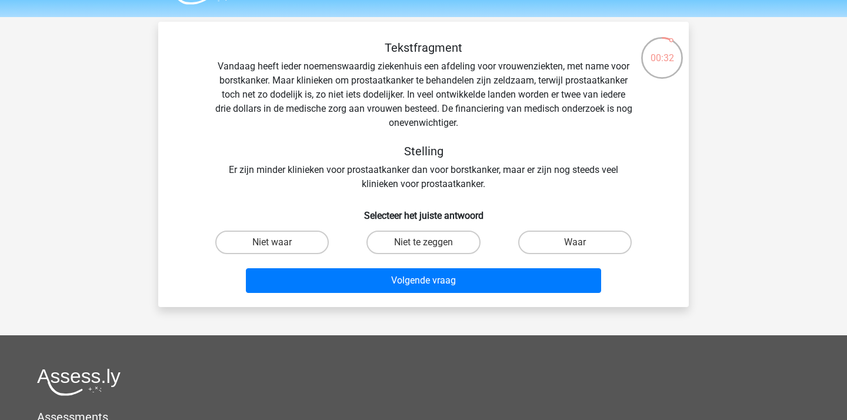
scroll to position [28, 0]
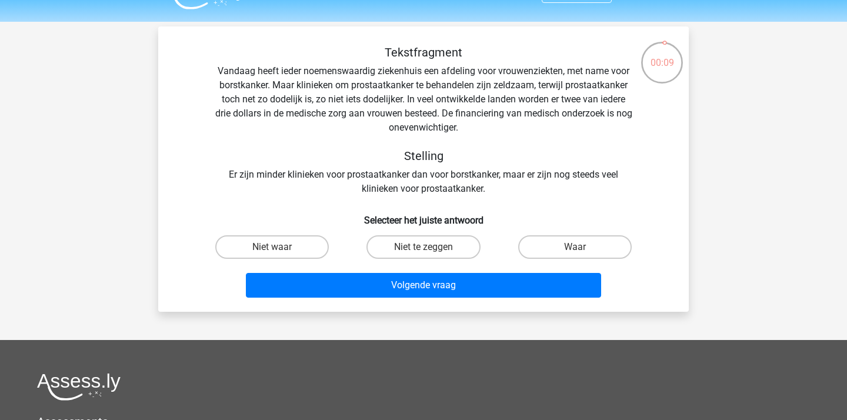
click at [579, 250] on input "Waar" at bounding box center [578, 251] width 8 height 8
radio input "true"
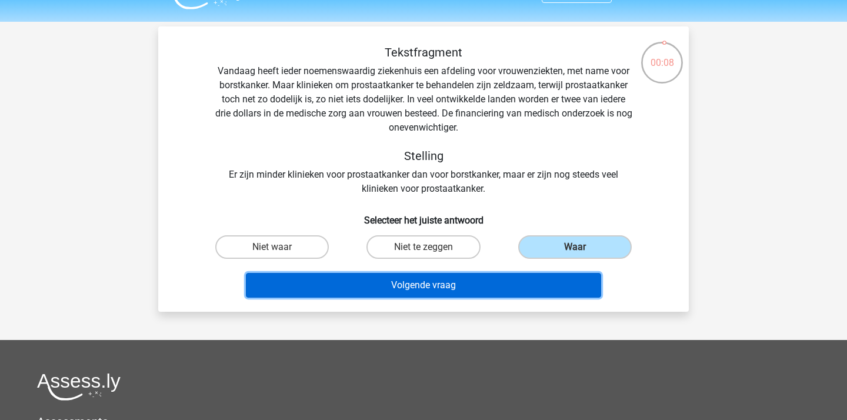
click at [493, 287] on button "Volgende vraag" at bounding box center [424, 285] width 356 height 25
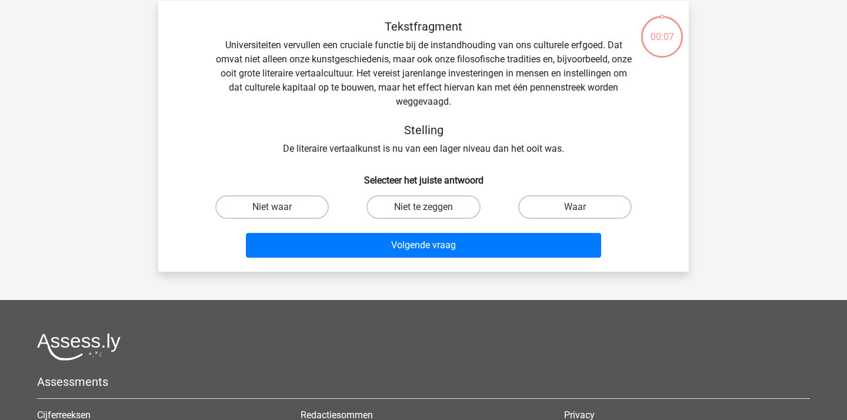
scroll to position [54, 0]
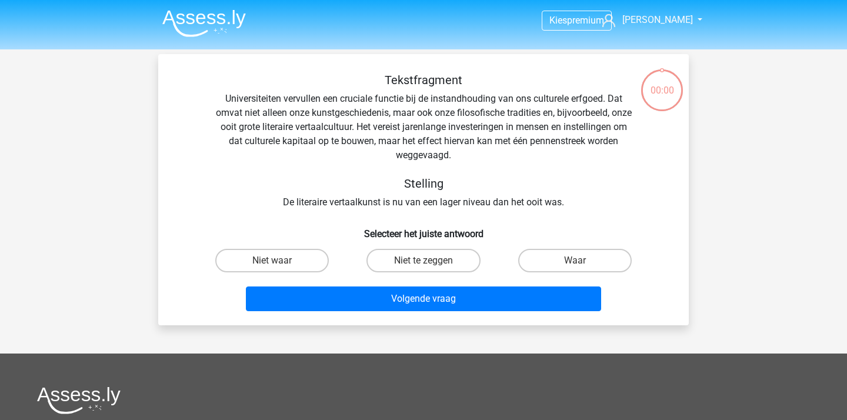
scroll to position [54, 0]
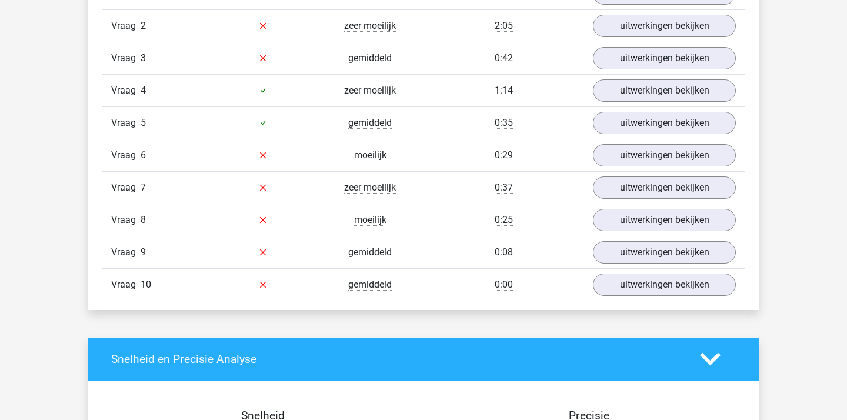
scroll to position [1042, 0]
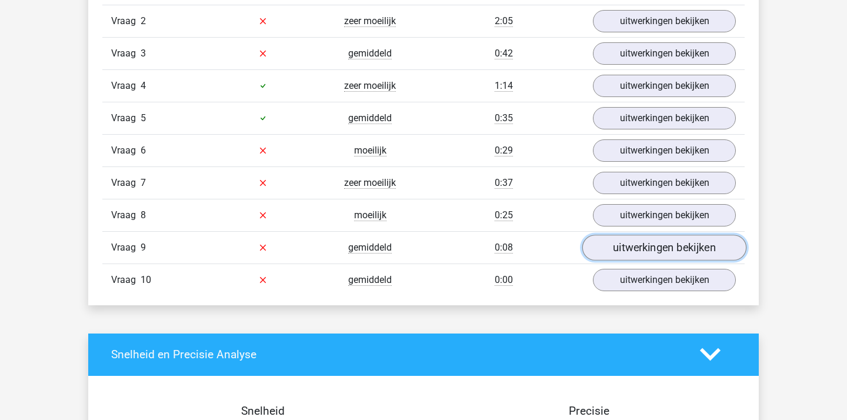
click at [634, 246] on link "uitwerkingen bekijken" at bounding box center [664, 248] width 164 height 26
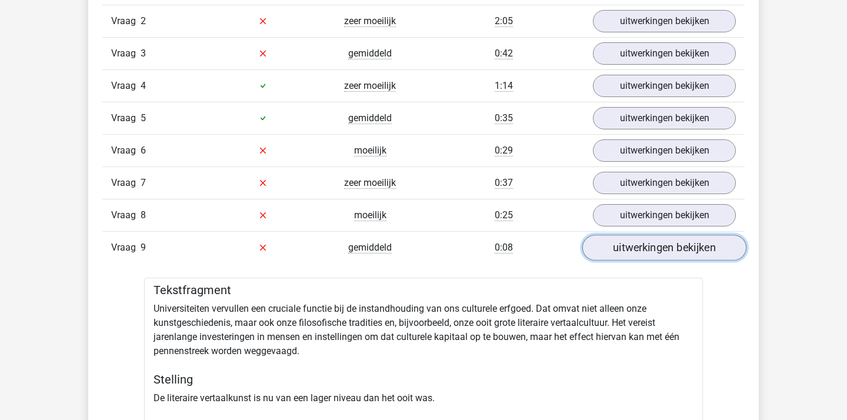
click at [634, 246] on link "uitwerkingen bekijken" at bounding box center [664, 248] width 164 height 26
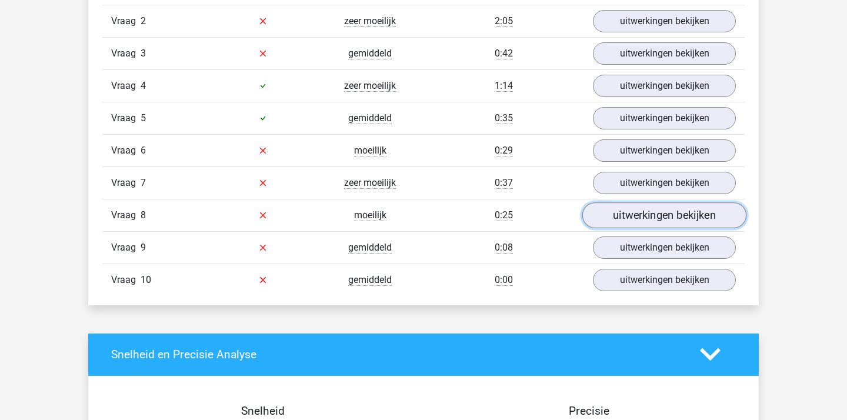
click at [637, 216] on link "uitwerkingen bekijken" at bounding box center [664, 215] width 164 height 26
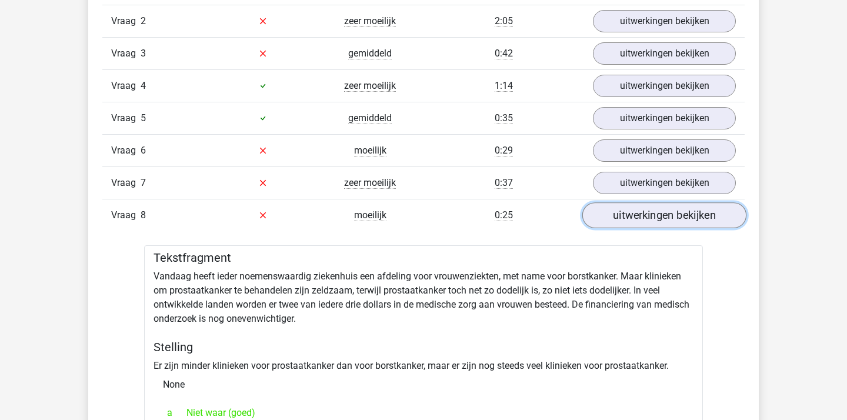
click at [637, 216] on link "uitwerkingen bekijken" at bounding box center [664, 215] width 164 height 26
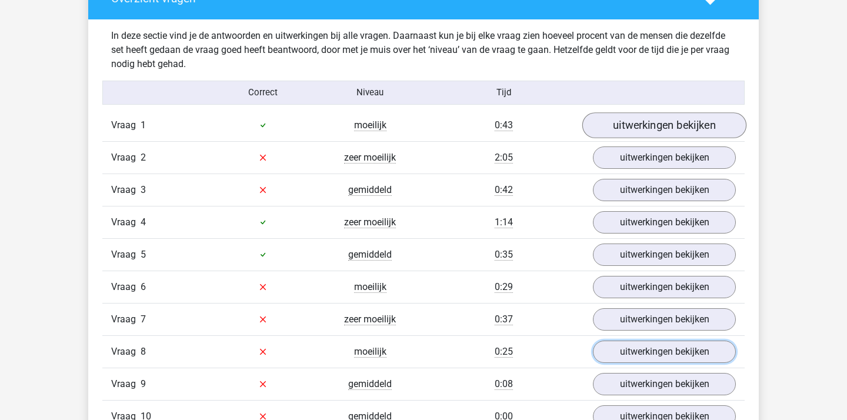
scroll to position [955, 0]
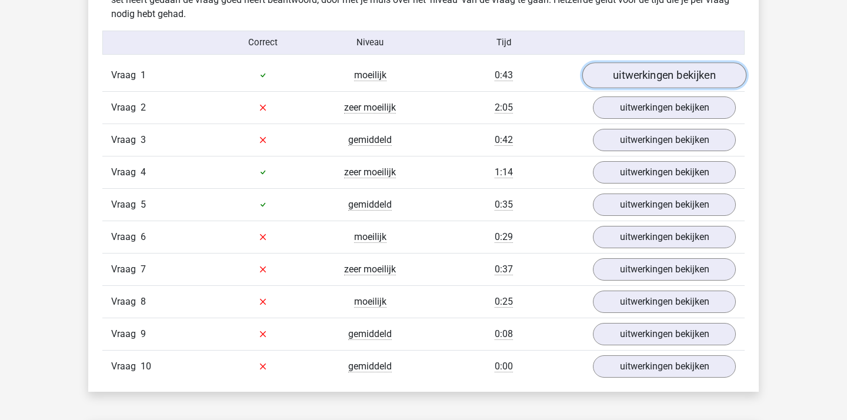
click at [651, 81] on link "uitwerkingen bekijken" at bounding box center [664, 75] width 164 height 26
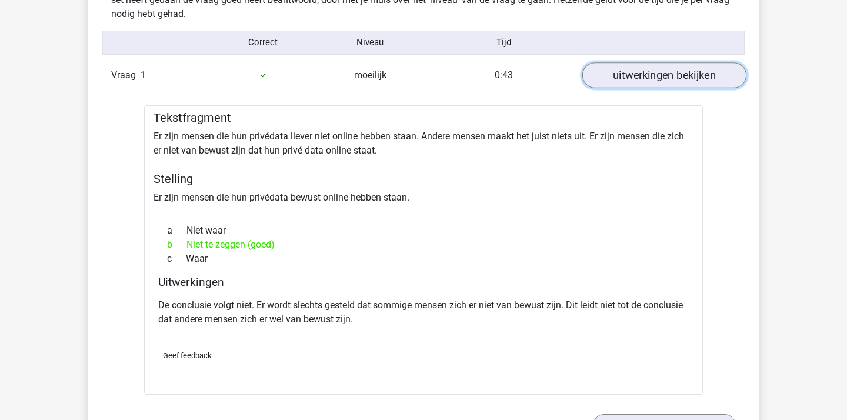
click at [651, 81] on link "uitwerkingen bekijken" at bounding box center [664, 75] width 164 height 26
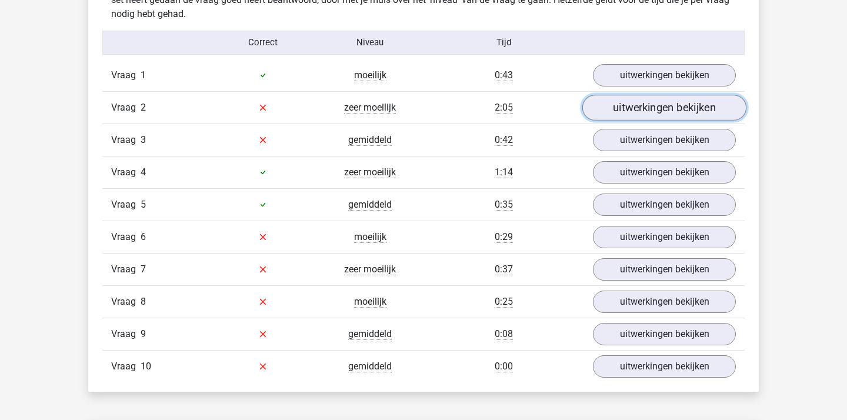
click at [638, 105] on link "uitwerkingen bekijken" at bounding box center [664, 108] width 164 height 26
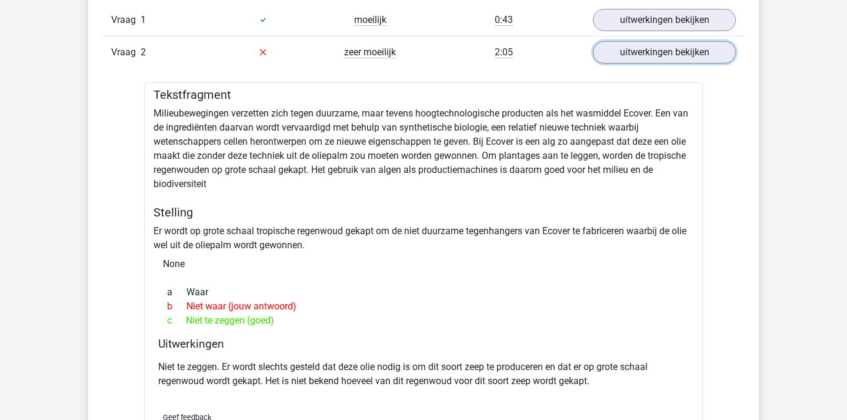
scroll to position [1012, 0]
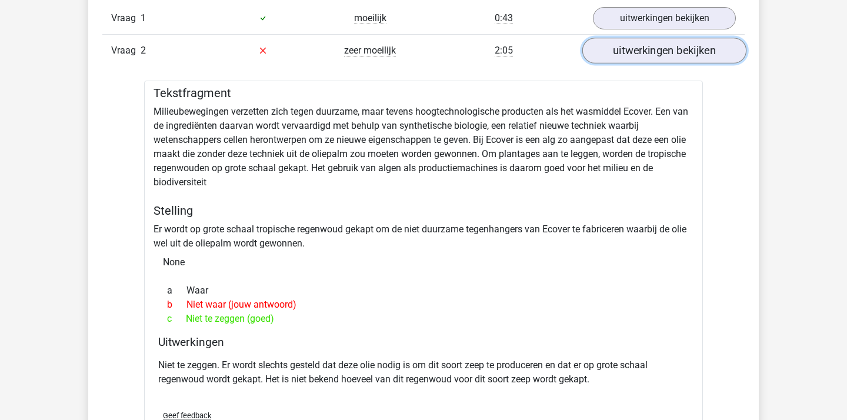
click at [626, 53] on link "uitwerkingen bekijken" at bounding box center [664, 51] width 164 height 26
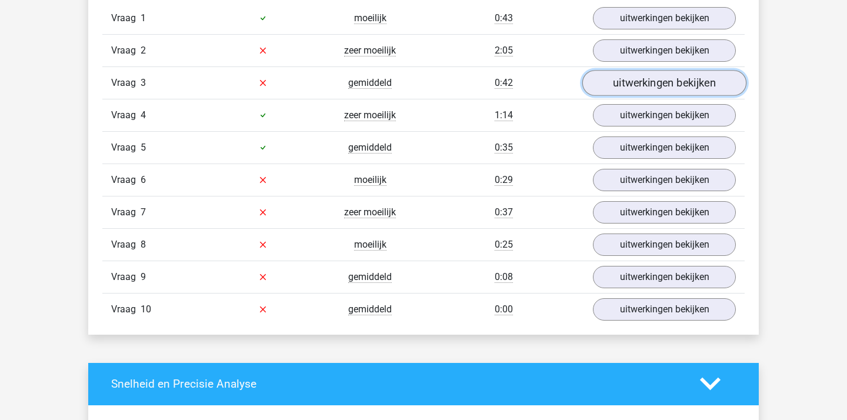
click at [626, 78] on link "uitwerkingen bekijken" at bounding box center [664, 83] width 164 height 26
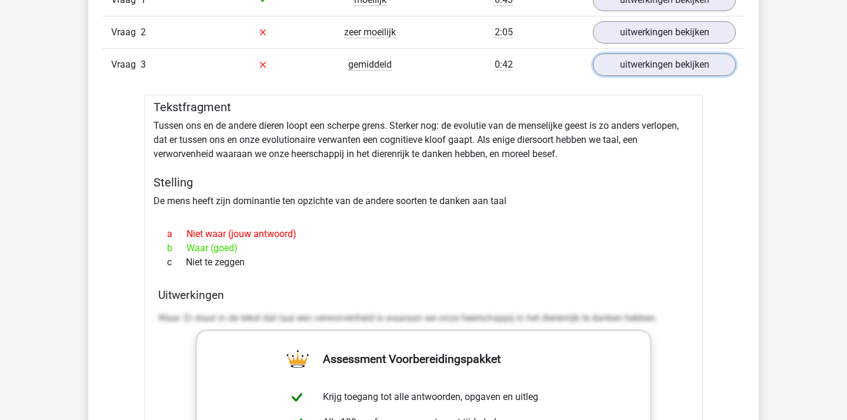
scroll to position [1029, 0]
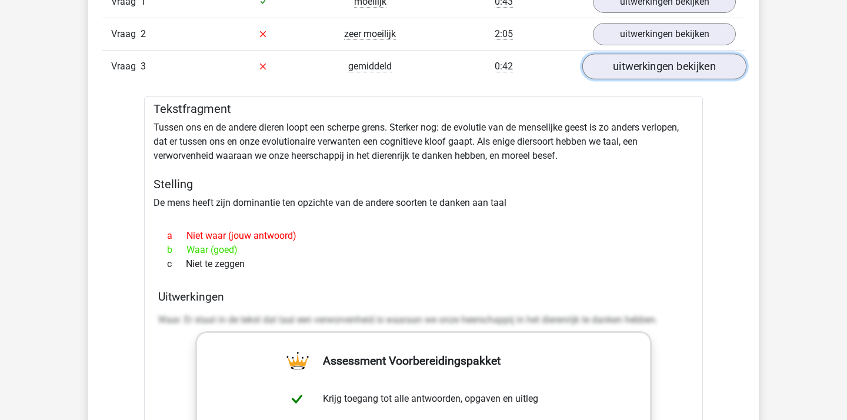
click at [653, 67] on link "uitwerkingen bekijken" at bounding box center [664, 67] width 164 height 26
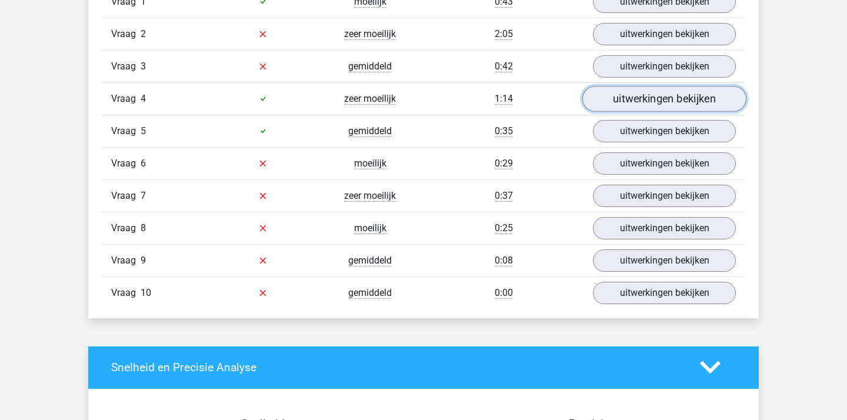
click at [648, 99] on link "uitwerkingen bekijken" at bounding box center [664, 99] width 164 height 26
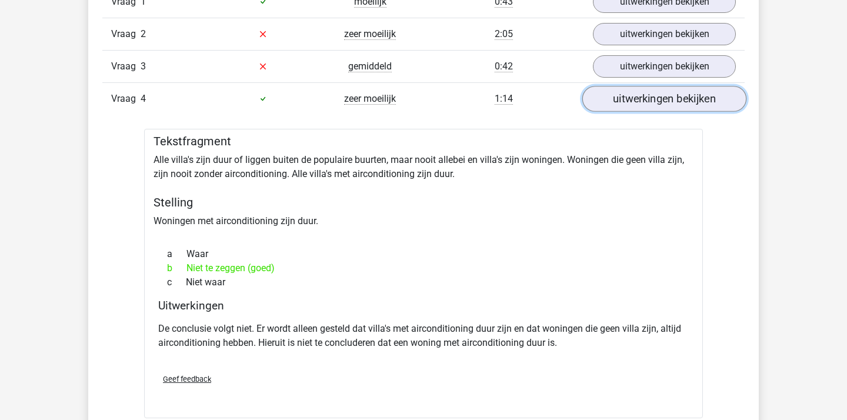
click at [648, 99] on link "uitwerkingen bekijken" at bounding box center [664, 99] width 164 height 26
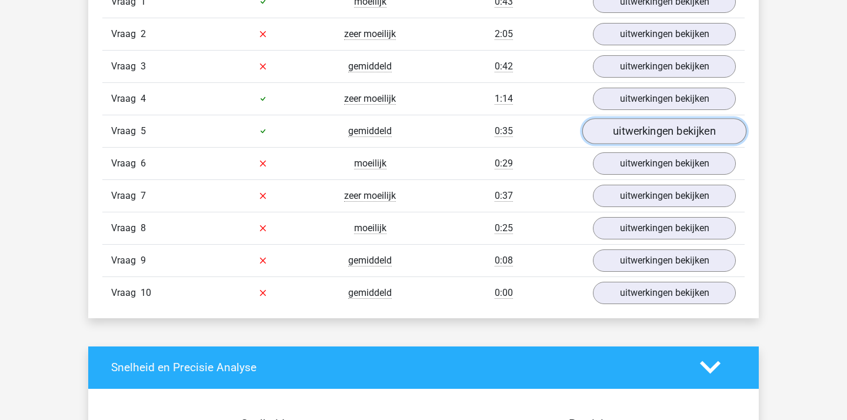
click at [646, 127] on link "uitwerkingen bekijken" at bounding box center [664, 131] width 164 height 26
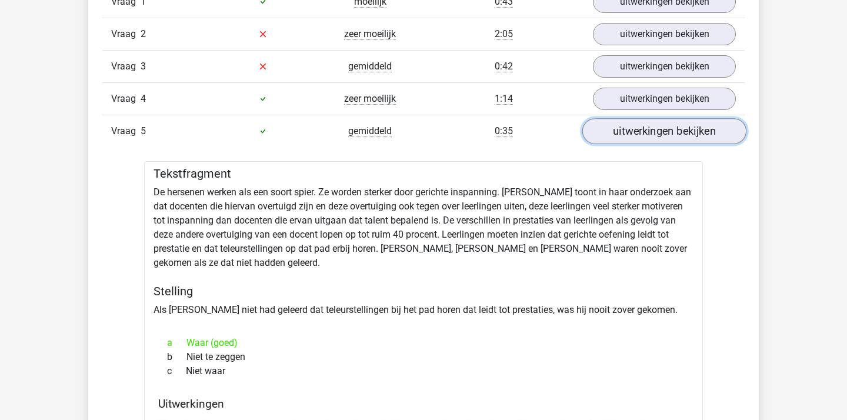
click at [646, 127] on link "uitwerkingen bekijken" at bounding box center [664, 131] width 164 height 26
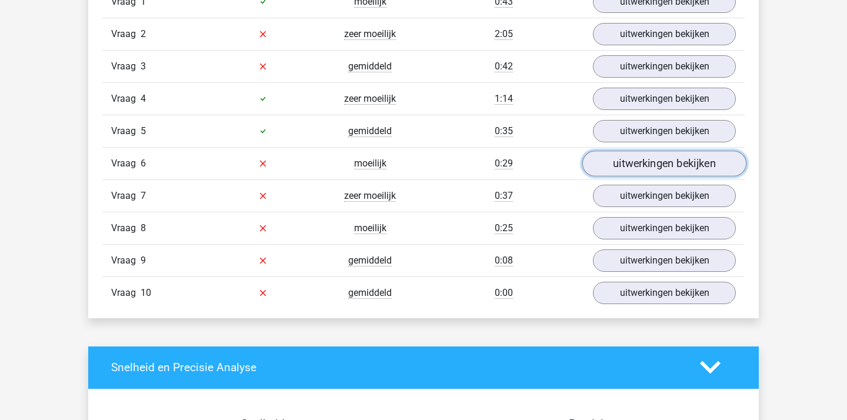
click at [644, 156] on link "uitwerkingen bekijken" at bounding box center [664, 164] width 164 height 26
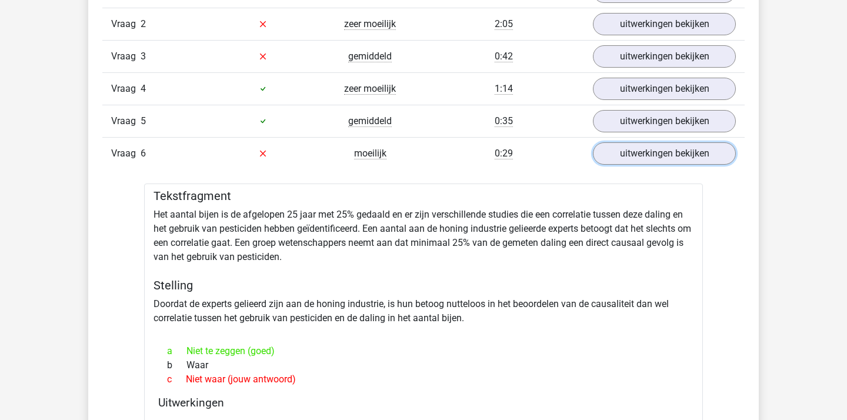
scroll to position [1038, 0]
click at [671, 148] on link "uitwerkingen bekijken" at bounding box center [664, 154] width 164 height 26
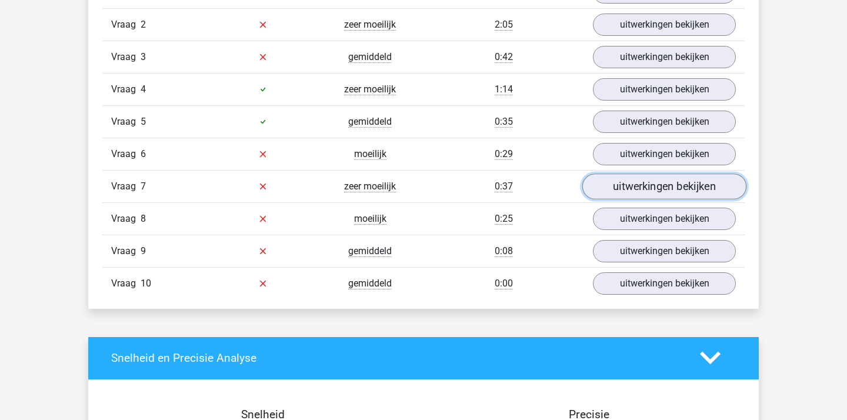
click at [631, 196] on link "uitwerkingen bekijken" at bounding box center [664, 186] width 164 height 26
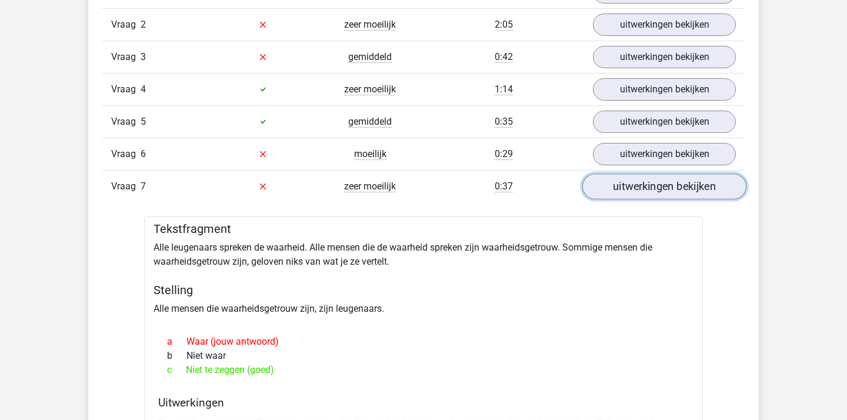
click at [706, 177] on link "uitwerkingen bekijken" at bounding box center [664, 186] width 164 height 26
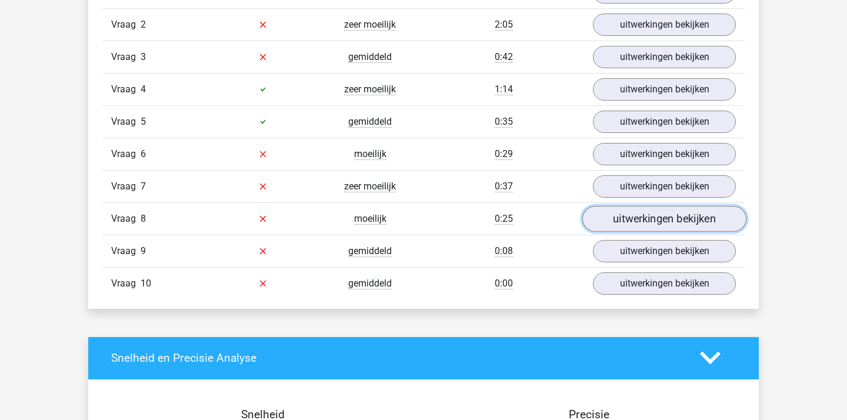
click at [690, 208] on link "uitwerkingen bekijken" at bounding box center [664, 219] width 164 height 26
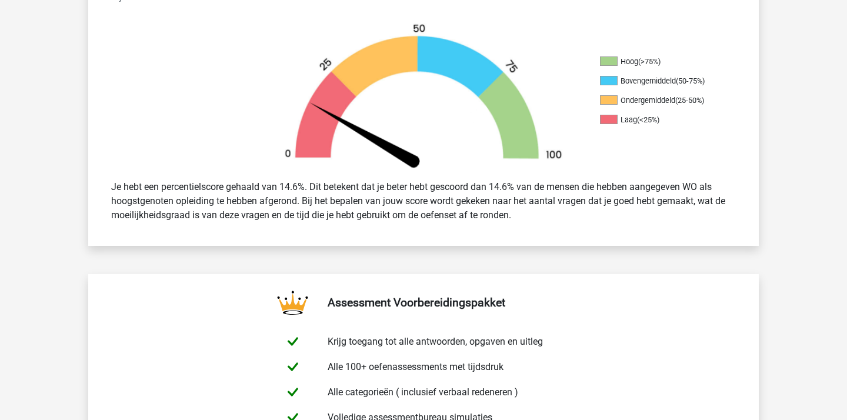
scroll to position [0, 0]
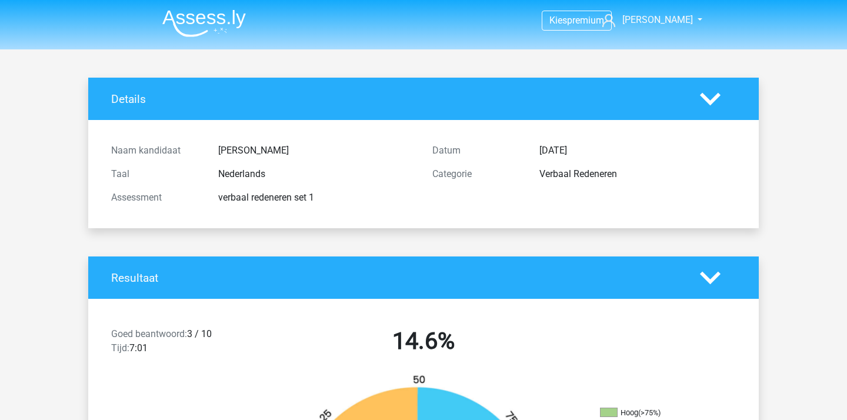
click at [198, 29] on img at bounding box center [203, 23] width 83 height 28
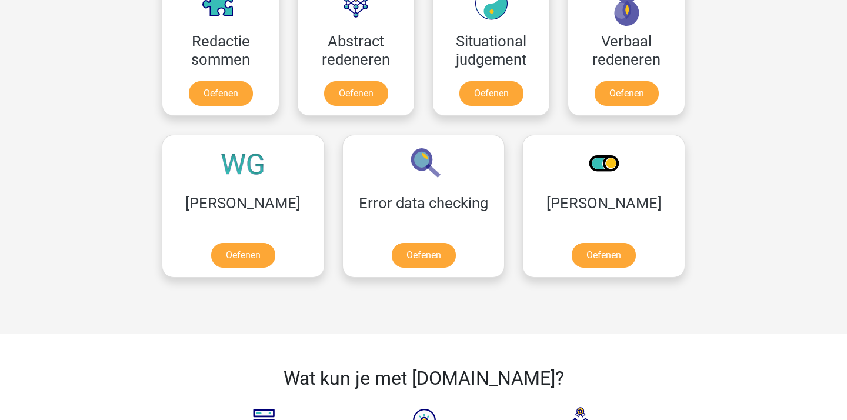
scroll to position [857, 0]
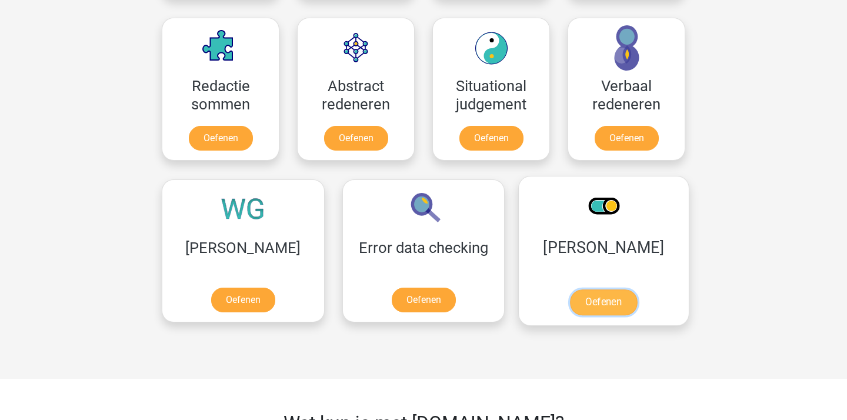
click at [570, 289] on link "Oefenen" at bounding box center [603, 302] width 67 height 26
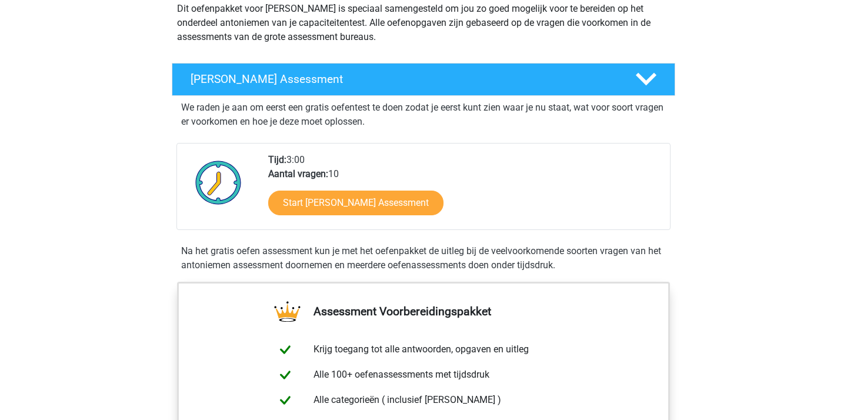
scroll to position [153, 0]
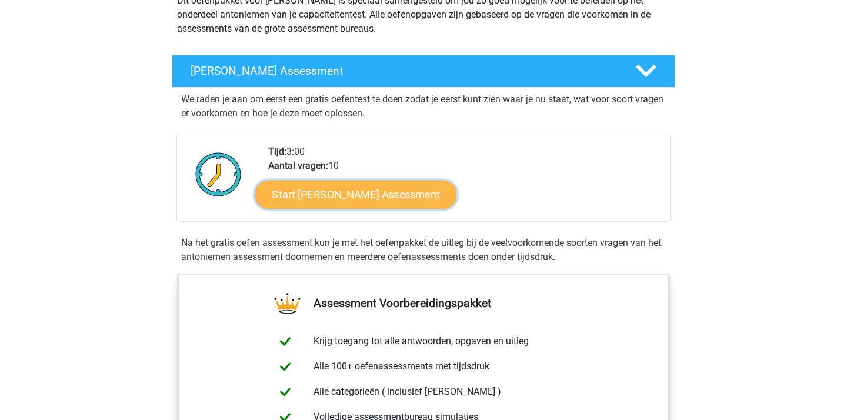
click at [352, 206] on link "Start Antoniemen Gratis Oefen Assessment" at bounding box center [356, 194] width 202 height 28
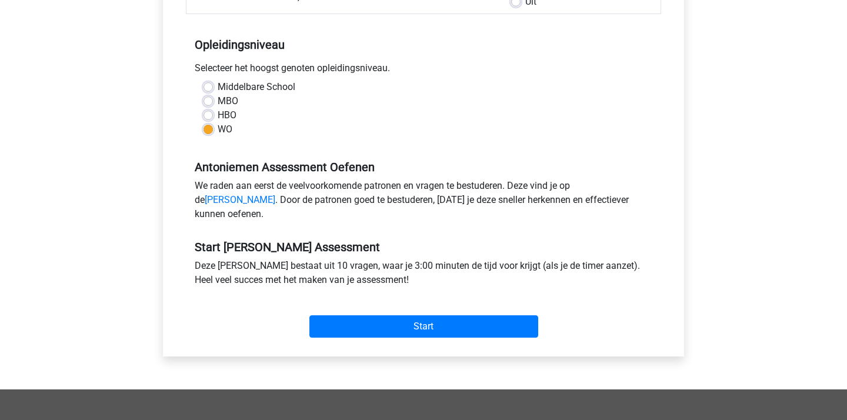
scroll to position [252, 0]
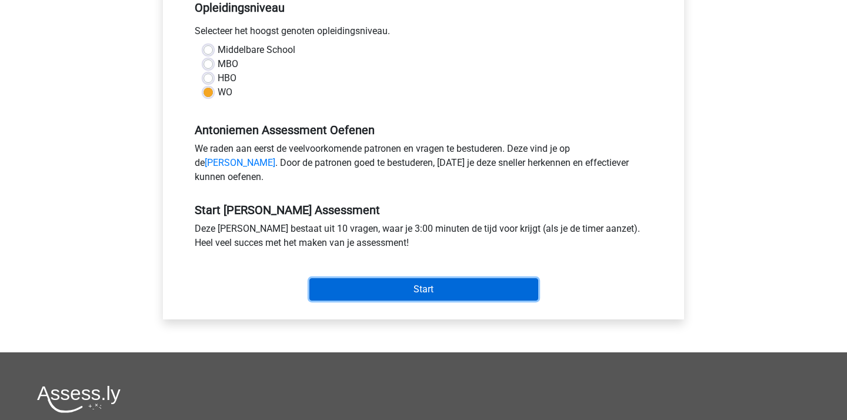
click at [432, 299] on input "Start" at bounding box center [423, 289] width 229 height 22
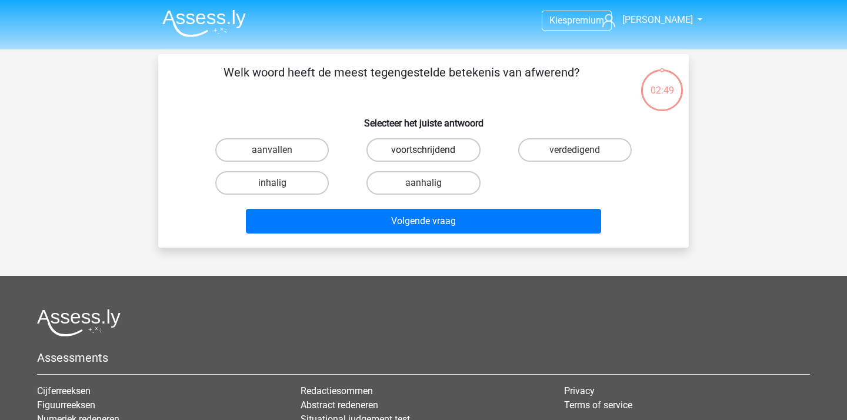
click at [432, 153] on label "voortschrijdend" at bounding box center [422, 150] width 113 height 24
click at [431, 153] on input "voortschrijdend" at bounding box center [427, 154] width 8 height 8
radio input "true"
click at [283, 151] on label "aanvallen" at bounding box center [271, 150] width 113 height 24
click at [280, 151] on input "aanvallen" at bounding box center [276, 154] width 8 height 8
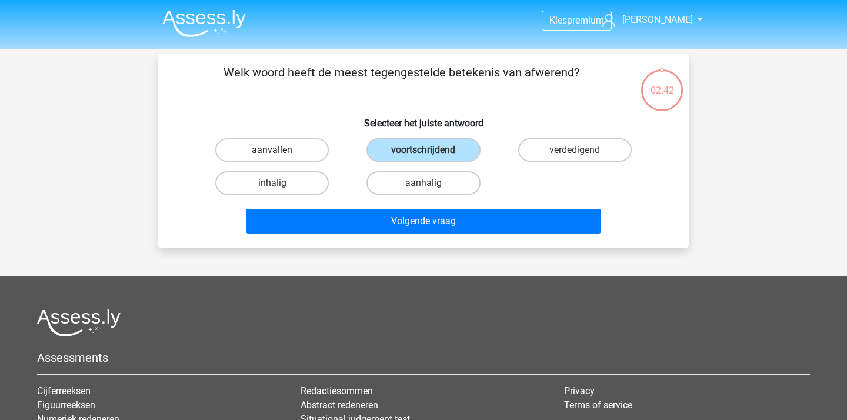
radio input "true"
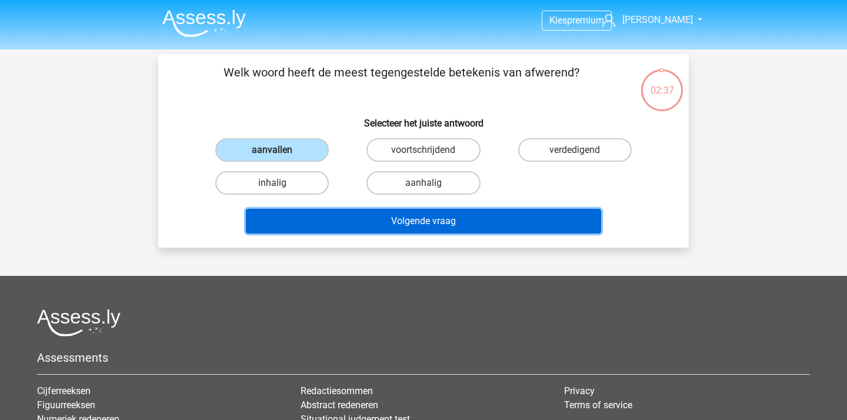
click at [343, 225] on button "Volgende vraag" at bounding box center [424, 221] width 356 height 25
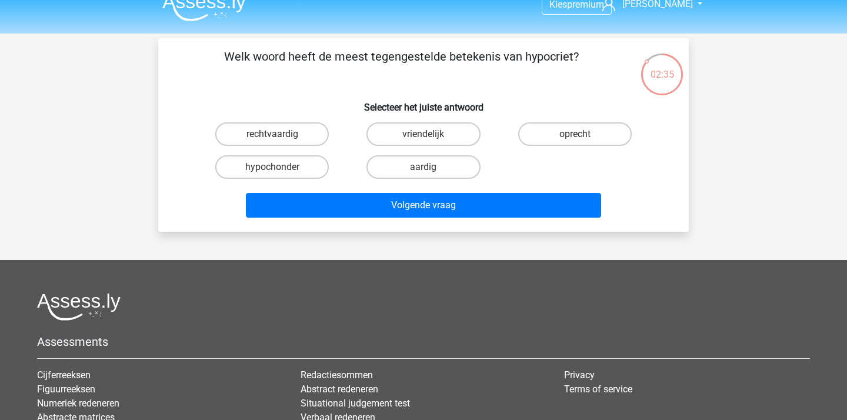
scroll to position [11, 0]
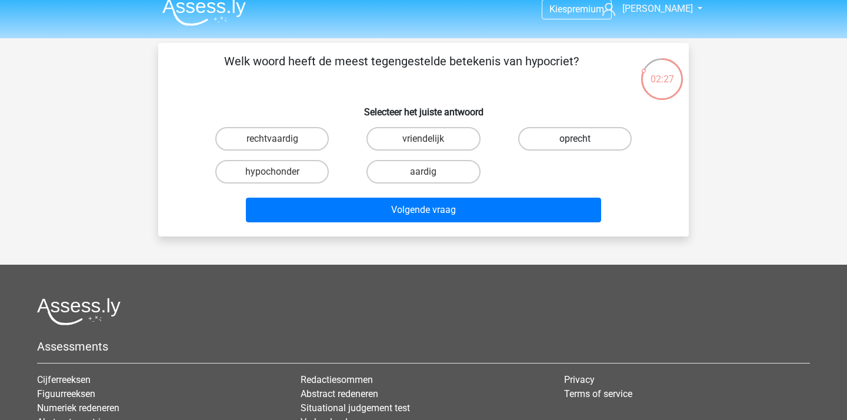
click at [563, 139] on label "oprecht" at bounding box center [574, 139] width 113 height 24
click at [574, 139] on input "oprecht" at bounding box center [578, 143] width 8 height 8
radio input "true"
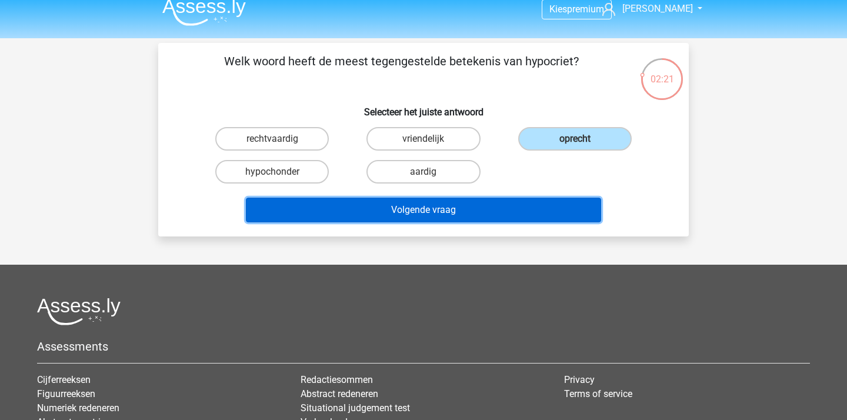
click at [412, 208] on button "Volgende vraag" at bounding box center [424, 210] width 356 height 25
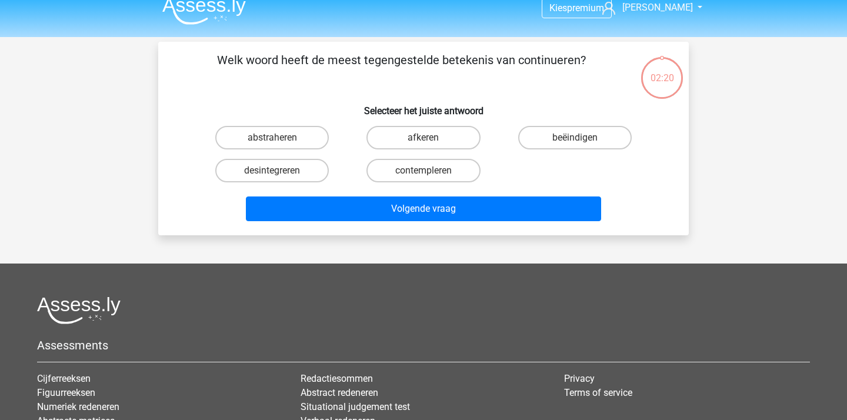
scroll to position [0, 0]
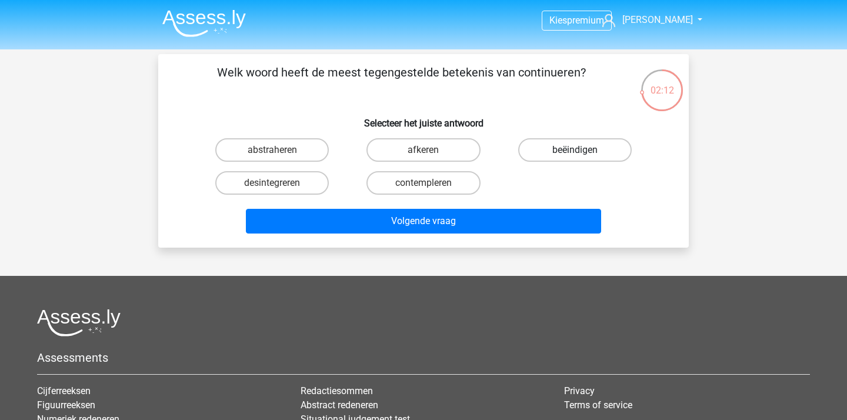
click at [551, 148] on label "beëindigen" at bounding box center [574, 150] width 113 height 24
click at [574, 150] on input "beëindigen" at bounding box center [578, 154] width 8 height 8
radio input "true"
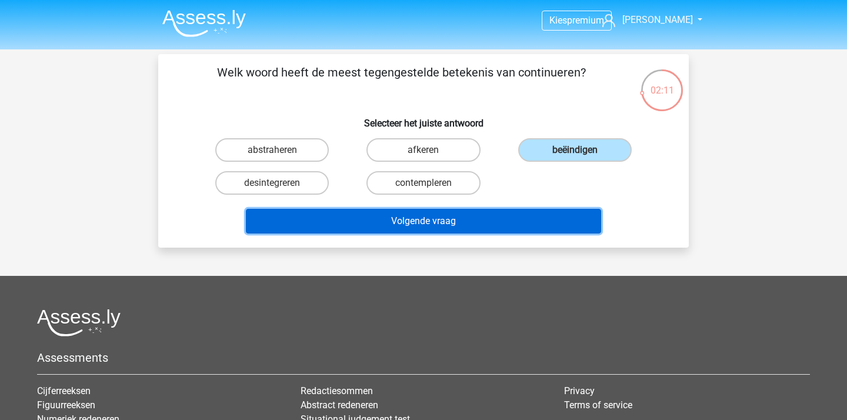
click at [440, 214] on button "Volgende vraag" at bounding box center [424, 221] width 356 height 25
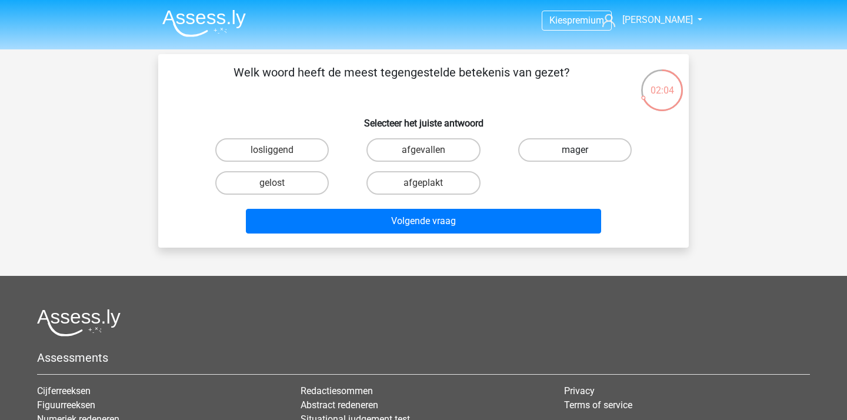
click at [547, 148] on label "mager" at bounding box center [574, 150] width 113 height 24
click at [574, 150] on input "mager" at bounding box center [578, 154] width 8 height 8
radio input "true"
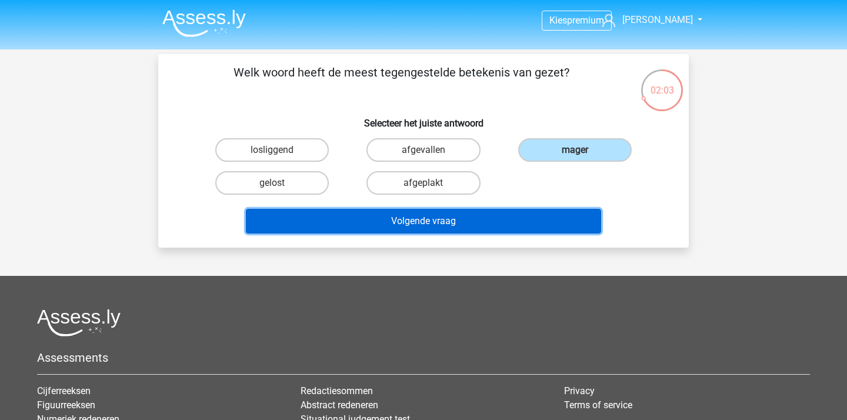
click at [464, 223] on button "Volgende vraag" at bounding box center [424, 221] width 356 height 25
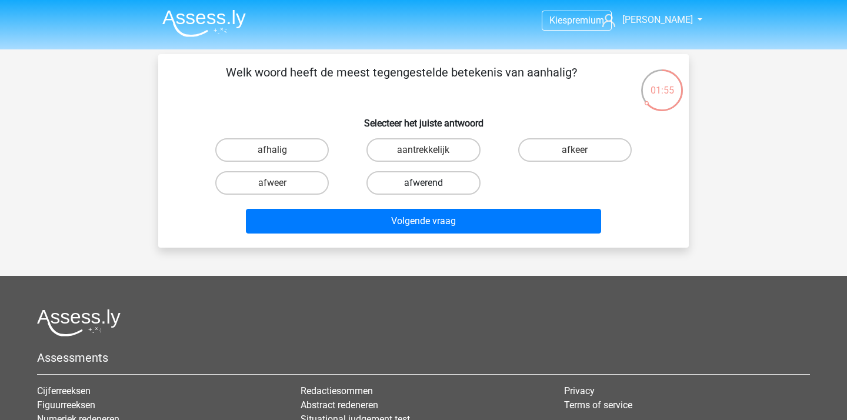
click at [429, 180] on label "afwerend" at bounding box center [422, 183] width 113 height 24
click at [429, 183] on input "afwerend" at bounding box center [427, 187] width 8 height 8
radio input "true"
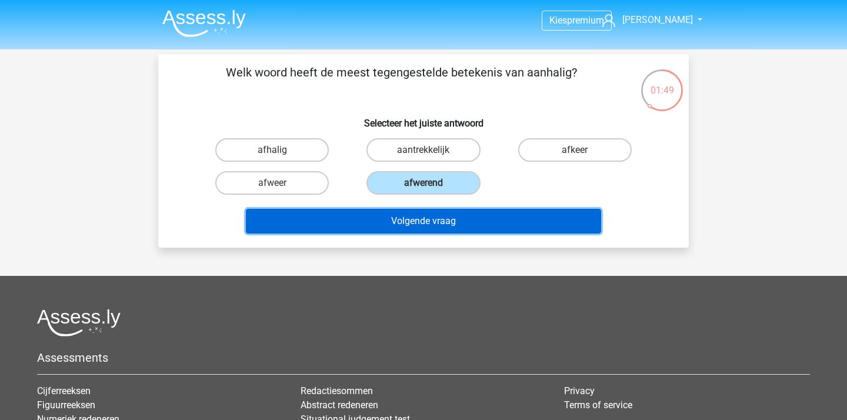
click at [423, 227] on button "Volgende vraag" at bounding box center [424, 221] width 356 height 25
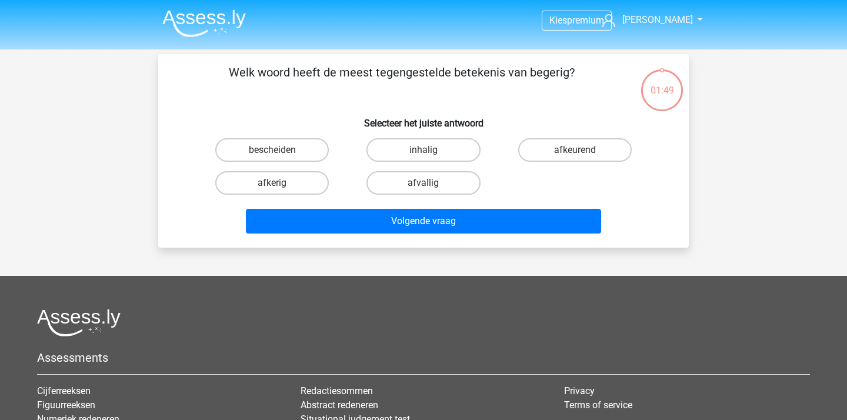
scroll to position [54, 0]
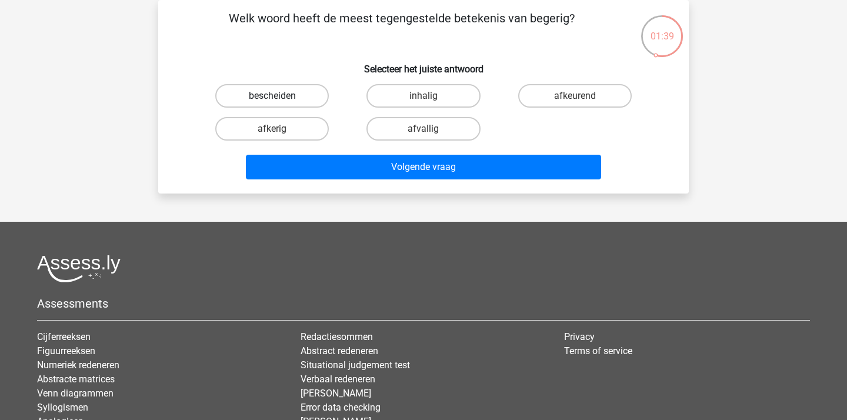
click at [288, 96] on label "bescheiden" at bounding box center [271, 96] width 113 height 24
click at [280, 96] on input "bescheiden" at bounding box center [276, 100] width 8 height 8
radio input "true"
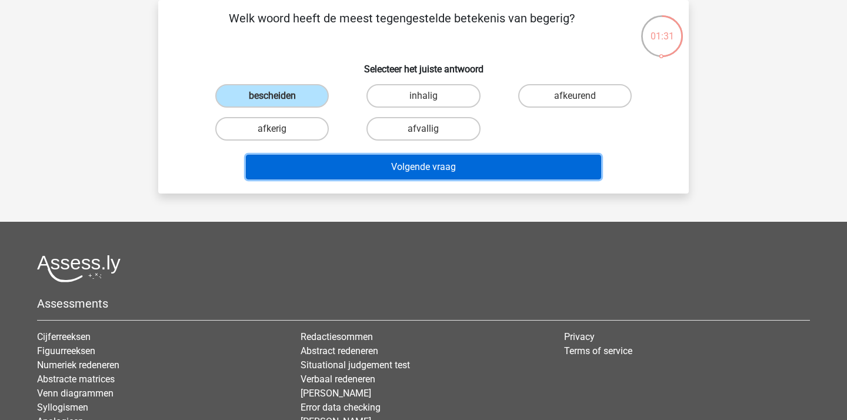
click at [361, 167] on button "Volgende vraag" at bounding box center [424, 167] width 356 height 25
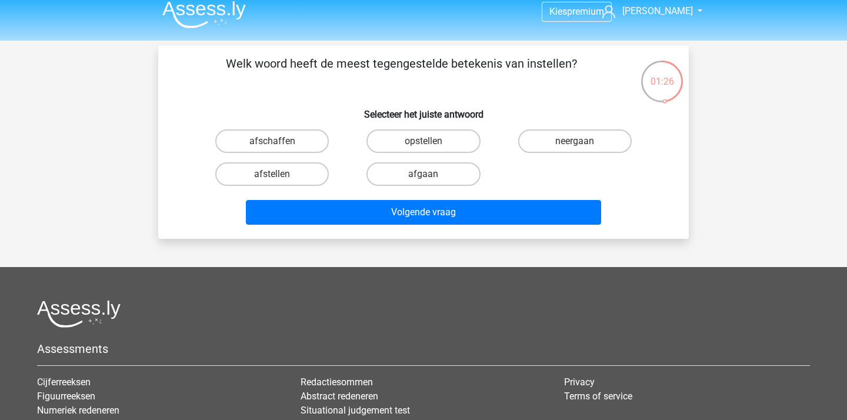
scroll to position [0, 0]
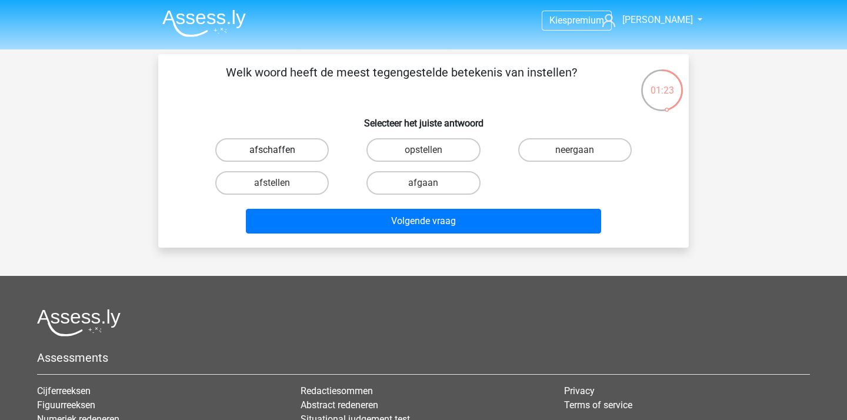
click at [250, 151] on label "afschaffen" at bounding box center [271, 150] width 113 height 24
click at [272, 151] on input "afschaffen" at bounding box center [276, 154] width 8 height 8
radio input "true"
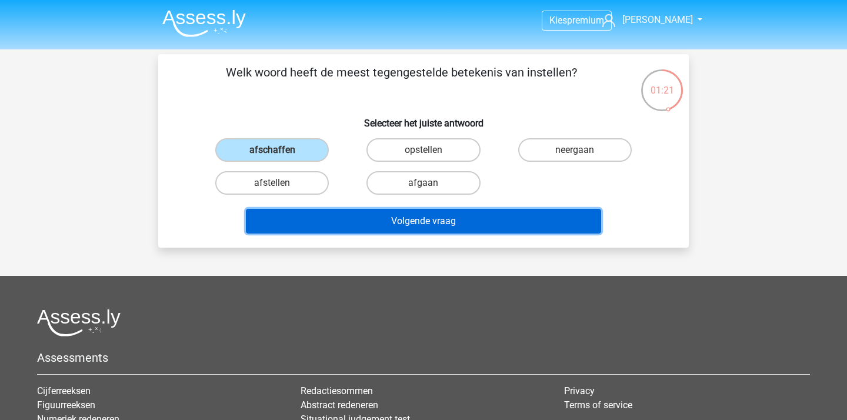
click at [426, 230] on button "Volgende vraag" at bounding box center [424, 221] width 356 height 25
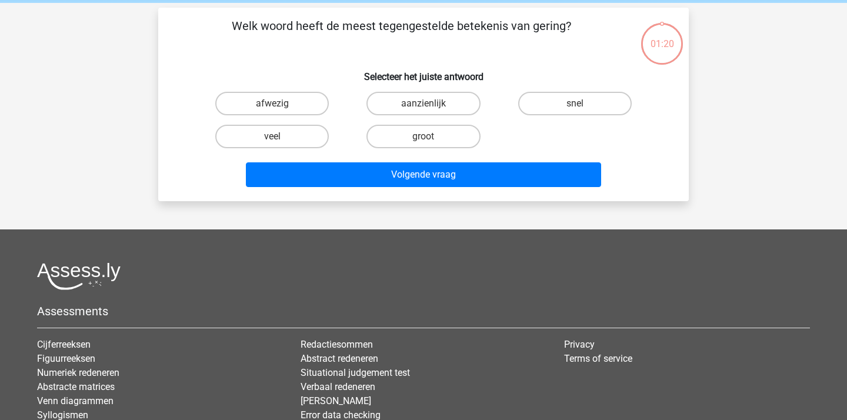
scroll to position [54, 0]
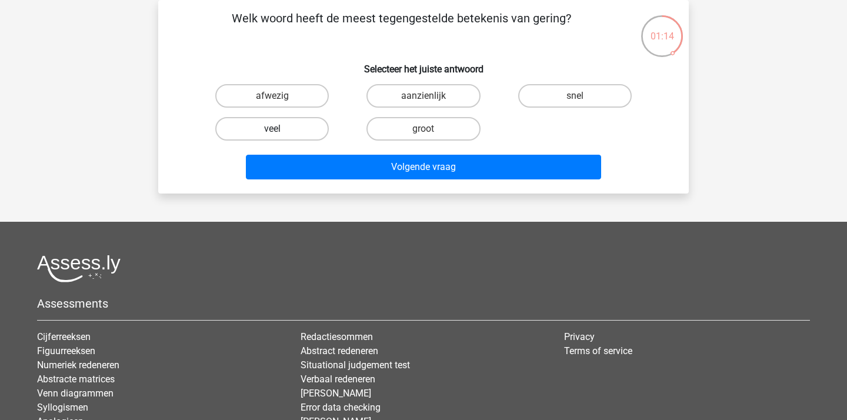
click at [279, 131] on label "veel" at bounding box center [271, 129] width 113 height 24
click at [279, 131] on input "veel" at bounding box center [276, 133] width 8 height 8
radio input "true"
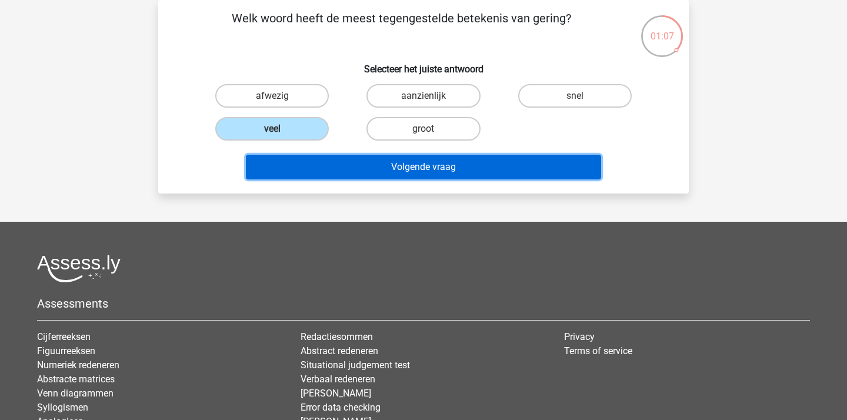
click at [424, 172] on button "Volgende vraag" at bounding box center [424, 167] width 356 height 25
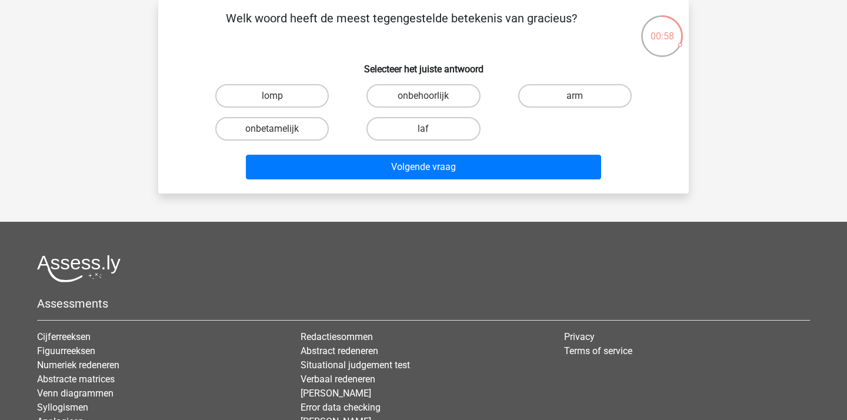
click at [278, 96] on input "lomp" at bounding box center [276, 100] width 8 height 8
radio input "true"
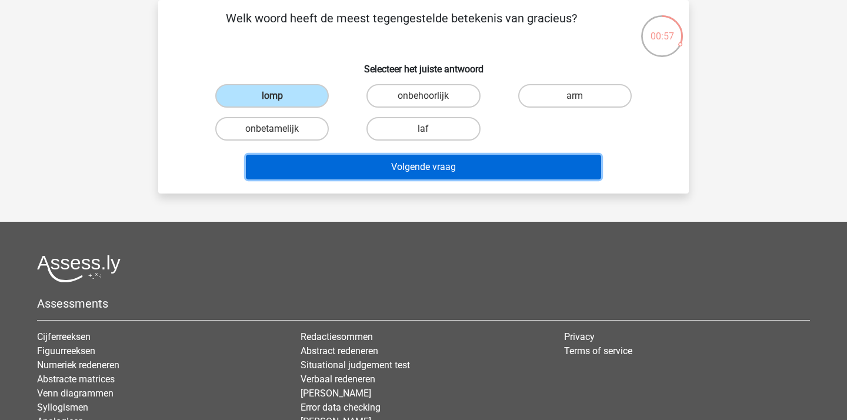
click at [362, 165] on button "Volgende vraag" at bounding box center [424, 167] width 356 height 25
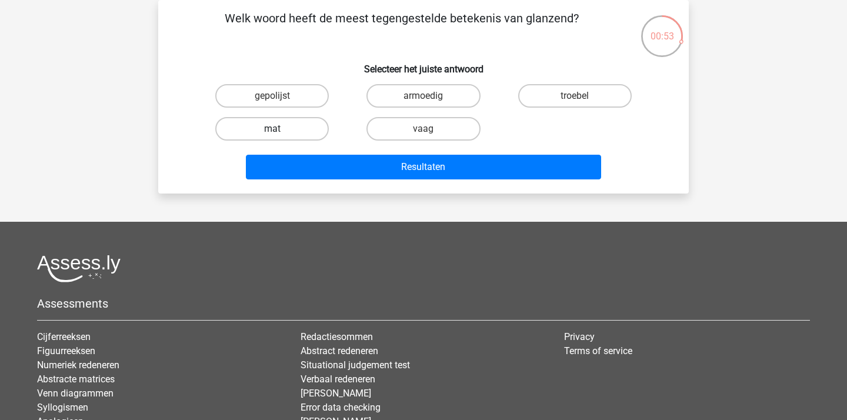
click at [294, 126] on label "mat" at bounding box center [271, 129] width 113 height 24
click at [280, 129] on input "mat" at bounding box center [276, 133] width 8 height 8
radio input "true"
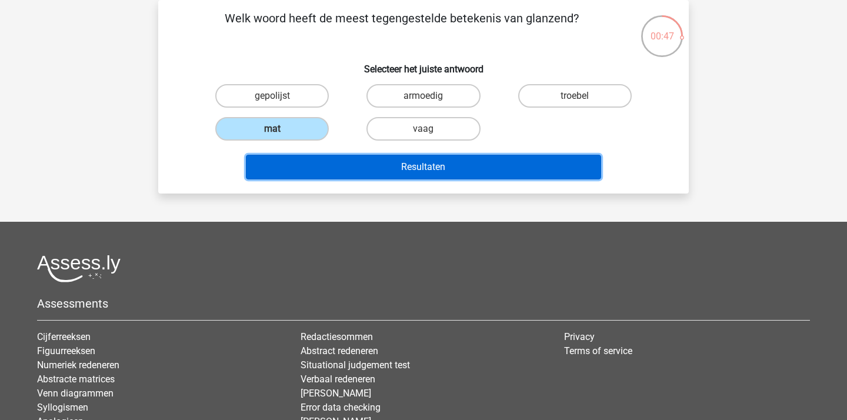
click at [372, 167] on button "Resultaten" at bounding box center [424, 167] width 356 height 25
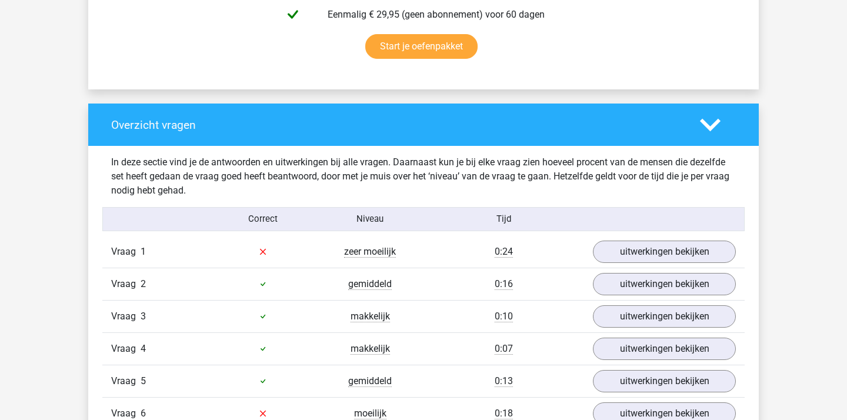
scroll to position [897, 0]
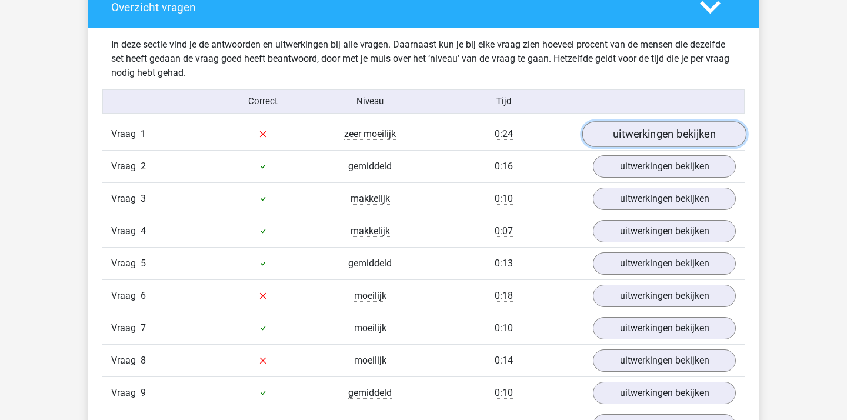
click at [679, 140] on link "uitwerkingen bekijken" at bounding box center [664, 134] width 164 height 26
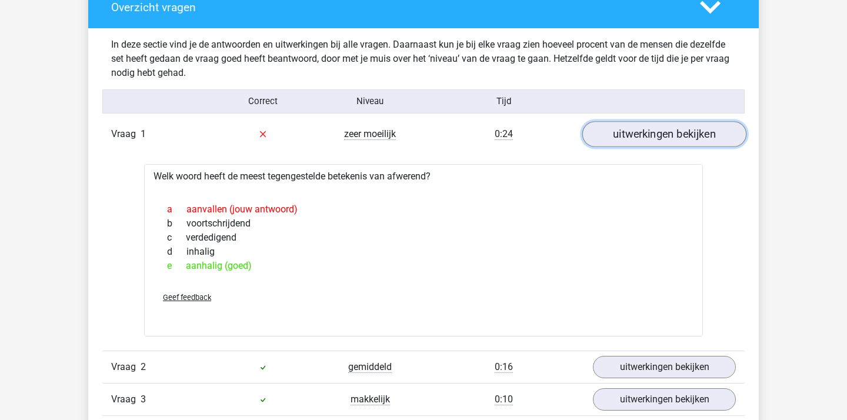
click at [679, 140] on link "uitwerkingen bekijken" at bounding box center [664, 134] width 164 height 26
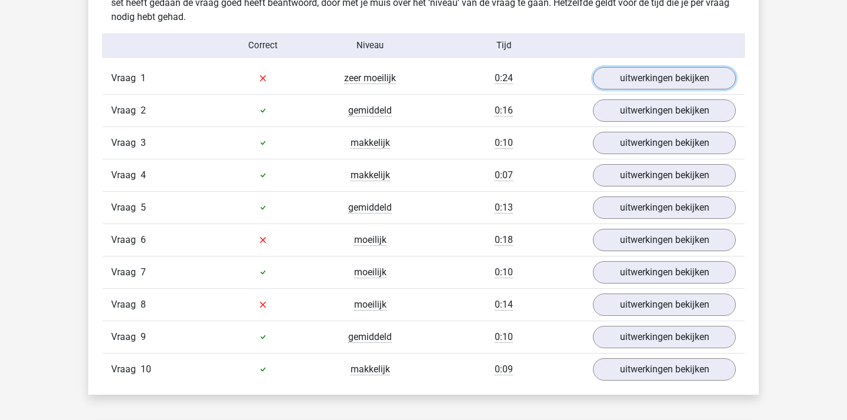
scroll to position [954, 0]
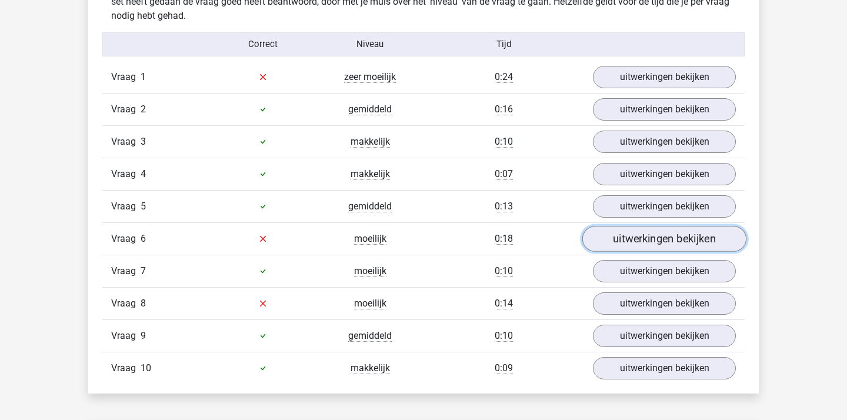
click at [653, 246] on link "uitwerkingen bekijken" at bounding box center [664, 239] width 164 height 26
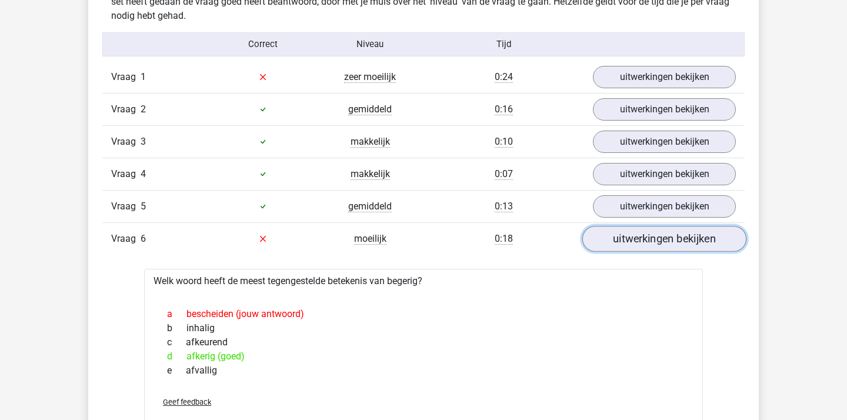
click at [653, 246] on link "uitwerkingen bekijken" at bounding box center [664, 239] width 164 height 26
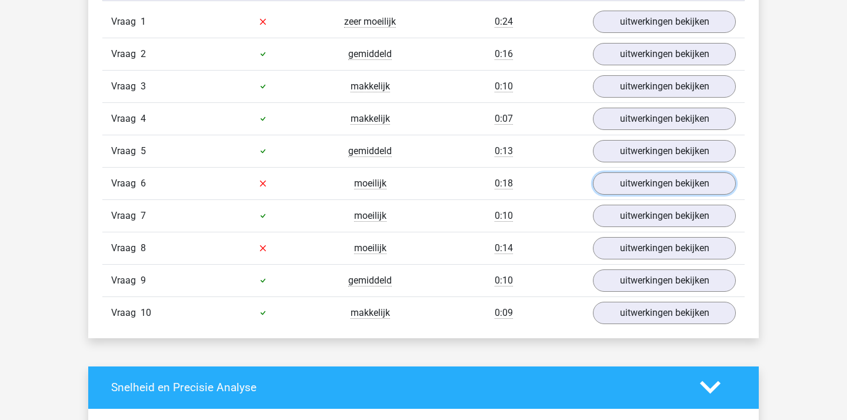
scroll to position [1011, 0]
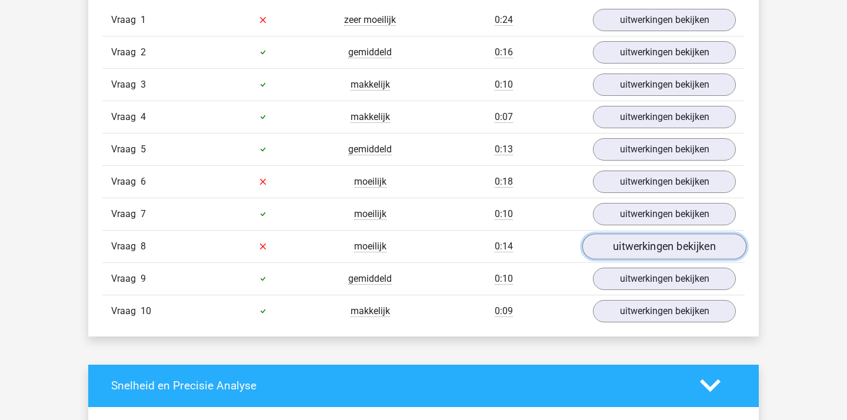
click at [650, 246] on link "uitwerkingen bekijken" at bounding box center [664, 246] width 164 height 26
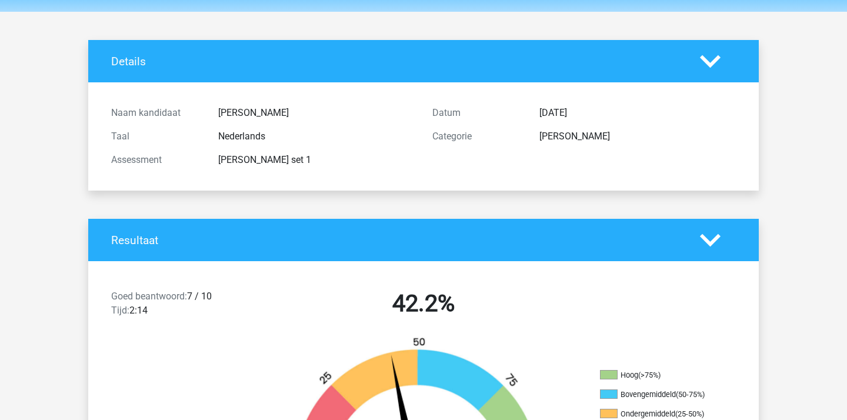
scroll to position [46, 0]
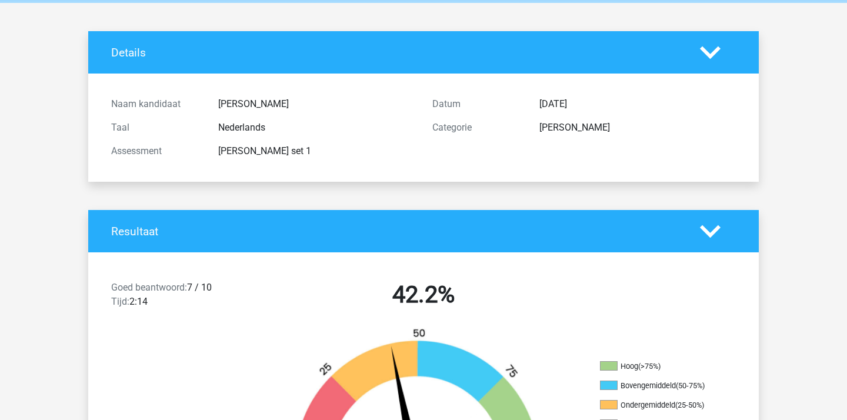
click at [135, 52] on h4 "Details" at bounding box center [396, 53] width 571 height 14
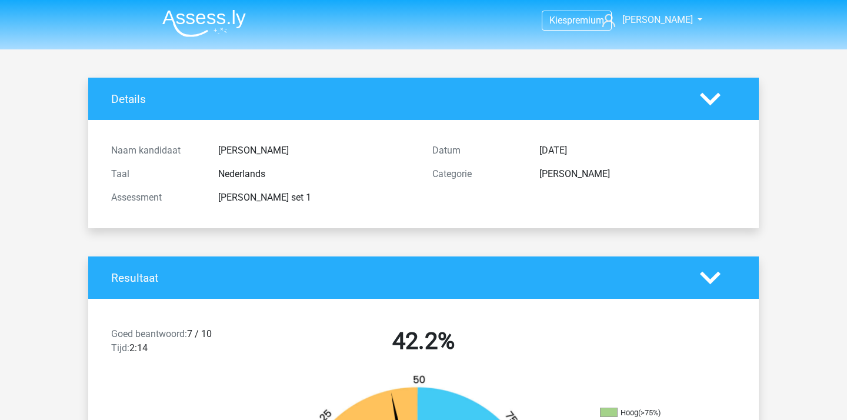
click at [175, 33] on img at bounding box center [203, 23] width 83 height 28
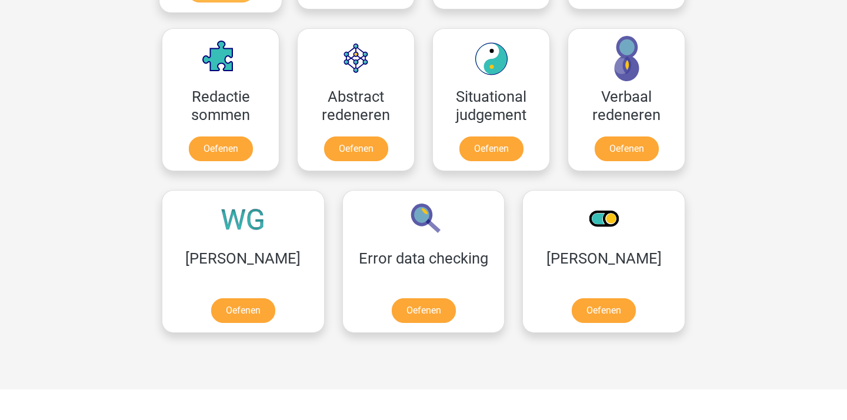
scroll to position [861, 0]
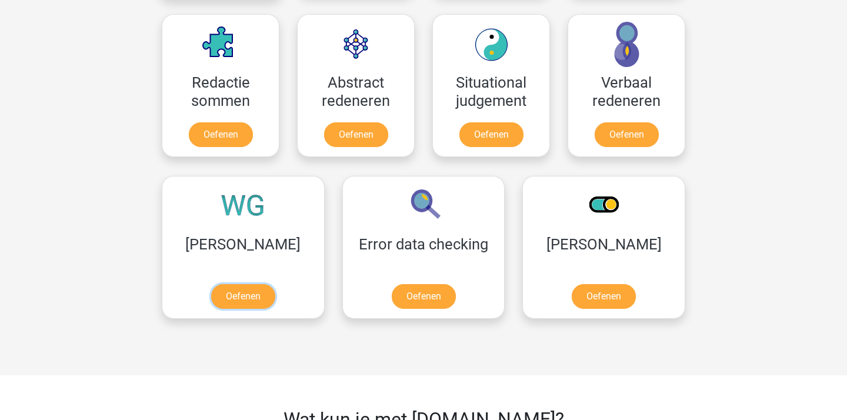
click at [220, 284] on link "Oefenen" at bounding box center [243, 296] width 64 height 25
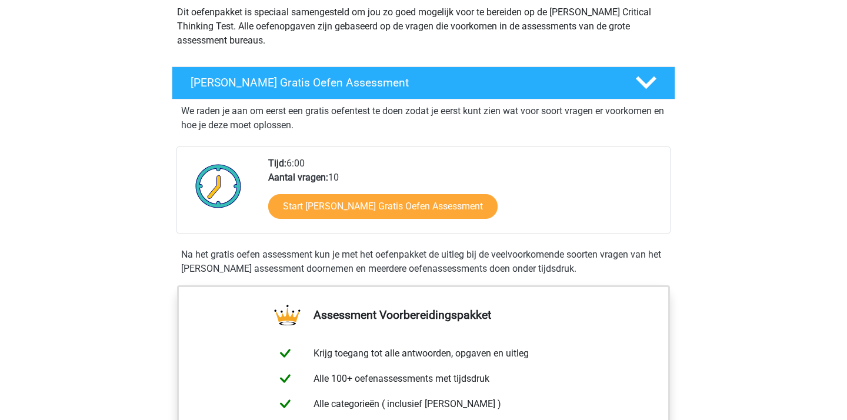
scroll to position [158, 0]
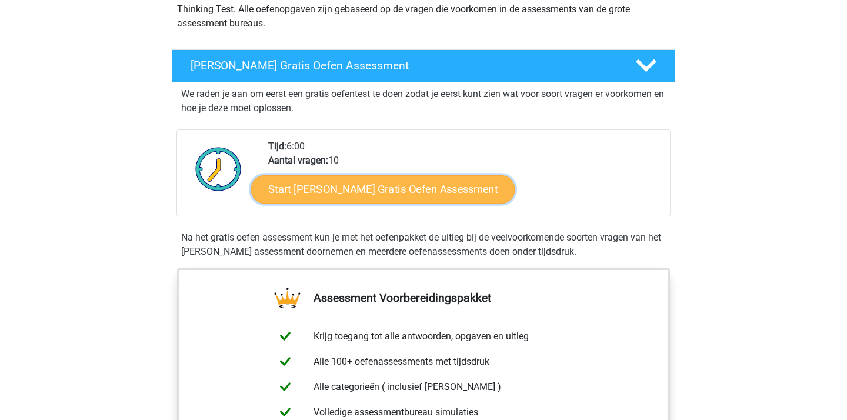
click at [390, 190] on link "Start Watson Glaser Gratis Oefen Assessment" at bounding box center [383, 189] width 264 height 28
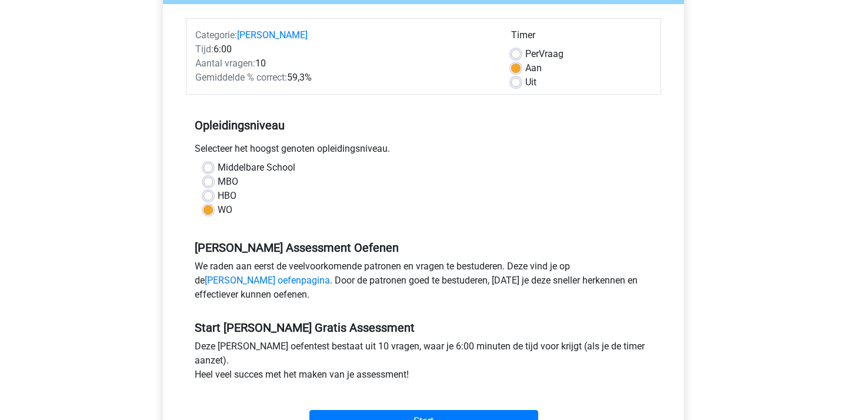
scroll to position [151, 0]
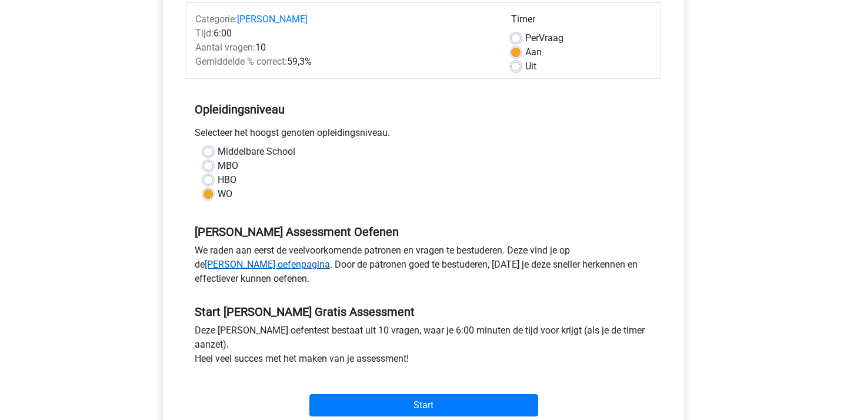
click at [330, 259] on link "[PERSON_NAME] oefenpagina" at bounding box center [267, 264] width 125 height 11
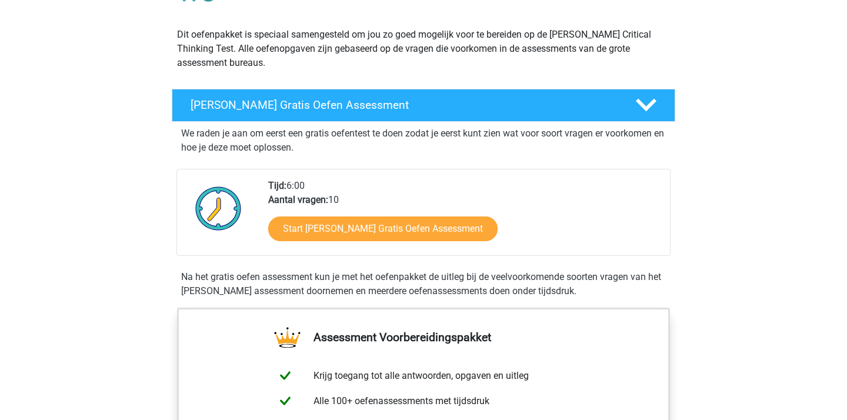
scroll to position [58, 0]
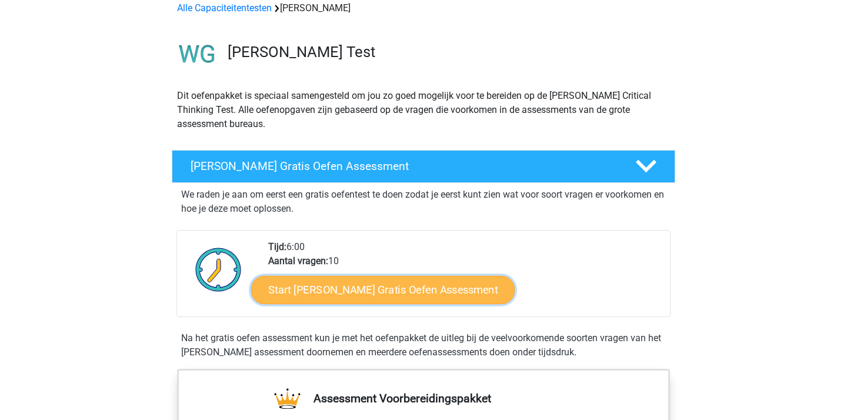
click at [411, 295] on link "Start Watson Glaser Gratis Oefen Assessment" at bounding box center [383, 290] width 264 height 28
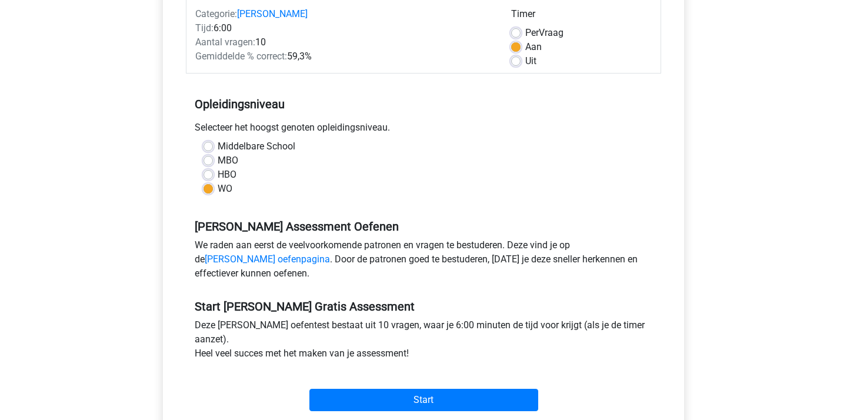
scroll to position [222, 0]
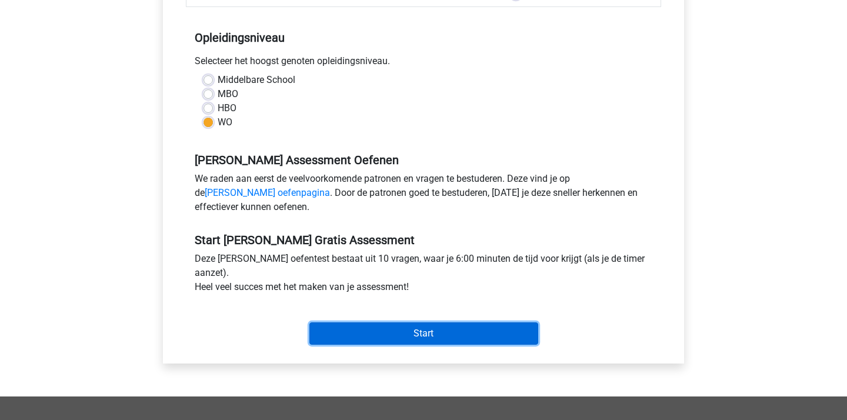
click at [411, 325] on input "Start" at bounding box center [423, 333] width 229 height 22
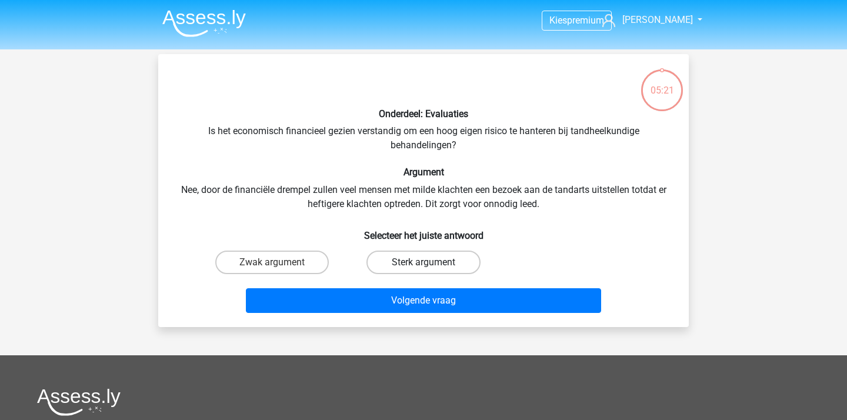
click at [424, 258] on label "Sterk argument" at bounding box center [422, 262] width 113 height 24
click at [424, 262] on input "Sterk argument" at bounding box center [427, 266] width 8 height 8
radio input "true"
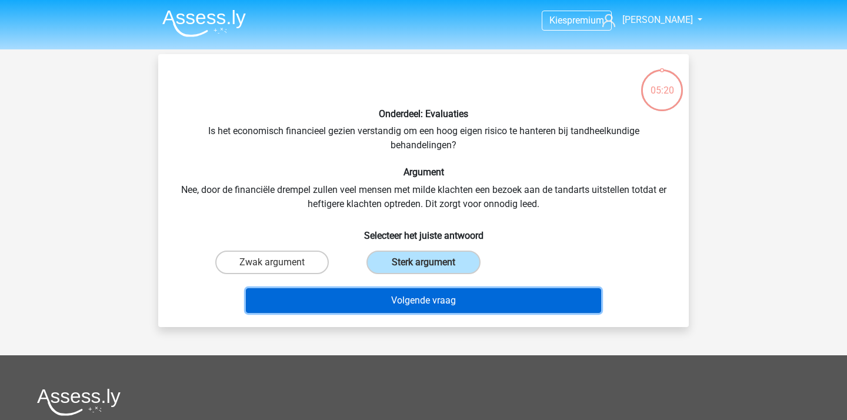
click at [427, 310] on button "Volgende vraag" at bounding box center [424, 300] width 356 height 25
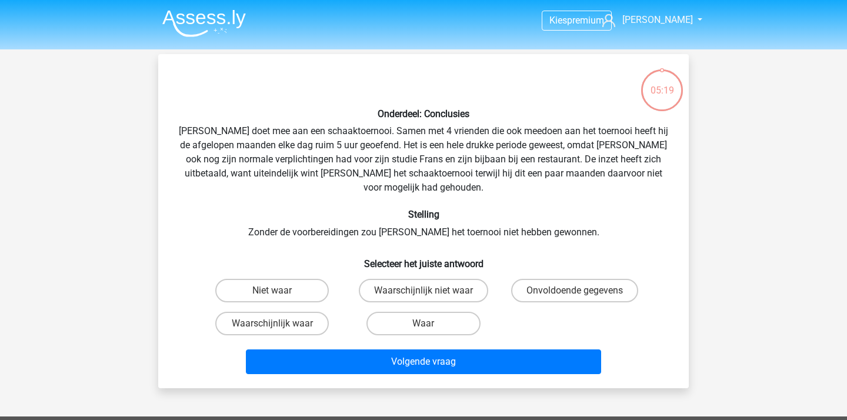
scroll to position [54, 0]
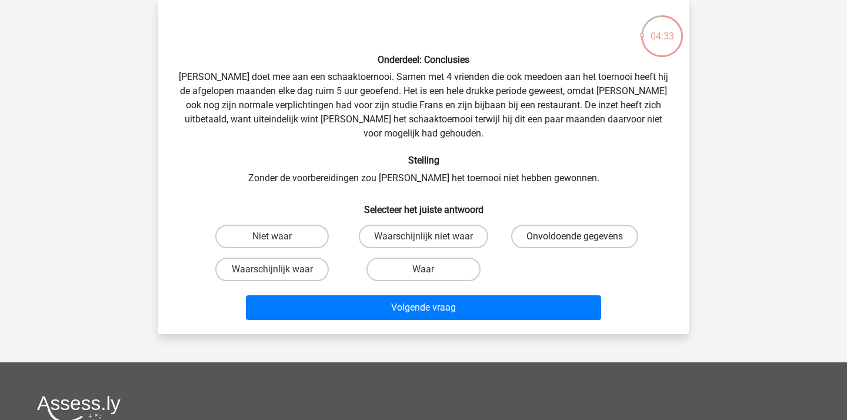
click at [569, 225] on label "Onvoldoende gegevens" at bounding box center [574, 237] width 127 height 24
click at [574, 236] on input "Onvoldoende gegevens" at bounding box center [578, 240] width 8 height 8
radio input "true"
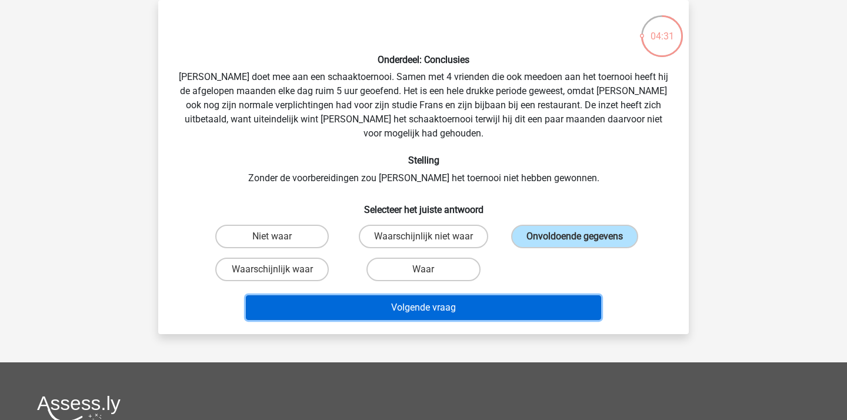
click at [427, 295] on button "Volgende vraag" at bounding box center [424, 307] width 356 height 25
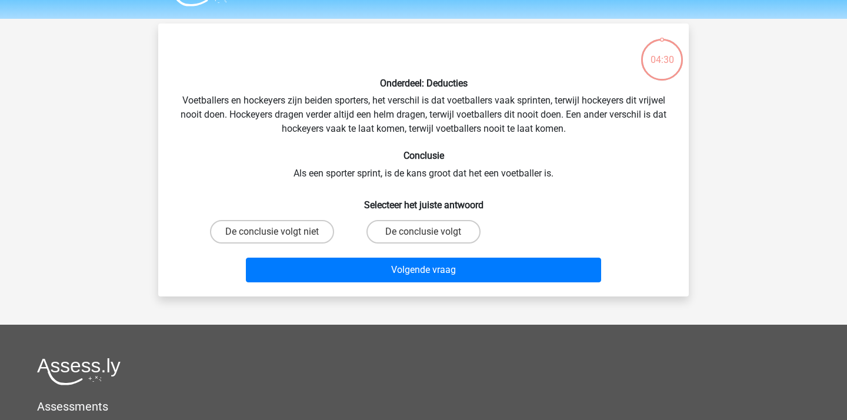
scroll to position [25, 0]
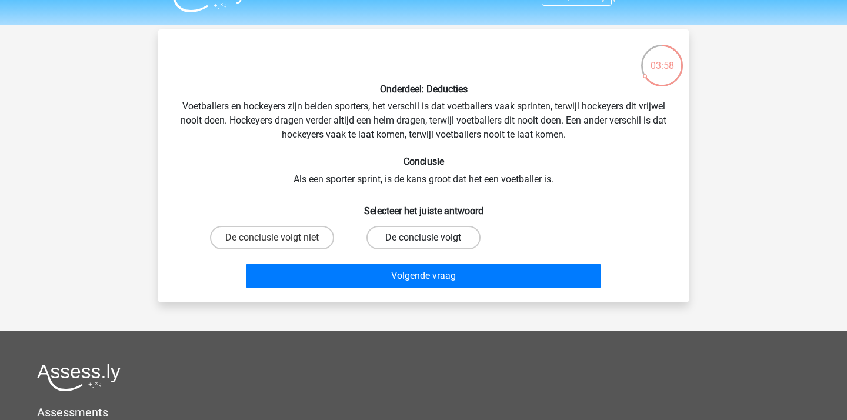
click at [469, 245] on label "De conclusie volgt" at bounding box center [422, 238] width 113 height 24
click at [431, 245] on input "De conclusie volgt" at bounding box center [427, 242] width 8 height 8
radio input "true"
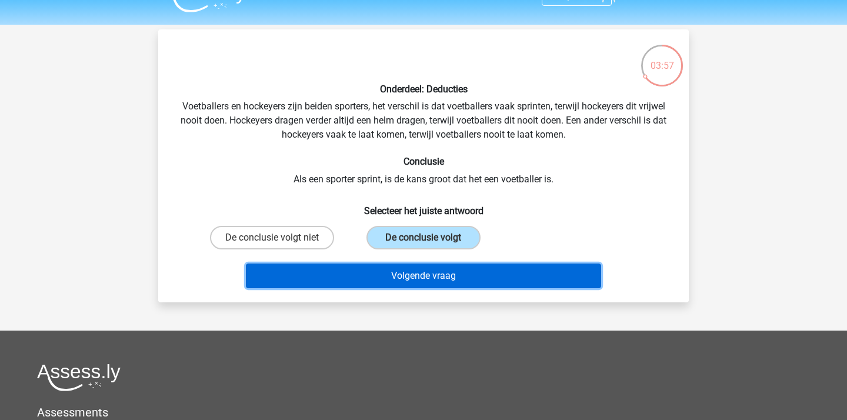
click at [456, 273] on button "Volgende vraag" at bounding box center [424, 275] width 356 height 25
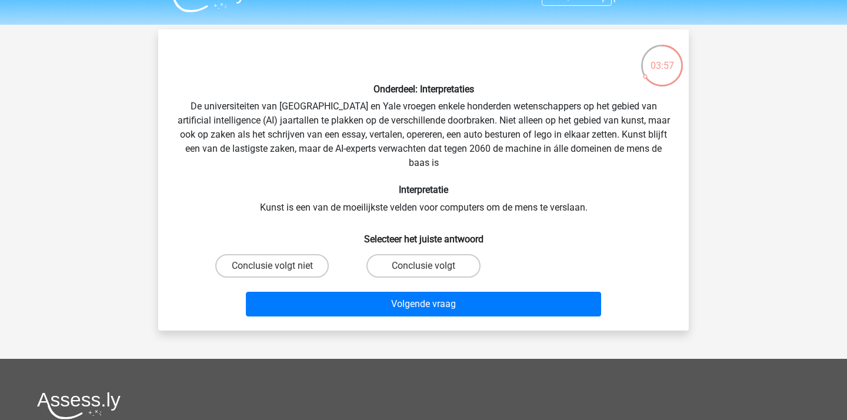
scroll to position [54, 0]
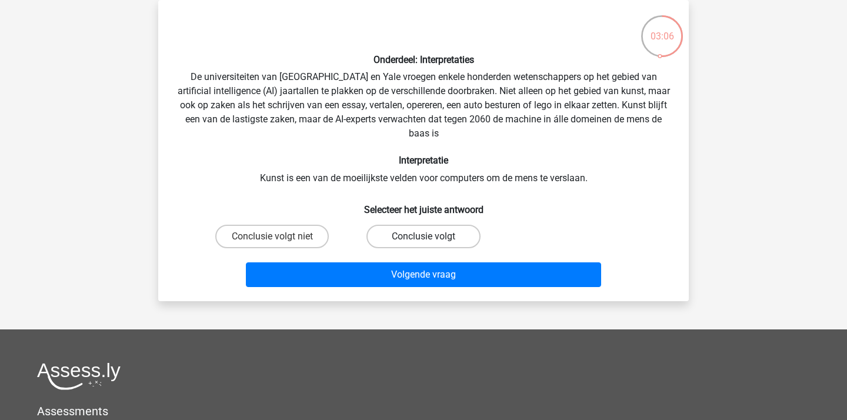
click at [385, 233] on label "Conclusie volgt" at bounding box center [422, 237] width 113 height 24
click at [423, 236] on input "Conclusie volgt" at bounding box center [427, 240] width 8 height 8
radio input "true"
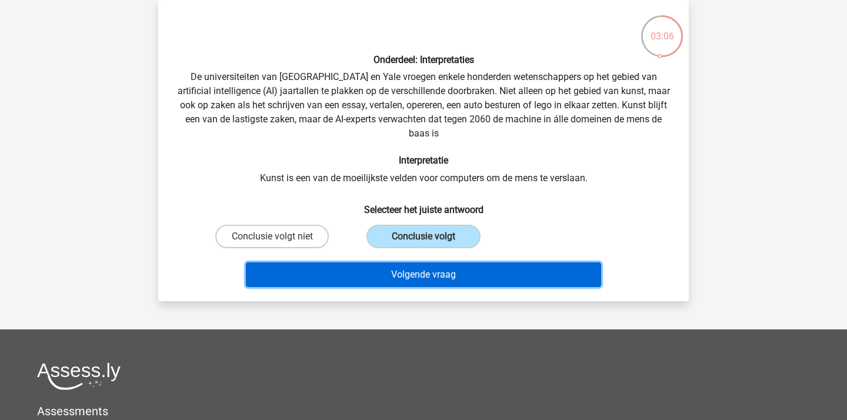
click at [381, 277] on button "Volgende vraag" at bounding box center [424, 274] width 356 height 25
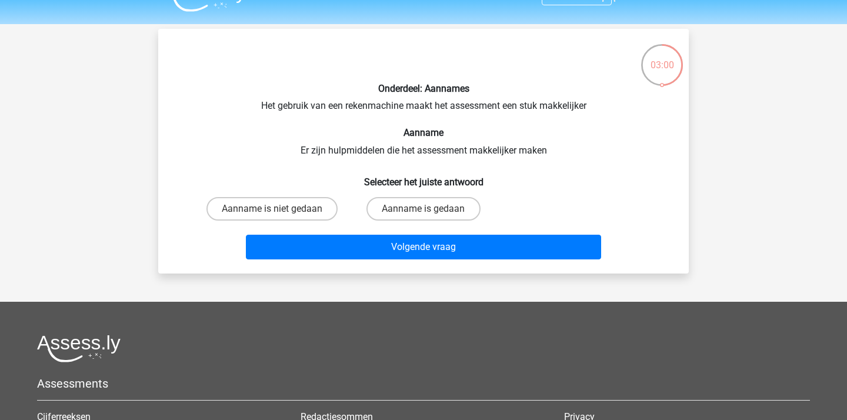
scroll to position [25, 0]
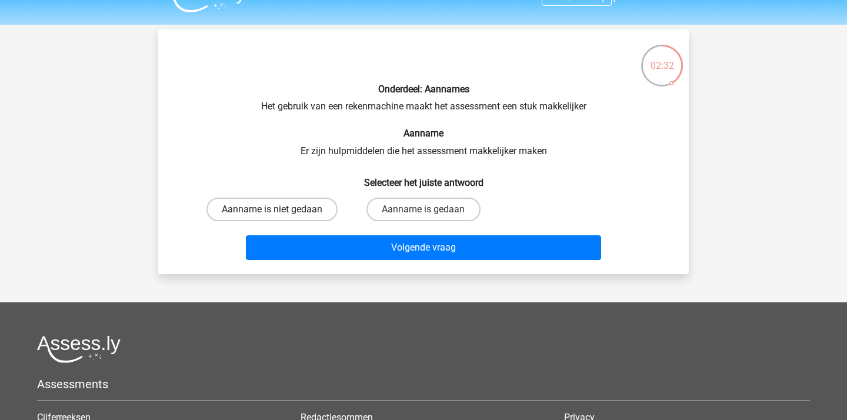
click at [310, 213] on label "Aanname is niet gedaan" at bounding box center [271, 210] width 131 height 24
click at [280, 213] on input "Aanname is niet gedaan" at bounding box center [276, 213] width 8 height 8
radio input "true"
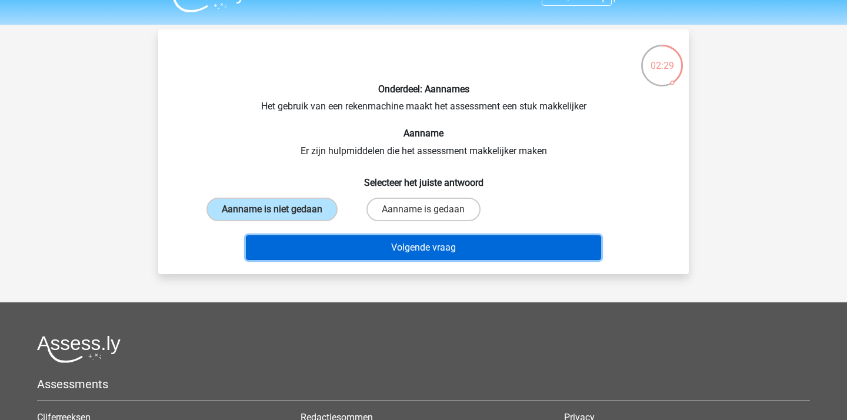
click at [341, 253] on button "Volgende vraag" at bounding box center [424, 247] width 356 height 25
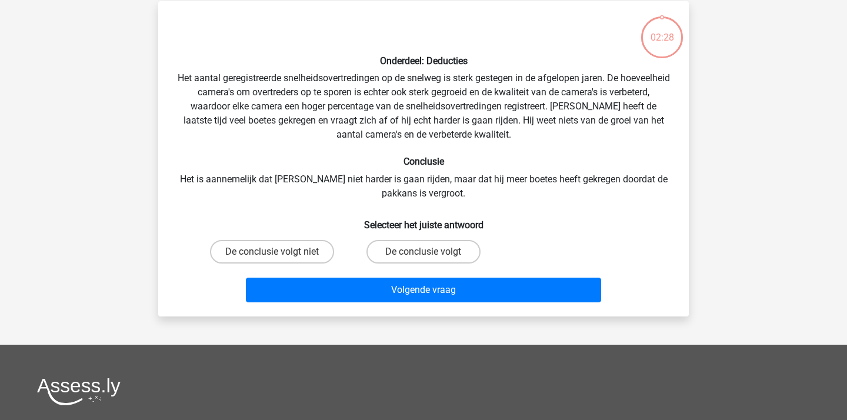
scroll to position [54, 0]
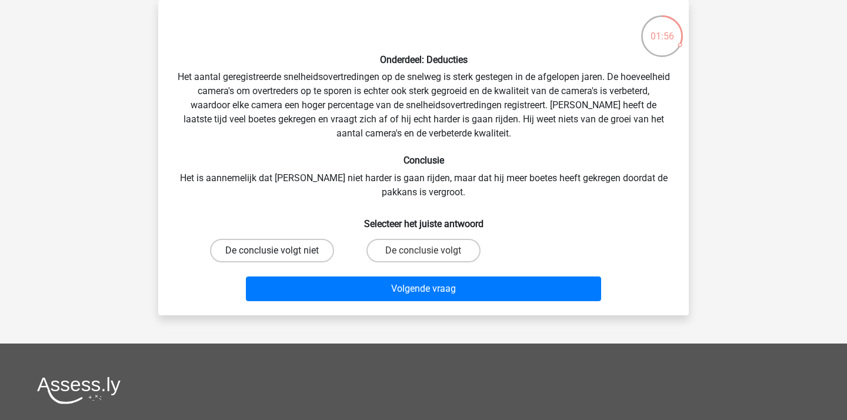
click at [282, 253] on label "De conclusie volgt niet" at bounding box center [272, 251] width 124 height 24
click at [280, 253] on input "De conclusie volgt niet" at bounding box center [276, 254] width 8 height 8
radio input "true"
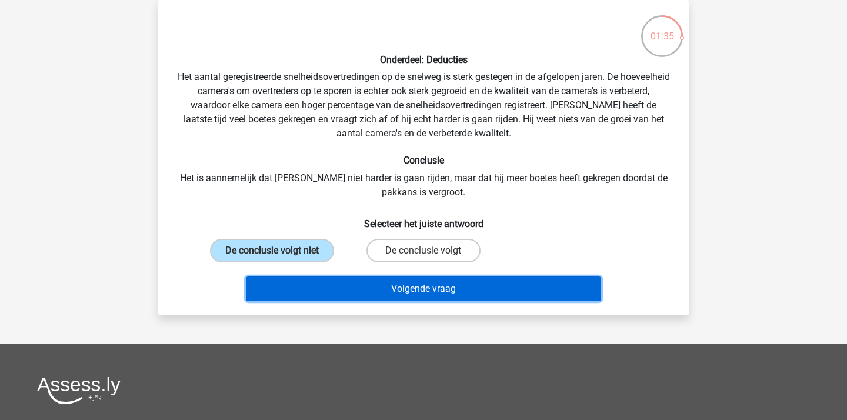
click at [444, 289] on button "Volgende vraag" at bounding box center [424, 288] width 356 height 25
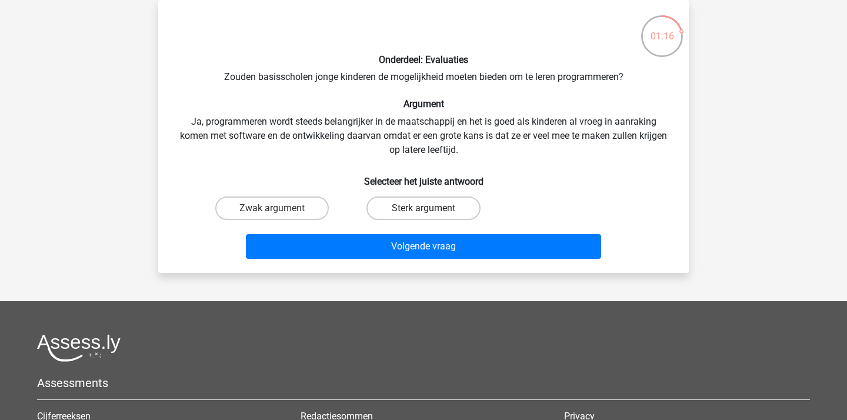
click at [466, 208] on label "Sterk argument" at bounding box center [422, 208] width 113 height 24
click at [431, 208] on input "Sterk argument" at bounding box center [427, 212] width 8 height 8
radio input "true"
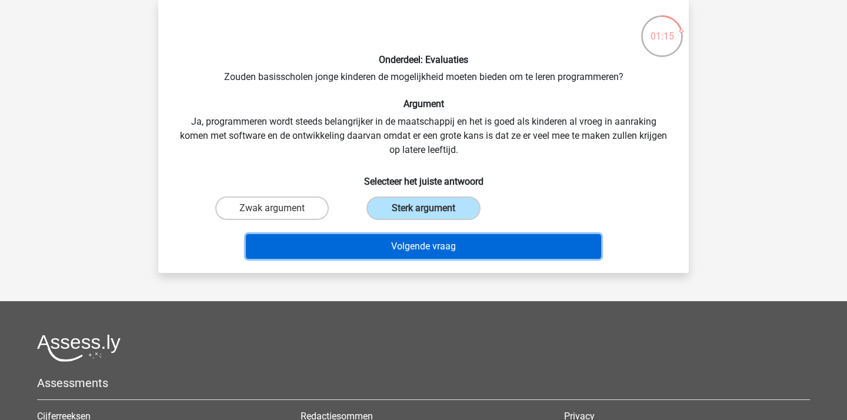
click at [467, 246] on button "Volgende vraag" at bounding box center [424, 246] width 356 height 25
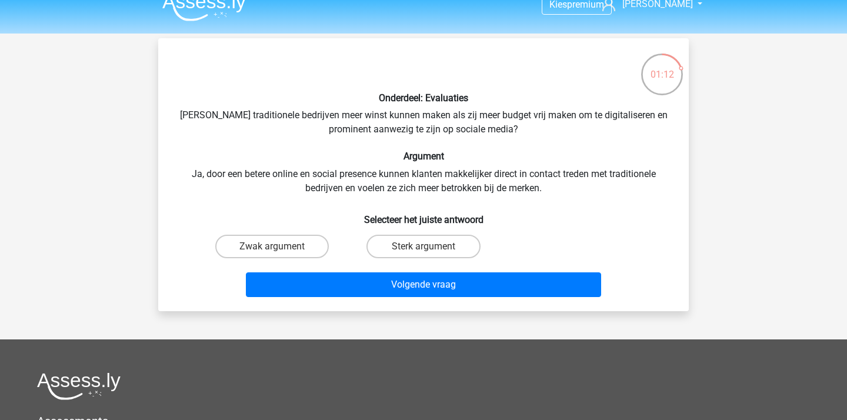
scroll to position [18, 0]
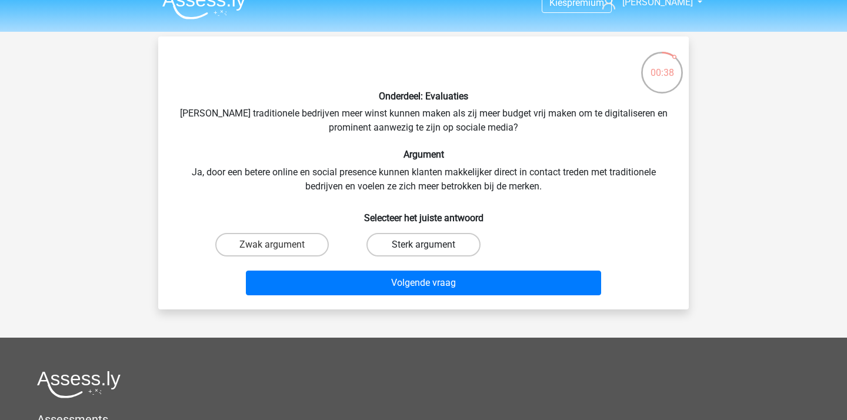
click at [450, 238] on label "Sterk argument" at bounding box center [422, 245] width 113 height 24
click at [431, 245] on input "Sterk argument" at bounding box center [427, 249] width 8 height 8
radio input "true"
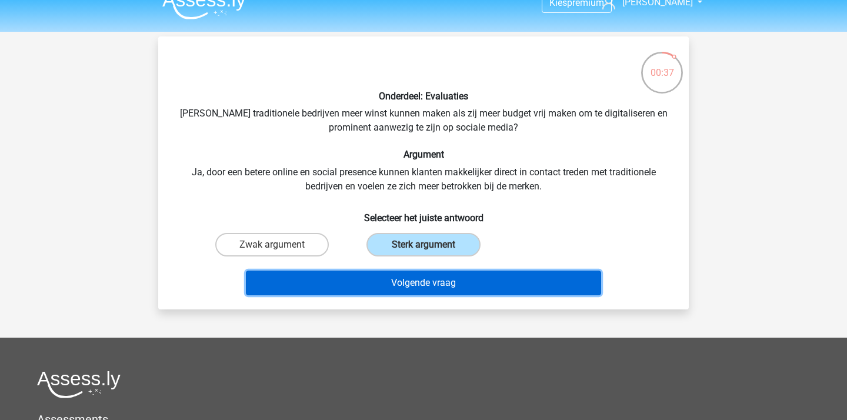
click at [447, 278] on button "Volgende vraag" at bounding box center [424, 282] width 356 height 25
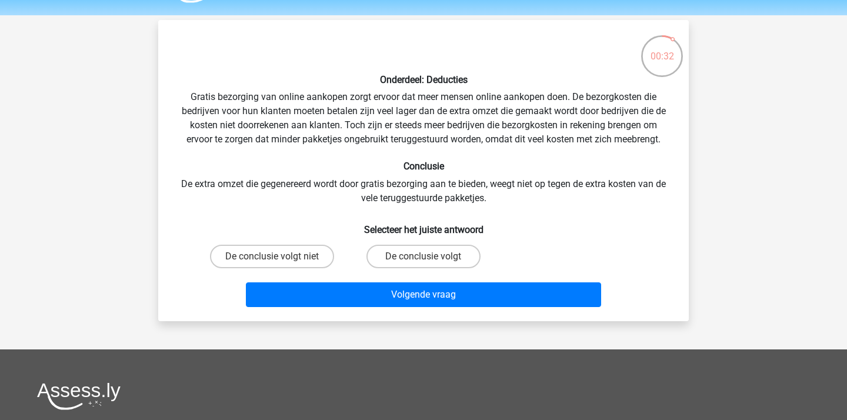
scroll to position [39, 0]
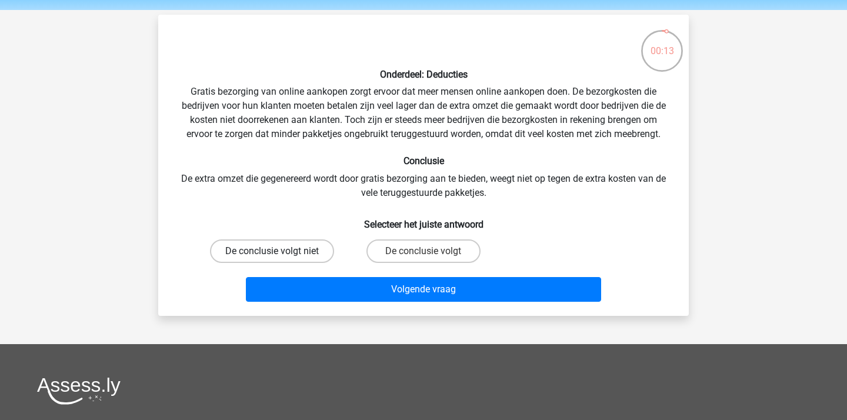
click at [313, 250] on label "De conclusie volgt niet" at bounding box center [272, 251] width 124 height 24
click at [280, 251] on input "De conclusie volgt niet" at bounding box center [276, 255] width 8 height 8
radio input "true"
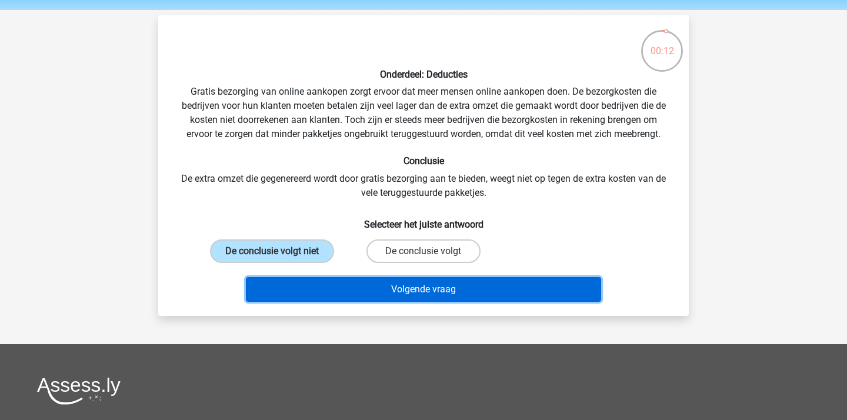
click at [330, 291] on button "Volgende vraag" at bounding box center [424, 289] width 356 height 25
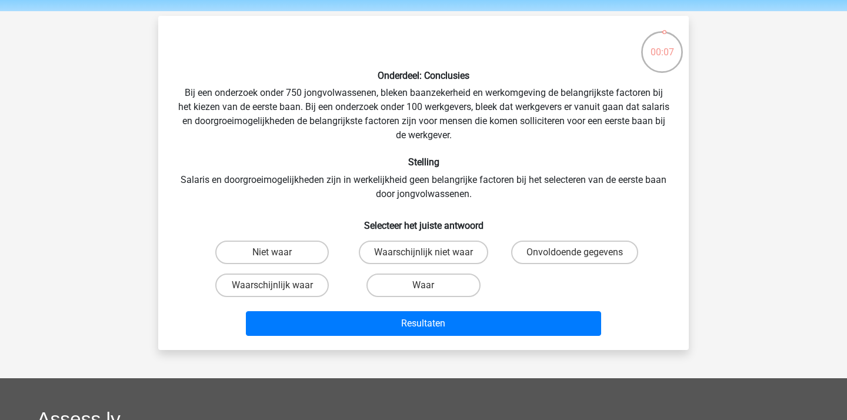
scroll to position [36, 0]
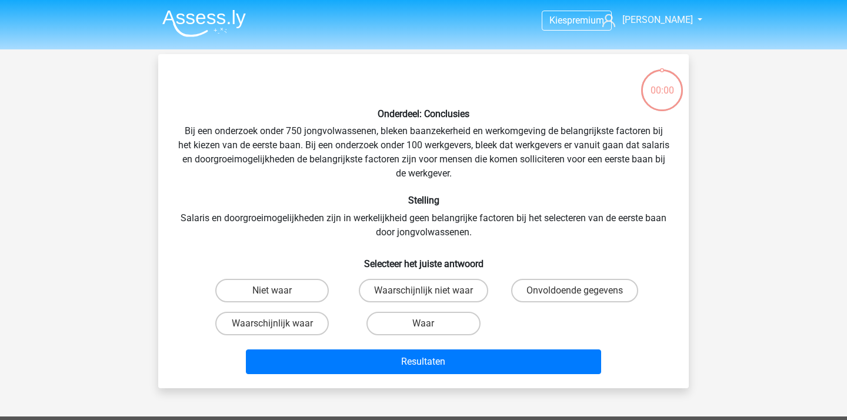
scroll to position [36, 0]
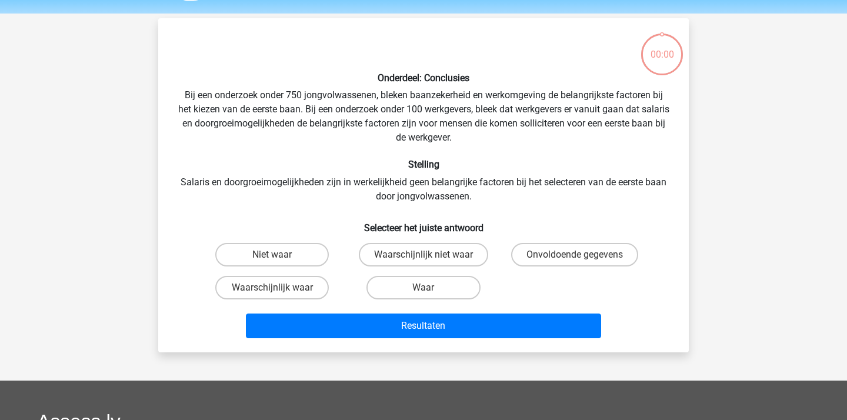
click at [426, 262] on input "Waarschijnlijk niet waar" at bounding box center [427, 259] width 8 height 8
radio input "true"
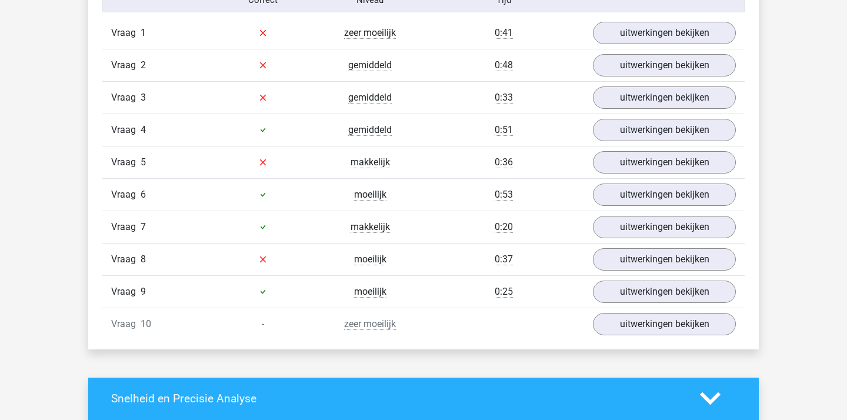
scroll to position [1001, 0]
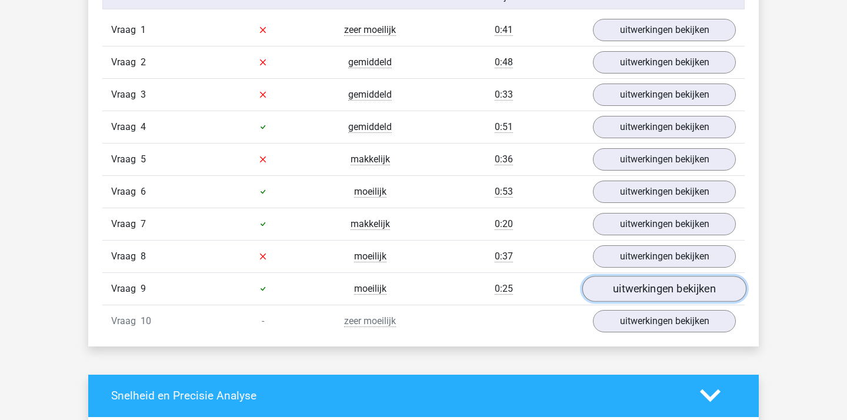
click at [656, 285] on link "uitwerkingen bekijken" at bounding box center [664, 289] width 164 height 26
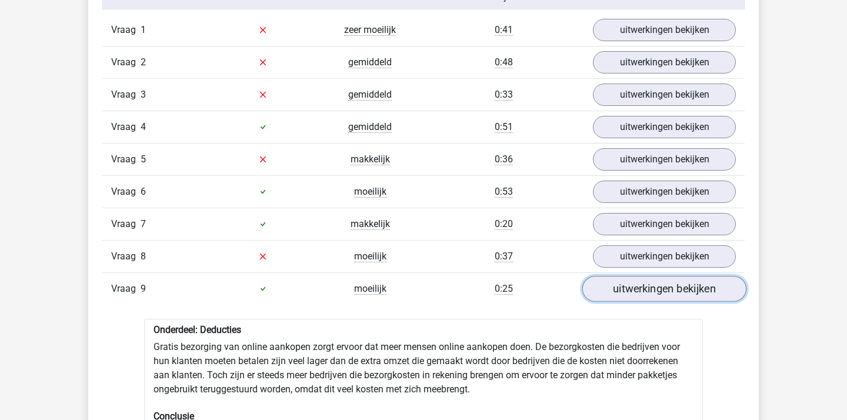
click at [656, 285] on link "uitwerkingen bekijken" at bounding box center [664, 289] width 164 height 26
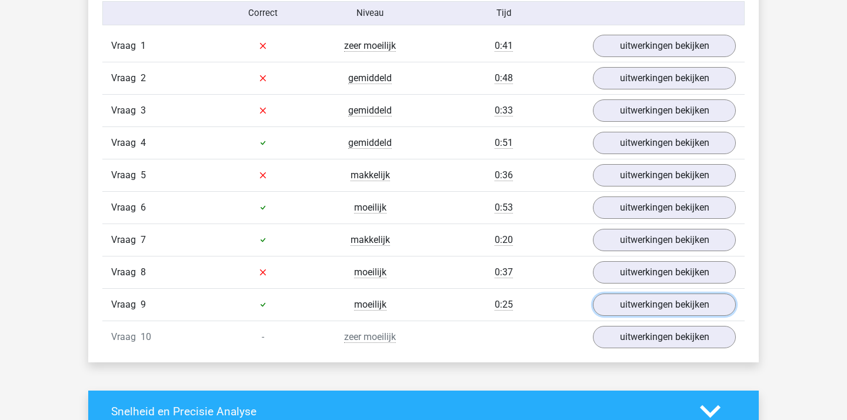
scroll to position [965, 0]
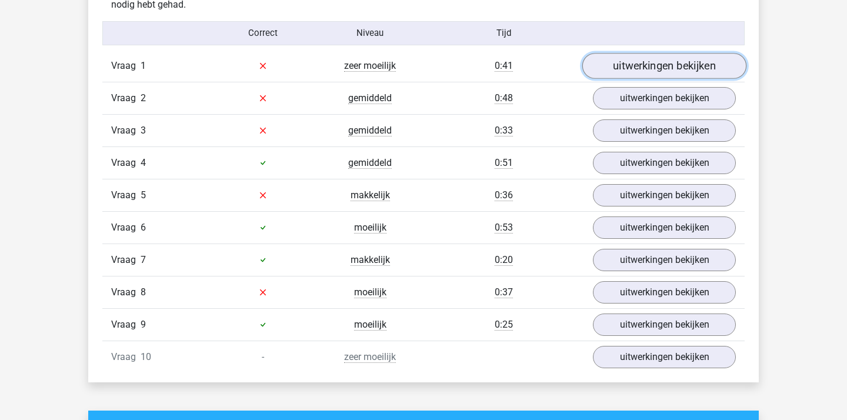
click at [680, 62] on link "uitwerkingen bekijken" at bounding box center [664, 66] width 164 height 26
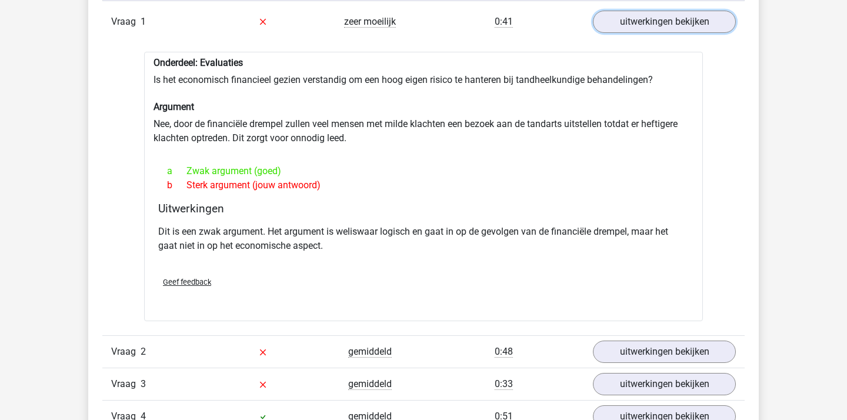
scroll to position [1009, 0]
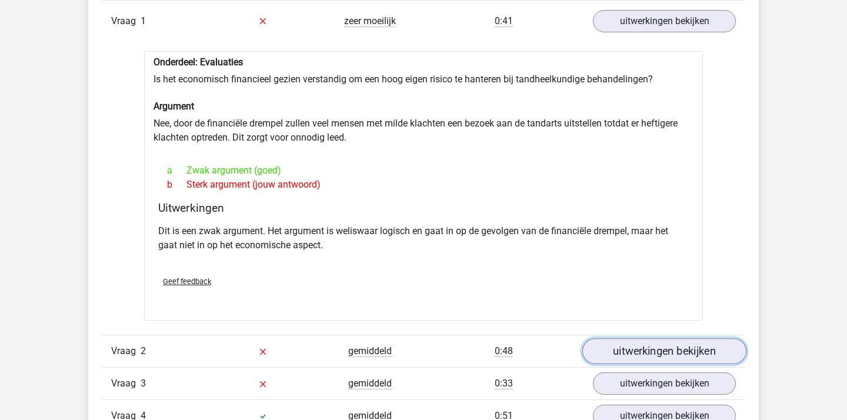
click at [627, 346] on link "uitwerkingen bekijken" at bounding box center [664, 351] width 164 height 26
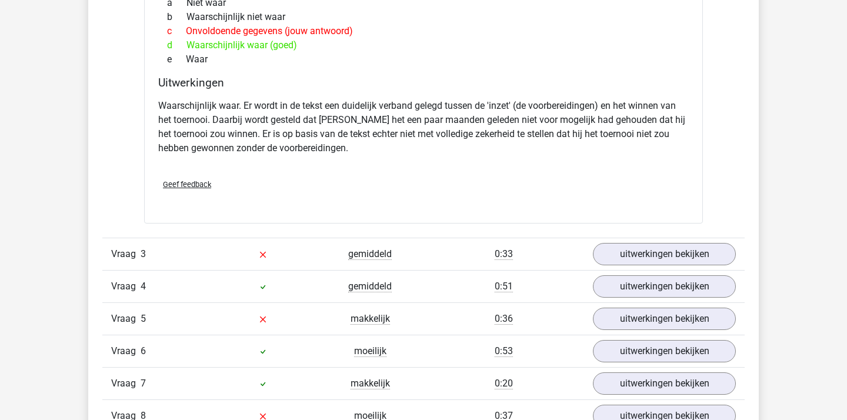
scroll to position [1579, 0]
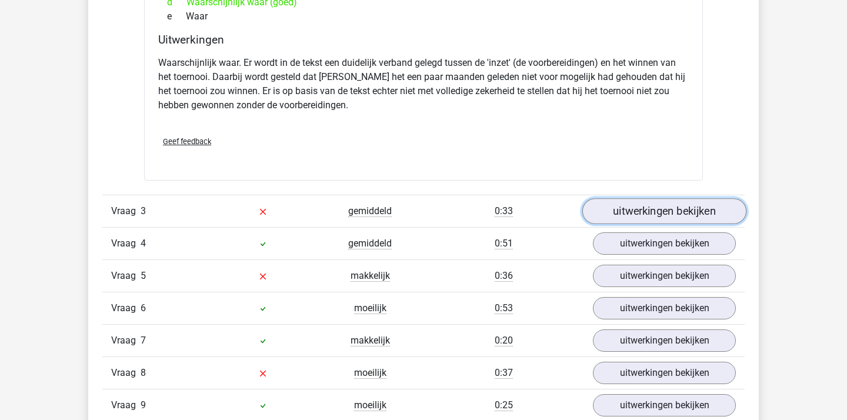
click at [714, 210] on link "uitwerkingen bekijken" at bounding box center [664, 211] width 164 height 26
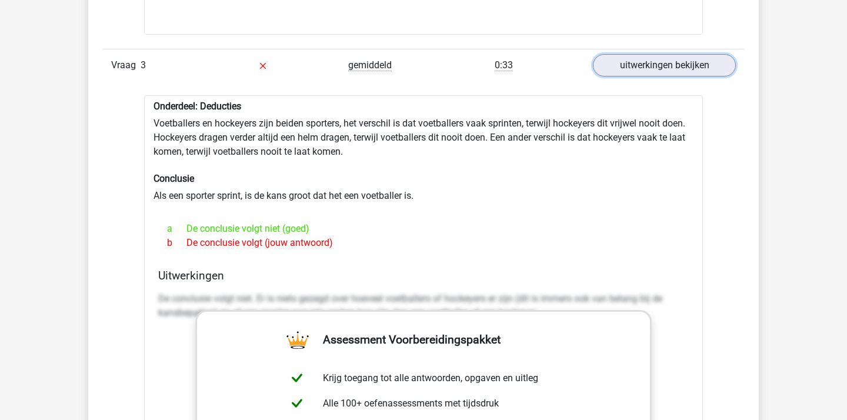
scroll to position [1747, 0]
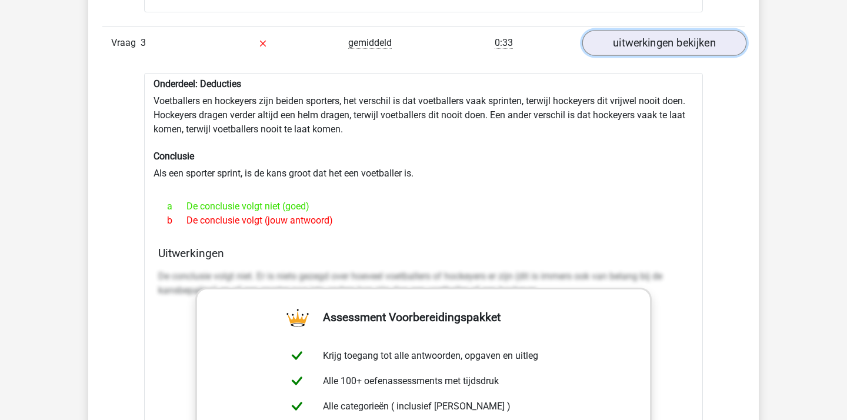
click at [619, 54] on link "uitwerkingen bekijken" at bounding box center [664, 43] width 164 height 26
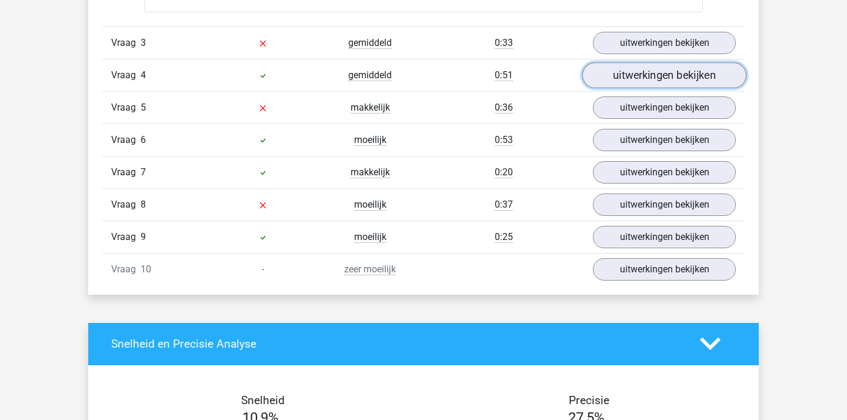
click at [620, 72] on link "uitwerkingen bekijken" at bounding box center [664, 75] width 164 height 26
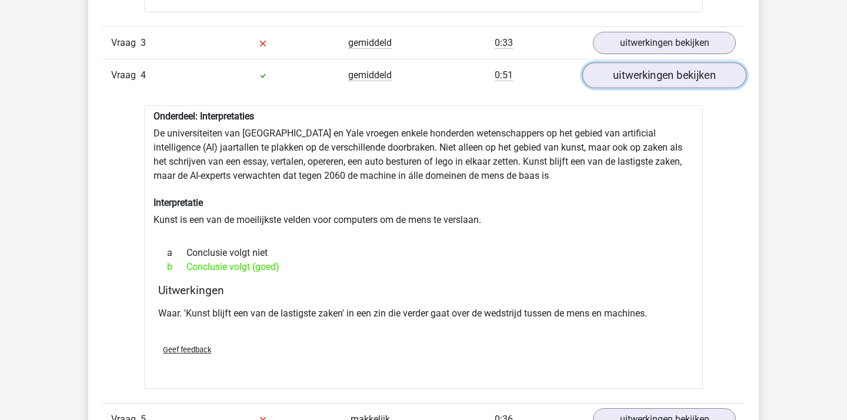
click at [620, 72] on link "uitwerkingen bekijken" at bounding box center [664, 75] width 164 height 26
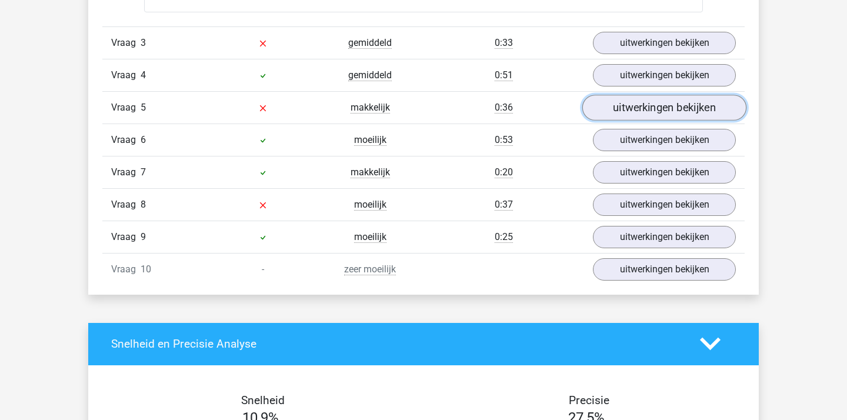
click at [621, 110] on link "uitwerkingen bekijken" at bounding box center [664, 108] width 164 height 26
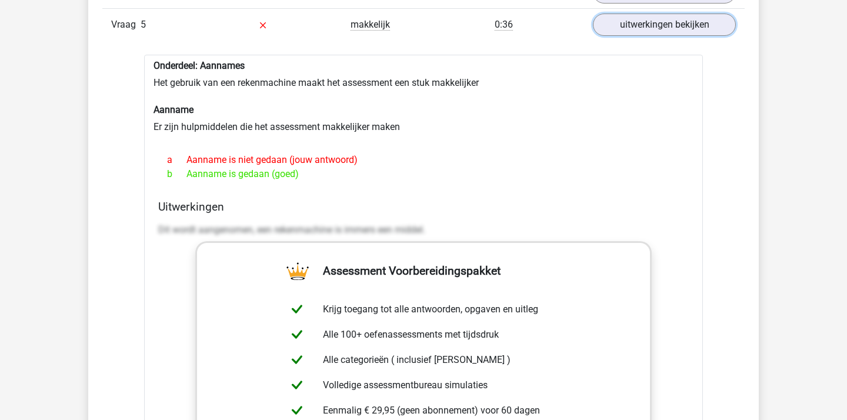
scroll to position [1855, 0]
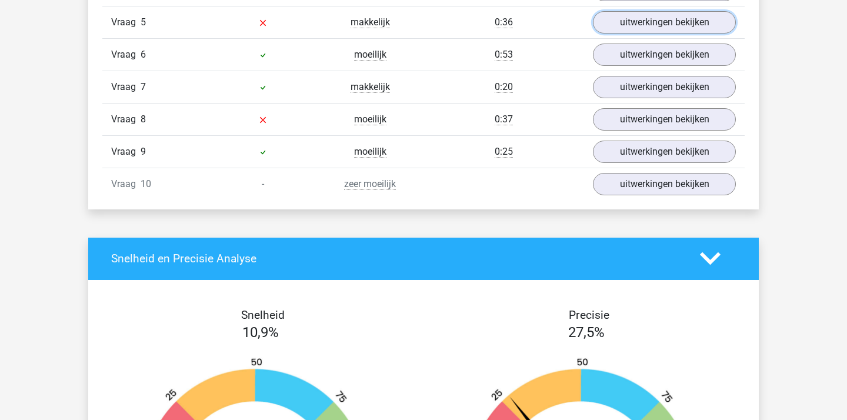
scroll to position [1827, 0]
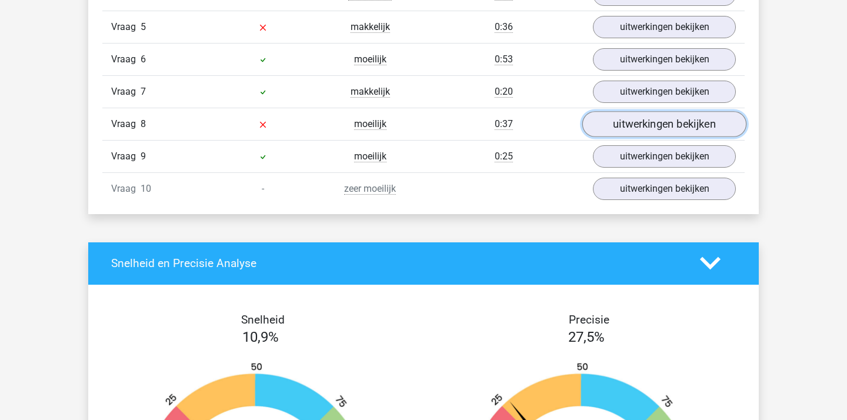
click at [633, 117] on link "uitwerkingen bekijken" at bounding box center [664, 124] width 164 height 26
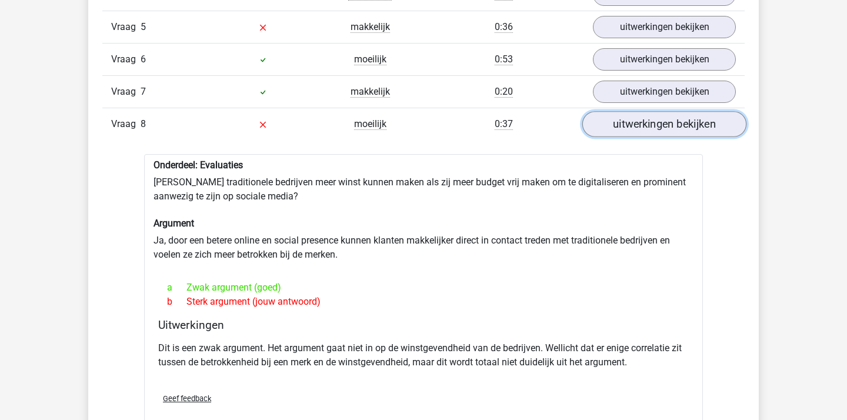
click at [627, 123] on link "uitwerkingen bekijken" at bounding box center [664, 124] width 164 height 26
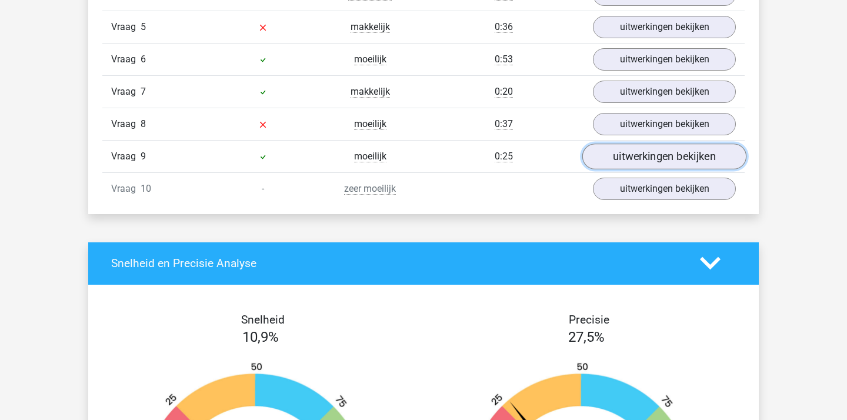
click at [631, 146] on link "uitwerkingen bekijken" at bounding box center [664, 156] width 164 height 26
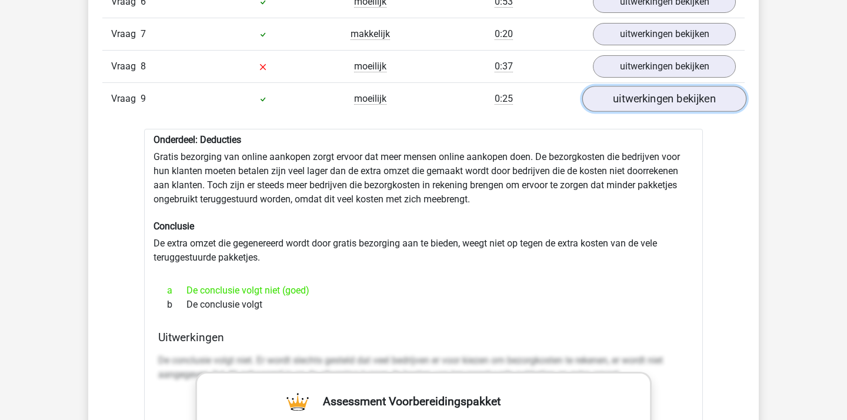
scroll to position [1888, 0]
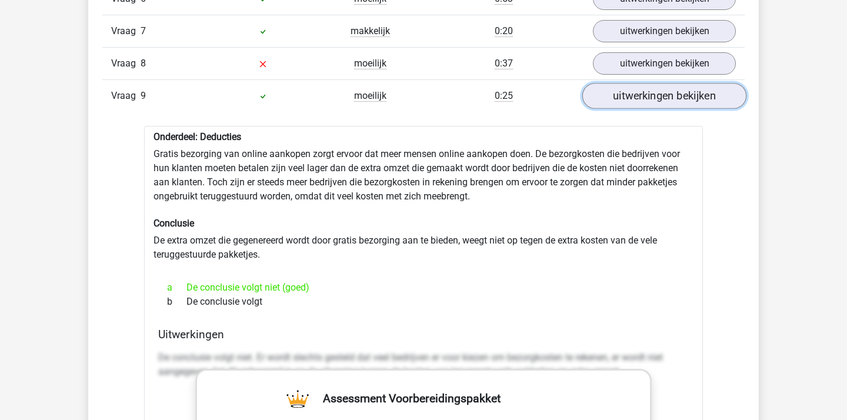
click at [666, 101] on link "uitwerkingen bekijken" at bounding box center [664, 96] width 164 height 26
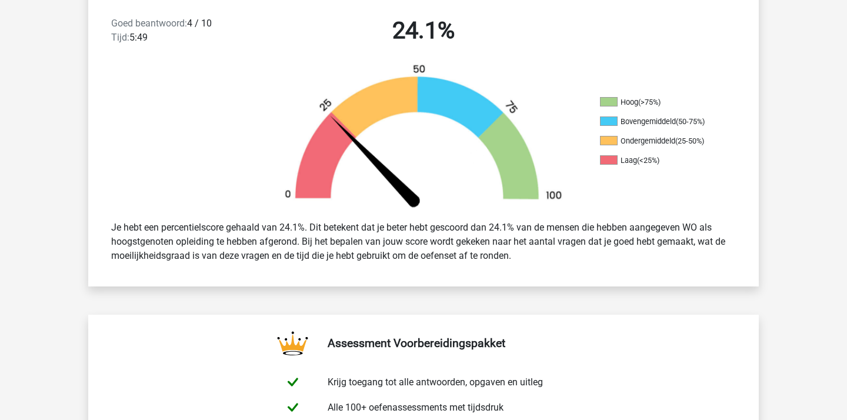
scroll to position [0, 0]
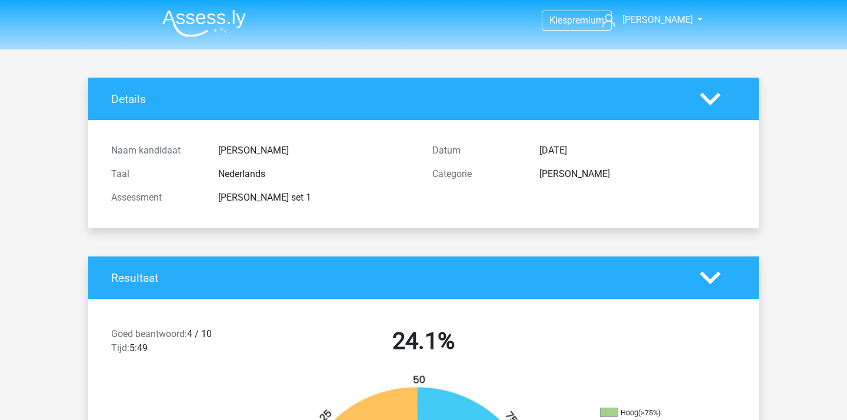
click at [217, 21] on img at bounding box center [203, 23] width 83 height 28
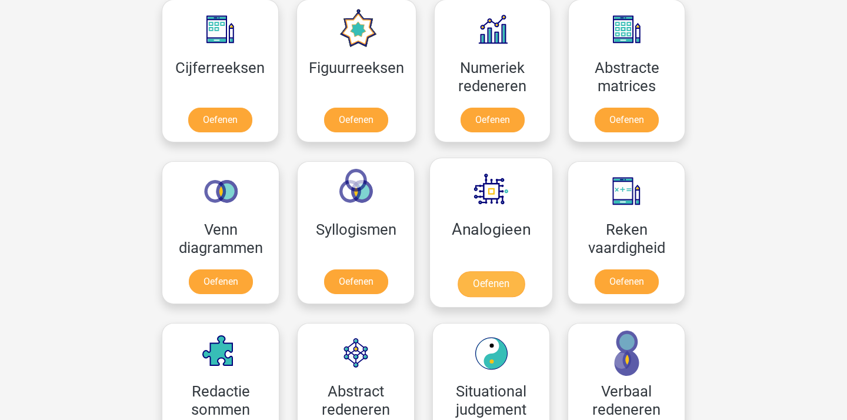
scroll to position [504, 0]
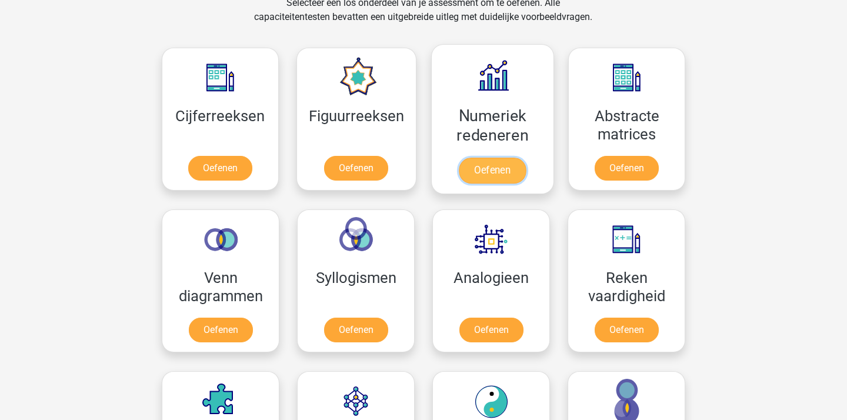
click at [482, 158] on link "Oefenen" at bounding box center [492, 171] width 67 height 26
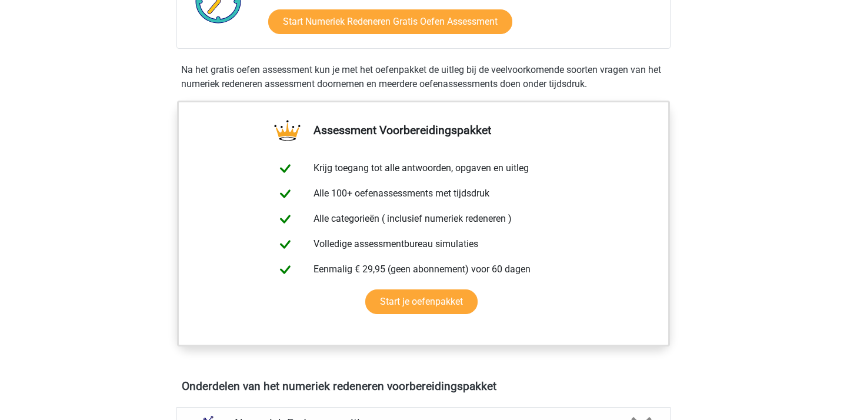
scroll to position [252, 0]
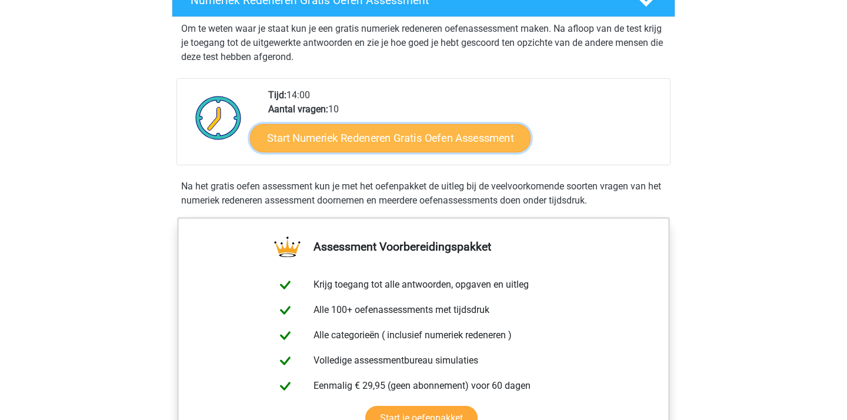
click at [447, 133] on link "Start Numeriek Redeneren Gratis Oefen Assessment" at bounding box center [390, 137] width 280 height 28
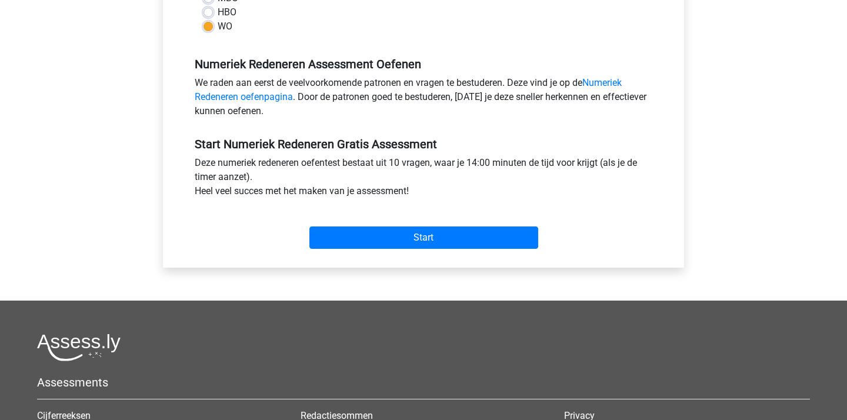
scroll to position [396, 0]
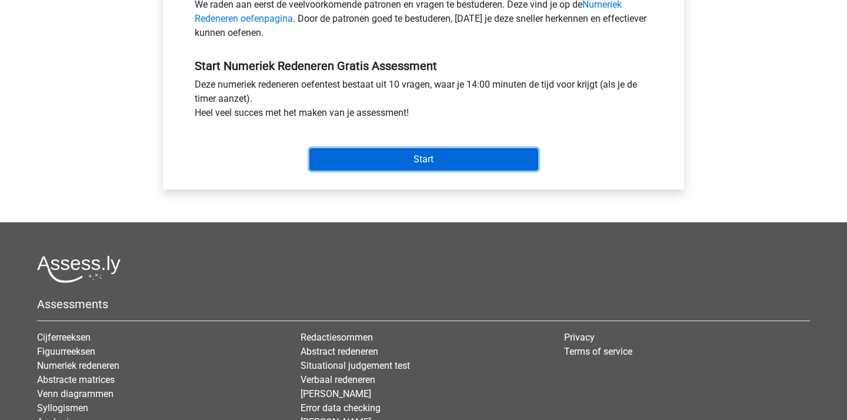
click at [439, 159] on input "Start" at bounding box center [423, 159] width 229 height 22
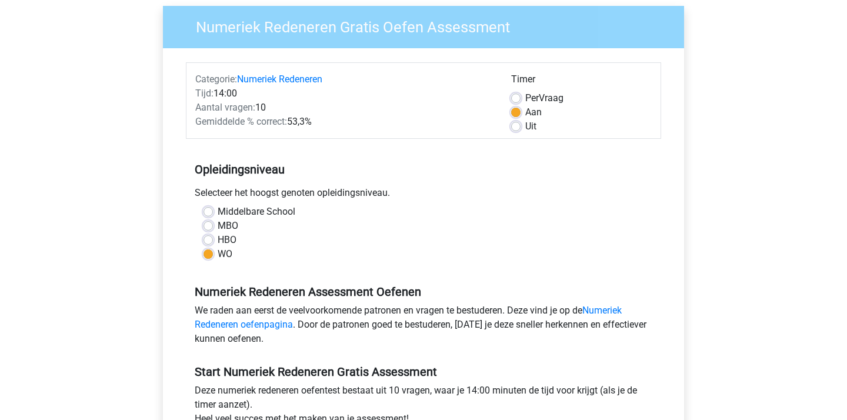
scroll to position [189, 0]
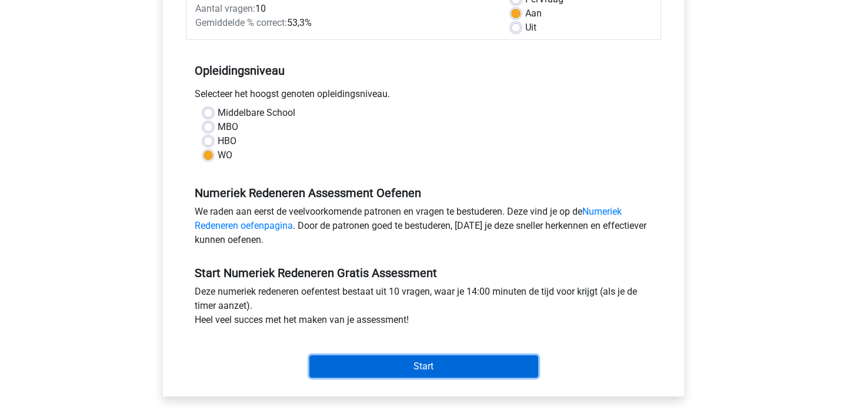
click at [419, 365] on input "Start" at bounding box center [423, 366] width 229 height 22
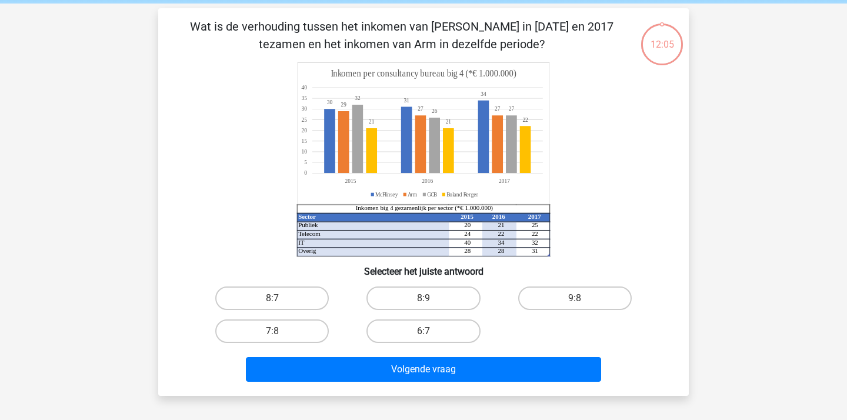
scroll to position [45, 0]
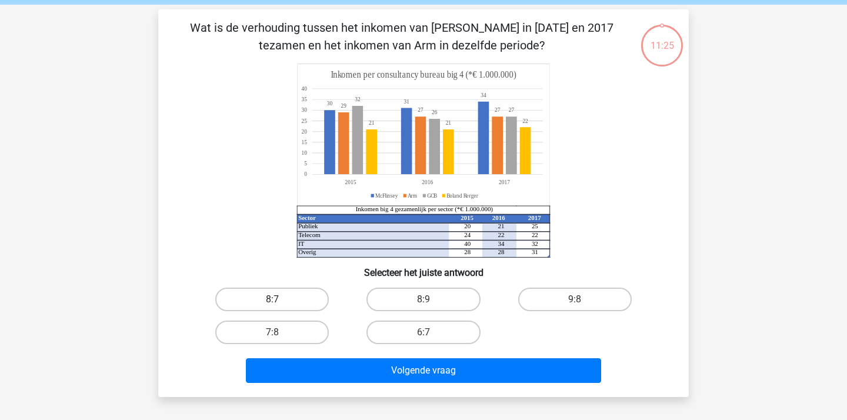
click at [295, 291] on label "8:7" at bounding box center [271, 300] width 113 height 24
click at [280, 299] on input "8:7" at bounding box center [276, 303] width 8 height 8
radio input "true"
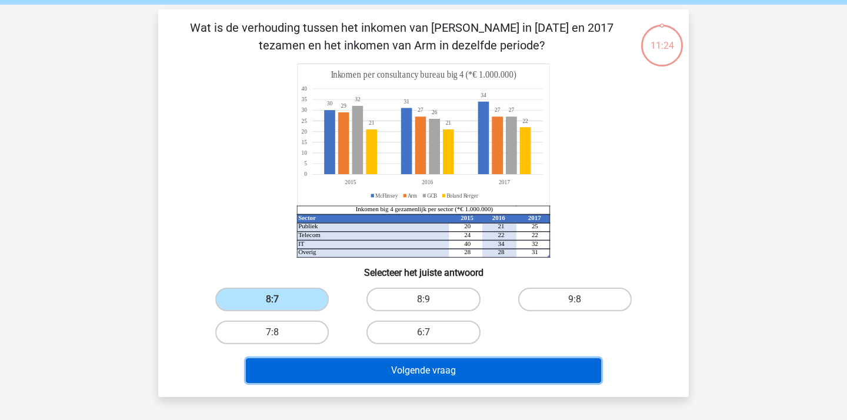
click at [396, 362] on button "Volgende vraag" at bounding box center [424, 370] width 356 height 25
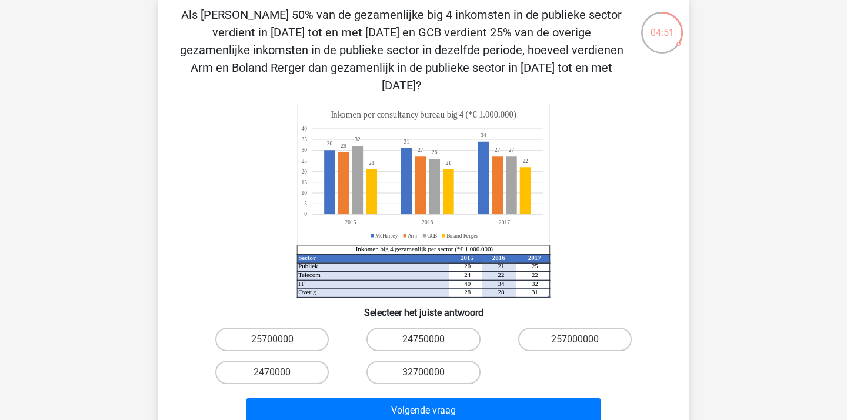
scroll to position [57, 0]
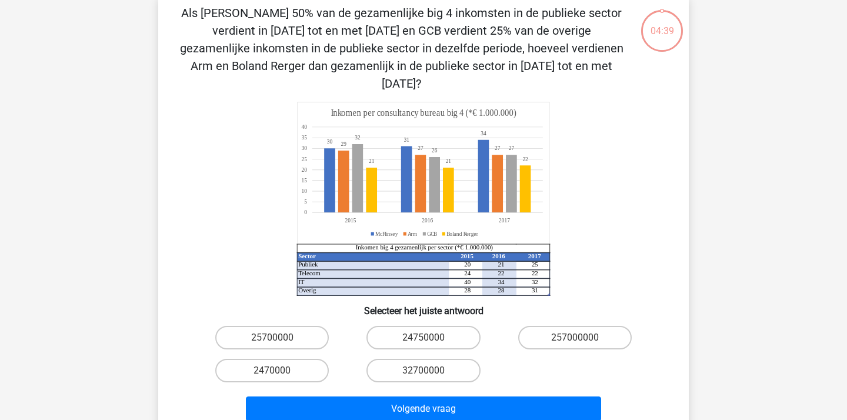
scroll to position [59, 0]
click at [300, 359] on label "2470000" at bounding box center [271, 371] width 113 height 24
click at [280, 371] on input "2470000" at bounding box center [276, 375] width 8 height 8
radio input "true"
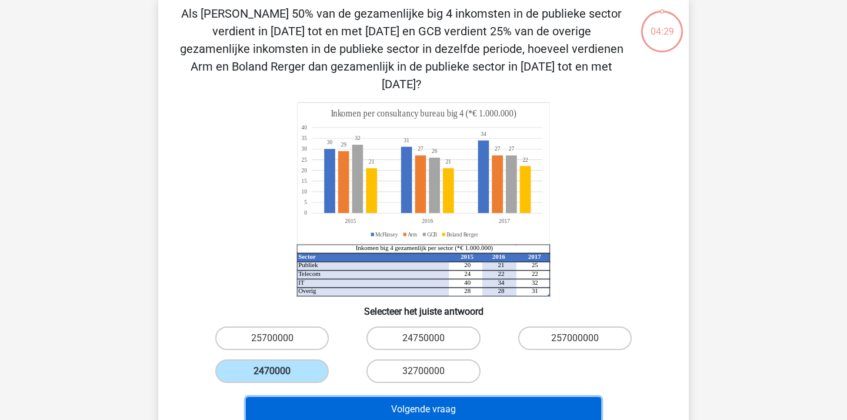
click at [342, 397] on button "Volgende vraag" at bounding box center [424, 409] width 356 height 25
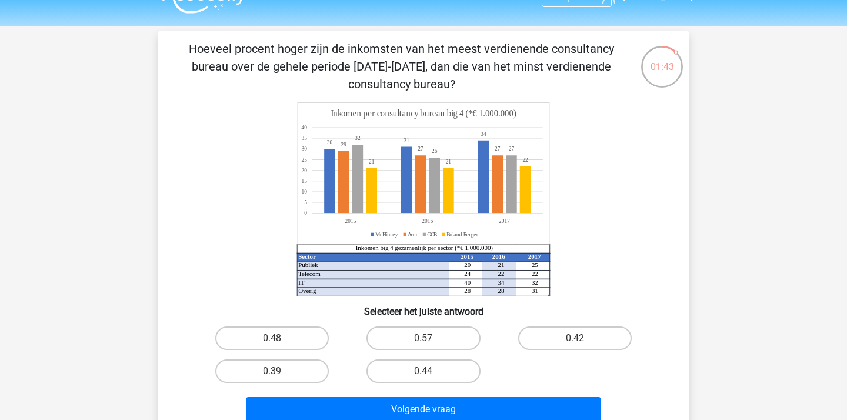
scroll to position [48, 0]
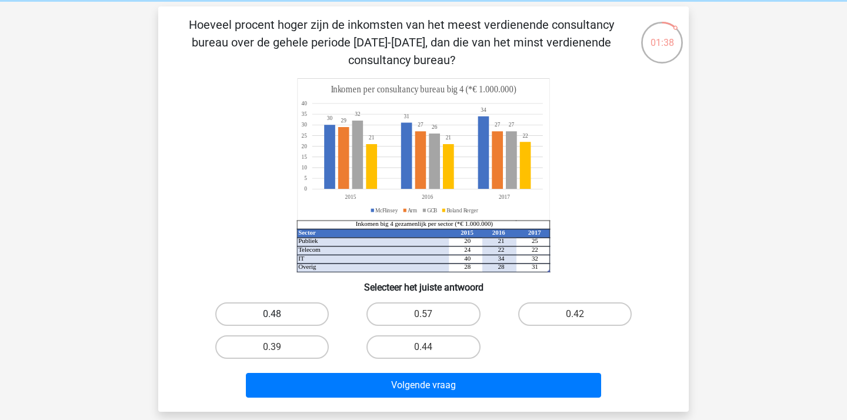
click at [282, 308] on label "0.48" at bounding box center [271, 314] width 113 height 24
click at [280, 314] on input "0.48" at bounding box center [276, 318] width 8 height 8
radio input "true"
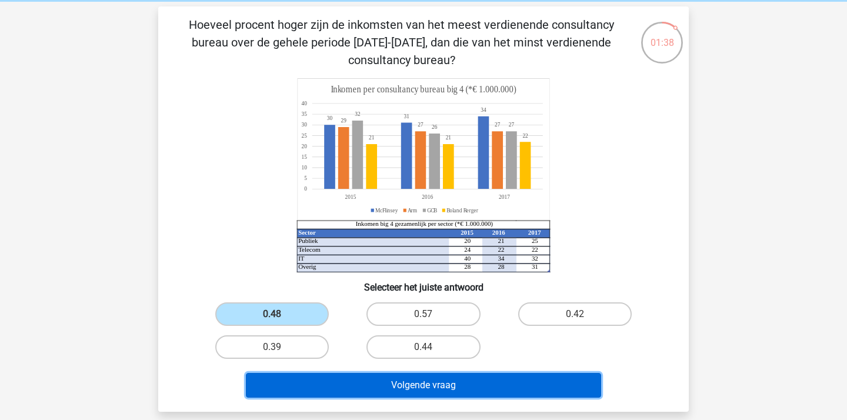
click at [352, 380] on button "Volgende vraag" at bounding box center [424, 385] width 356 height 25
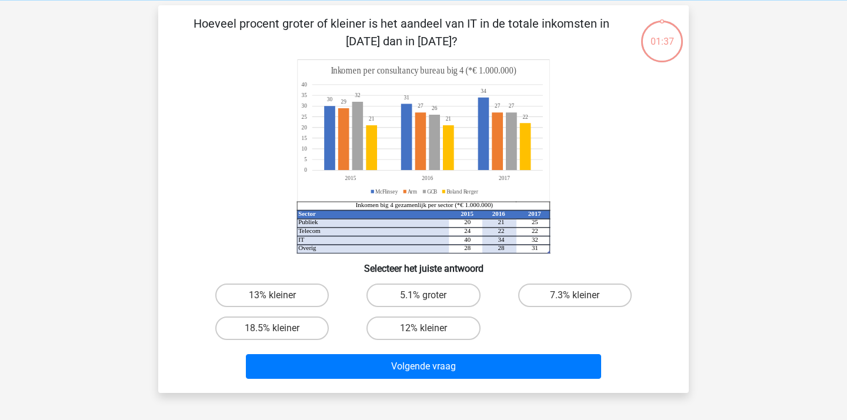
scroll to position [54, 0]
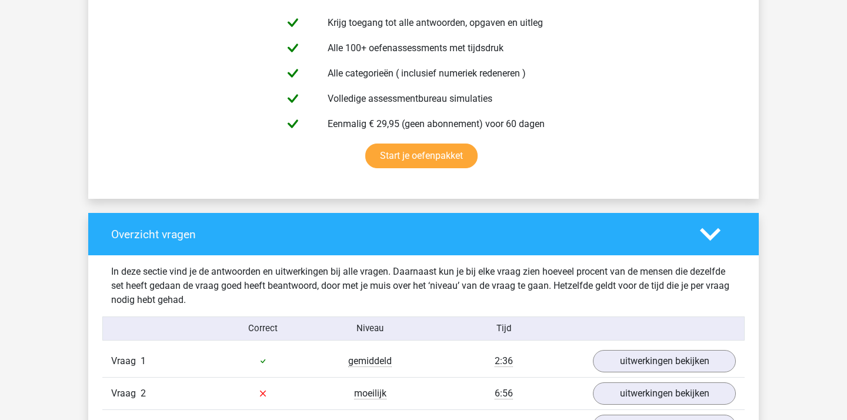
scroll to position [794, 0]
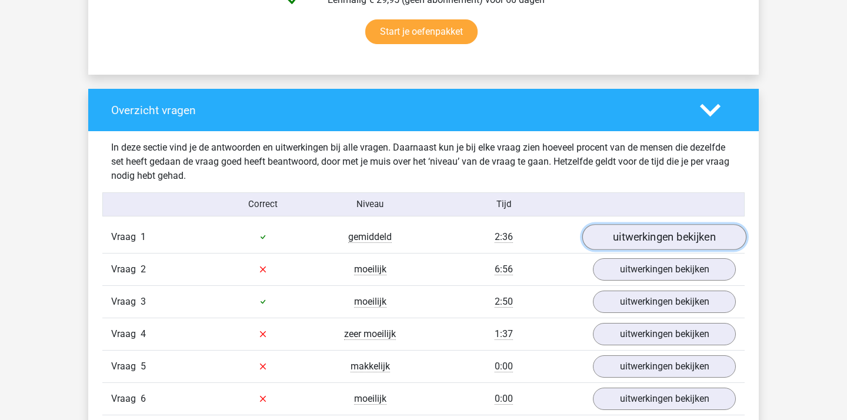
click at [626, 243] on link "uitwerkingen bekijken" at bounding box center [664, 237] width 164 height 26
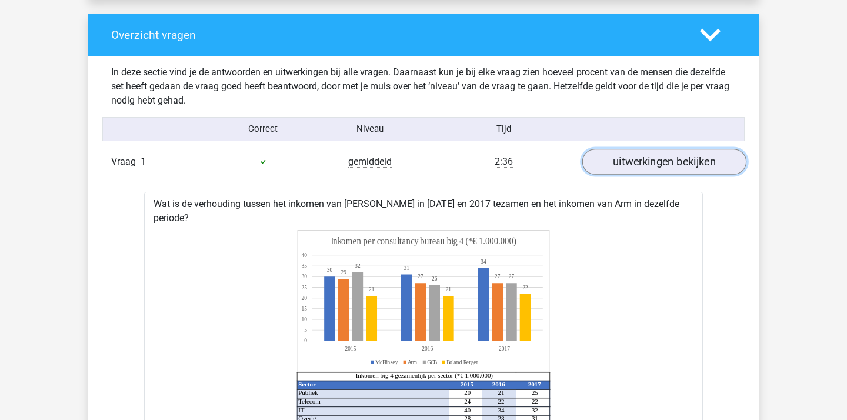
scroll to position [862, 0]
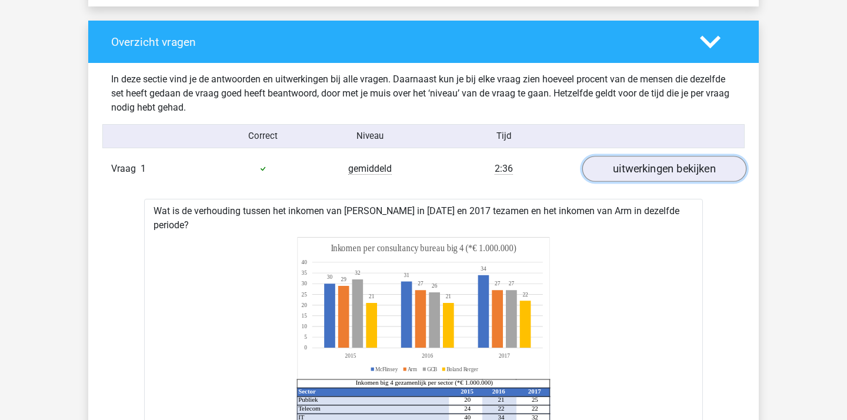
click at [632, 166] on link "uitwerkingen bekijken" at bounding box center [664, 169] width 164 height 26
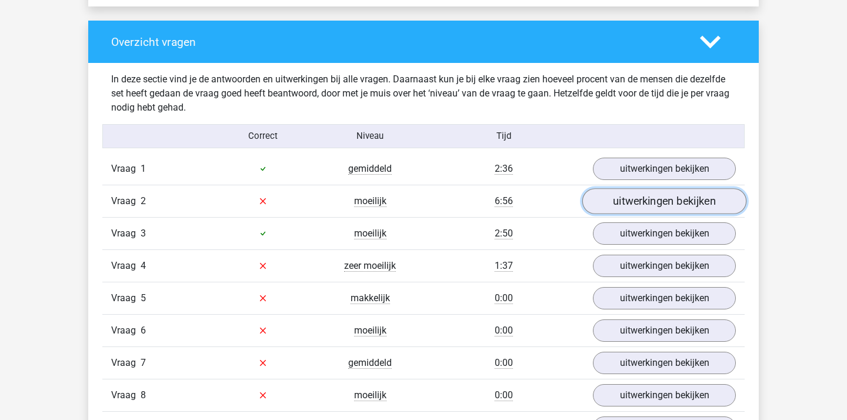
click at [620, 198] on link "uitwerkingen bekijken" at bounding box center [664, 201] width 164 height 26
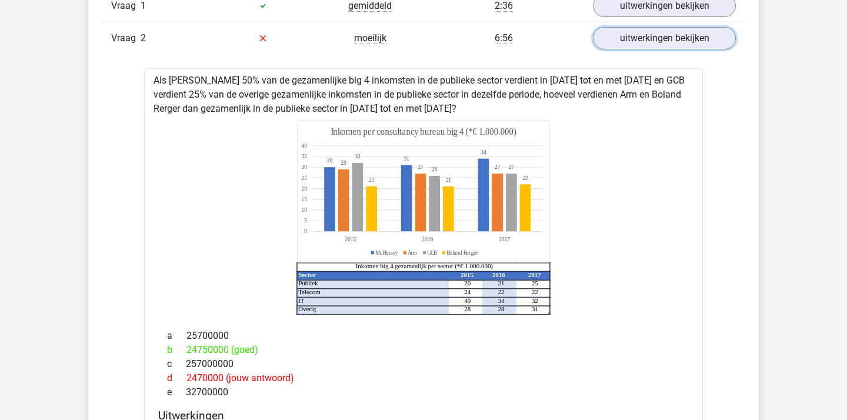
scroll to position [1027, 0]
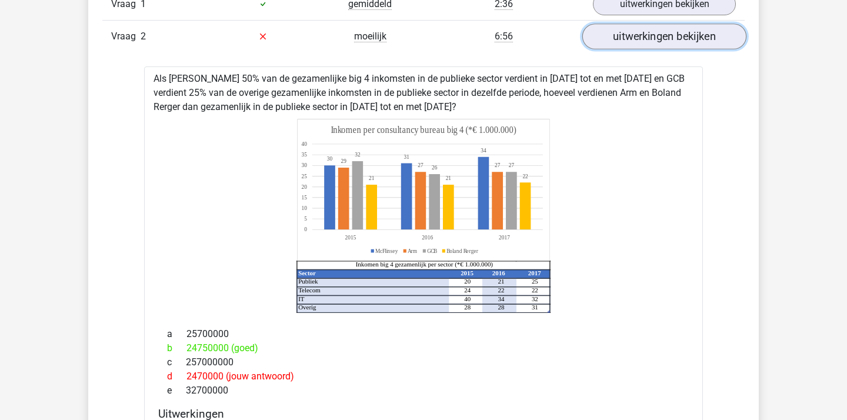
click at [664, 45] on link "uitwerkingen bekijken" at bounding box center [664, 37] width 164 height 26
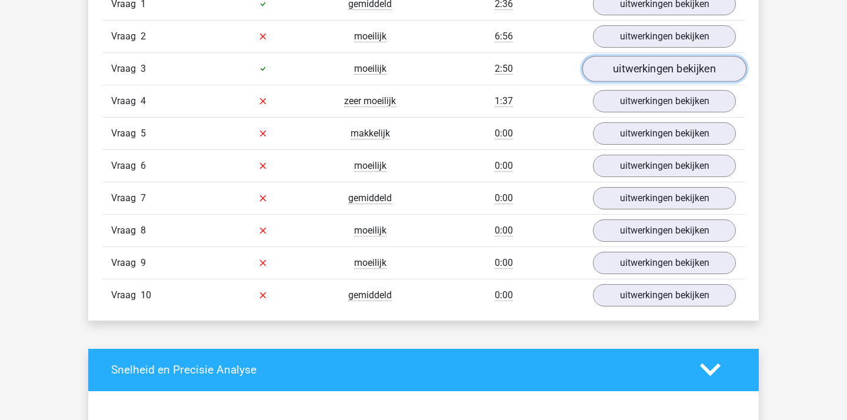
click at [644, 70] on link "uitwerkingen bekijken" at bounding box center [664, 69] width 164 height 26
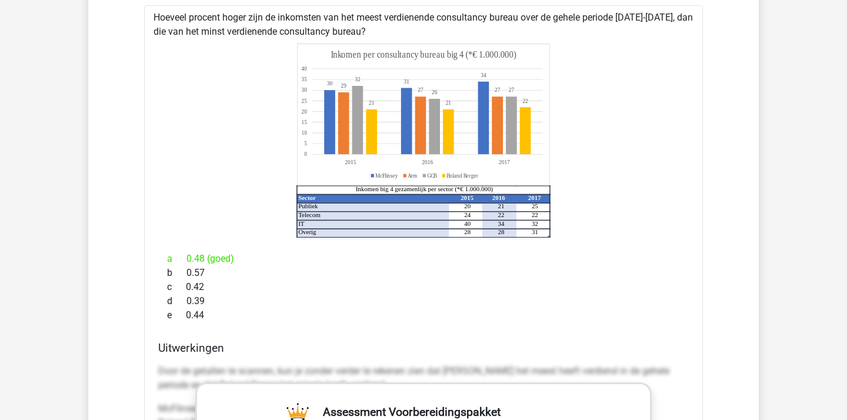
scroll to position [1032, 0]
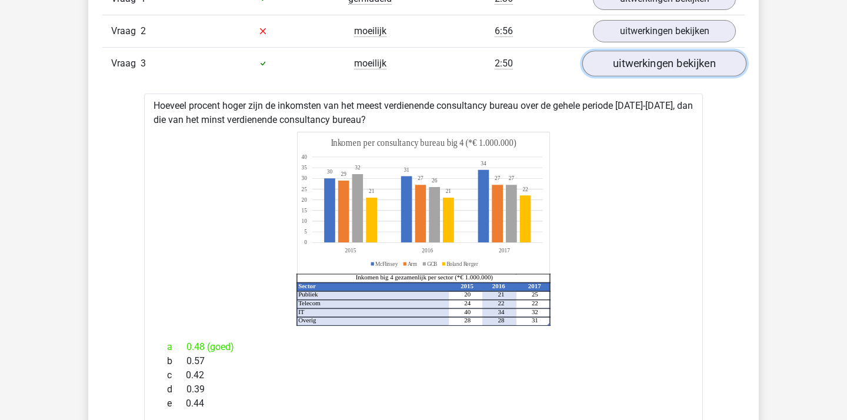
click at [631, 69] on link "uitwerkingen bekijken" at bounding box center [664, 64] width 164 height 26
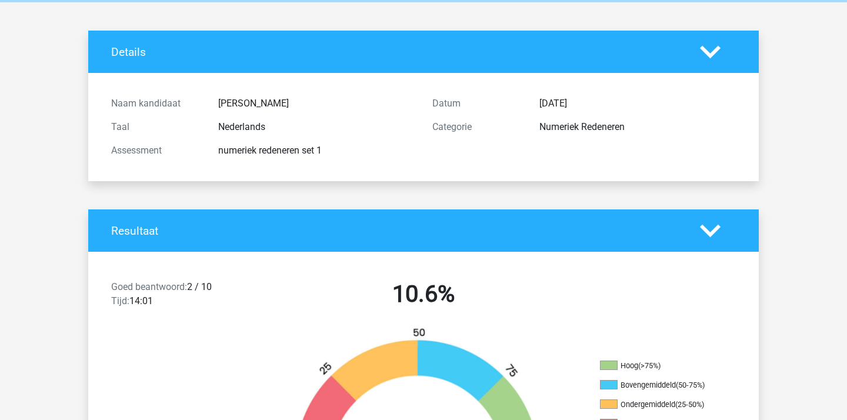
scroll to position [0, 0]
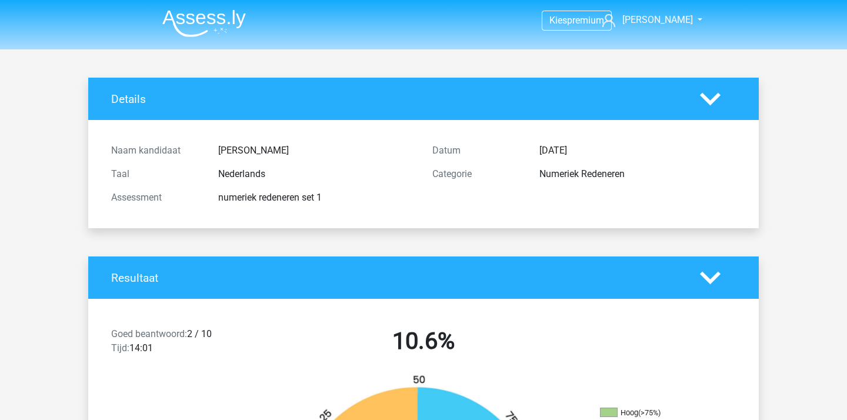
click at [206, 31] on img at bounding box center [203, 23] width 83 height 28
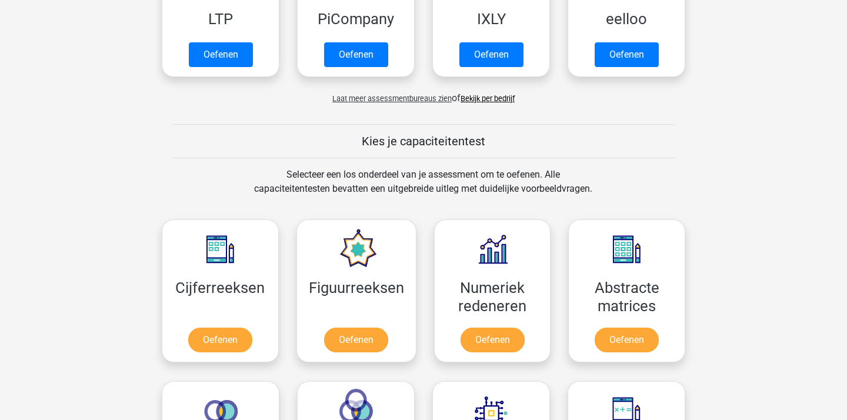
scroll to position [353, 0]
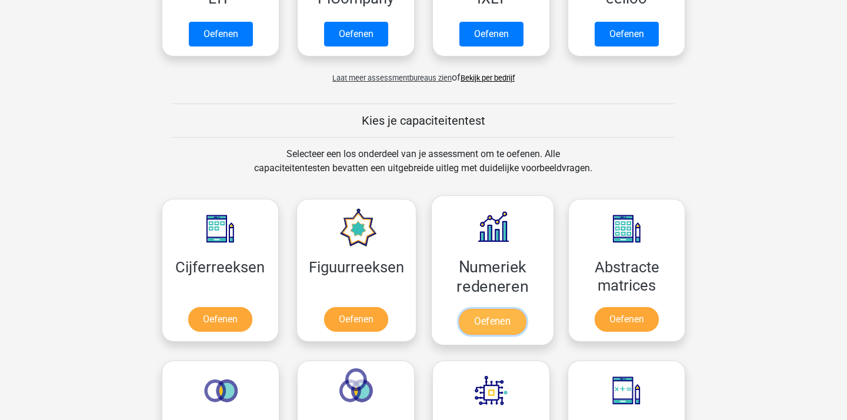
click at [489, 324] on link "Oefenen" at bounding box center [492, 322] width 67 height 26
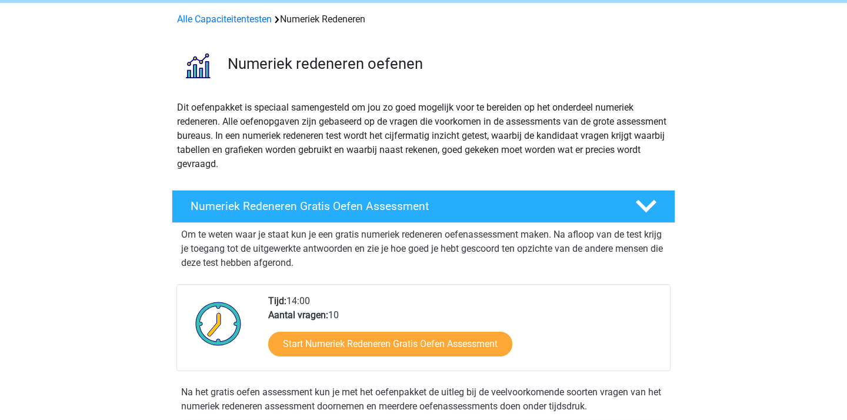
scroll to position [136, 0]
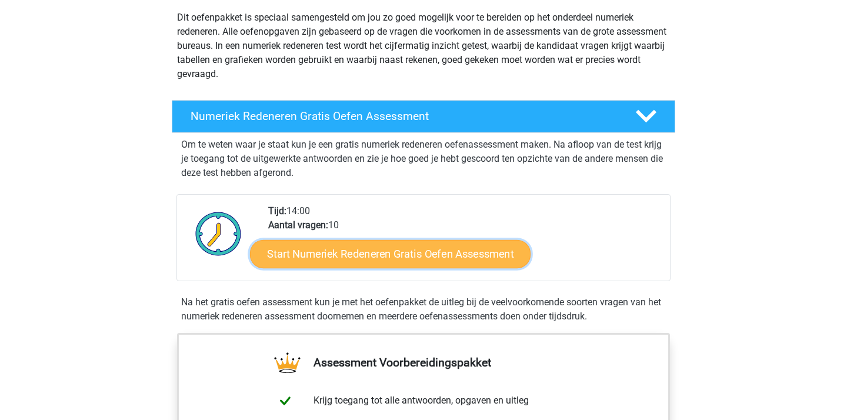
click at [336, 261] on link "Start Numeriek Redeneren Gratis Oefen Assessment" at bounding box center [390, 253] width 280 height 28
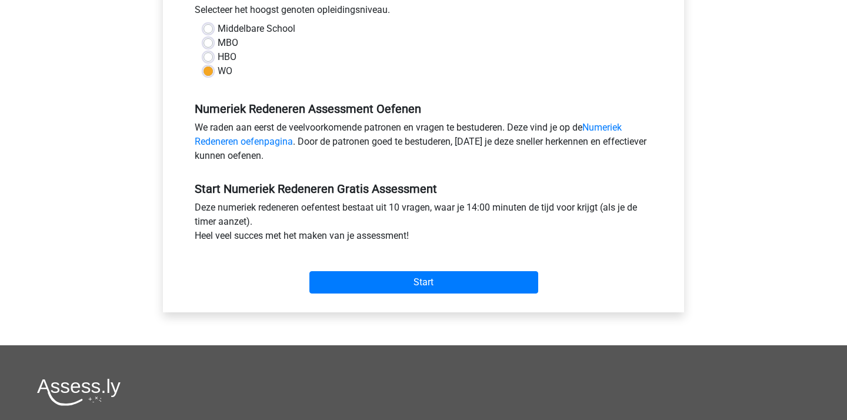
scroll to position [341, 0]
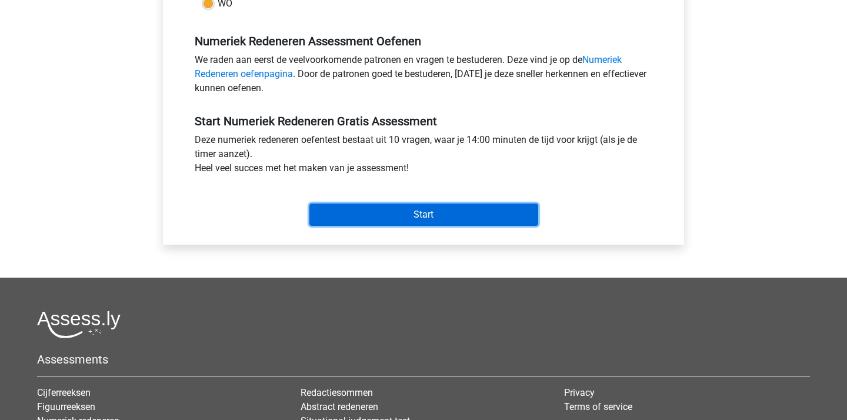
click at [406, 223] on input "Start" at bounding box center [423, 214] width 229 height 22
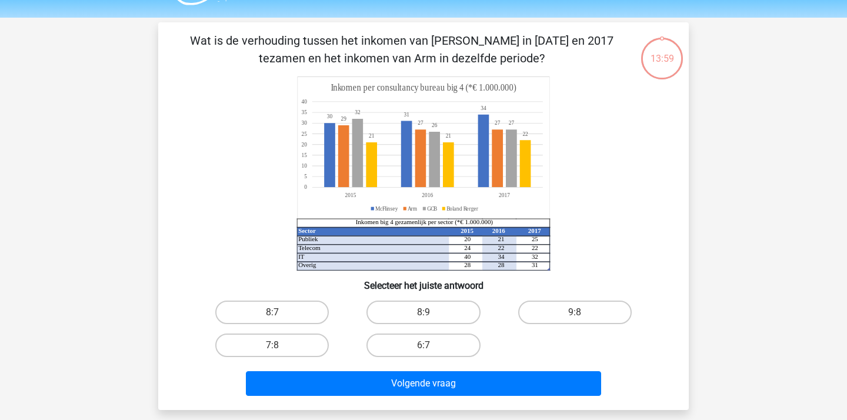
scroll to position [42, 0]
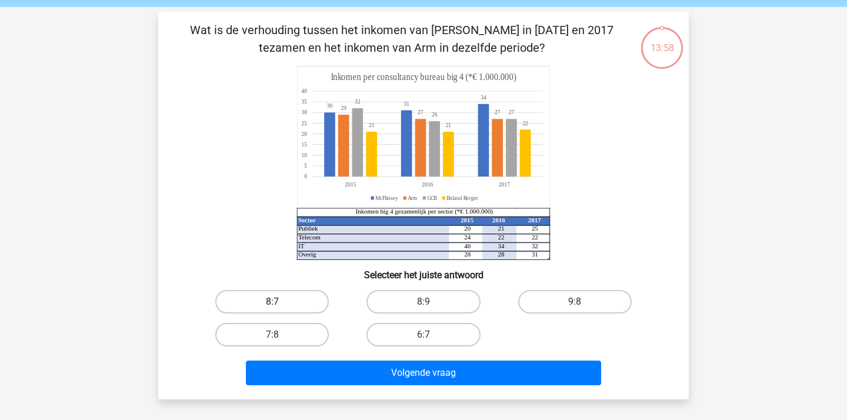
click at [302, 303] on label "8:7" at bounding box center [271, 302] width 113 height 24
click at [280, 303] on input "8:7" at bounding box center [276, 306] width 8 height 8
radio input "true"
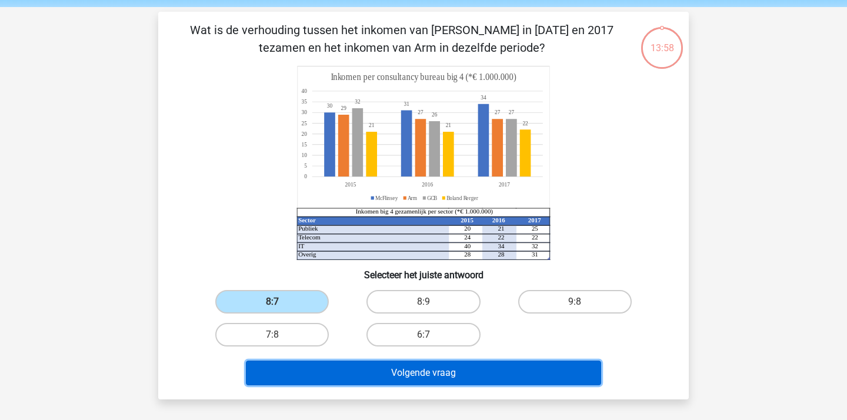
click at [354, 381] on button "Volgende vraag" at bounding box center [424, 372] width 356 height 25
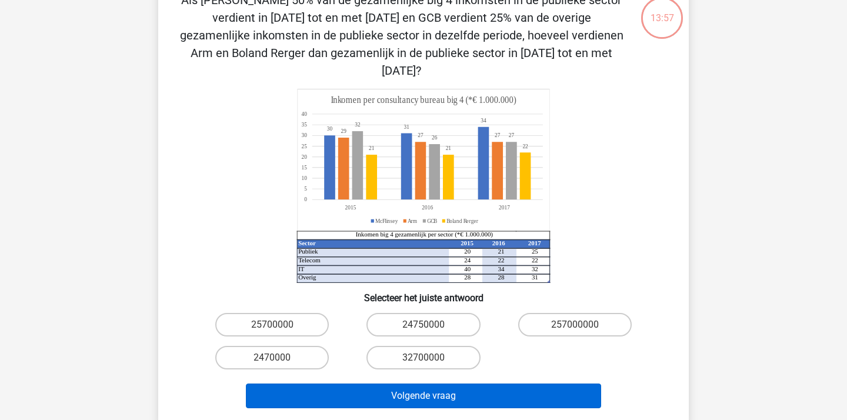
scroll to position [73, 0]
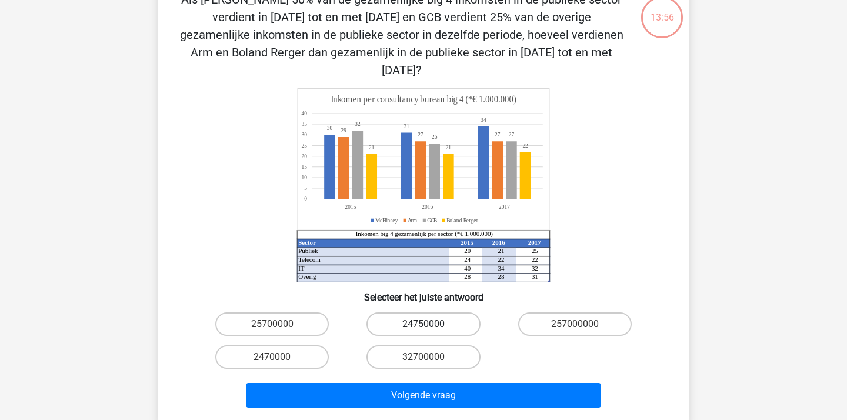
click at [438, 312] on label "24750000" at bounding box center [422, 324] width 113 height 24
click at [431, 324] on input "24750000" at bounding box center [427, 328] width 8 height 8
radio input "true"
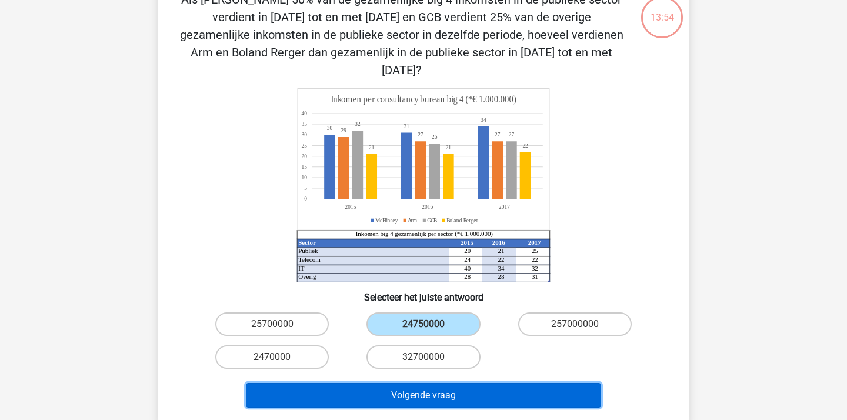
click at [433, 383] on button "Volgende vraag" at bounding box center [424, 395] width 356 height 25
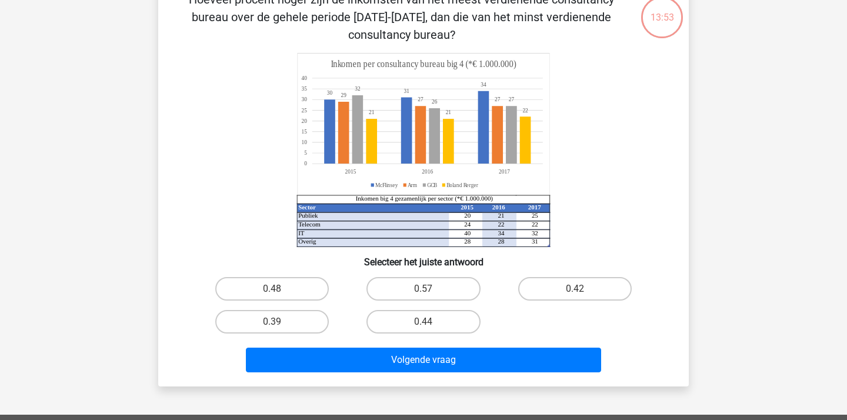
scroll to position [54, 0]
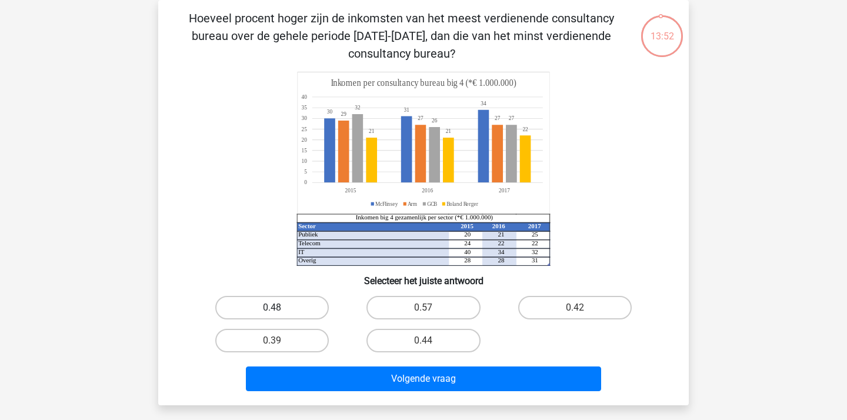
click at [268, 296] on label "0.48" at bounding box center [271, 308] width 113 height 24
click at [272, 307] on input "0.48" at bounding box center [276, 311] width 8 height 8
radio input "true"
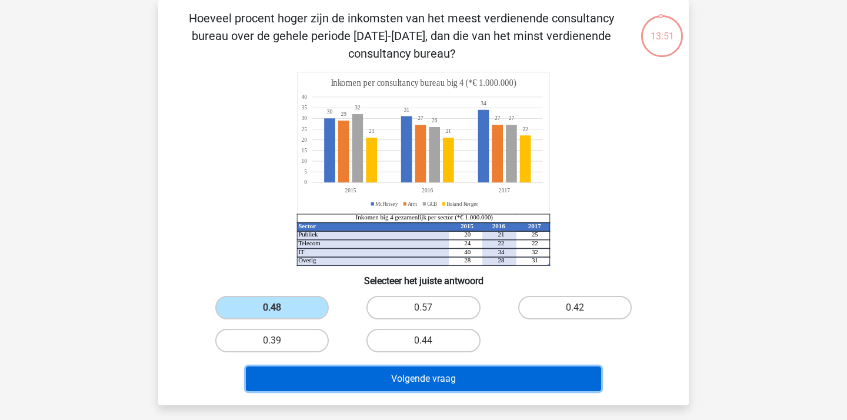
click at [353, 387] on button "Volgende vraag" at bounding box center [424, 378] width 356 height 25
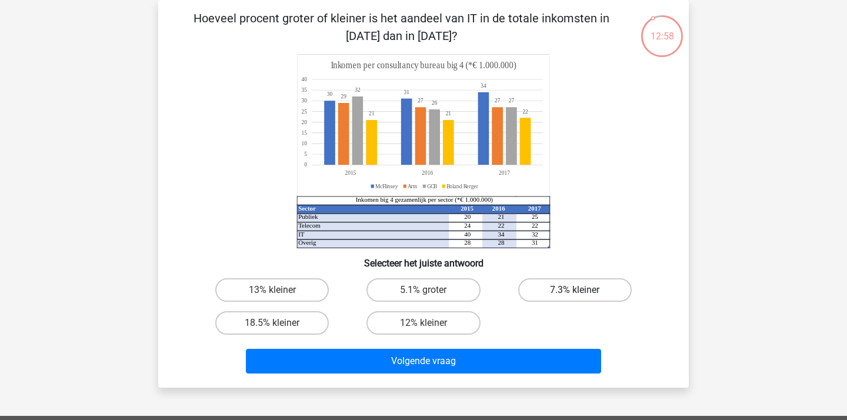
click at [561, 285] on label "7.3% kleiner" at bounding box center [574, 290] width 113 height 24
click at [574, 290] on input "7.3% kleiner" at bounding box center [578, 294] width 8 height 8
radio input "true"
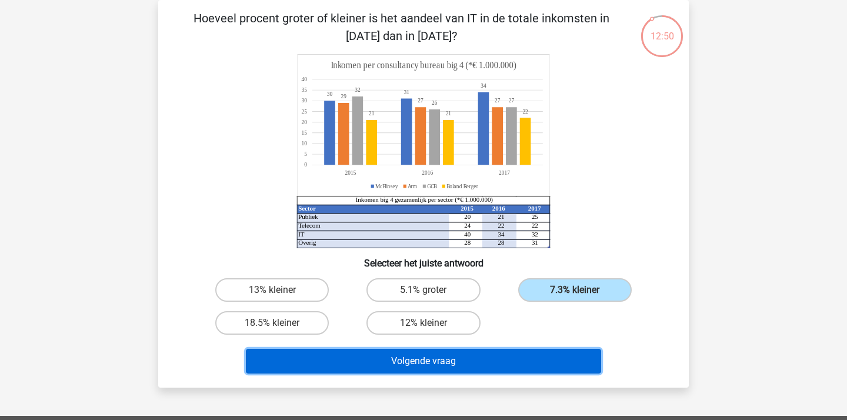
click at [504, 363] on button "Volgende vraag" at bounding box center [424, 361] width 356 height 25
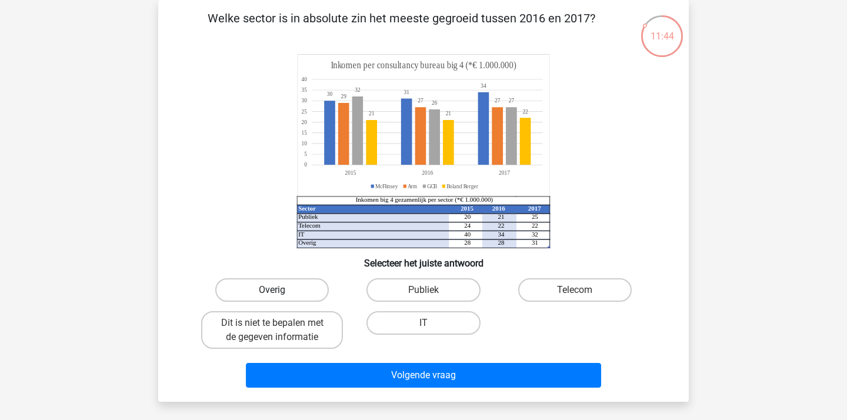
click at [298, 297] on label "Overig" at bounding box center [271, 290] width 113 height 24
click at [280, 297] on input "Overig" at bounding box center [276, 294] width 8 height 8
radio input "true"
click at [448, 281] on label "Publiek" at bounding box center [422, 290] width 113 height 24
click at [431, 290] on input "Publiek" at bounding box center [427, 294] width 8 height 8
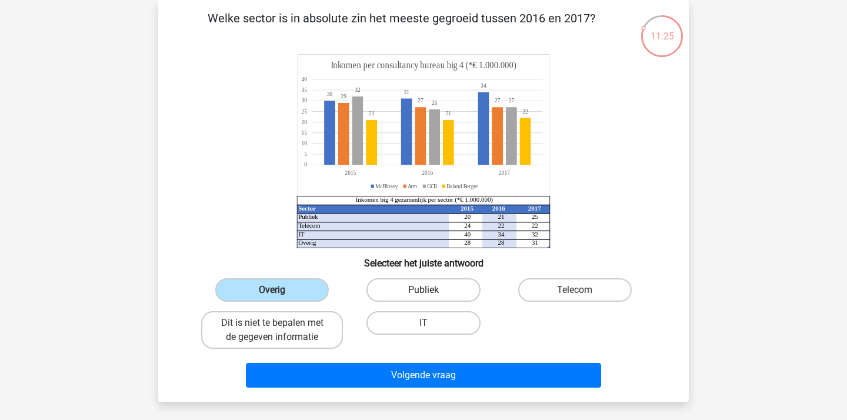
radio input "true"
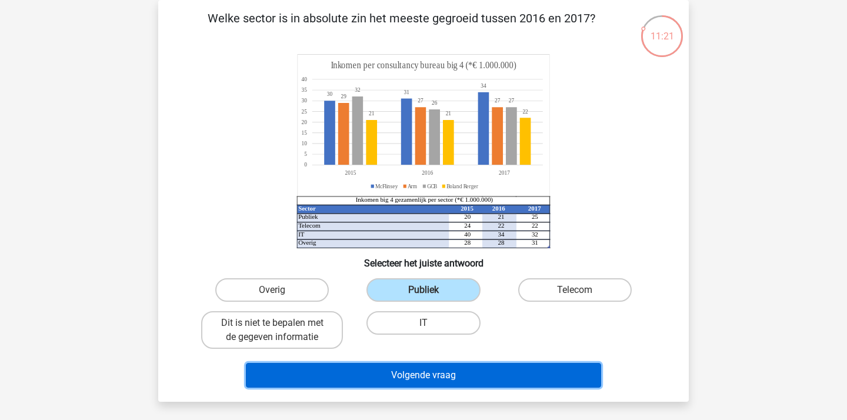
click at [443, 374] on button "Volgende vraag" at bounding box center [424, 375] width 356 height 25
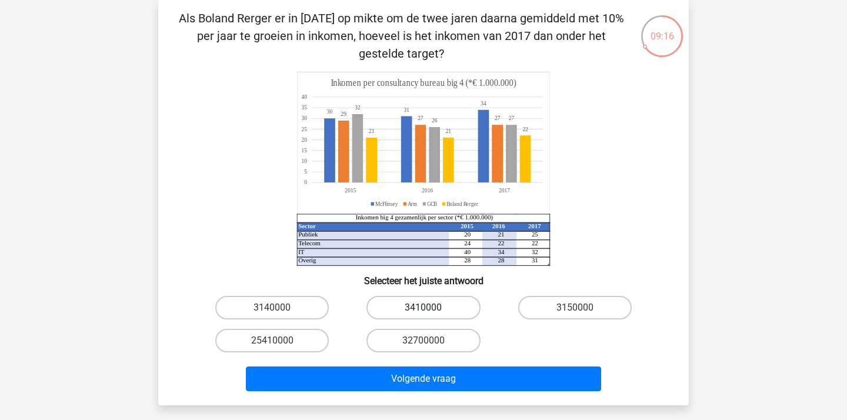
click at [442, 306] on label "3410000" at bounding box center [422, 308] width 113 height 24
click at [431, 307] on input "3410000" at bounding box center [427, 311] width 8 height 8
radio input "true"
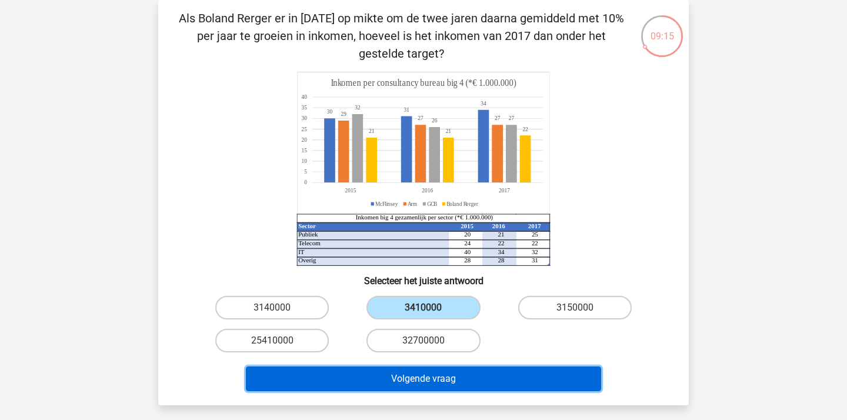
click at [456, 379] on button "Volgende vraag" at bounding box center [424, 378] width 356 height 25
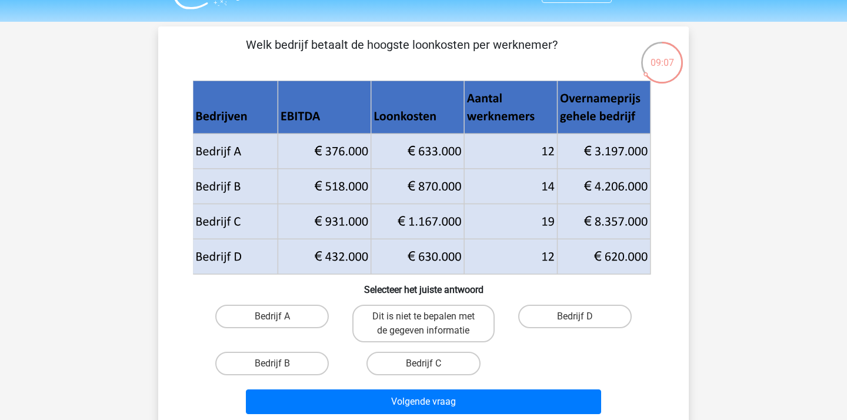
scroll to position [46, 0]
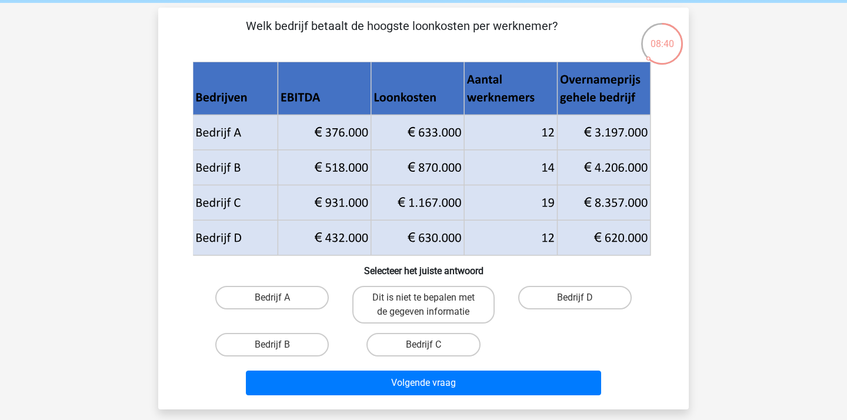
click at [812, 63] on div "Kies premium Ruben ruben.naterop@live.nl" at bounding box center [423, 351] width 847 height 794
click at [281, 343] on label "Bedrijf B" at bounding box center [271, 345] width 113 height 24
click at [280, 345] on input "Bedrijf B" at bounding box center [276, 349] width 8 height 8
radio input "true"
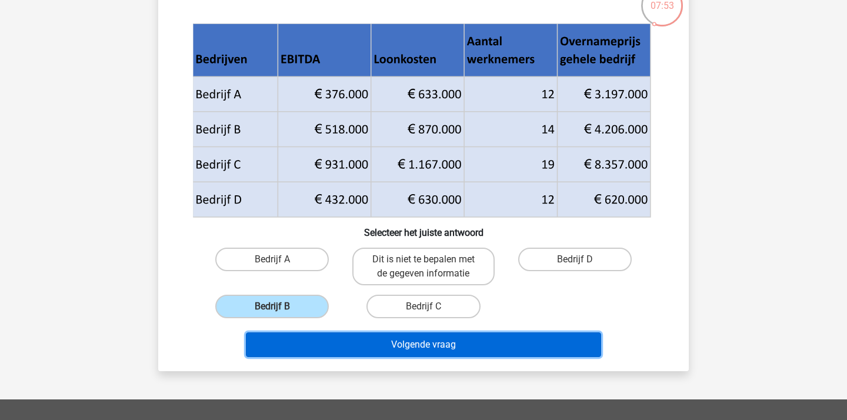
click at [507, 339] on button "Volgende vraag" at bounding box center [424, 344] width 356 height 25
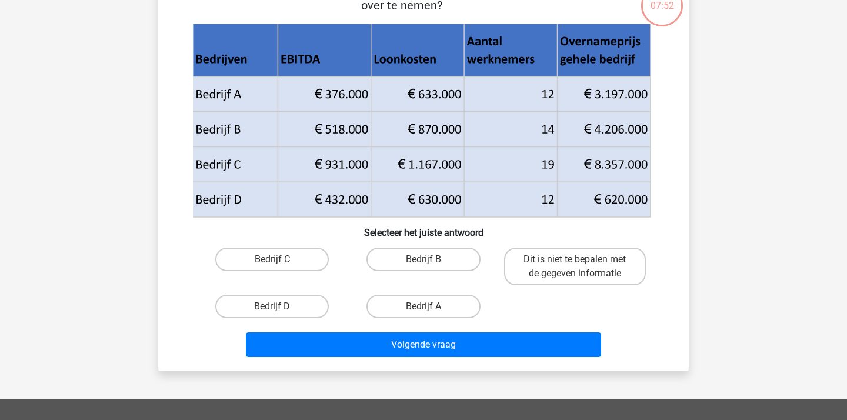
scroll to position [54, 0]
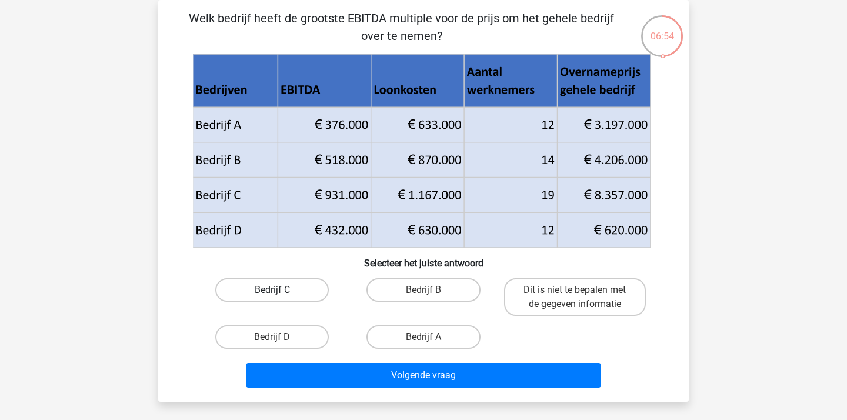
click at [286, 279] on label "Bedrijf C" at bounding box center [271, 290] width 113 height 24
click at [280, 290] on input "Bedrijf C" at bounding box center [276, 294] width 8 height 8
radio input "true"
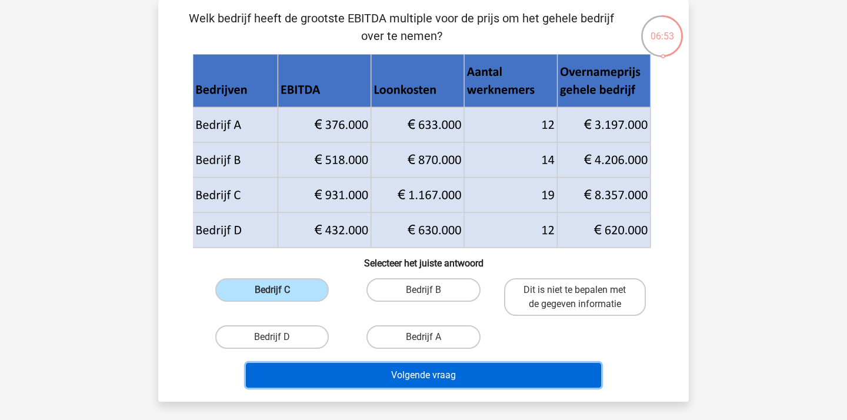
click at [487, 382] on button "Volgende vraag" at bounding box center [424, 375] width 356 height 25
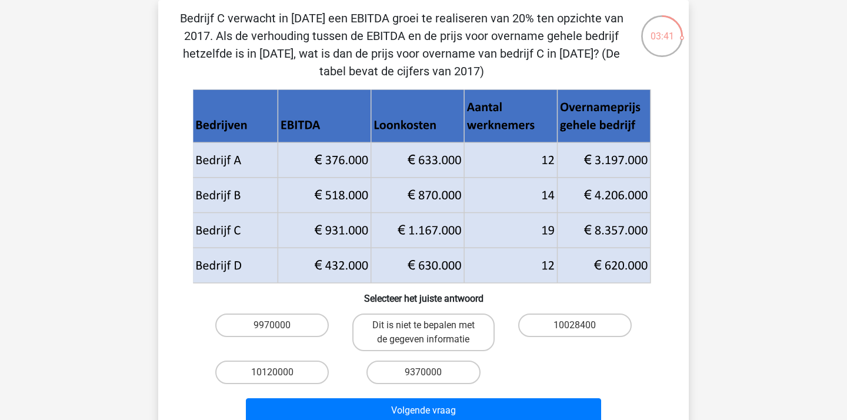
click at [425, 376] on input "9370000" at bounding box center [427, 376] width 8 height 8
radio input "true"
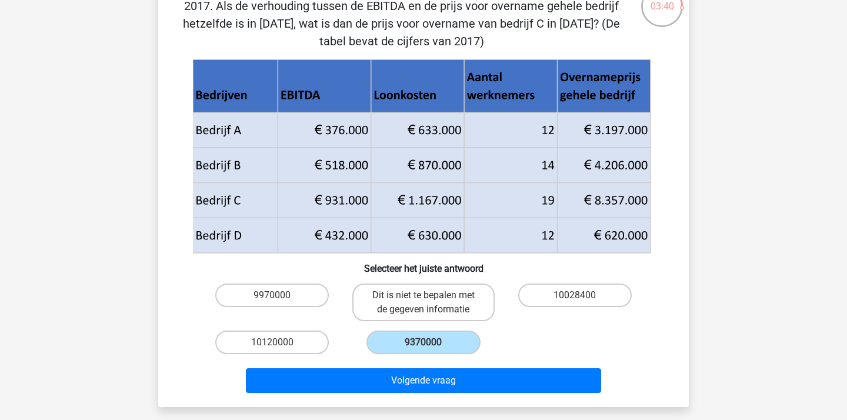
scroll to position [83, 0]
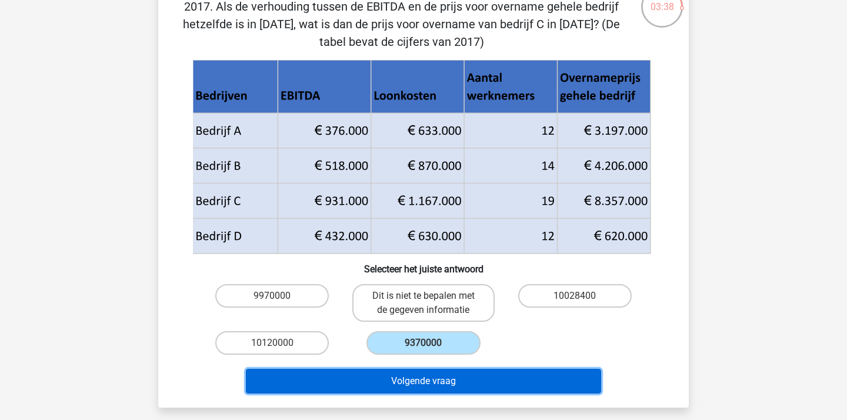
click at [456, 382] on button "Volgende vraag" at bounding box center [424, 381] width 356 height 25
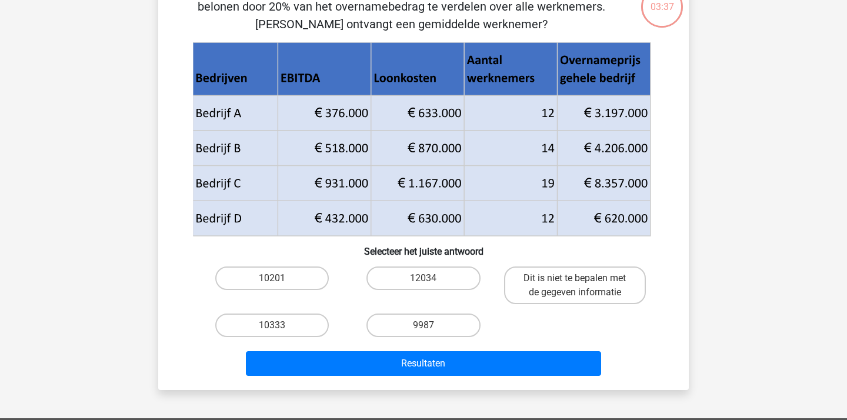
scroll to position [54, 0]
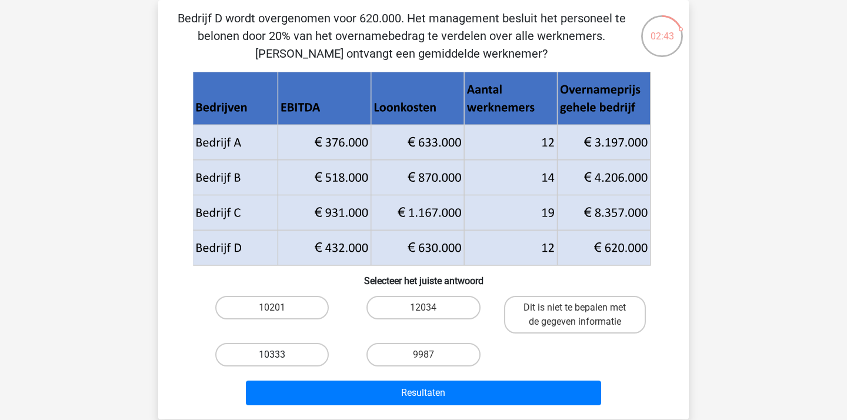
click at [290, 356] on label "10333" at bounding box center [271, 355] width 113 height 24
click at [280, 356] on input "10333" at bounding box center [276, 359] width 8 height 8
radio input "true"
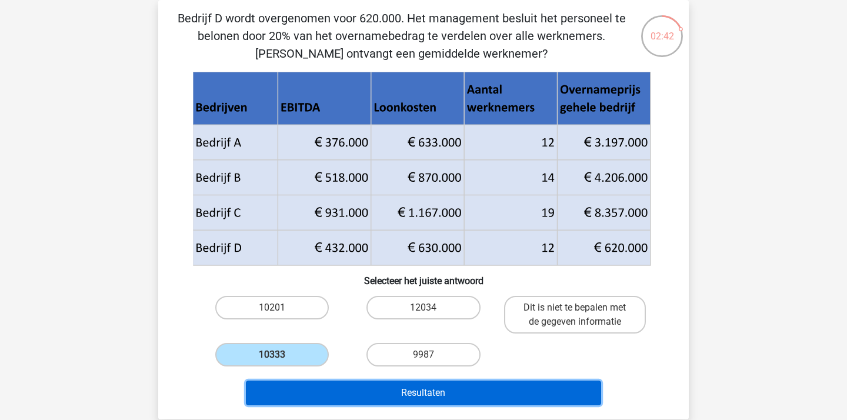
click at [477, 393] on button "Resultaten" at bounding box center [424, 392] width 356 height 25
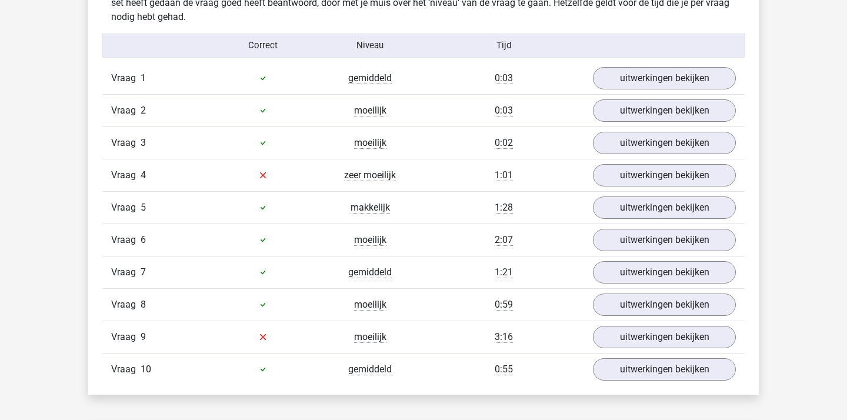
scroll to position [949, 0]
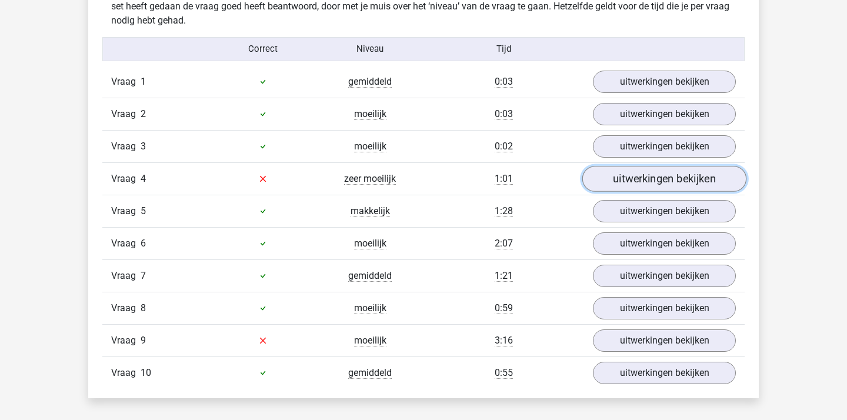
click at [623, 176] on link "uitwerkingen bekijken" at bounding box center [664, 179] width 164 height 26
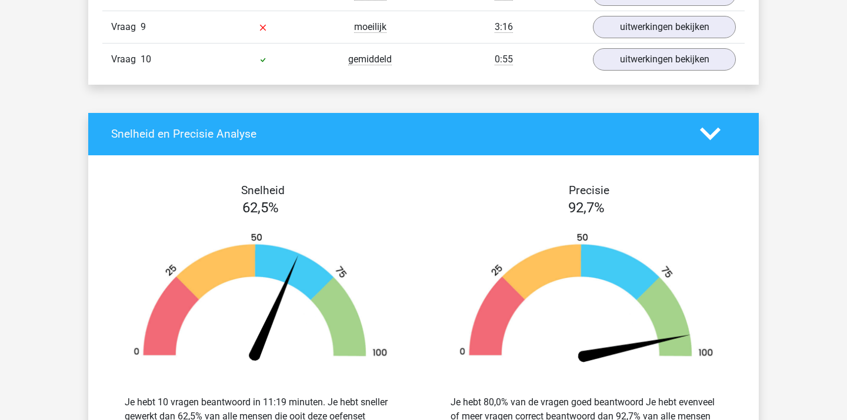
scroll to position [1700, 0]
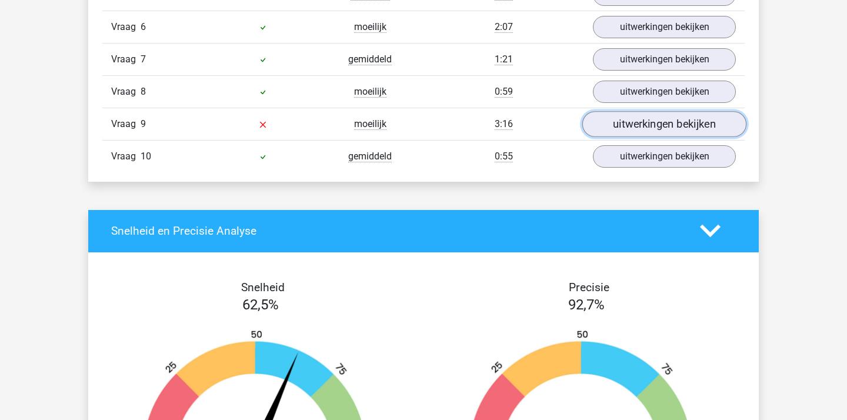
click at [696, 131] on link "uitwerkingen bekijken" at bounding box center [664, 124] width 164 height 26
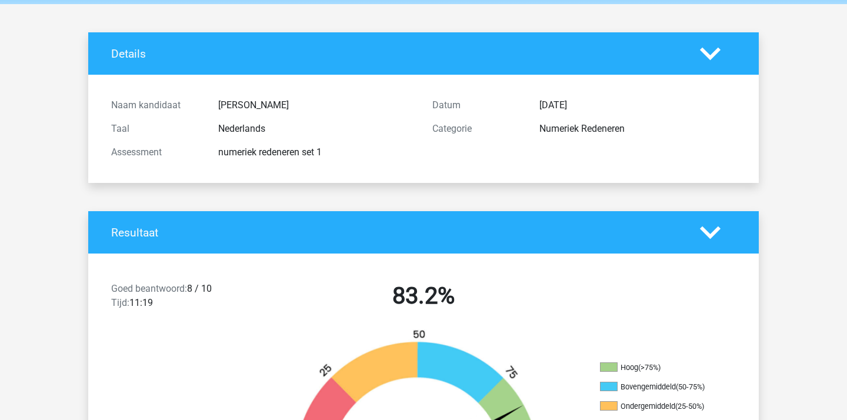
scroll to position [0, 0]
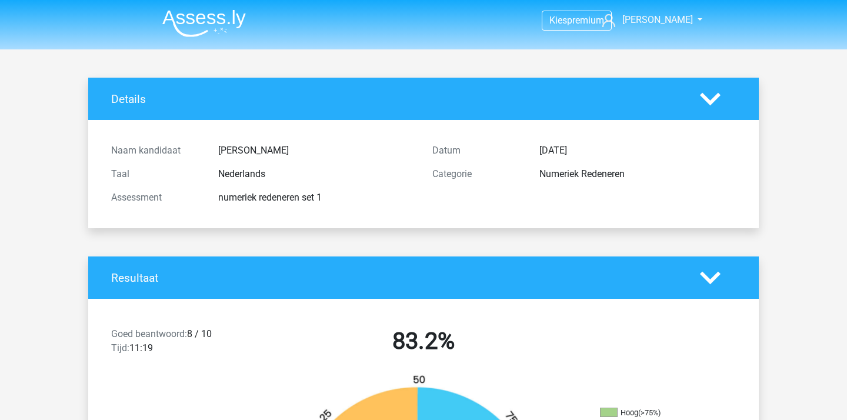
click at [188, 22] on img at bounding box center [203, 23] width 83 height 28
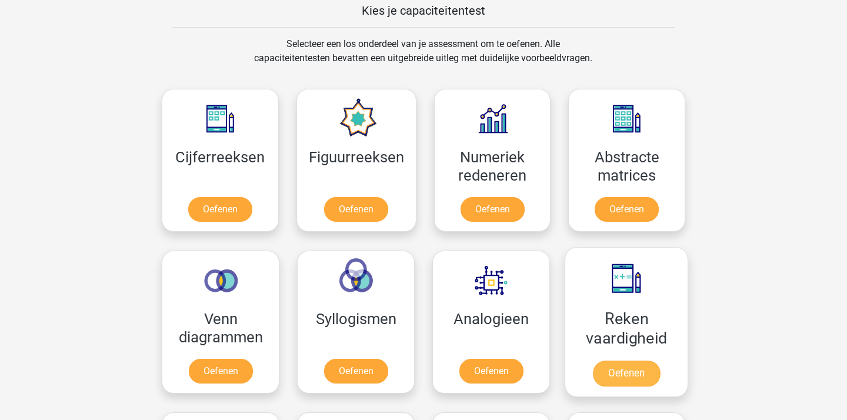
scroll to position [464, 0]
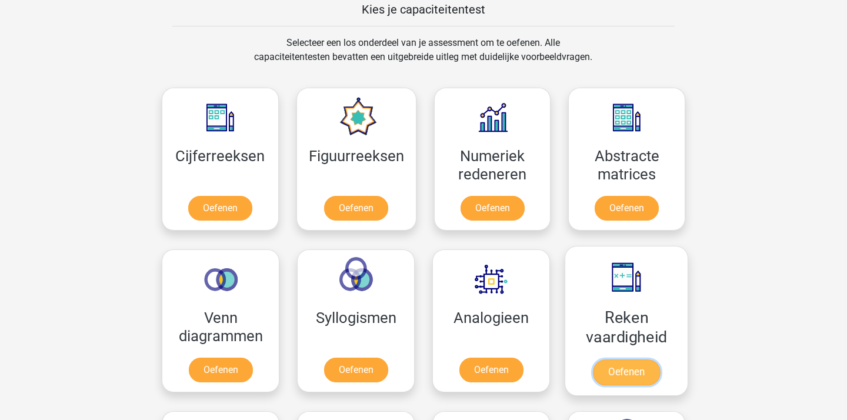
click at [610, 377] on link "Oefenen" at bounding box center [626, 372] width 67 height 26
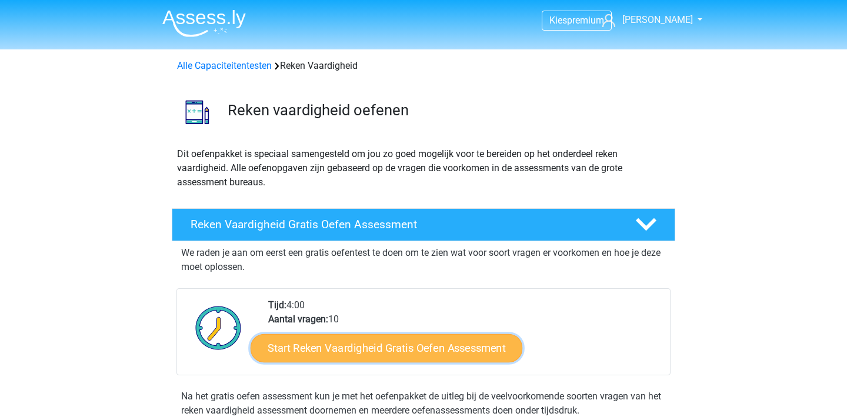
click at [372, 357] on link "Start Reken Vaardigheid Gratis Oefen Assessment" at bounding box center [386, 347] width 272 height 28
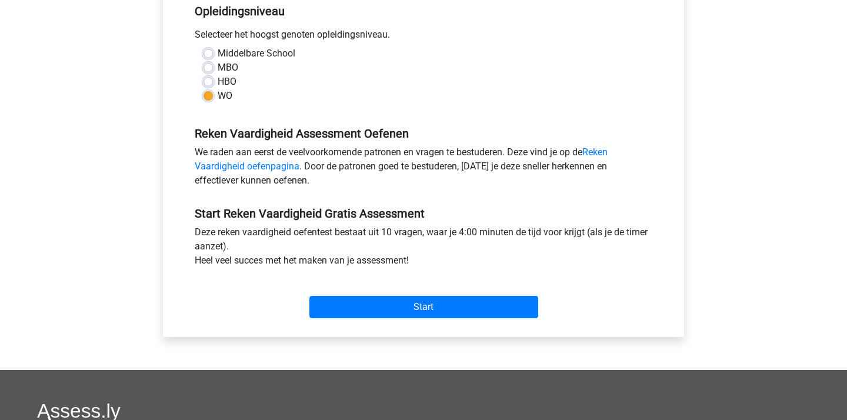
scroll to position [370, 0]
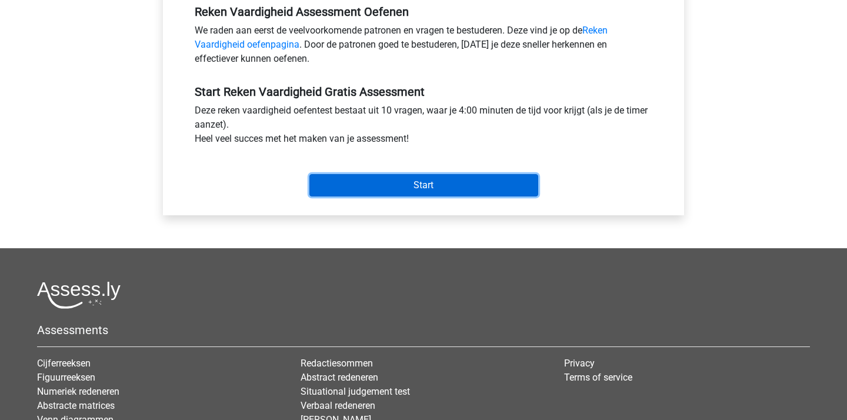
click at [427, 186] on input "Start" at bounding box center [423, 185] width 229 height 22
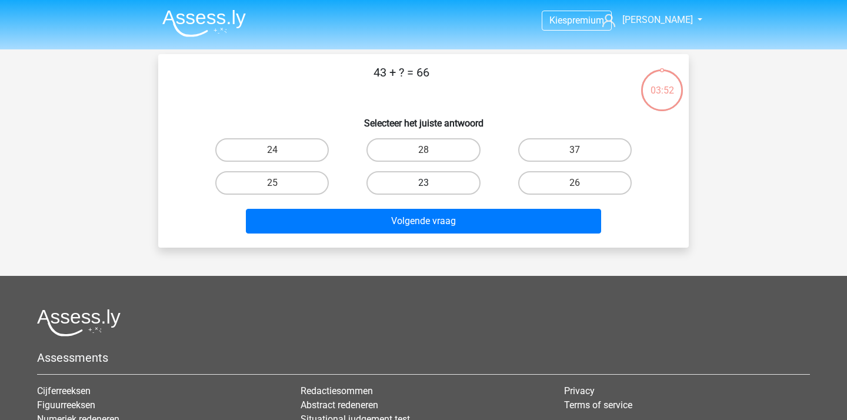
click at [429, 176] on label "23" at bounding box center [422, 183] width 113 height 24
click at [429, 183] on input "23" at bounding box center [427, 187] width 8 height 8
radio input "true"
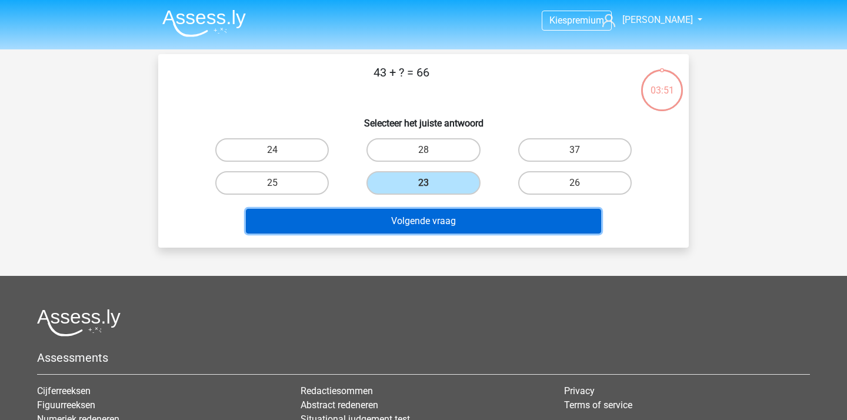
click at [432, 230] on button "Volgende vraag" at bounding box center [424, 221] width 356 height 25
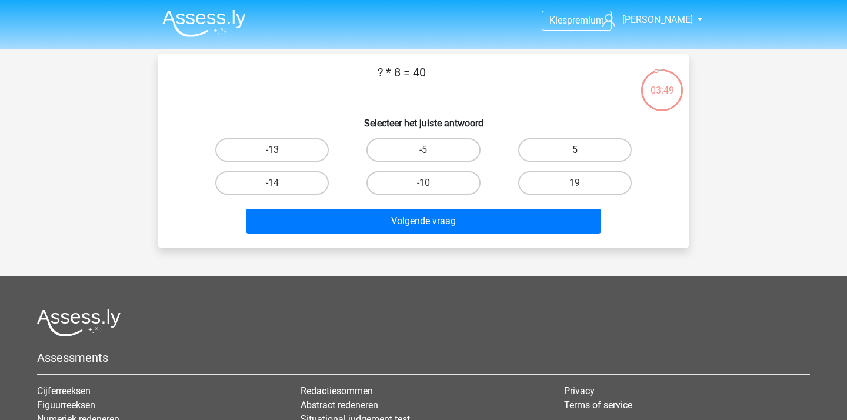
click at [571, 148] on label "5" at bounding box center [574, 150] width 113 height 24
click at [574, 150] on input "5" at bounding box center [578, 154] width 8 height 8
radio input "true"
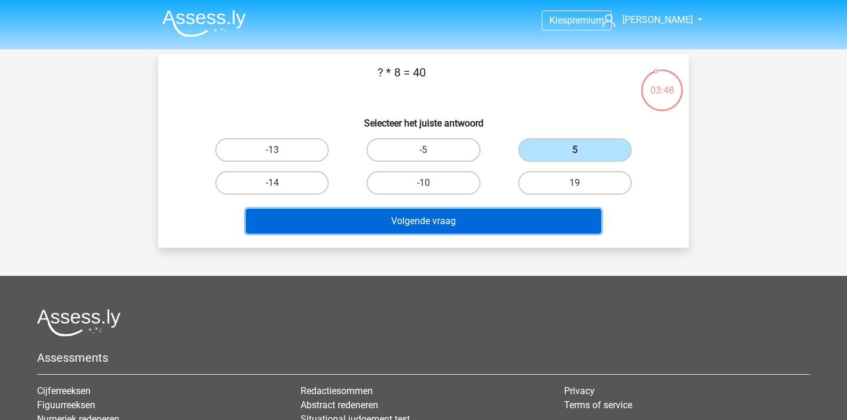
click at [457, 224] on button "Volgende vraag" at bounding box center [424, 221] width 356 height 25
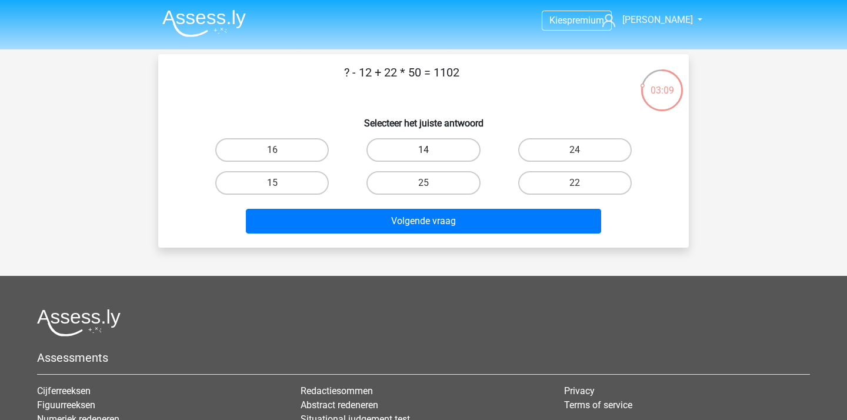
click at [434, 148] on label "14" at bounding box center [422, 150] width 113 height 24
click at [431, 150] on input "14" at bounding box center [427, 154] width 8 height 8
radio input "true"
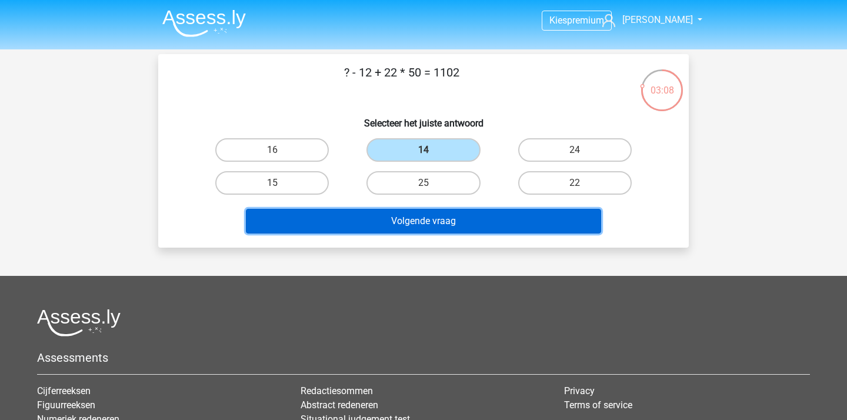
click at [442, 222] on button "Volgende vraag" at bounding box center [424, 221] width 356 height 25
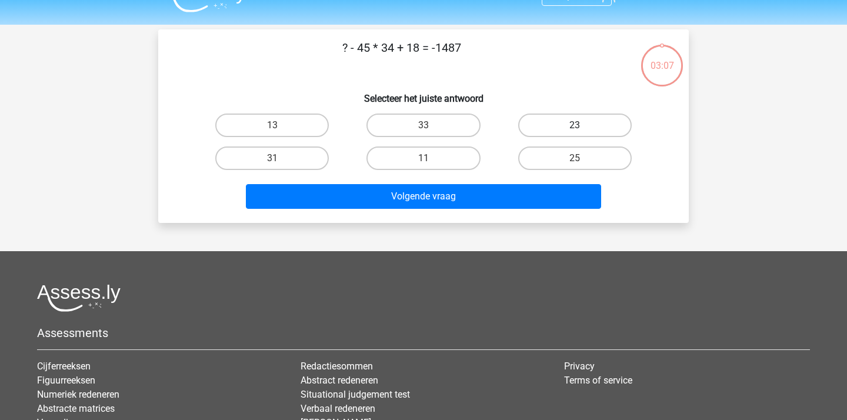
scroll to position [16, 0]
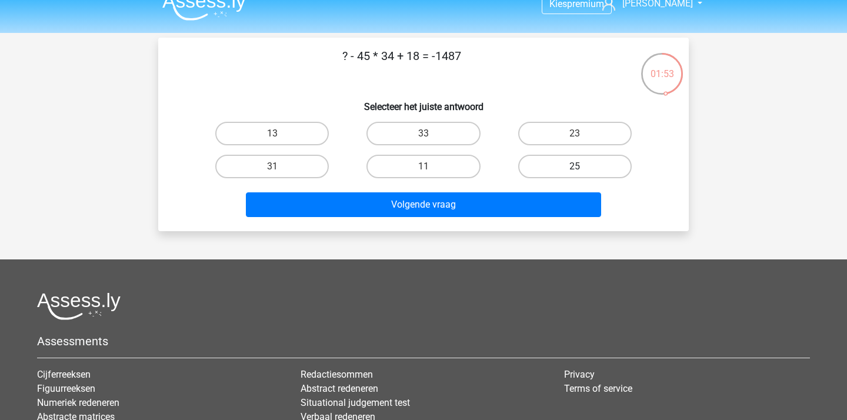
click at [578, 163] on label "25" at bounding box center [574, 167] width 113 height 24
click at [578, 166] on input "25" at bounding box center [578, 170] width 8 height 8
radio input "true"
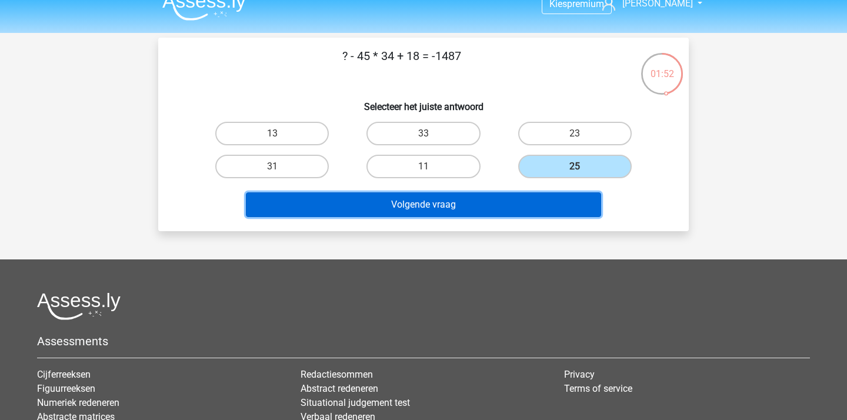
click at [516, 198] on button "Volgende vraag" at bounding box center [424, 204] width 356 height 25
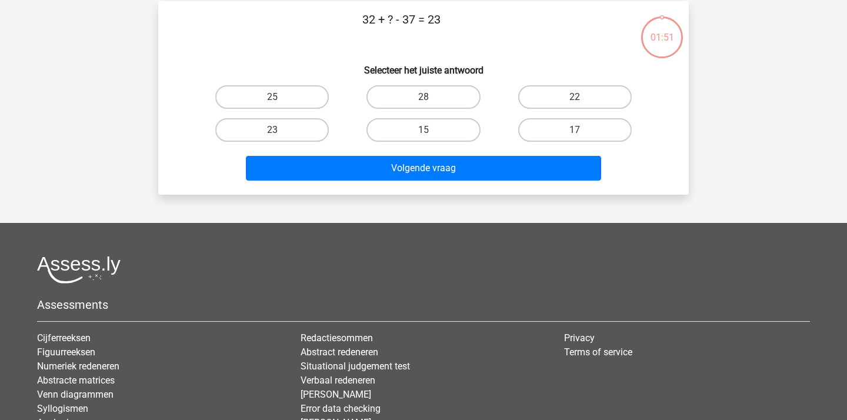
scroll to position [54, 0]
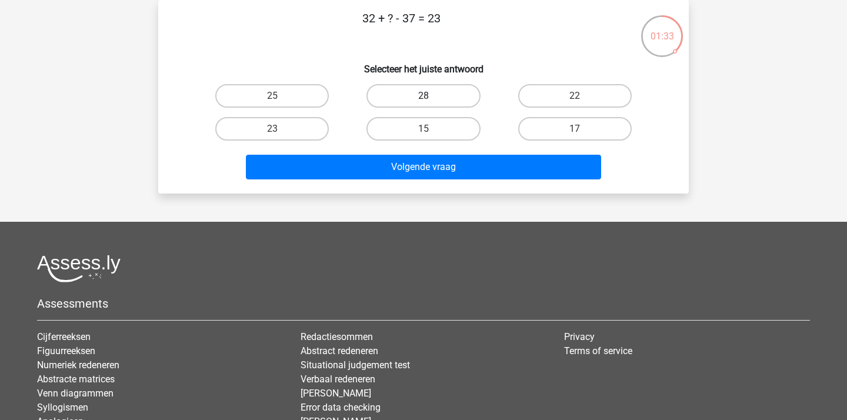
click at [459, 100] on label "28" at bounding box center [422, 96] width 113 height 24
click at [431, 100] on input "28" at bounding box center [427, 100] width 8 height 8
radio input "true"
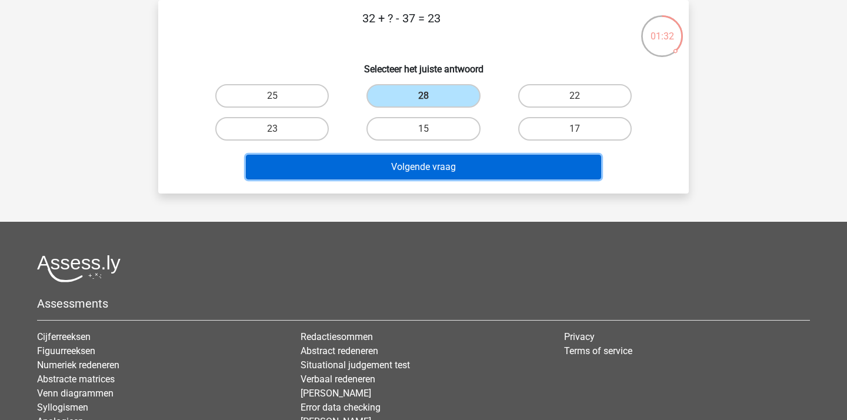
click at [460, 167] on button "Volgende vraag" at bounding box center [424, 167] width 356 height 25
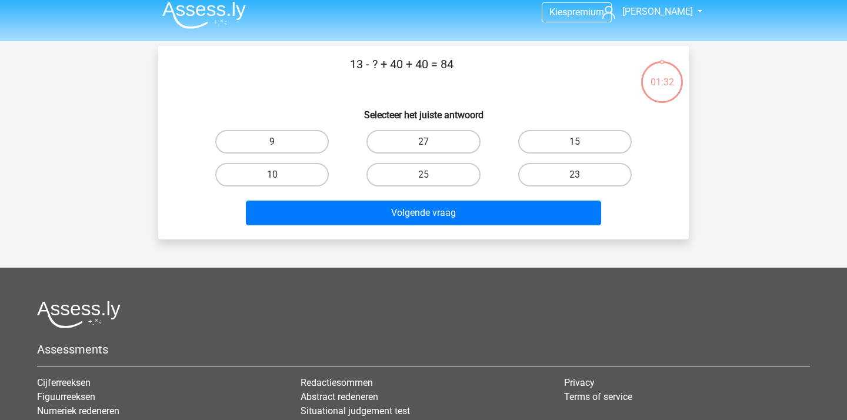
scroll to position [7, 0]
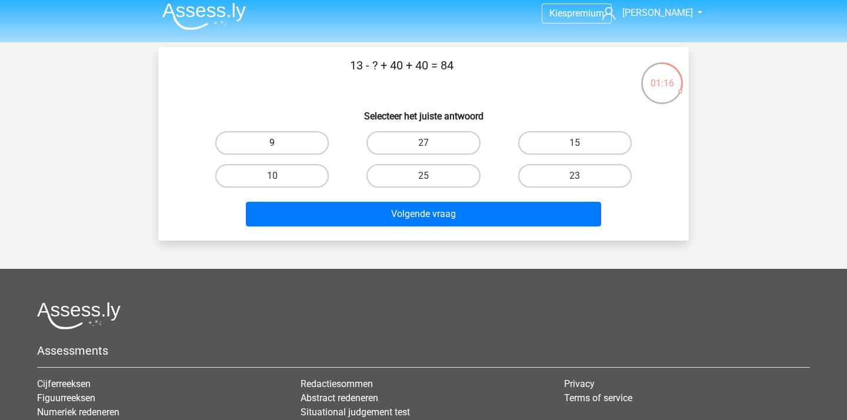
click at [313, 142] on label "9" at bounding box center [271, 143] width 113 height 24
click at [280, 143] on input "9" at bounding box center [276, 147] width 8 height 8
radio input "true"
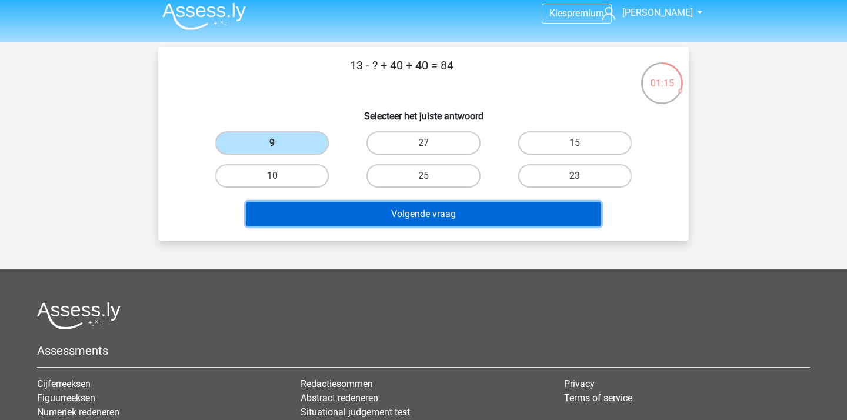
click at [354, 218] on button "Volgende vraag" at bounding box center [424, 214] width 356 height 25
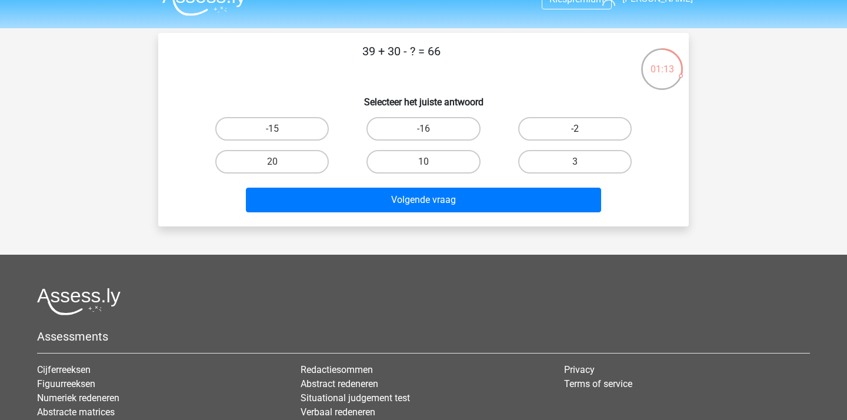
scroll to position [18, 0]
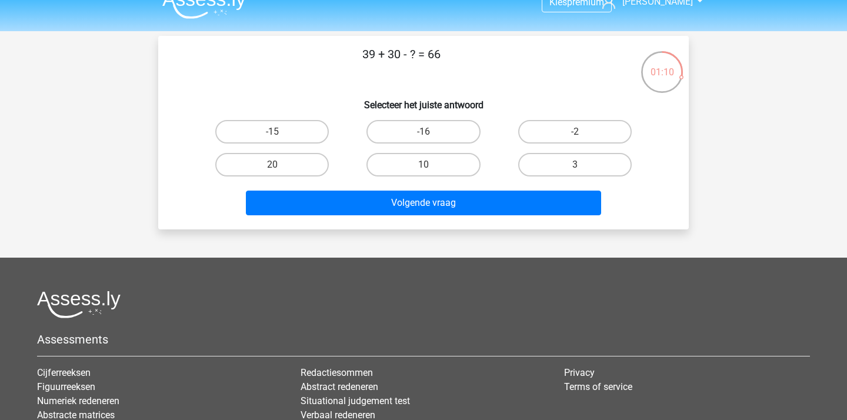
click at [579, 169] on input "3" at bounding box center [578, 169] width 8 height 8
radio input "true"
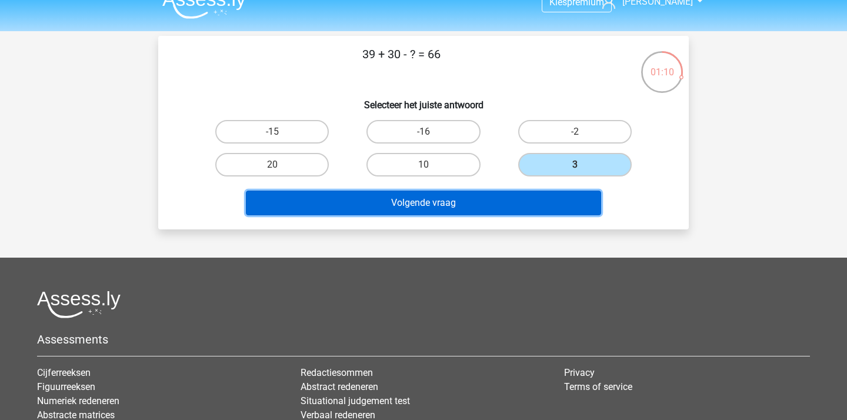
click at [533, 207] on button "Volgende vraag" at bounding box center [424, 202] width 356 height 25
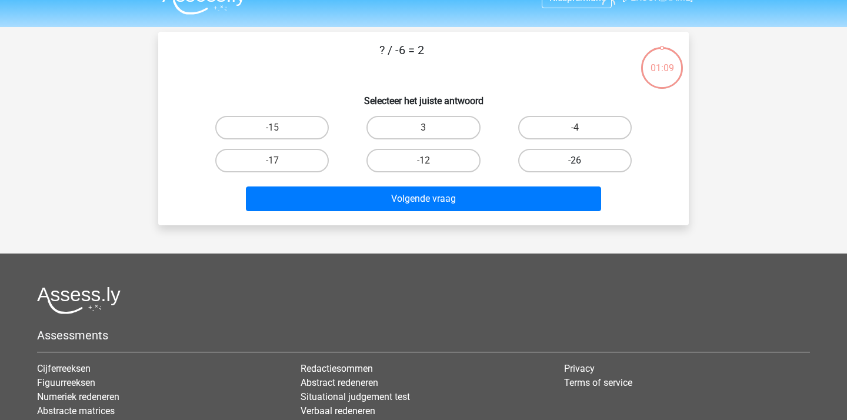
scroll to position [14, 0]
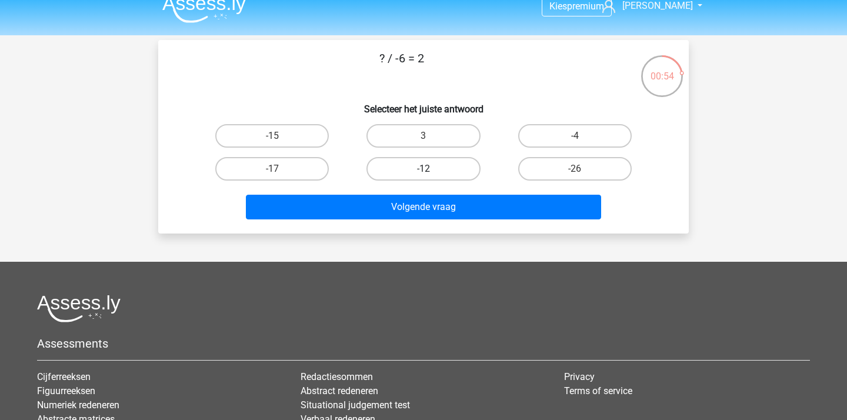
click at [404, 175] on label "-12" at bounding box center [422, 169] width 113 height 24
click at [423, 175] on input "-12" at bounding box center [427, 173] width 8 height 8
radio input "true"
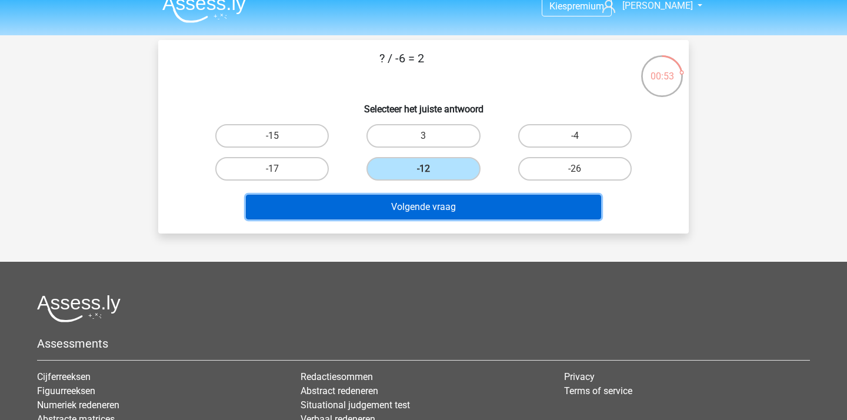
click at [432, 218] on button "Volgende vraag" at bounding box center [424, 207] width 356 height 25
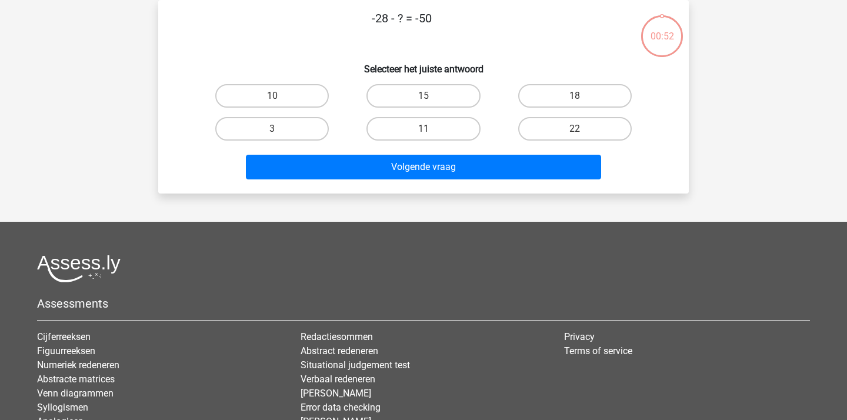
scroll to position [0, 0]
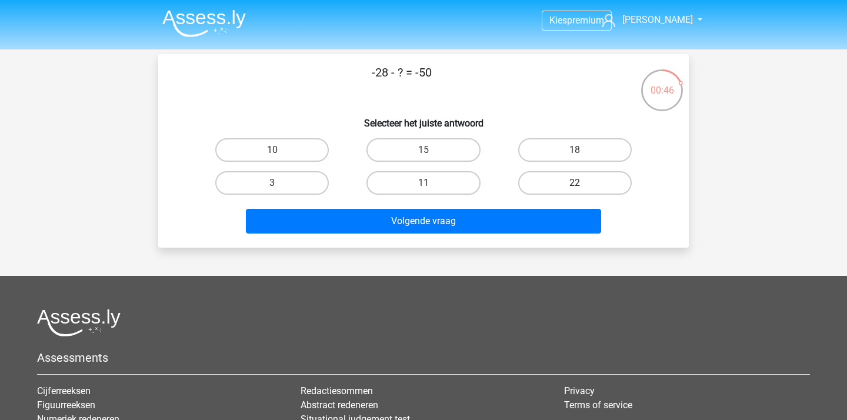
click at [572, 183] on label "22" at bounding box center [574, 183] width 113 height 24
click at [574, 183] on input "22" at bounding box center [578, 187] width 8 height 8
radio input "true"
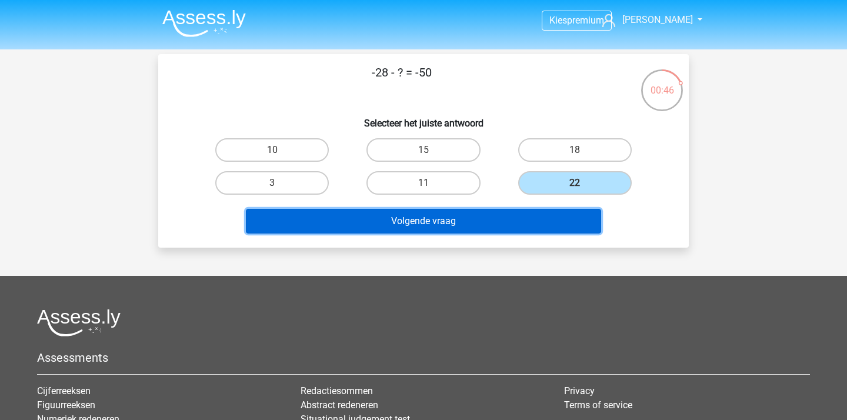
click at [540, 219] on button "Volgende vraag" at bounding box center [424, 221] width 356 height 25
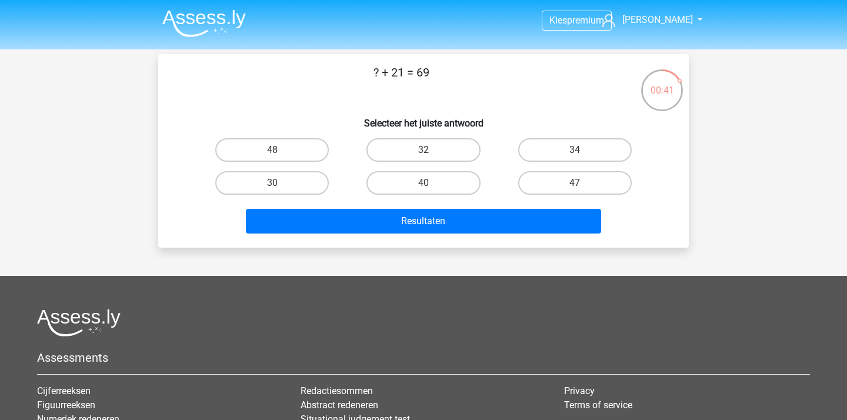
click at [277, 151] on input "48" at bounding box center [276, 154] width 8 height 8
radio input "true"
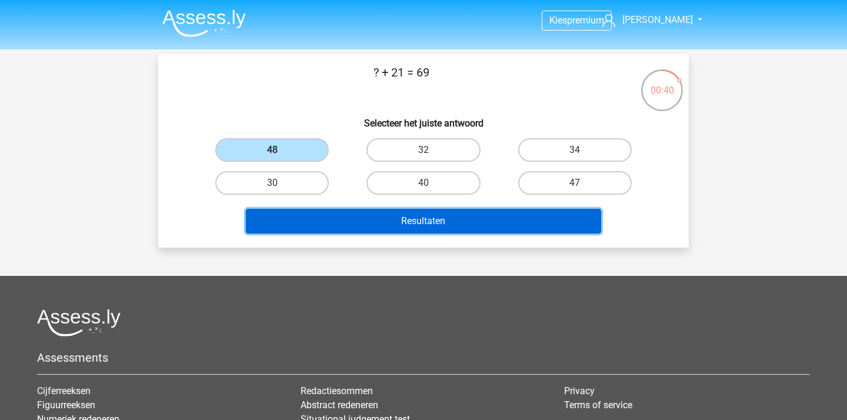
click at [379, 210] on button "Resultaten" at bounding box center [424, 221] width 356 height 25
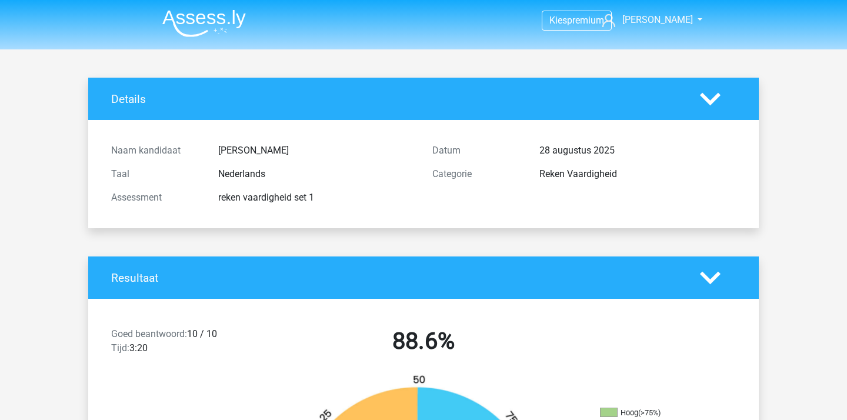
click at [225, 22] on img at bounding box center [203, 23] width 83 height 28
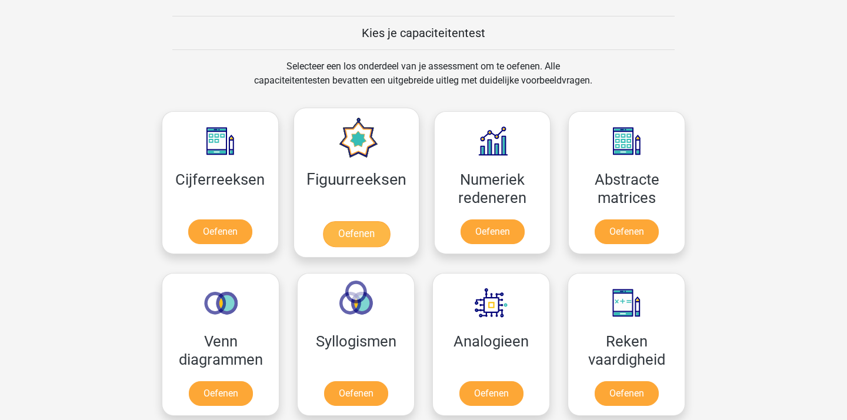
scroll to position [457, 0]
